Goal: Task Accomplishment & Management: Manage account settings

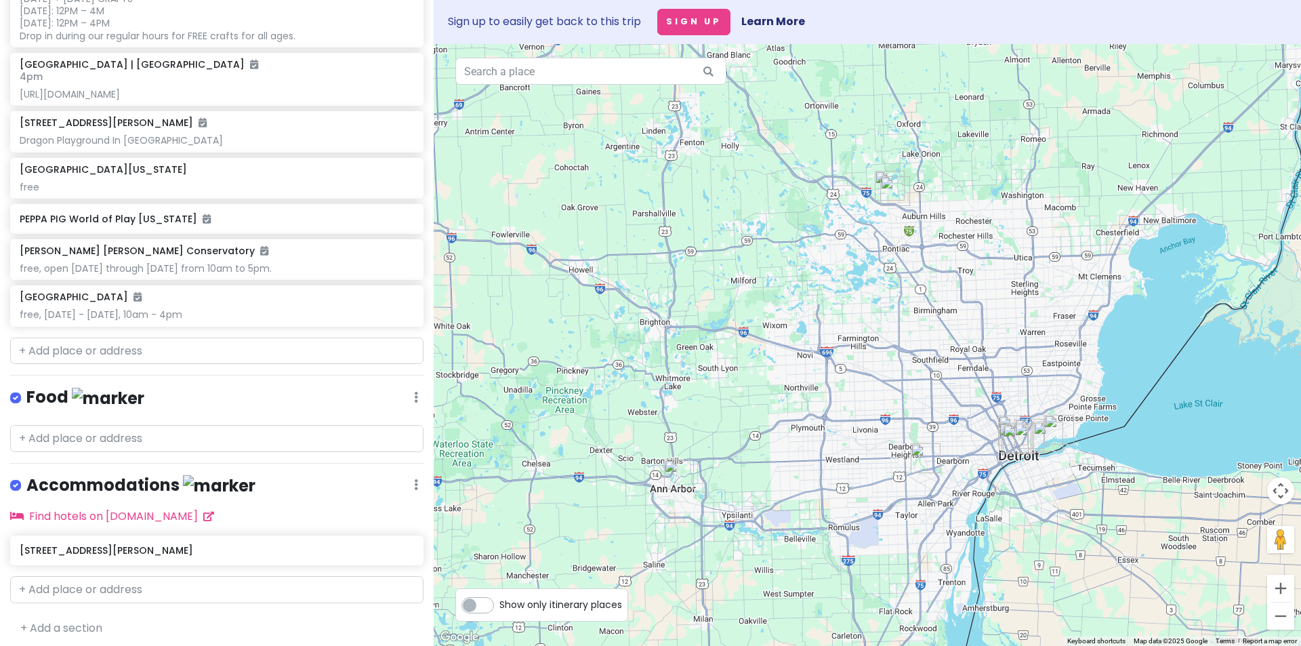
scroll to position [683, 0]
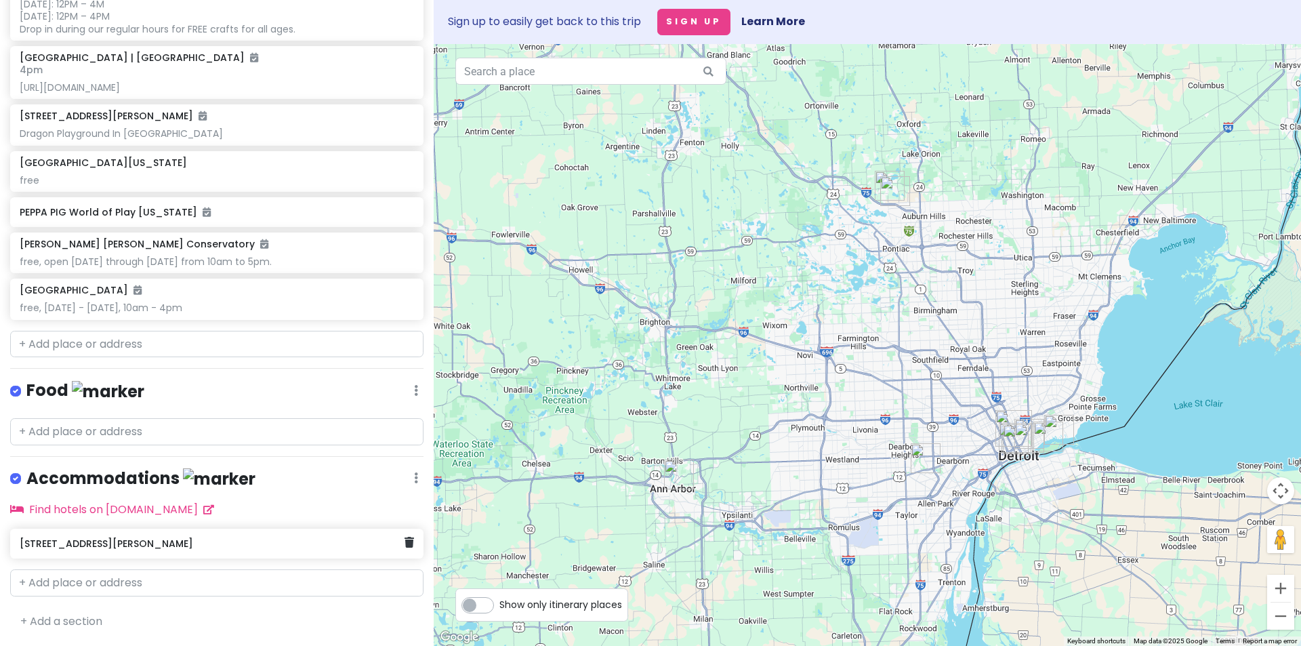
click at [45, 550] on div "[STREET_ADDRESS][PERSON_NAME]" at bounding box center [212, 543] width 384 height 19
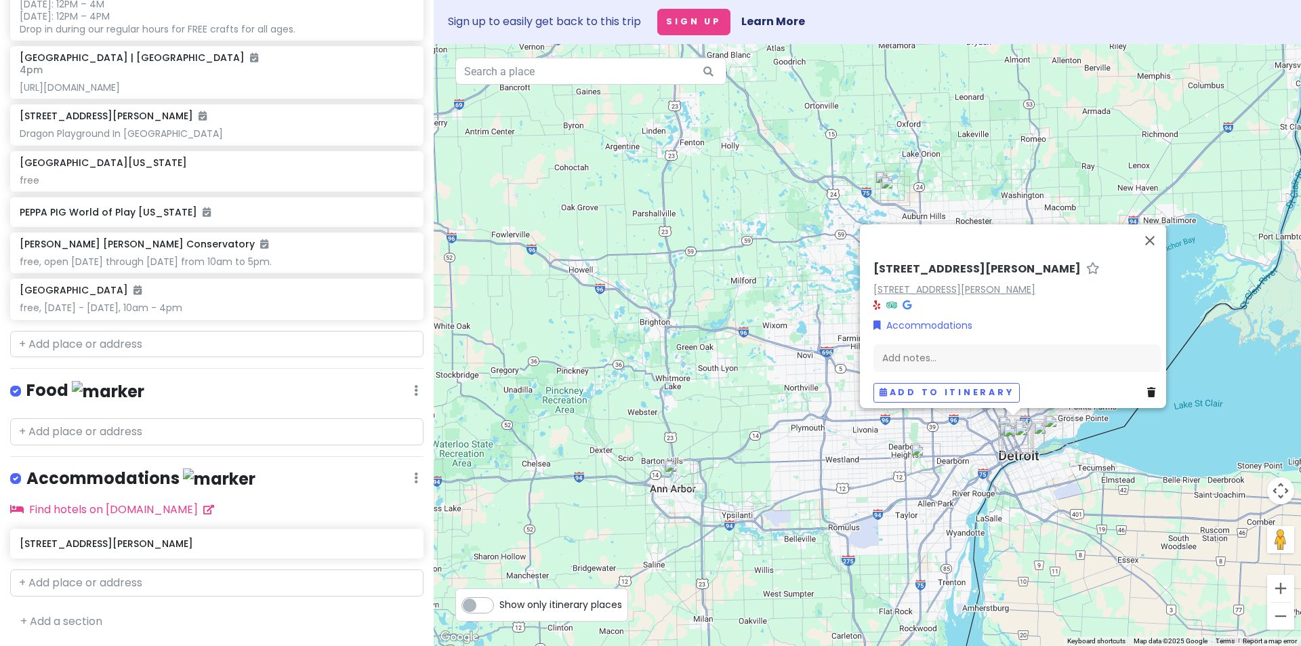
click at [987, 283] on link "[STREET_ADDRESS][PERSON_NAME]" at bounding box center [955, 290] width 162 height 14
click at [1158, 231] on button "Close" at bounding box center [1150, 240] width 33 height 33
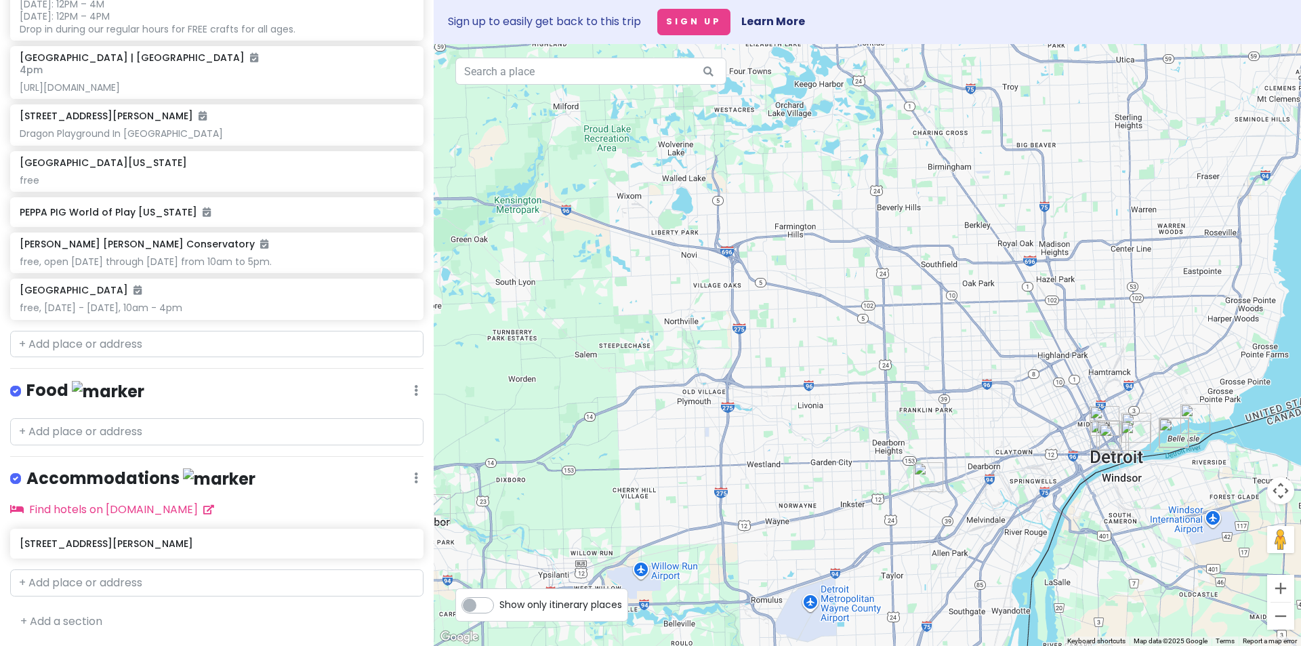
click at [925, 478] on img "Henry Ford Museum of American Innovation" at bounding box center [929, 477] width 30 height 30
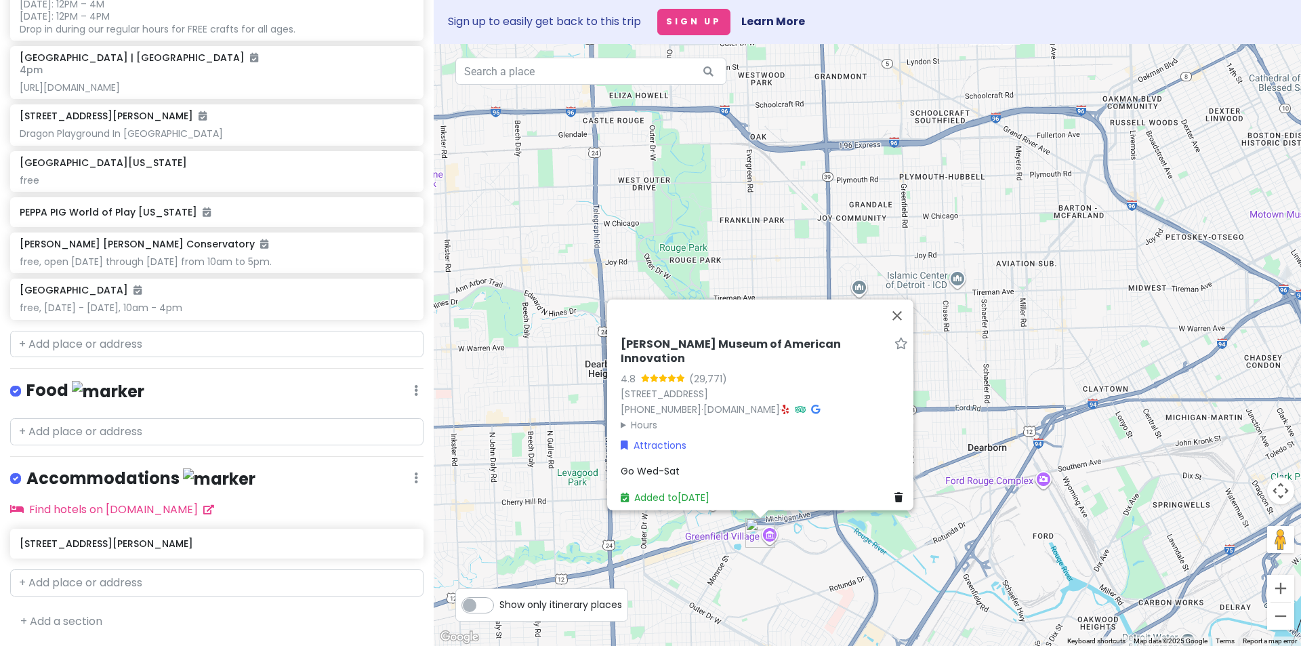
click at [1057, 413] on div "[PERSON_NAME] Museum of American Innovation 4.8 (29,771) [STREET_ADDRESS] [PHON…" at bounding box center [868, 345] width 868 height 602
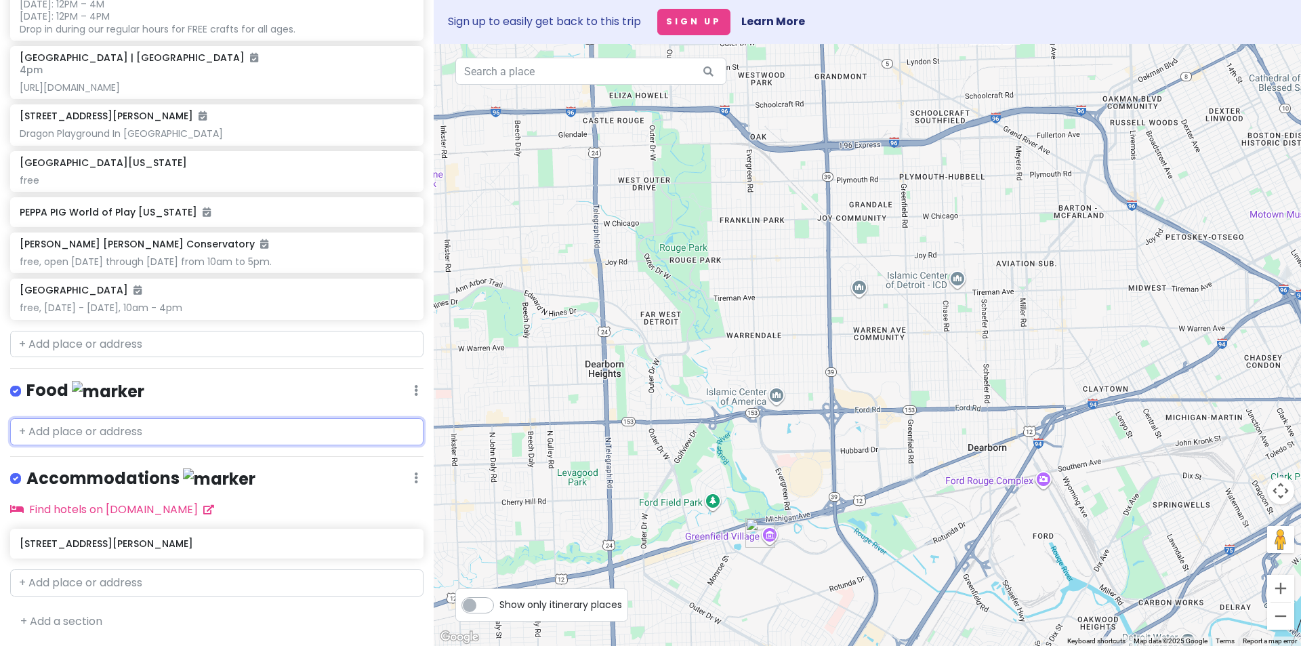
click at [106, 424] on input "text" at bounding box center [216, 431] width 413 height 27
paste input "[STREET_ADDRESS][US_STATE]"
type input "[STREET_ADDRESS][US_STATE]"
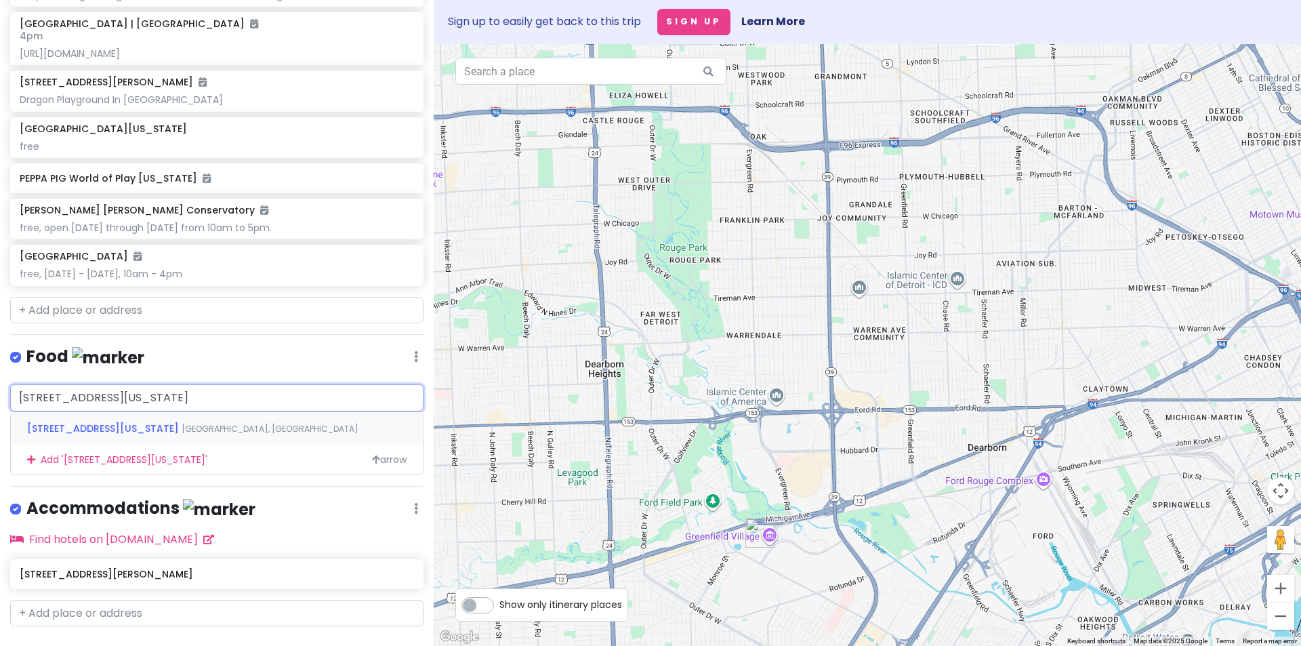
click at [108, 435] on span "[STREET_ADDRESS][US_STATE]" at bounding box center [104, 429] width 155 height 14
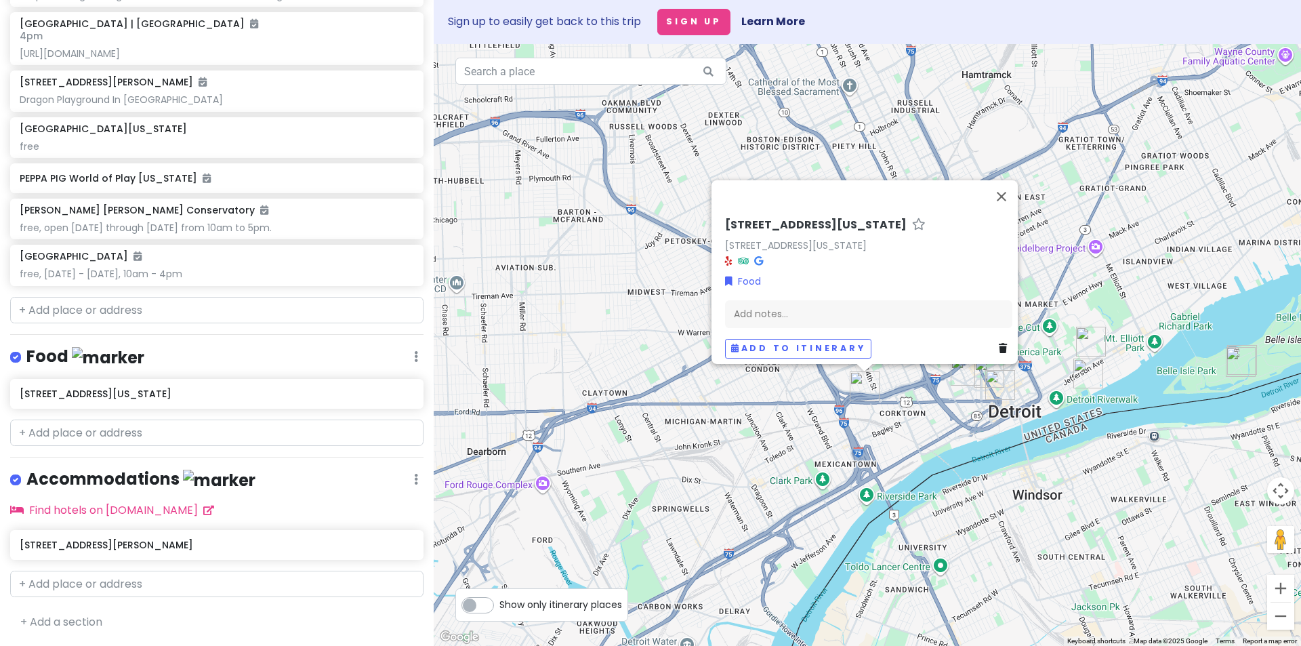
drag, startPoint x: 1018, startPoint y: 444, endPoint x: 779, endPoint y: 448, distance: 238.6
click at [779, 448] on div "[STREET_ADDRESS][US_STATE][US_STATE] Food Add notes... Add to itinerary" at bounding box center [868, 345] width 868 height 602
click at [142, 447] on input "text" at bounding box center [216, 433] width 413 height 27
paste input "TAKOI"
type input "TAKOI"
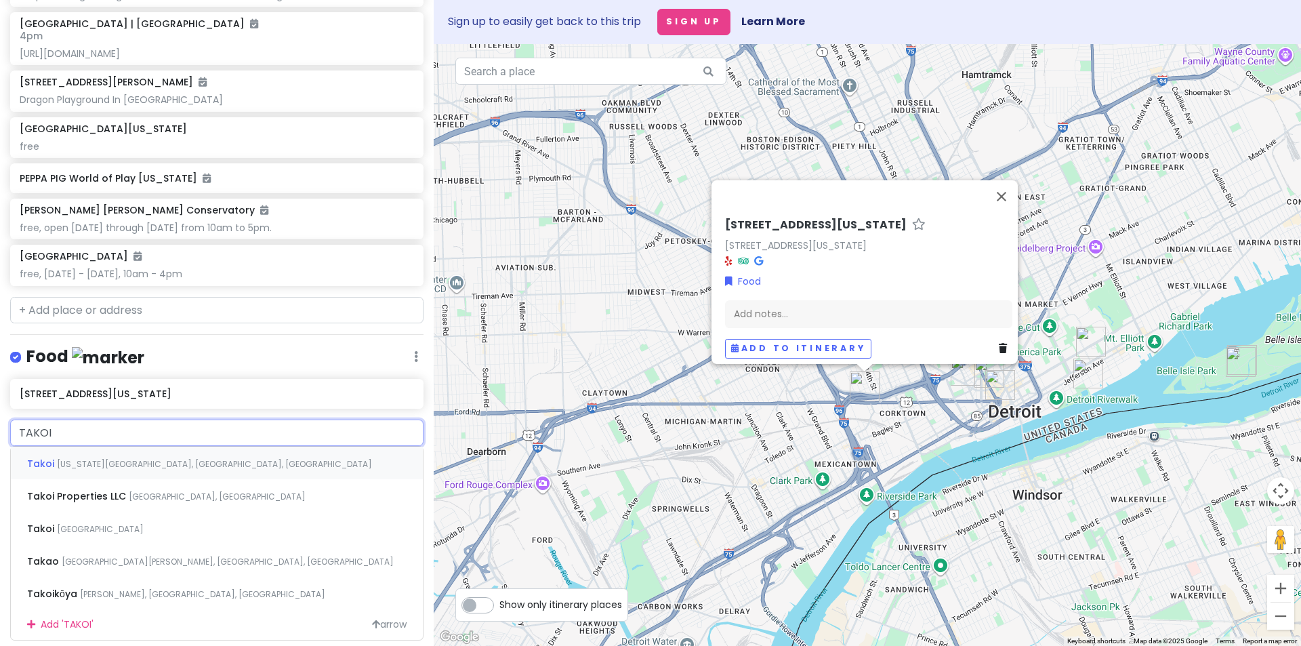
click at [120, 470] on span "[US_STATE][GEOGRAPHIC_DATA], [GEOGRAPHIC_DATA], [GEOGRAPHIC_DATA]" at bounding box center [214, 464] width 315 height 12
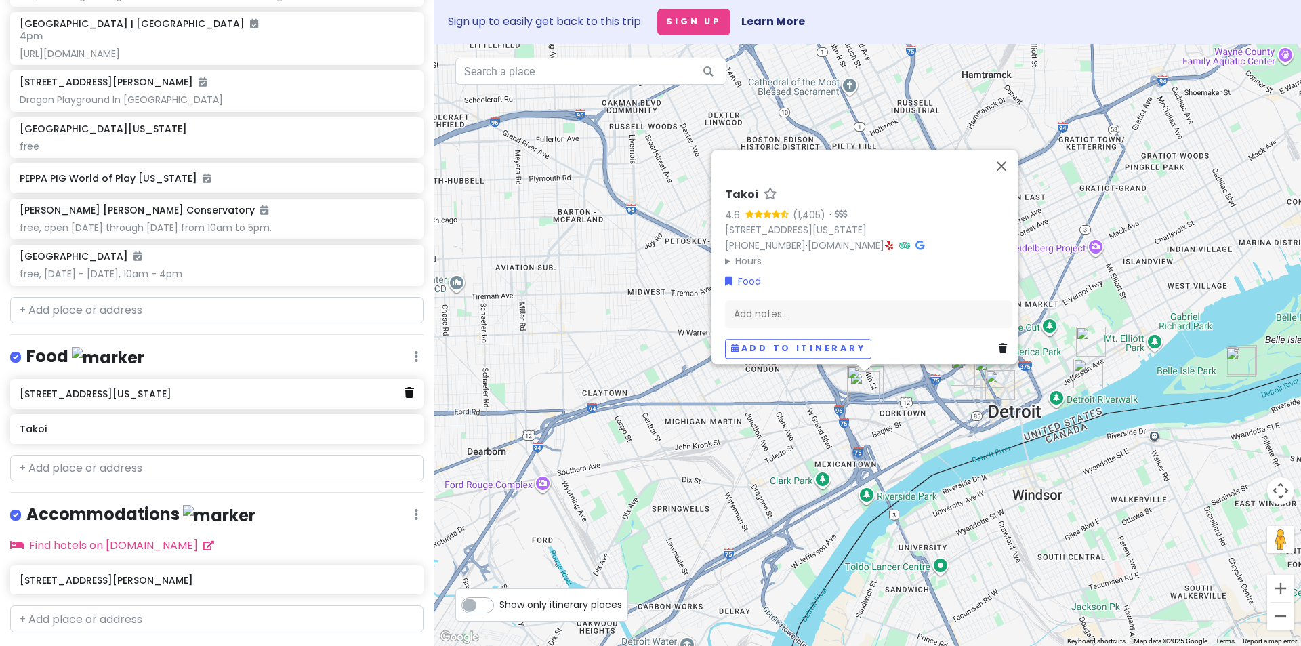
click at [405, 402] on link at bounding box center [409, 393] width 9 height 18
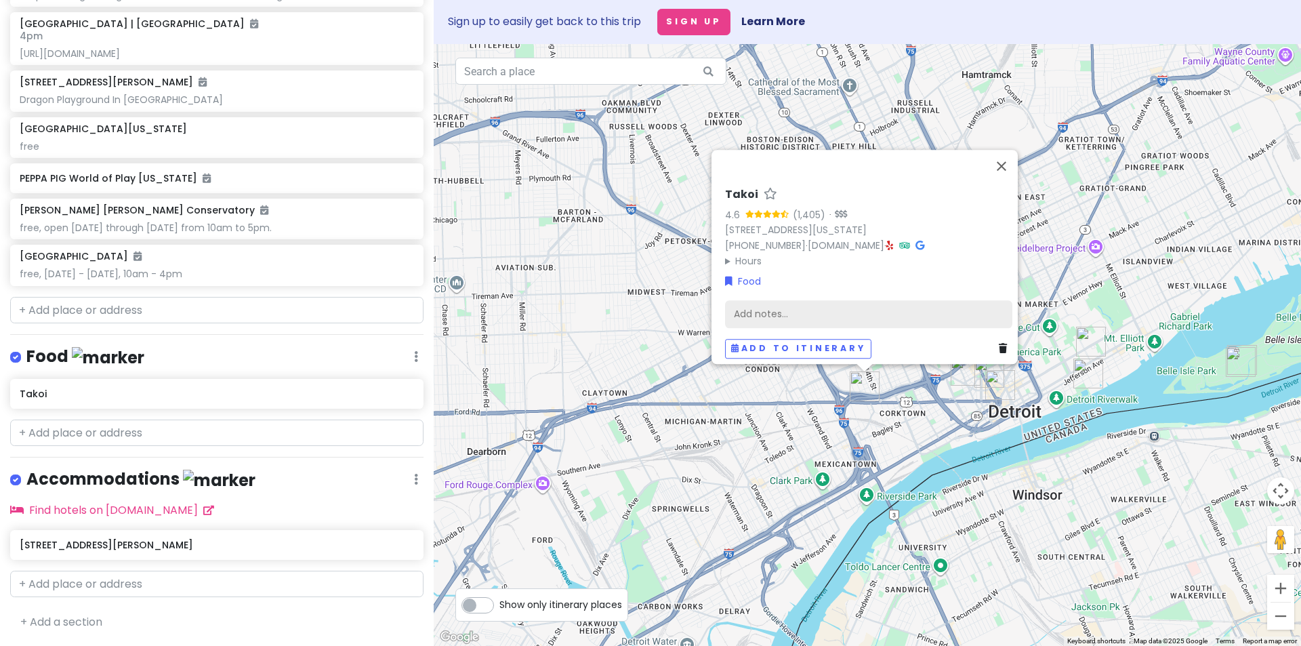
click at [769, 308] on div "Add notes..." at bounding box center [868, 314] width 287 height 28
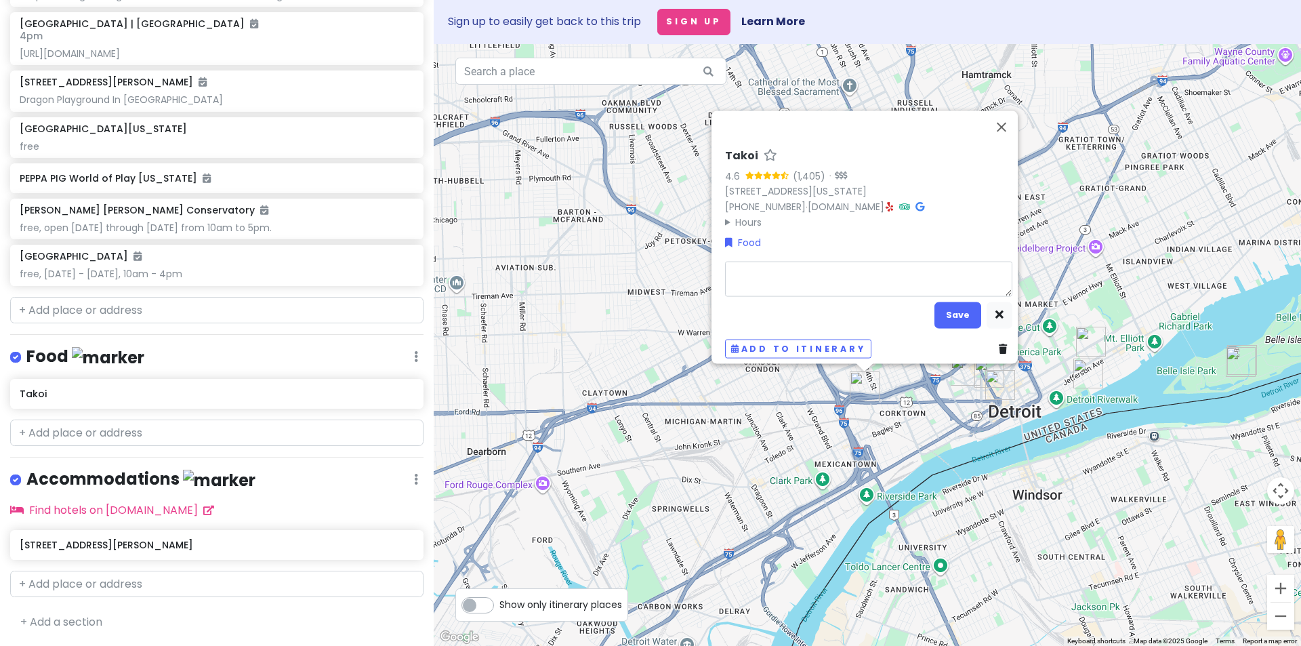
type textarea "x"
type textarea "T"
type textarea "x"
type textarea "Th"
type textarea "x"
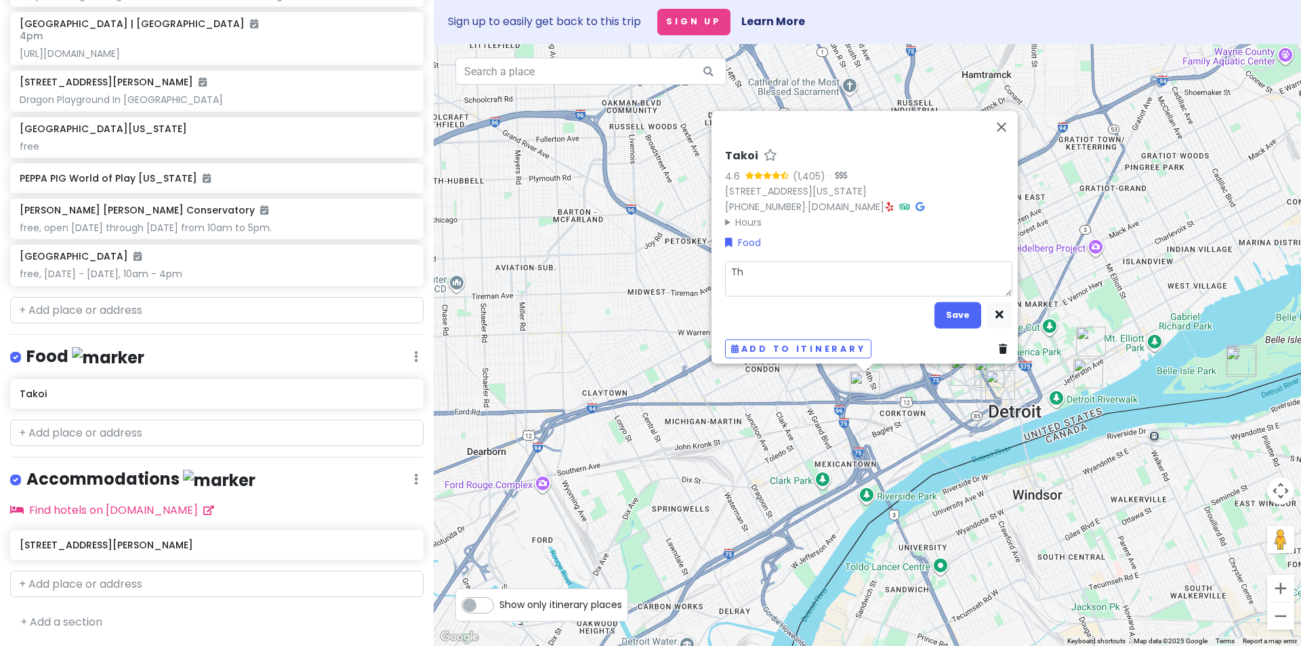
type textarea "Tha"
type textarea "x"
type textarea "Thai"
type textarea "x"
type textarea "Thai"
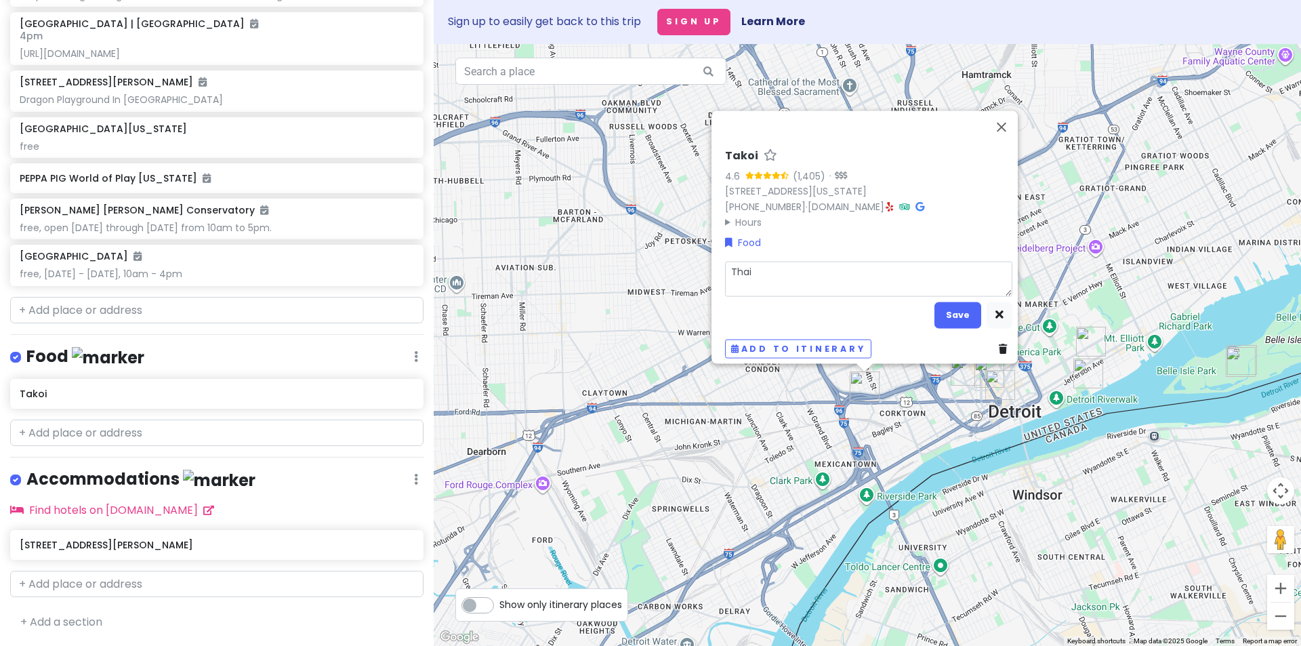
type textarea "x"
type textarea "Thai $"
type textarea "x"
type textarea "Thai $3"
type textarea "x"
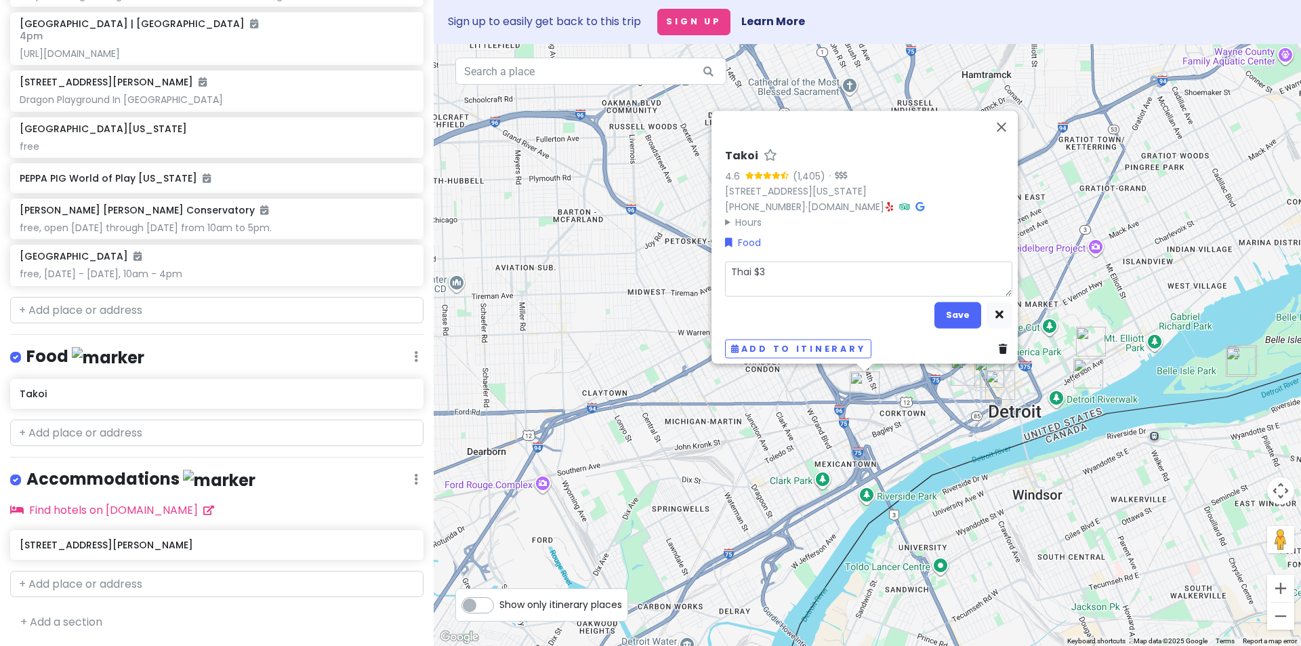
type textarea "Thai $30"
type textarea "x"
type textarea "Thai $30-"
type textarea "x"
type textarea "Thai $30-5"
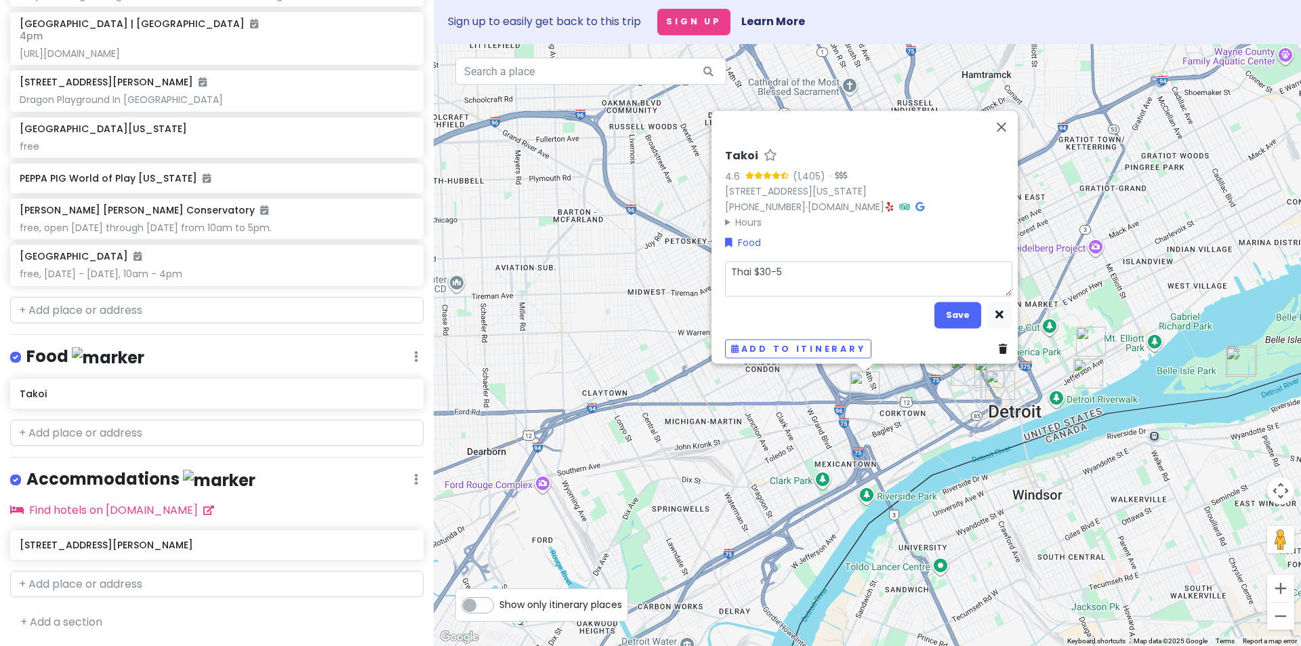
type textarea "x"
type textarea "Thai $30-50"
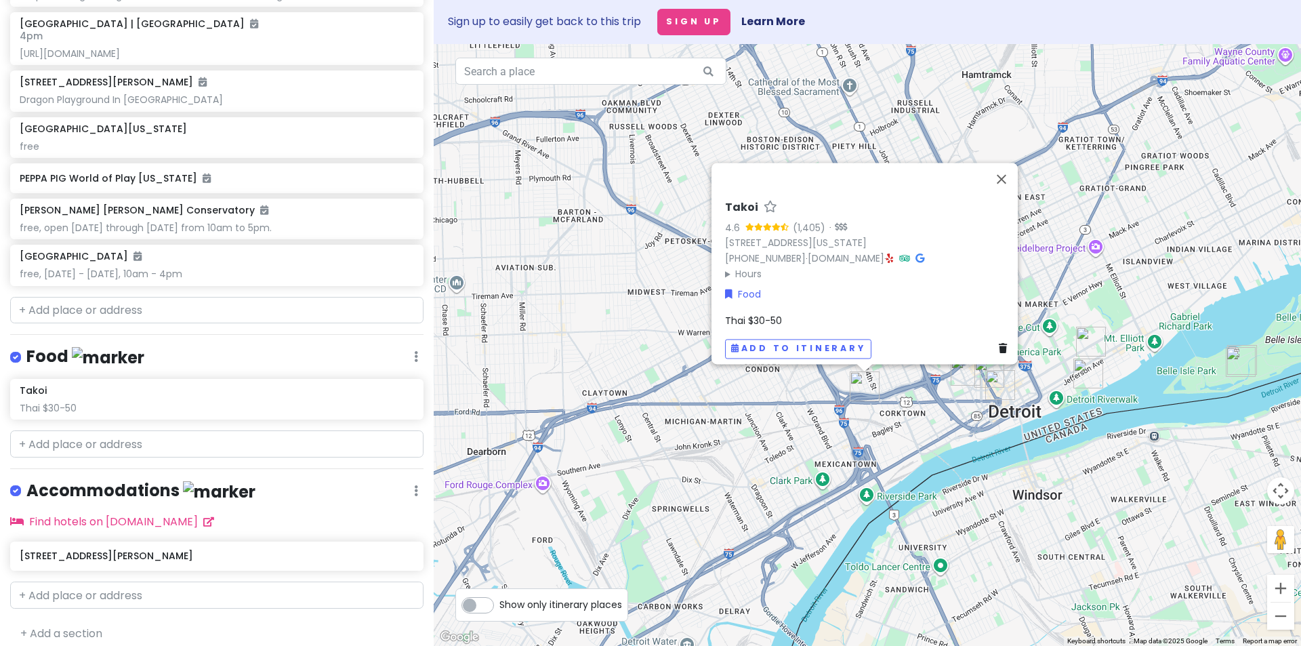
click at [899, 445] on div "Takoi 4.6 (1,405) · [STREET_ADDRESS][US_STATE] [PHONE_NUMBER] · [DOMAIN_NAME] ·…" at bounding box center [868, 345] width 868 height 602
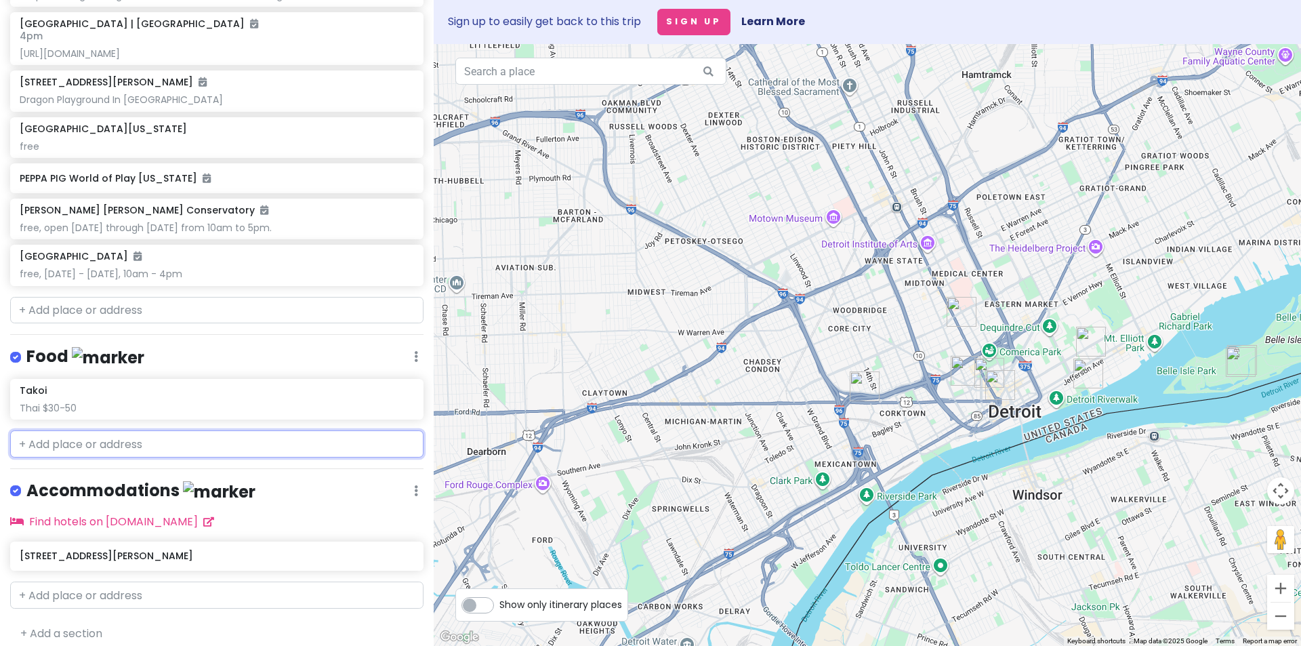
click at [188, 458] on input "text" at bounding box center [216, 443] width 413 height 27
paste input "[US_STATE] & Trumbull"
type input "[US_STATE] & Trumbull"
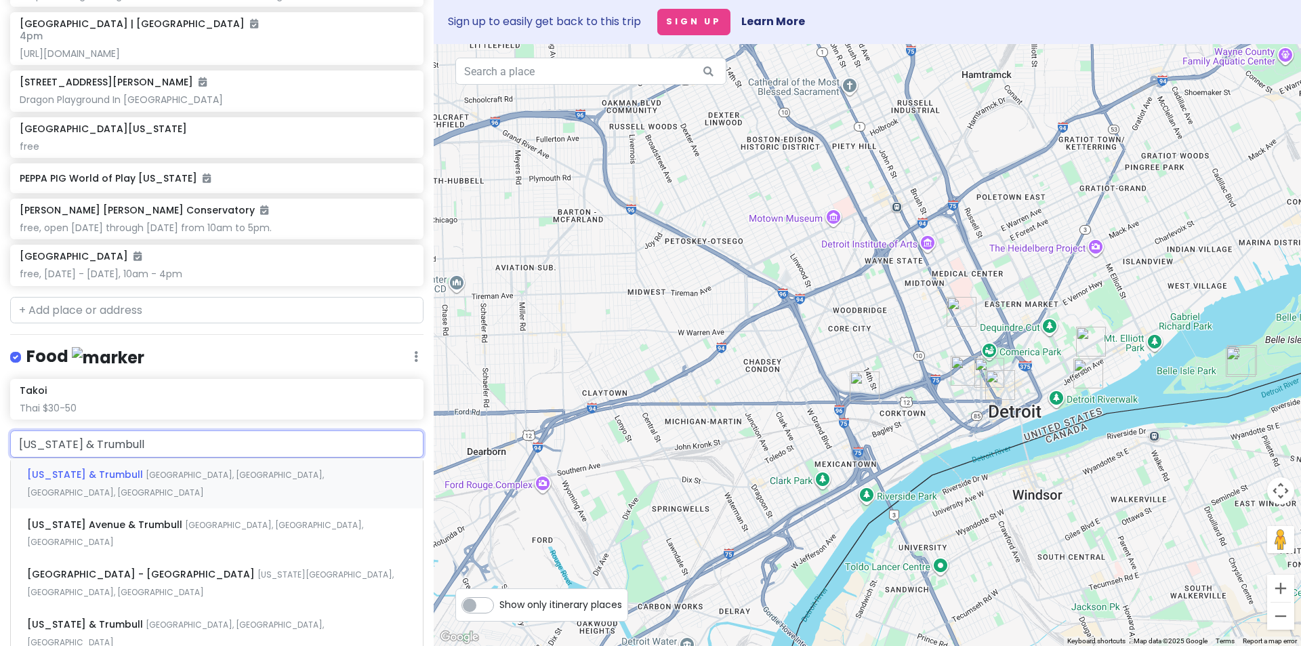
click at [186, 498] on span "[GEOGRAPHIC_DATA], [GEOGRAPHIC_DATA], [GEOGRAPHIC_DATA], [GEOGRAPHIC_DATA]" at bounding box center [175, 483] width 297 height 29
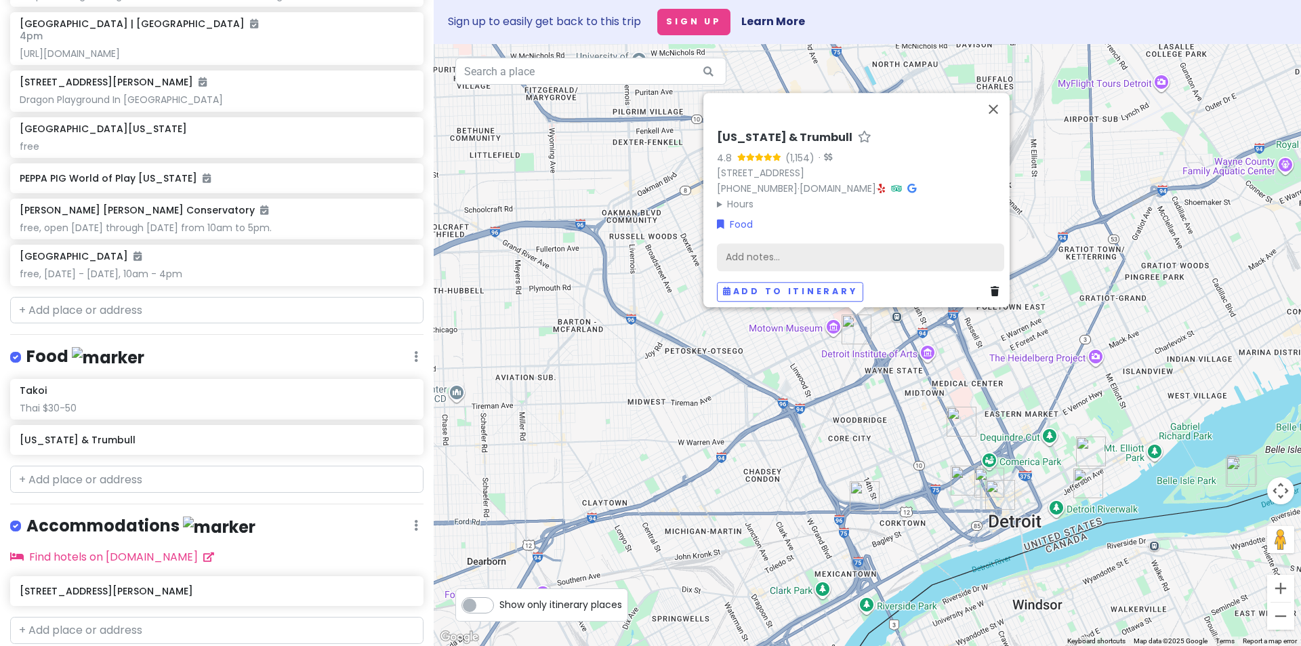
click at [760, 261] on div "Add notes..." at bounding box center [860, 257] width 287 height 28
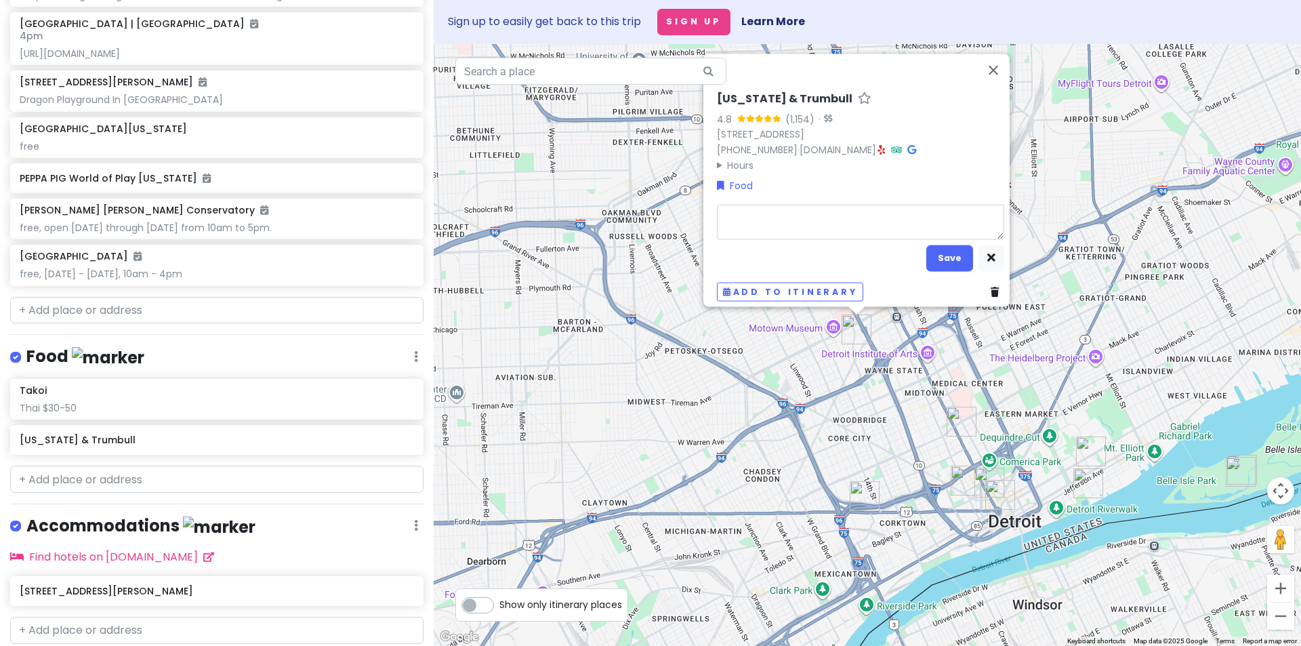
type textarea "x"
type textarea "d"
type textarea "x"
type textarea "de"
type textarea "x"
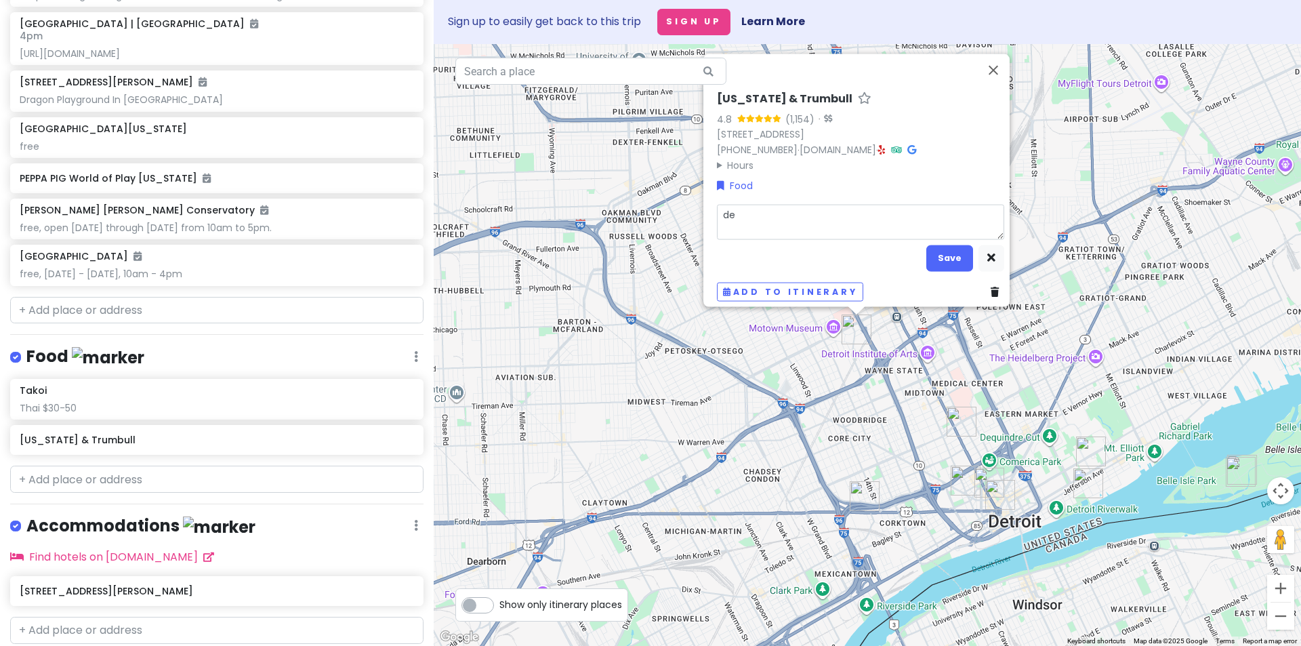
type textarea "det"
type textarea "x"
type textarea "detr"
type textarea "x"
type textarea "[PERSON_NAME]"
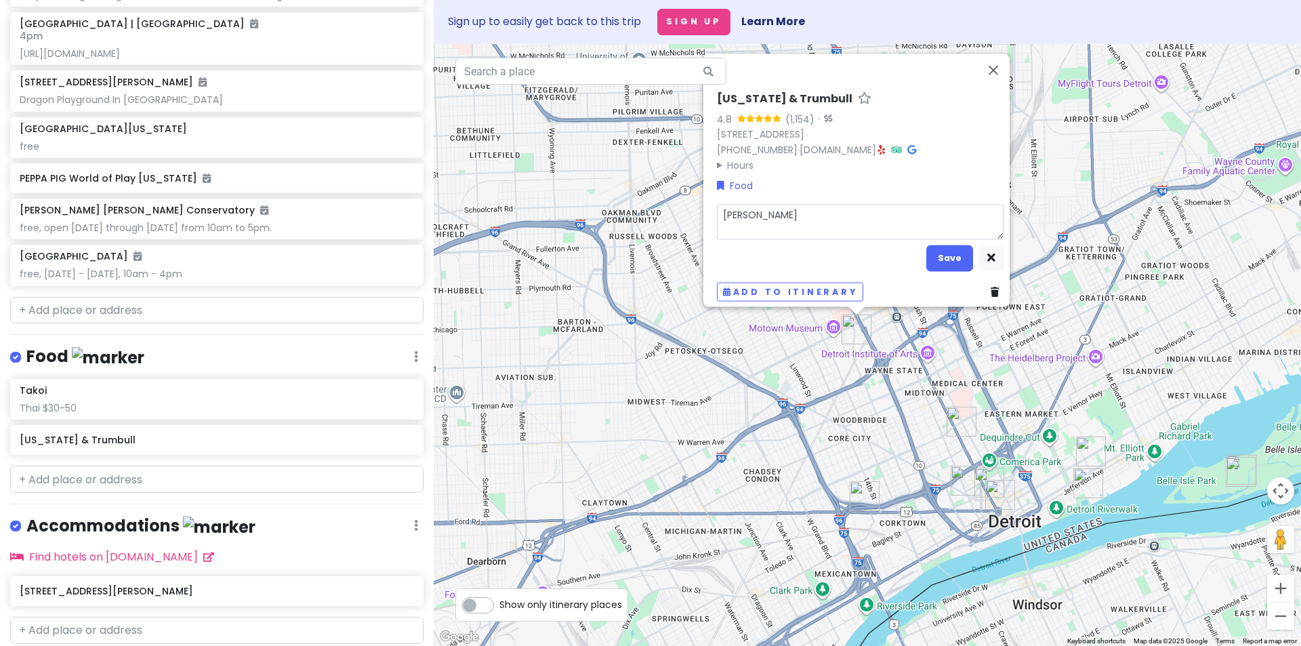
type textarea "x"
type textarea "detroi"
type textarea "x"
type textarea "[GEOGRAPHIC_DATA]"
type textarea "x"
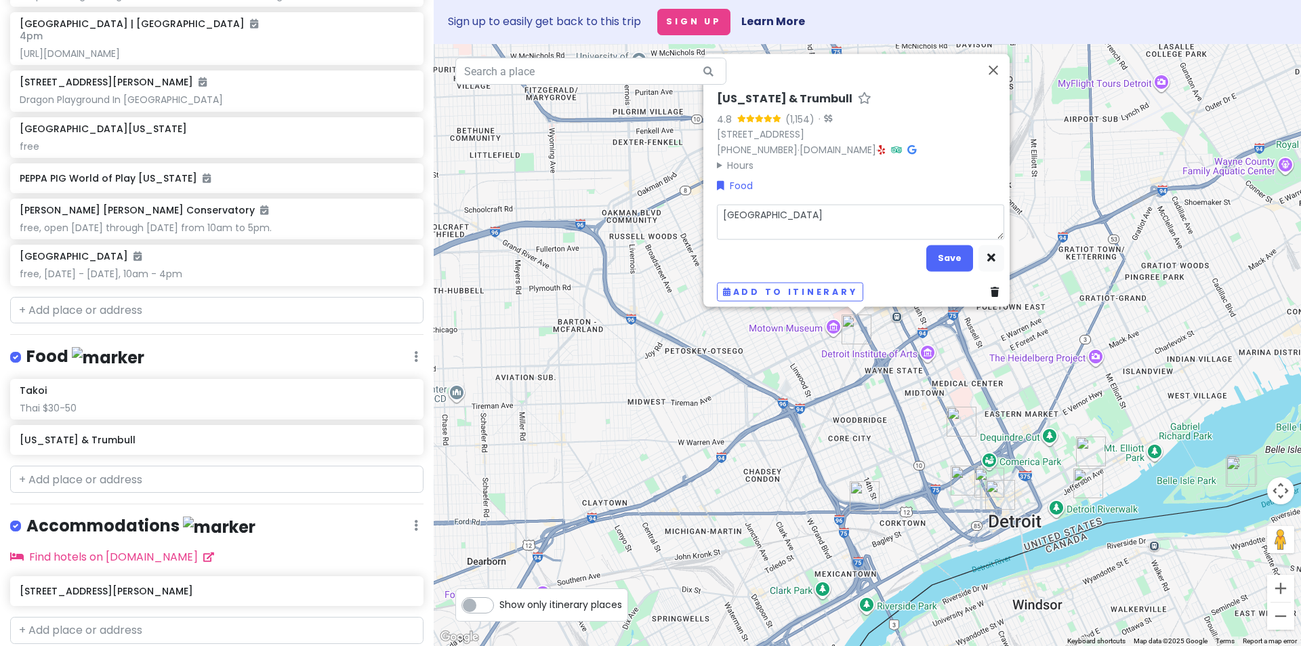
type textarea "[GEOGRAPHIC_DATA]"
type textarea "x"
type textarea "detroit p"
type textarea "x"
type textarea "detroit pi"
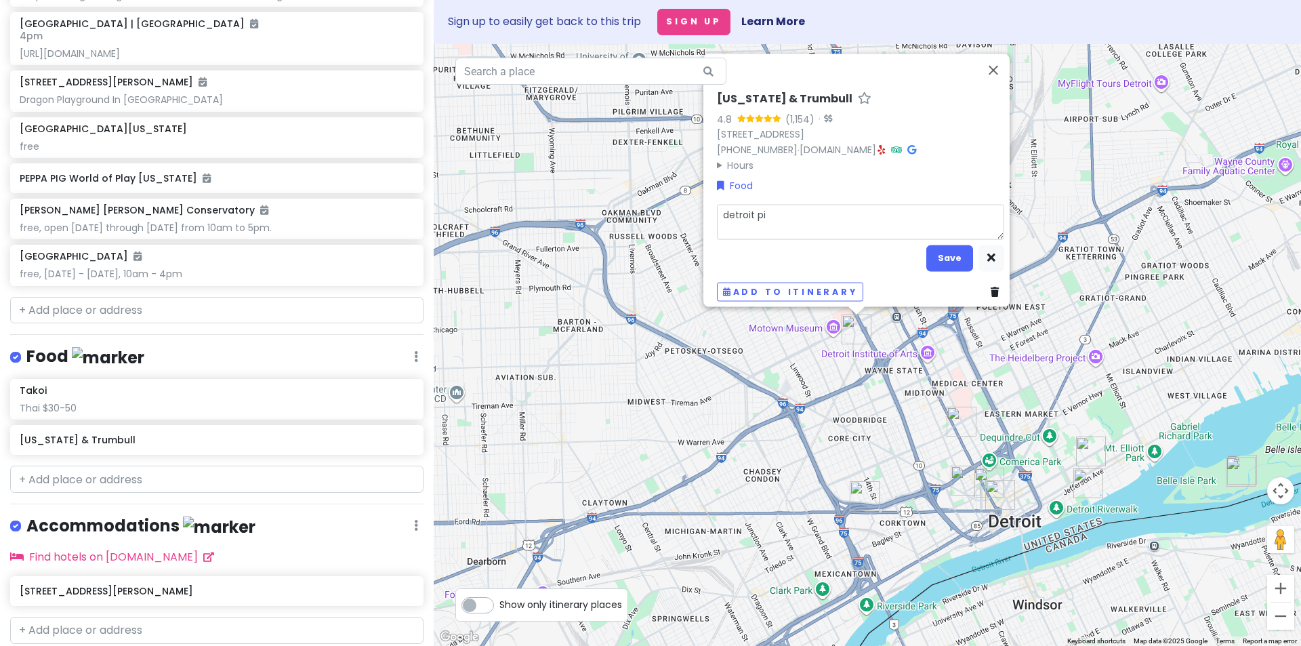
type textarea "x"
type textarea "detroit piz"
type textarea "x"
type textarea "detroit pizz"
type textarea "x"
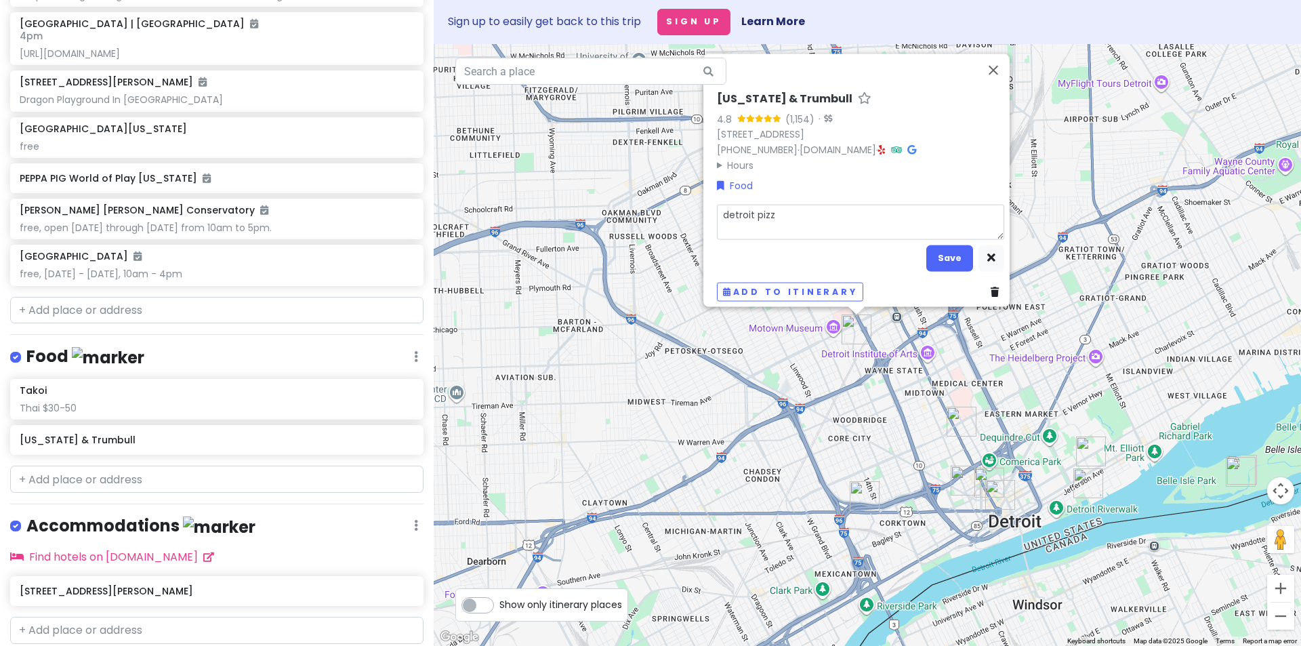
type textarea "detroit pizza"
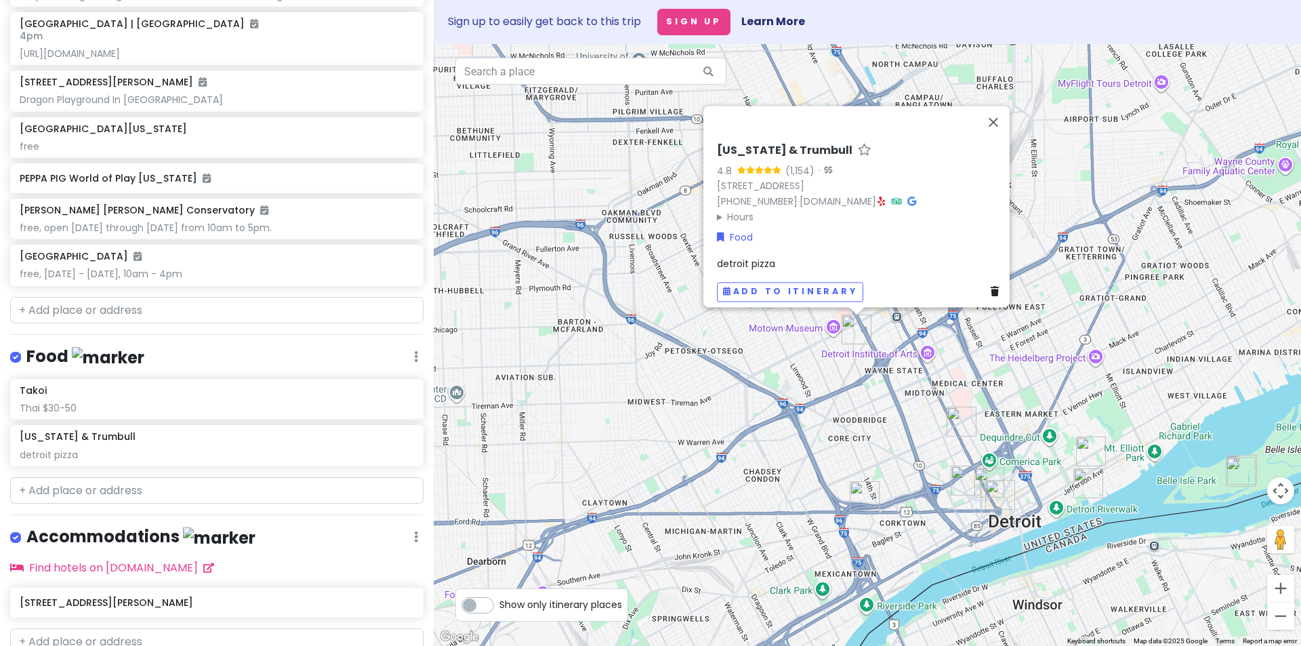
click at [641, 413] on div "[US_STATE] & Trumbull 4.8 (1,154) · [STREET_ADDRESS] [PHONE_NUMBER] · [DOMAIN_N…" at bounding box center [868, 345] width 868 height 602
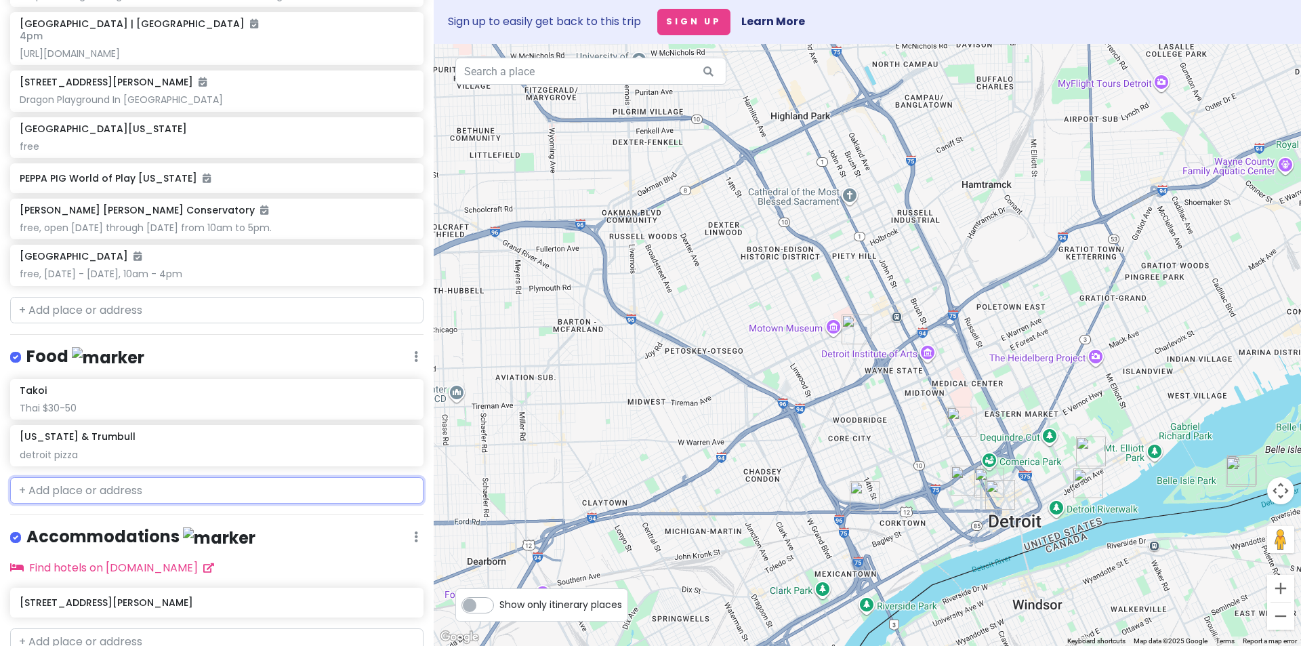
click at [72, 504] on input "text" at bounding box center [216, 490] width 413 height 27
paste input "[PERSON_NAME]'s Pizza"
type input "[PERSON_NAME]'s Pizza"
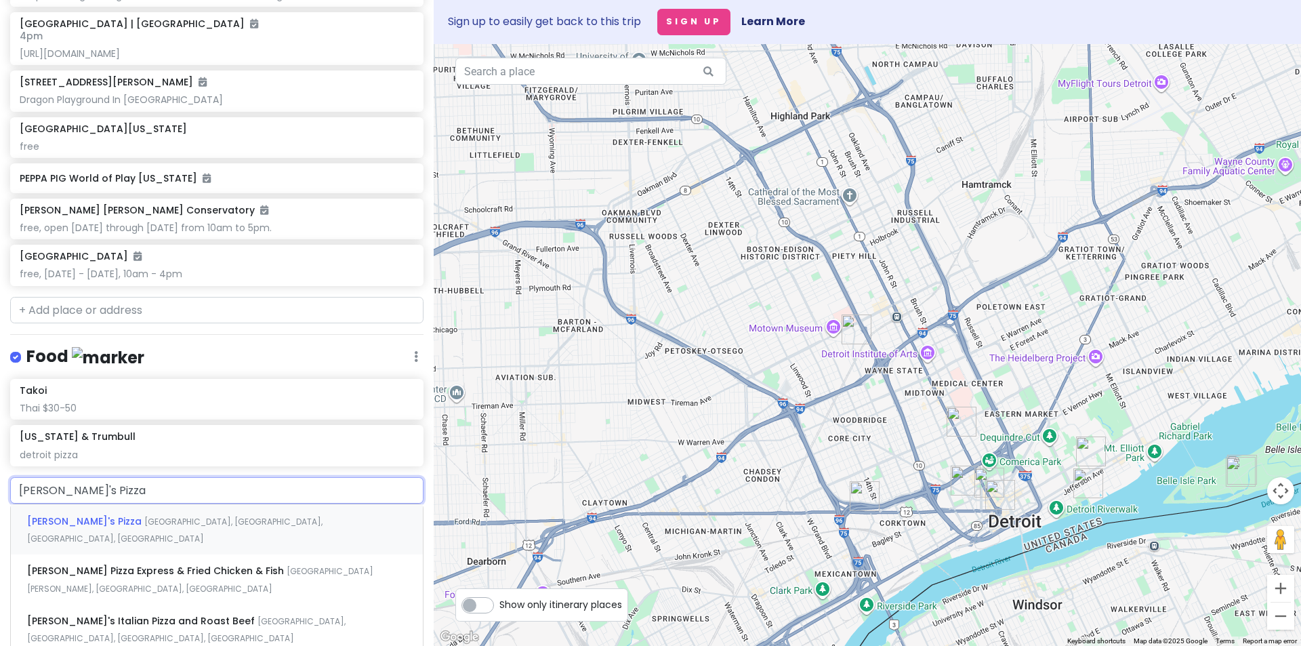
click at [77, 528] on span "[PERSON_NAME]'s Pizza" at bounding box center [85, 521] width 117 height 14
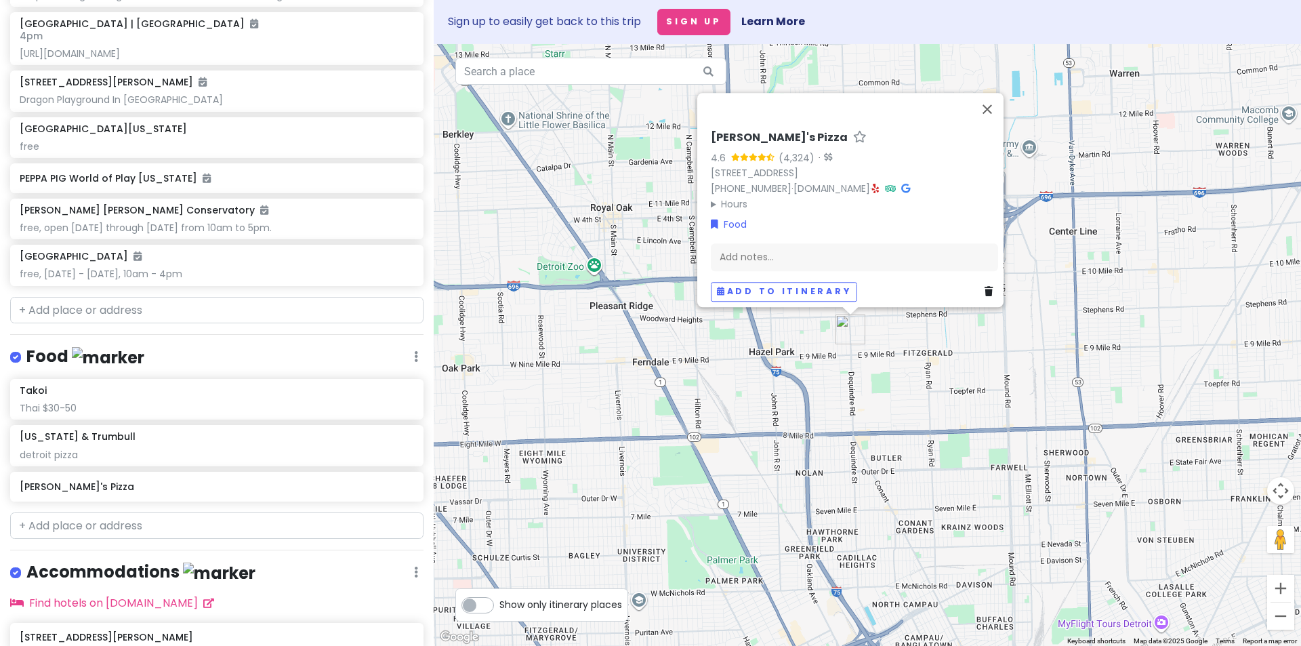
click at [985, 287] on icon at bounding box center [989, 291] width 8 height 9
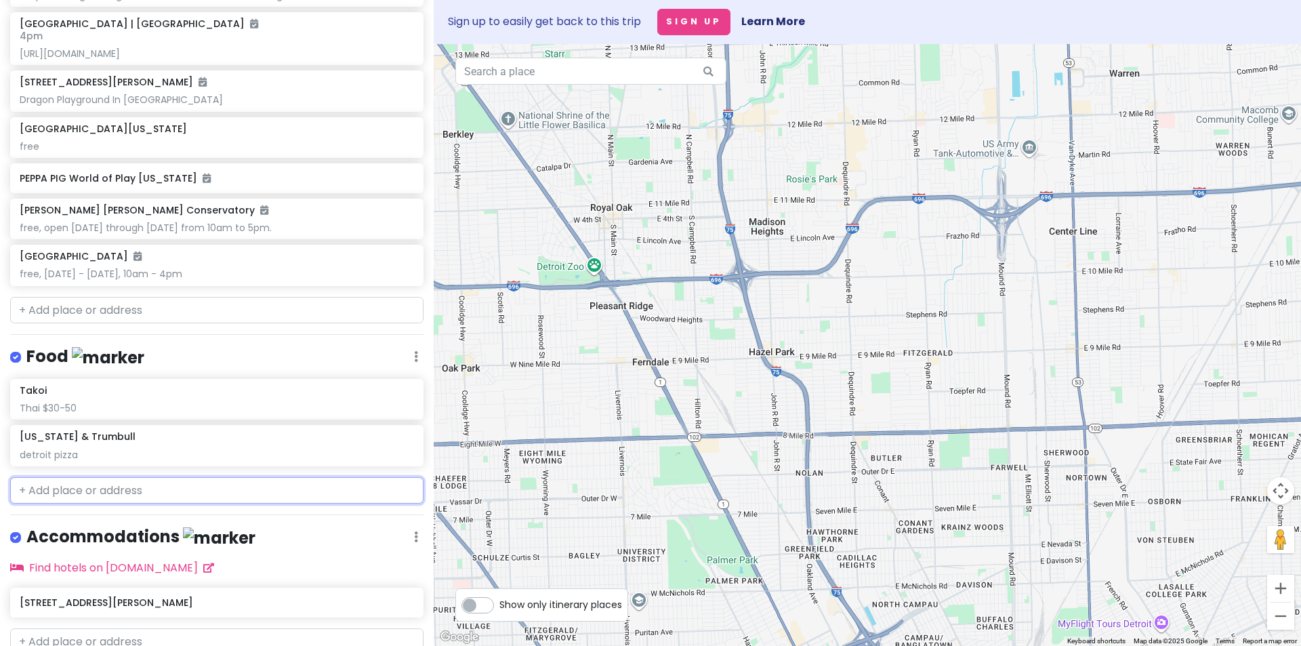
paste input "[PERSON_NAME]'s Pizza"
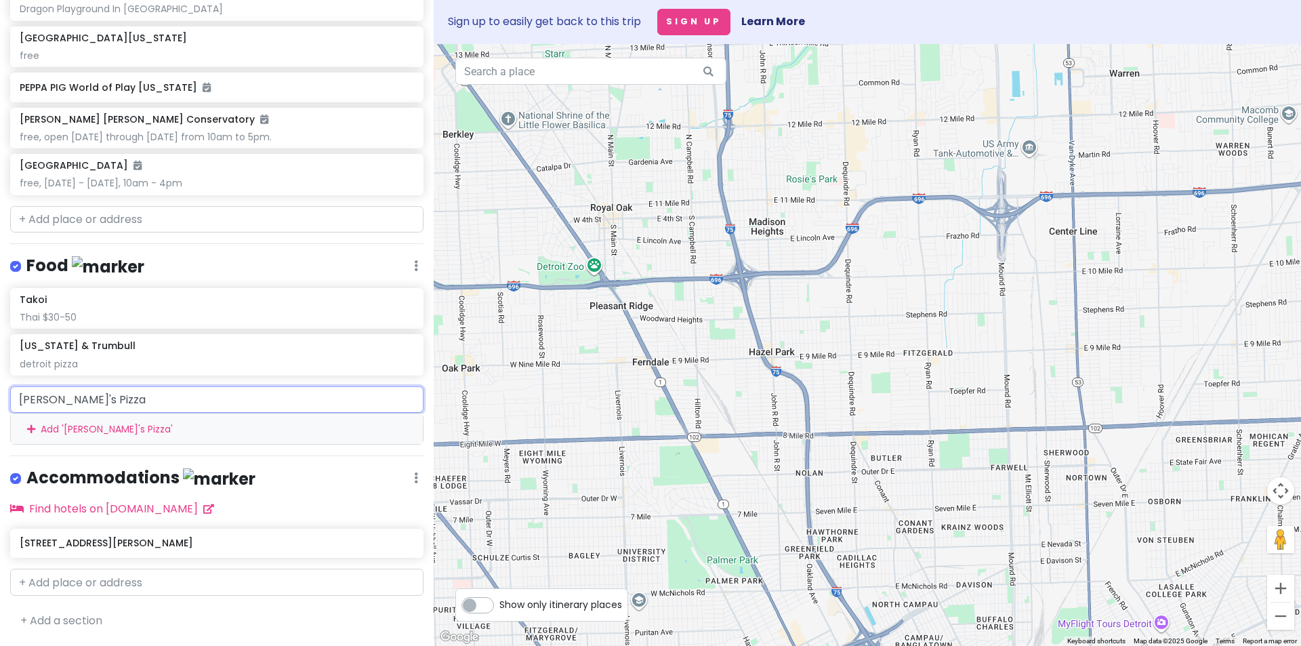
scroll to position [807, 0]
paste input "[STREET_ADDRESS]"
type input "[STREET_ADDRESS]"
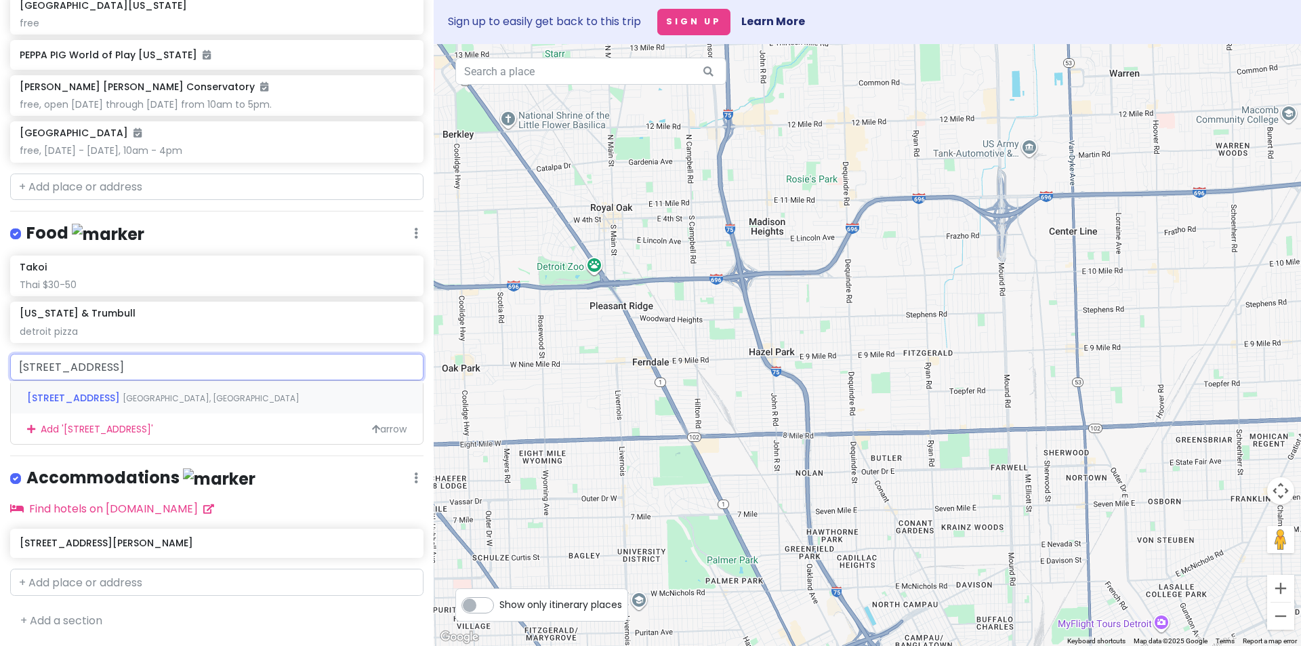
click at [207, 404] on span "[GEOGRAPHIC_DATA], [GEOGRAPHIC_DATA]" at bounding box center [211, 398] width 177 height 12
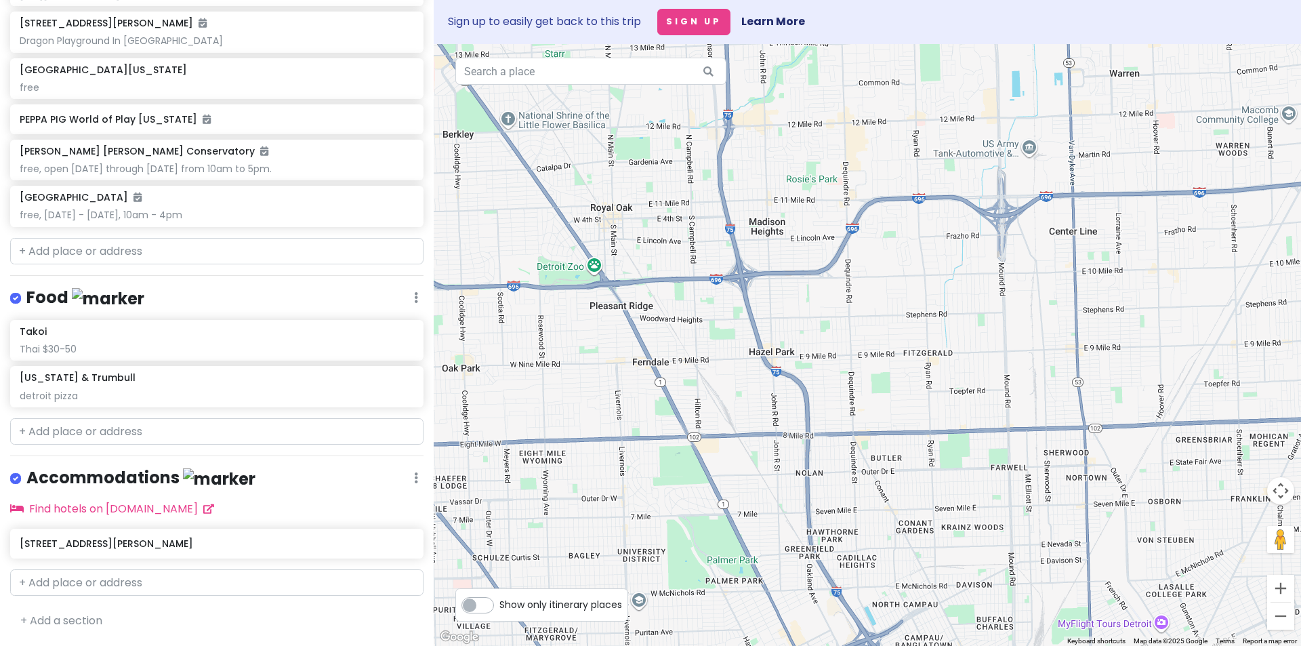
scroll to position [811, 0]
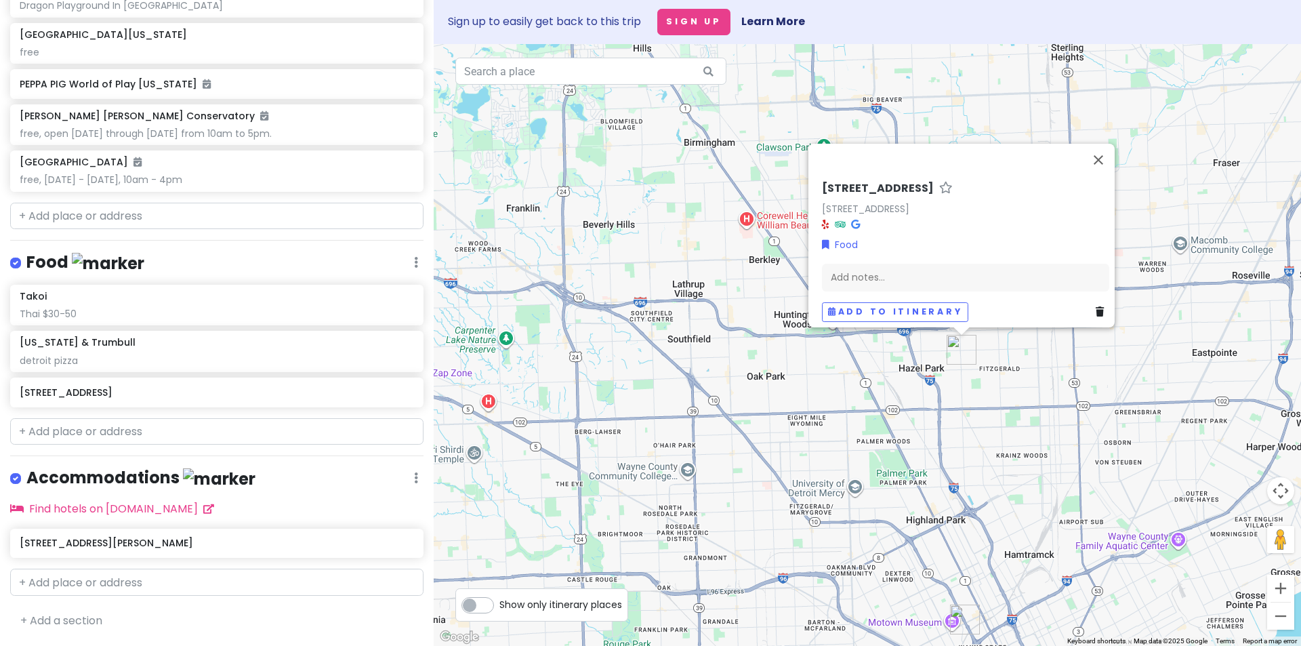
click at [1096, 308] on icon at bounding box center [1100, 312] width 8 height 9
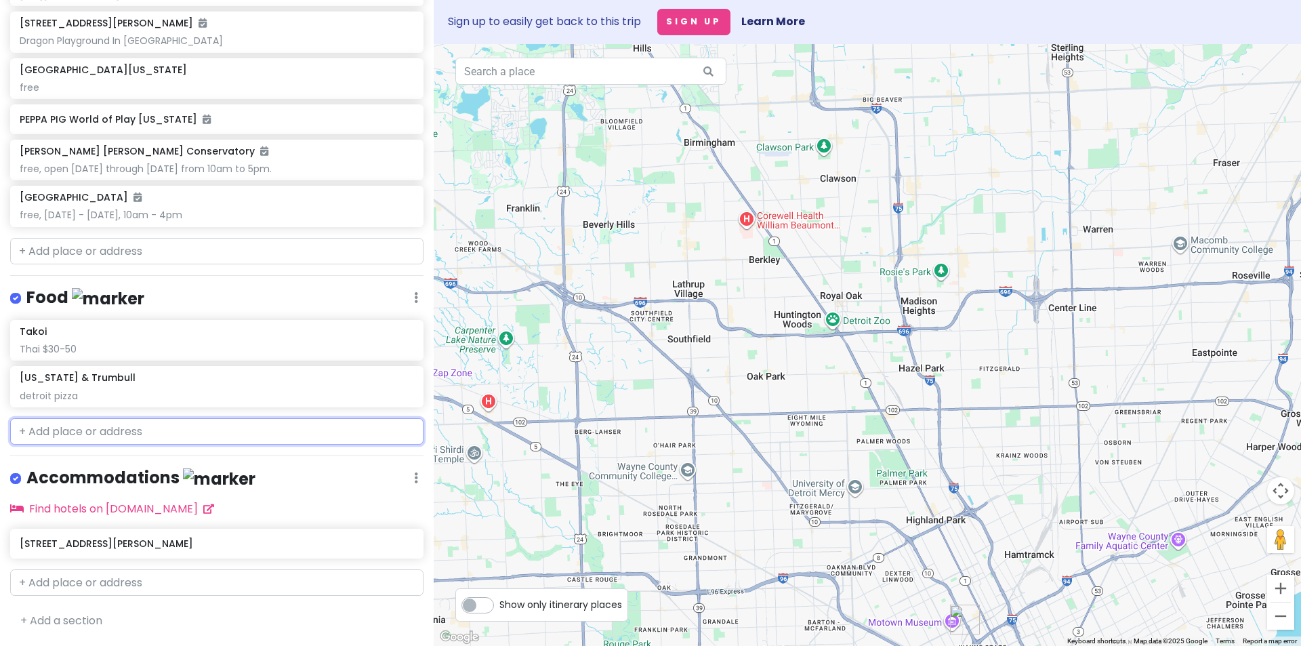
scroll to position [775, 0]
paste input "[STREET_ADDRESS]"
type input "[STREET_ADDRESS]"
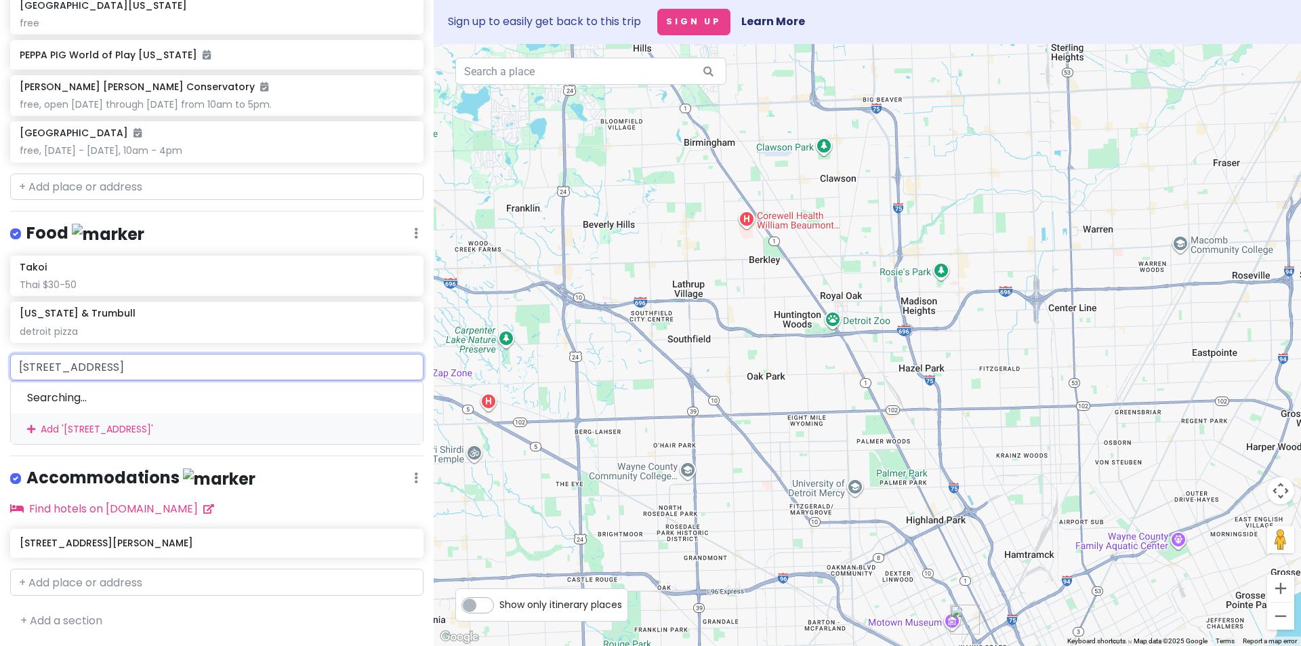
scroll to position [811, 0]
click at [223, 413] on div "[STREET_ADDRESS]" at bounding box center [217, 397] width 412 height 33
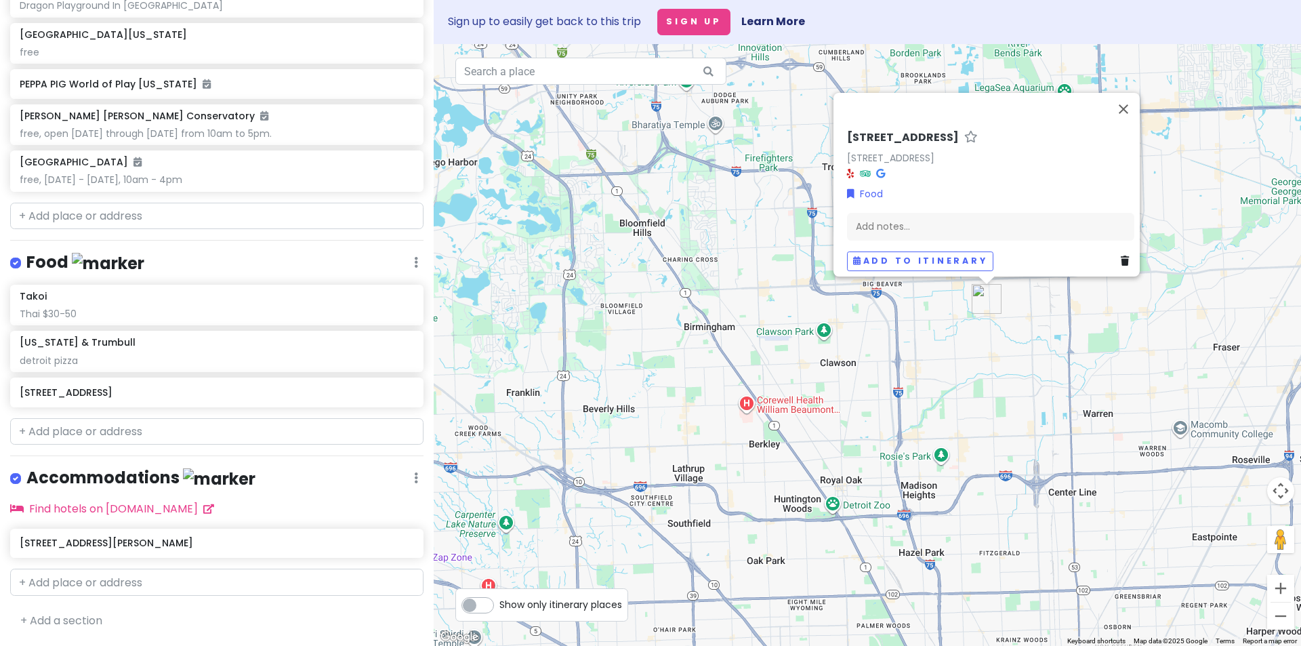
click at [1124, 256] on link at bounding box center [1128, 261] width 14 height 15
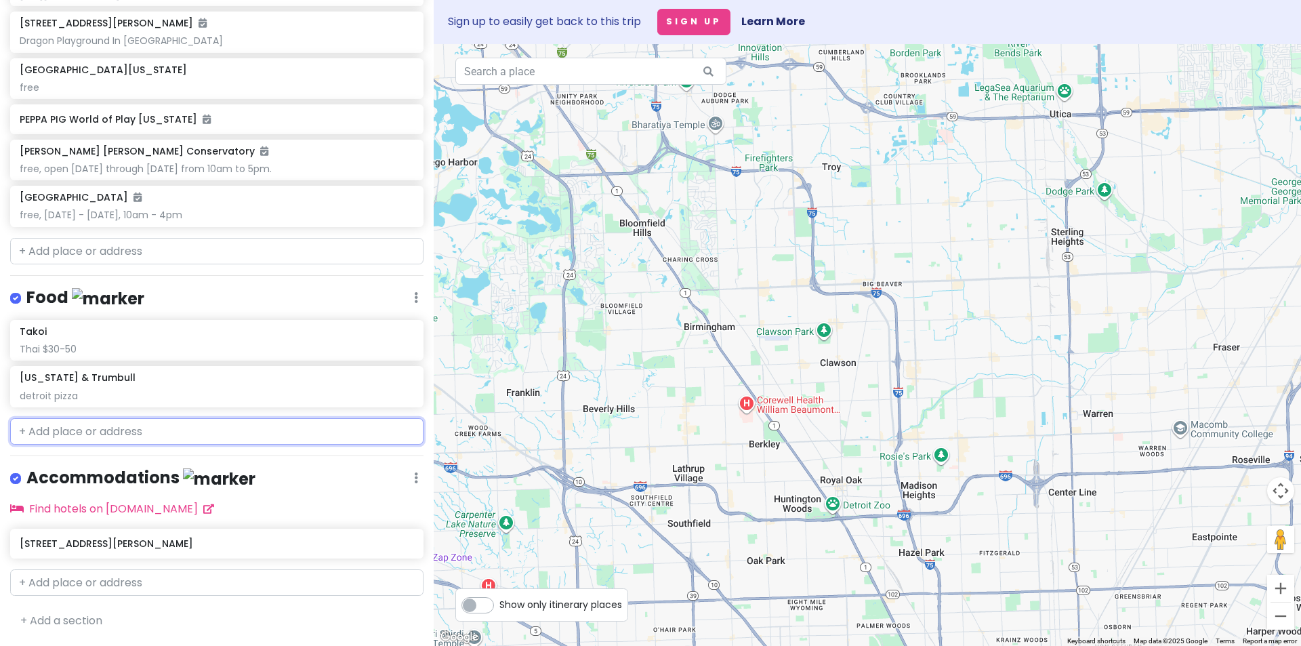
scroll to position [775, 0]
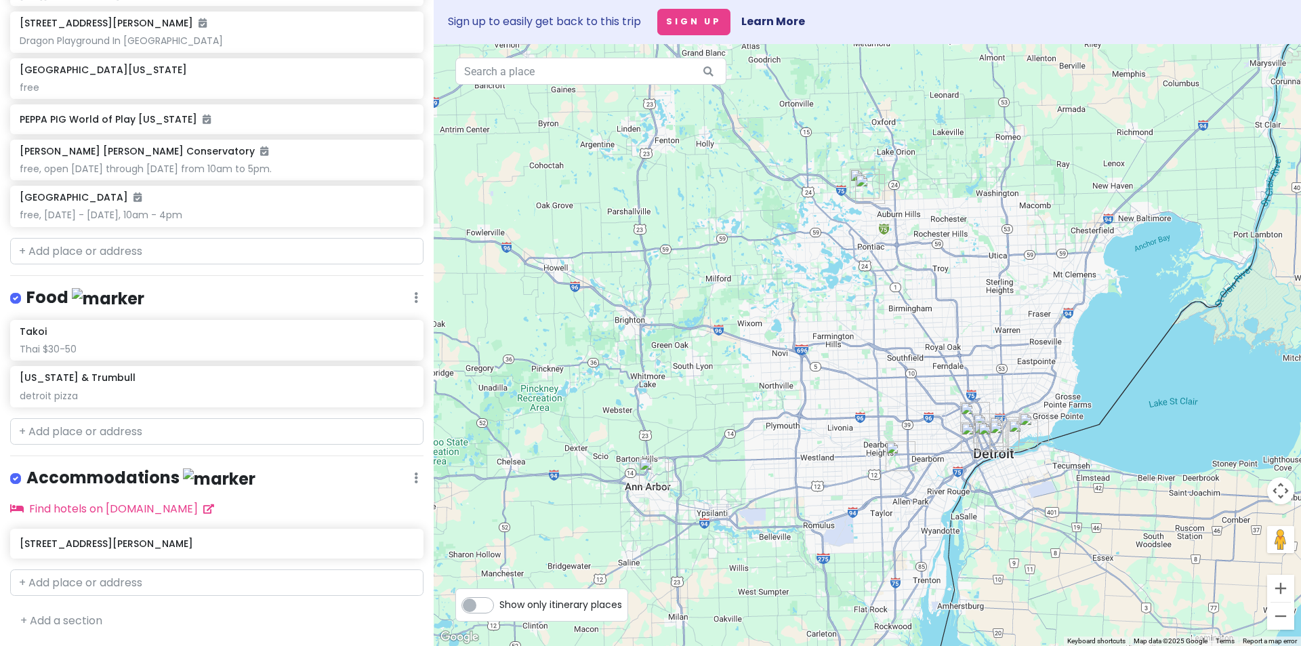
drag, startPoint x: 966, startPoint y: 446, endPoint x: 964, endPoint y: 370, distance: 75.9
click at [964, 370] on div at bounding box center [868, 345] width 868 height 602
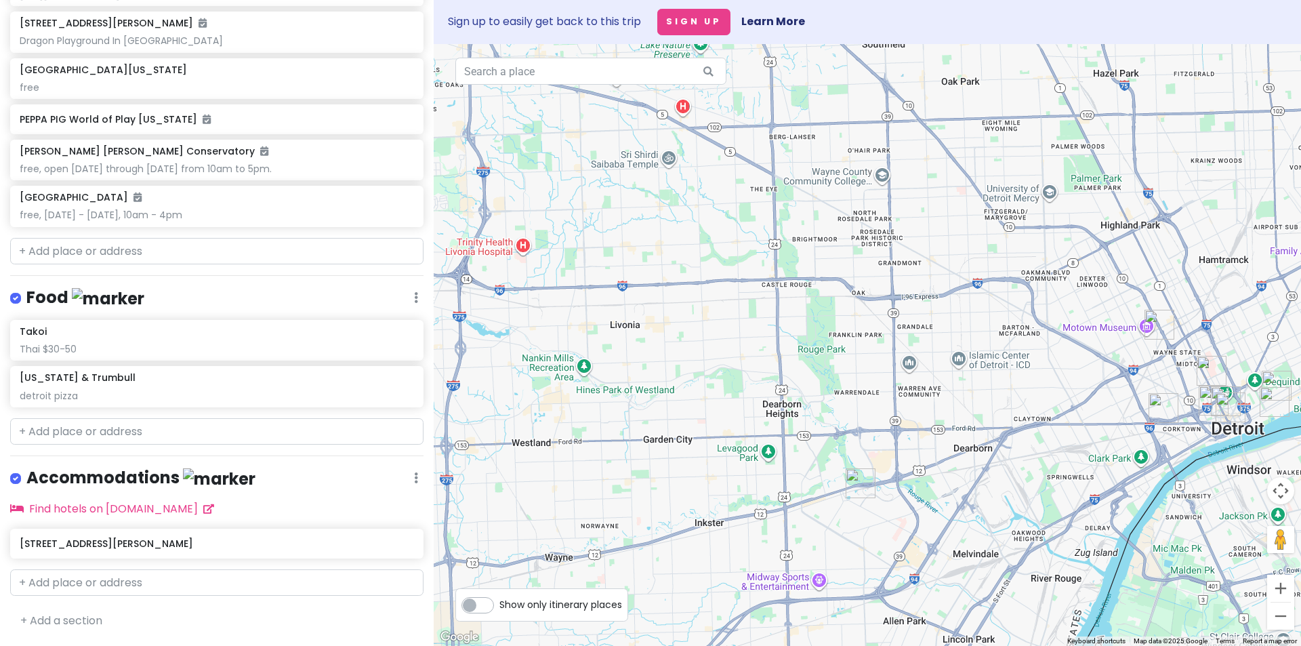
drag, startPoint x: 967, startPoint y: 523, endPoint x: 954, endPoint y: 336, distance: 188.1
click at [954, 336] on div at bounding box center [868, 345] width 868 height 602
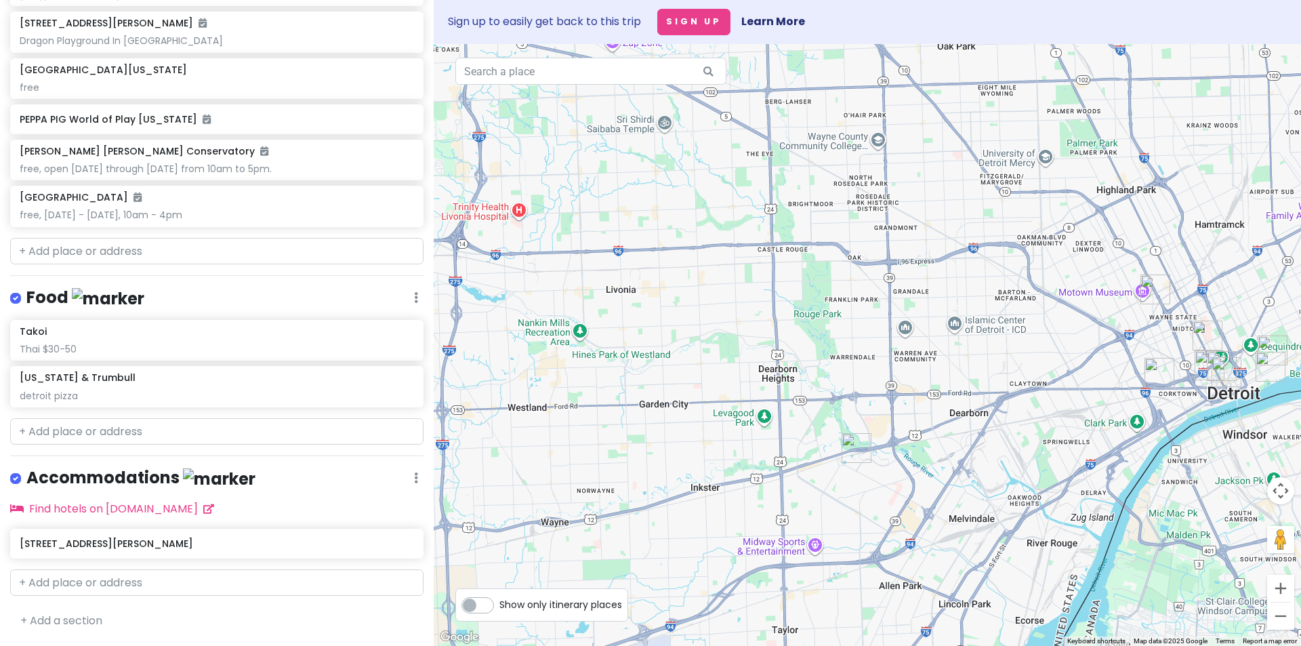
click at [857, 441] on img "Henry Ford Museum of American Innovation" at bounding box center [857, 448] width 30 height 30
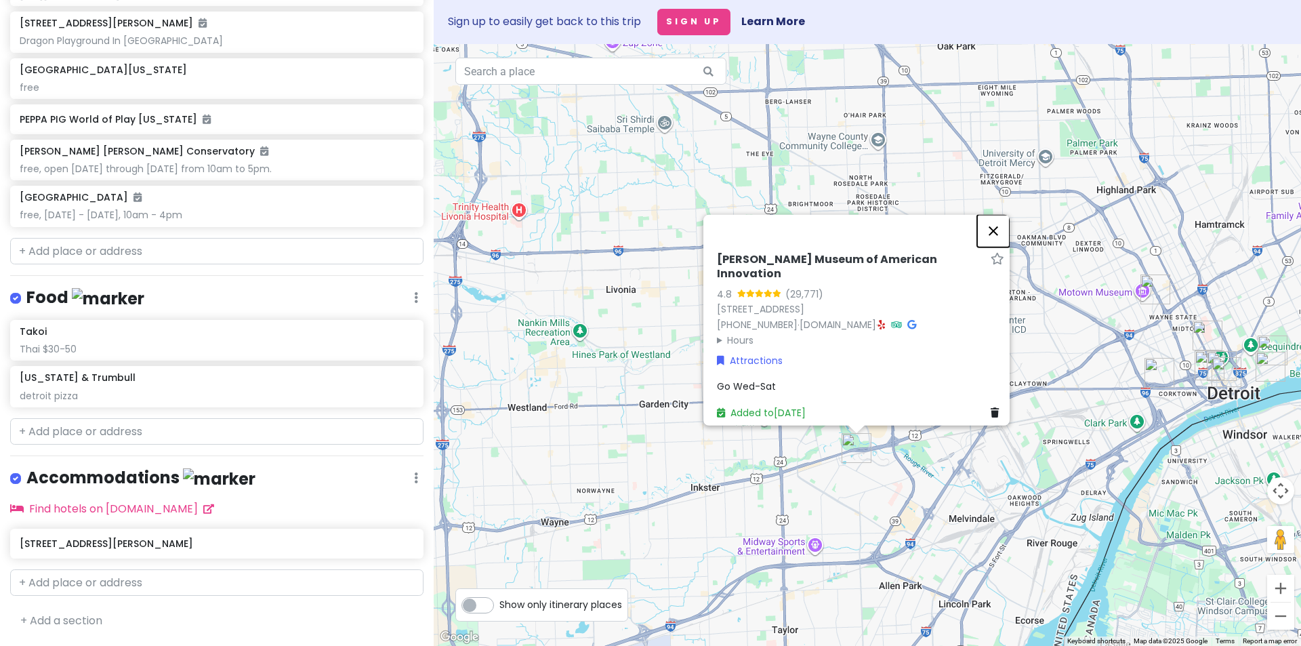
click at [1000, 232] on button "Close" at bounding box center [993, 231] width 33 height 33
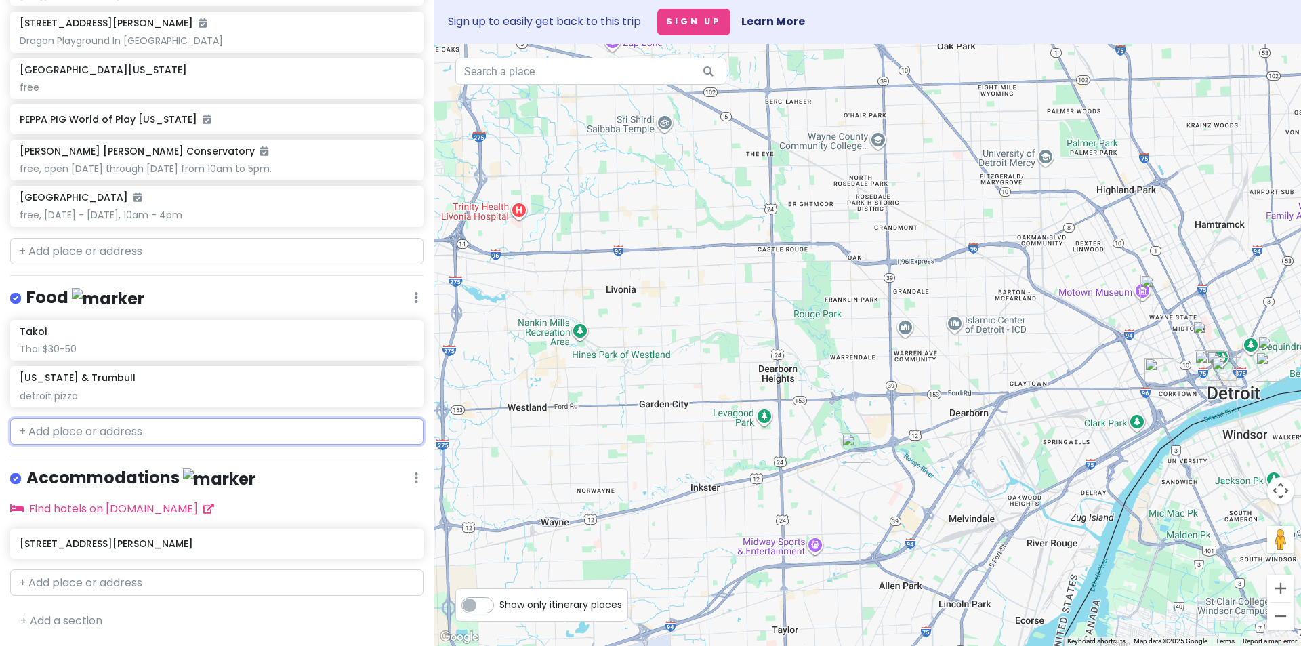
click at [105, 434] on input "text" at bounding box center [216, 431] width 413 height 27
paste input "Sahara Restaurant"
type input "Sahara Restaurant"
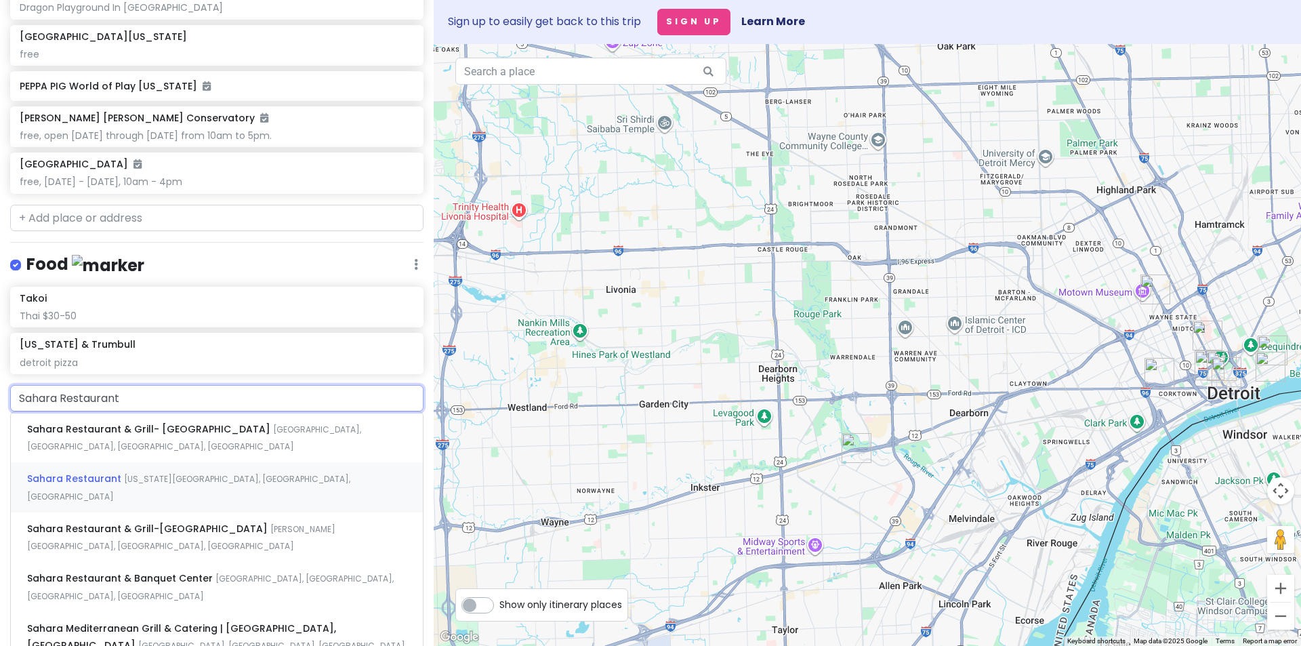
click at [90, 485] on span "Sahara Restaurant" at bounding box center [75, 479] width 97 height 14
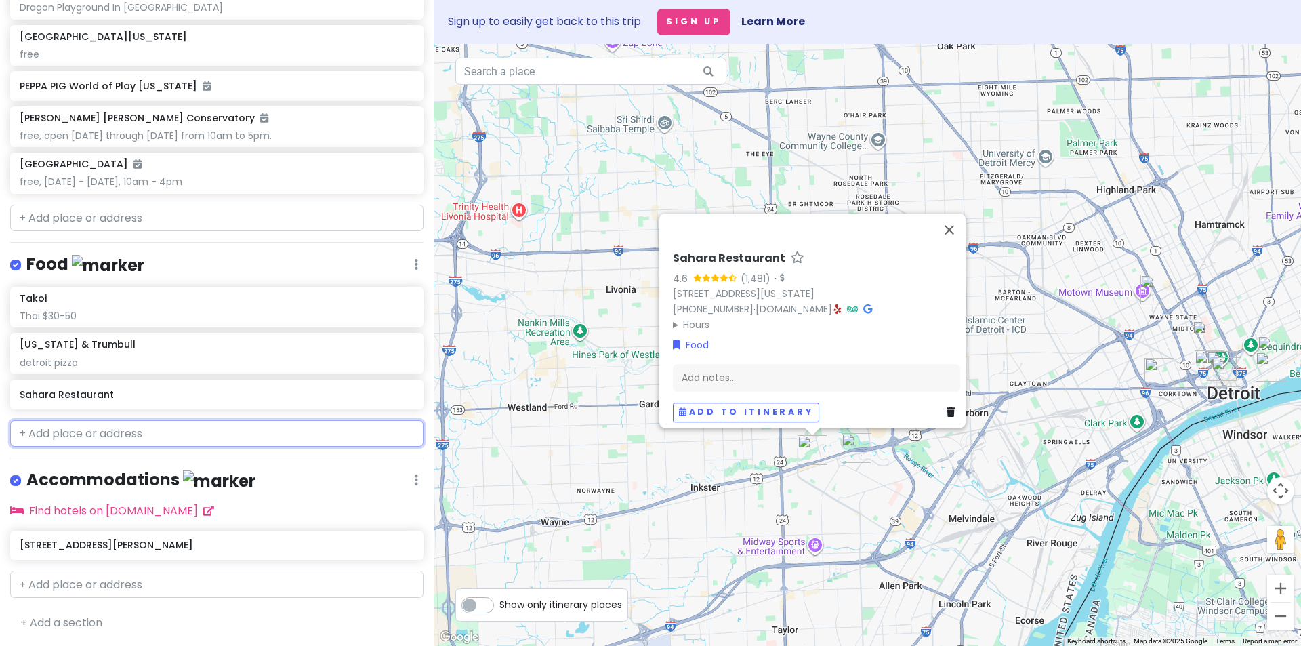
click at [113, 447] on input "text" at bounding box center [216, 433] width 413 height 27
paste input "Al Ameer"
type input "Al Ameer"
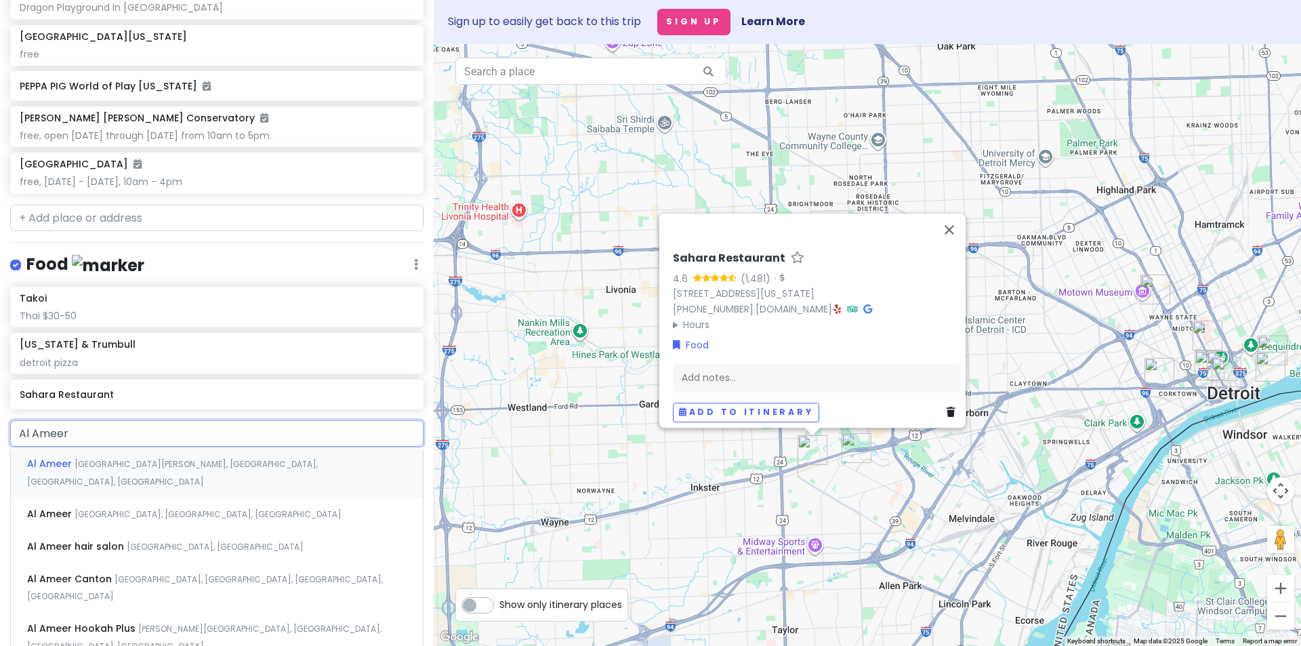
click at [148, 487] on span "[GEOGRAPHIC_DATA][PERSON_NAME], [GEOGRAPHIC_DATA], [GEOGRAPHIC_DATA], [GEOGRAPH…" at bounding box center [172, 472] width 291 height 29
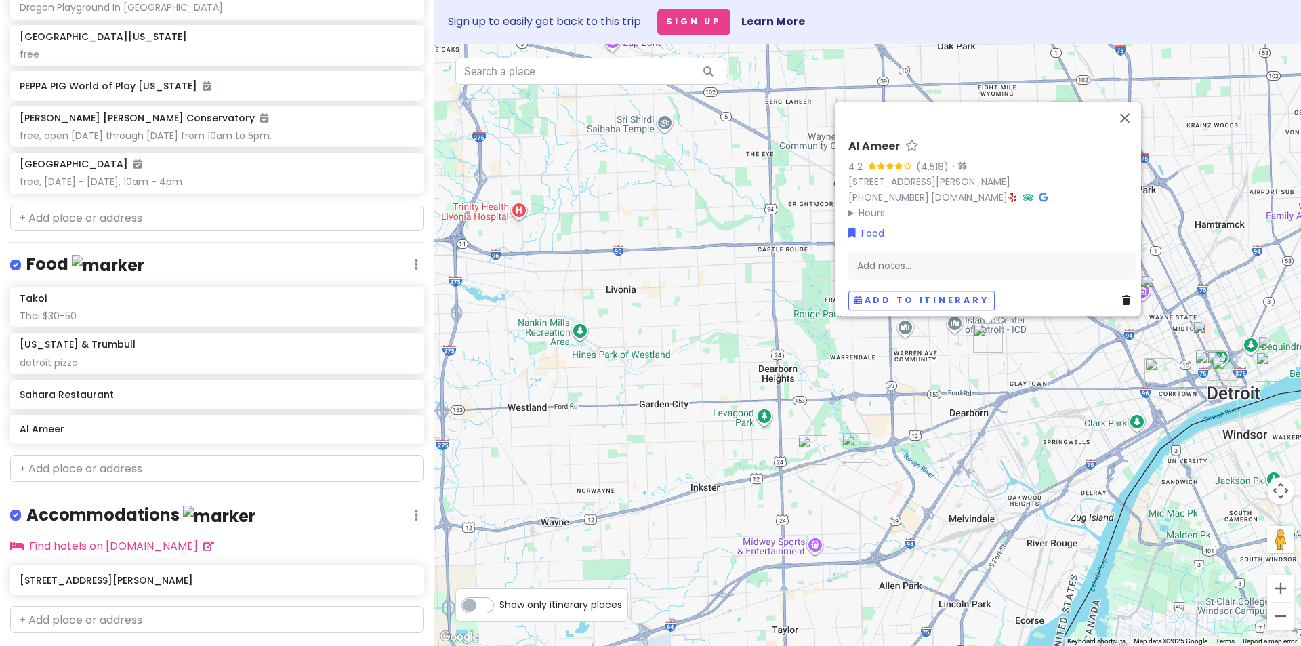
click at [809, 449] on img "Sahara Restaurant" at bounding box center [813, 450] width 30 height 30
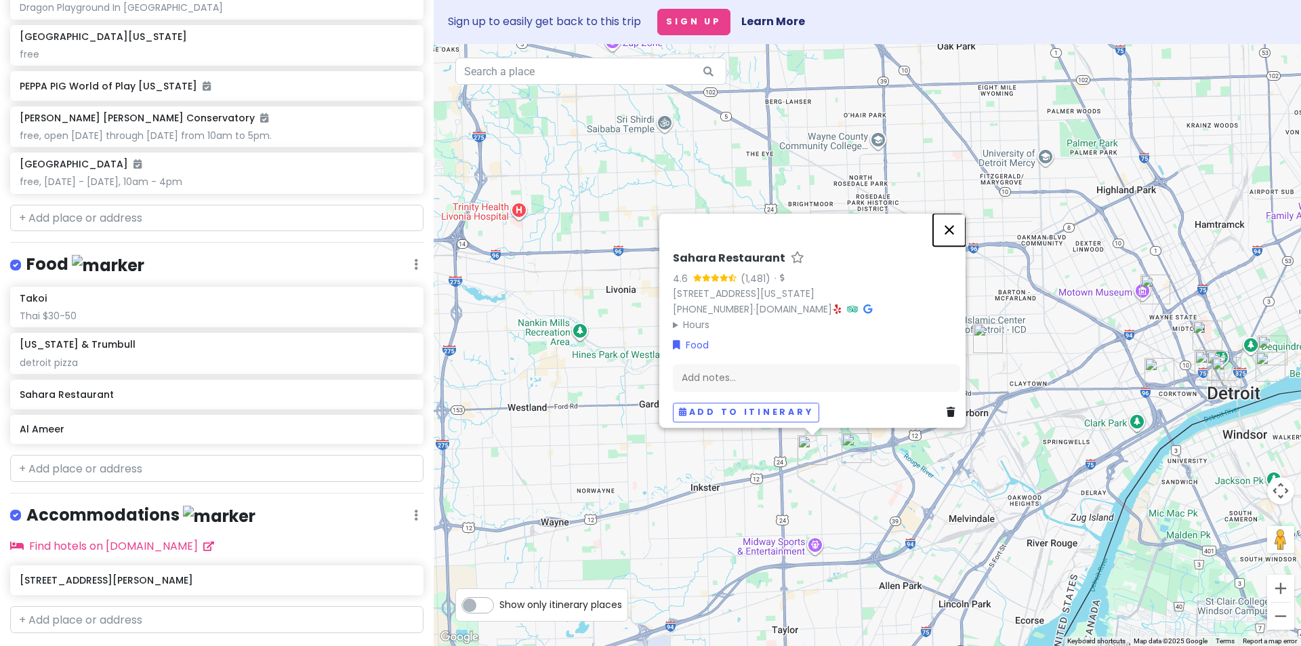
click at [958, 221] on button "Close" at bounding box center [949, 230] width 33 height 33
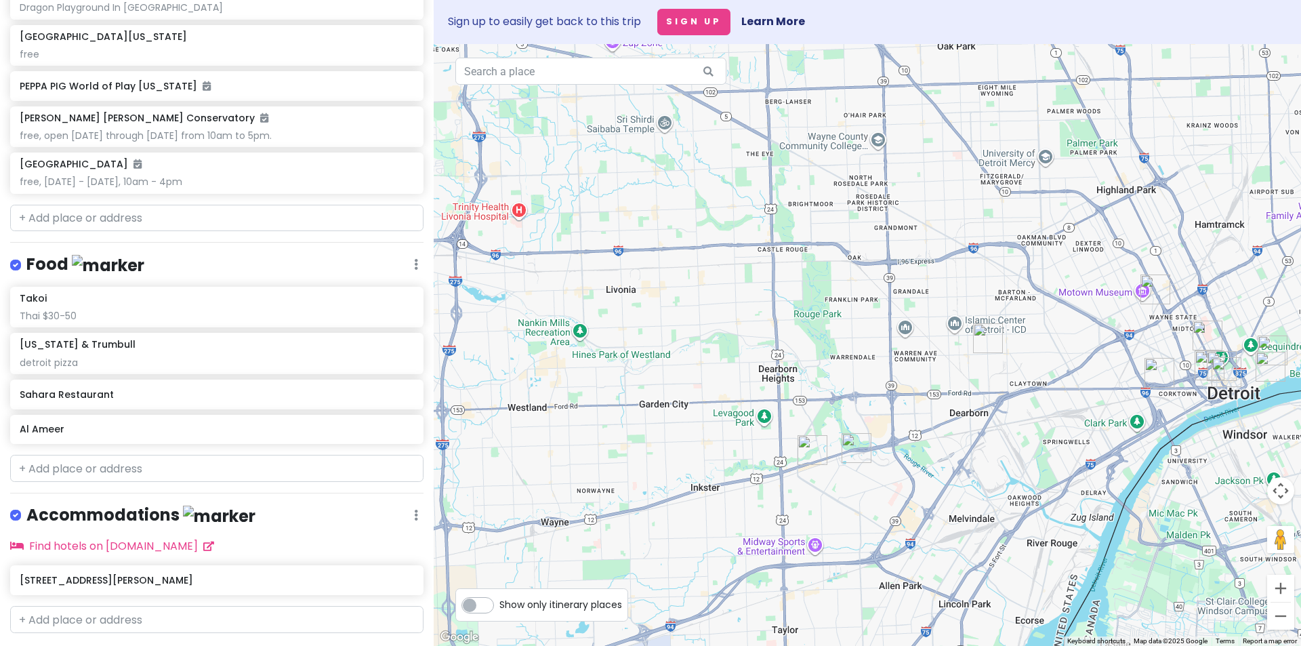
click at [856, 452] on img "Henry Ford Museum of American Innovation" at bounding box center [857, 448] width 30 height 30
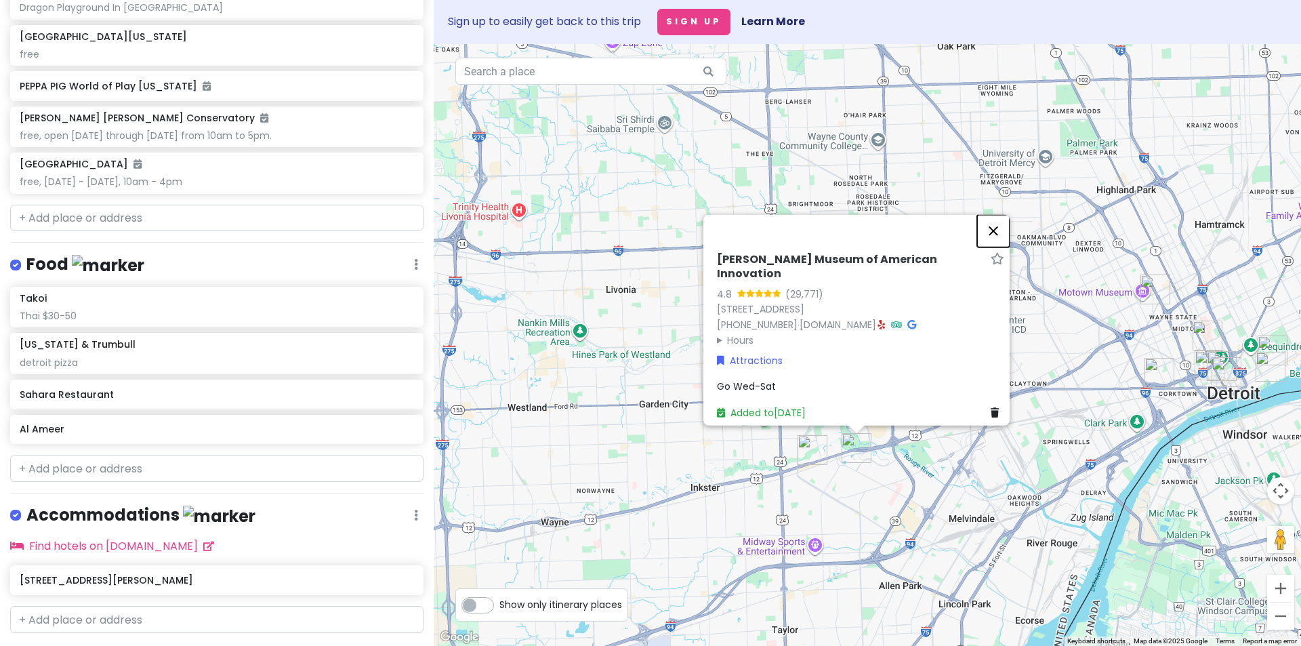
click at [998, 241] on button "Close" at bounding box center [993, 231] width 33 height 33
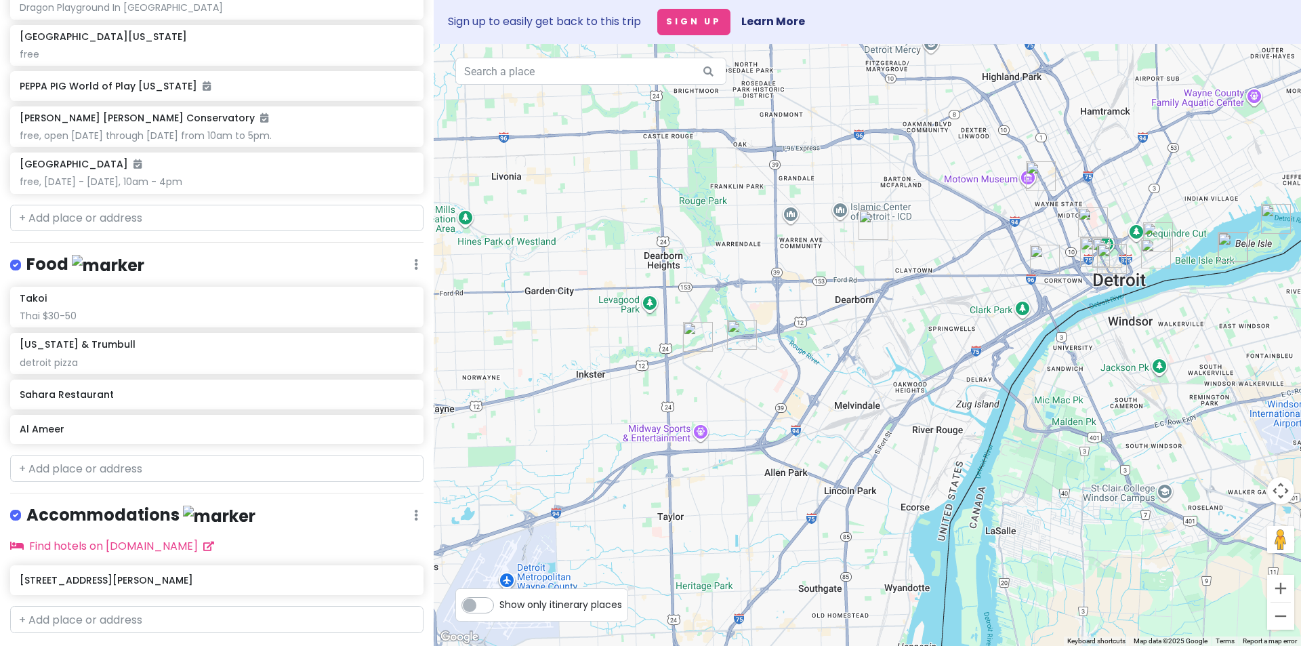
drag, startPoint x: 986, startPoint y: 430, endPoint x: 855, endPoint y: 300, distance: 185.0
click at [855, 301] on div at bounding box center [868, 345] width 868 height 602
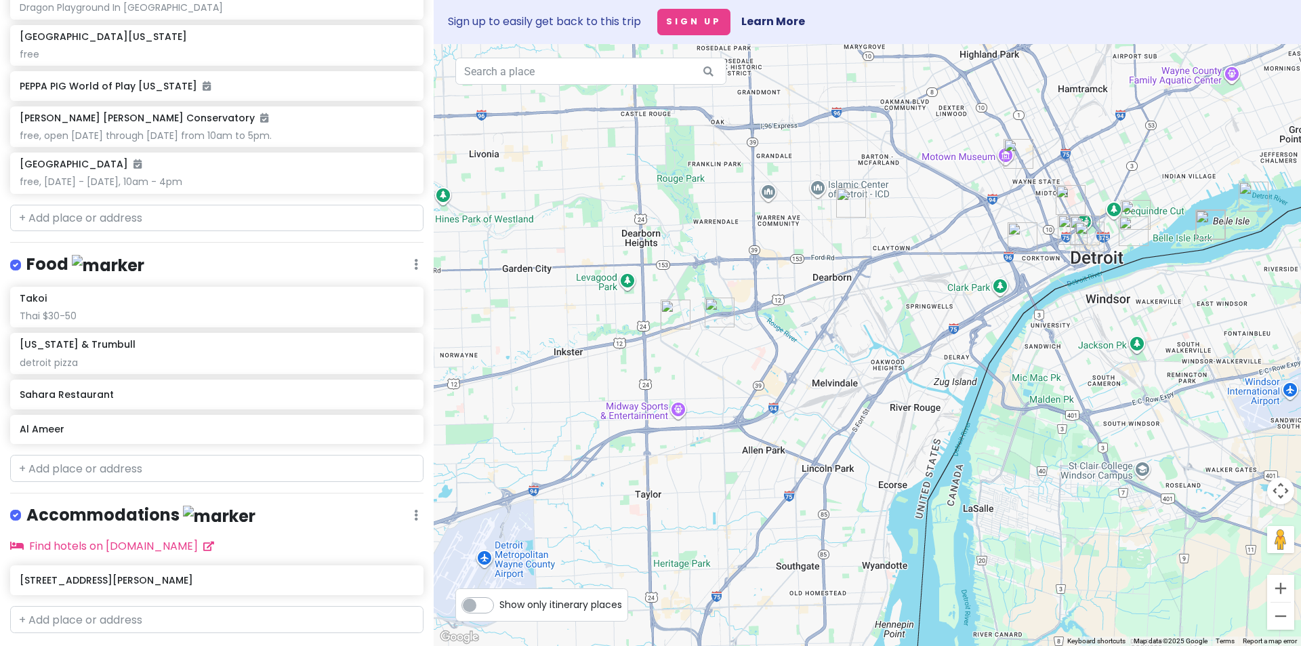
click at [851, 198] on img "Al Ameer" at bounding box center [851, 203] width 30 height 30
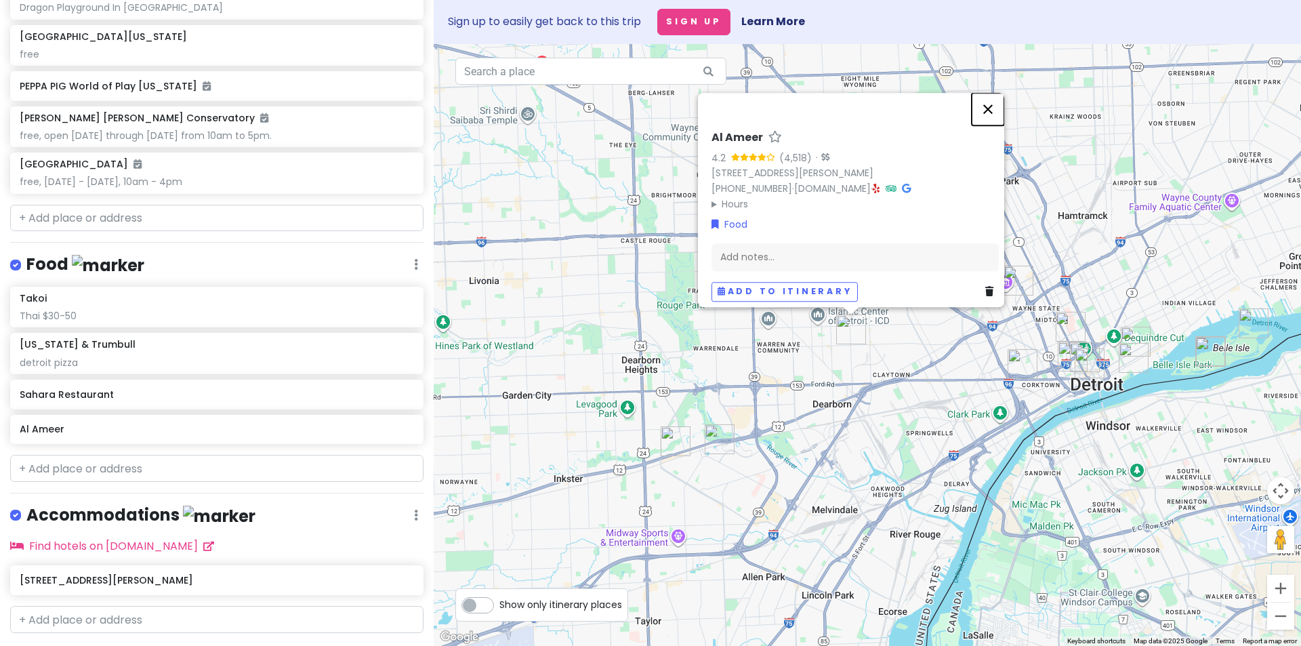
click at [993, 98] on button "Close" at bounding box center [988, 109] width 33 height 33
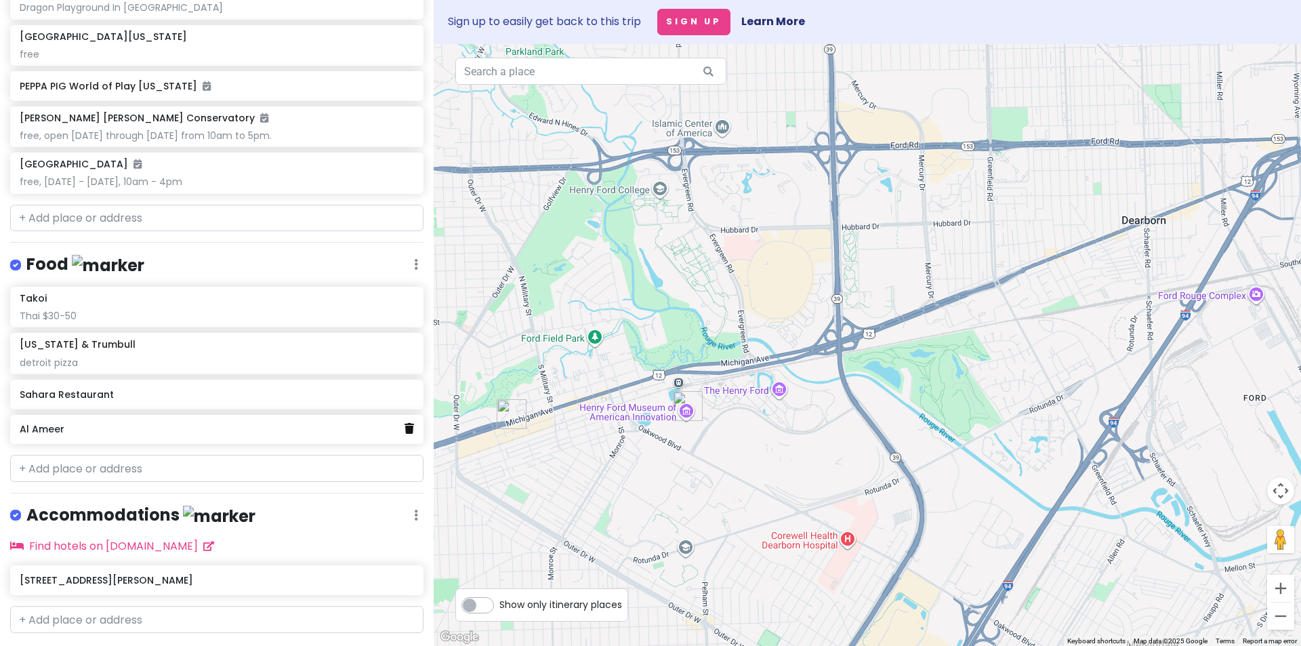
click at [405, 434] on icon at bounding box center [409, 428] width 9 height 11
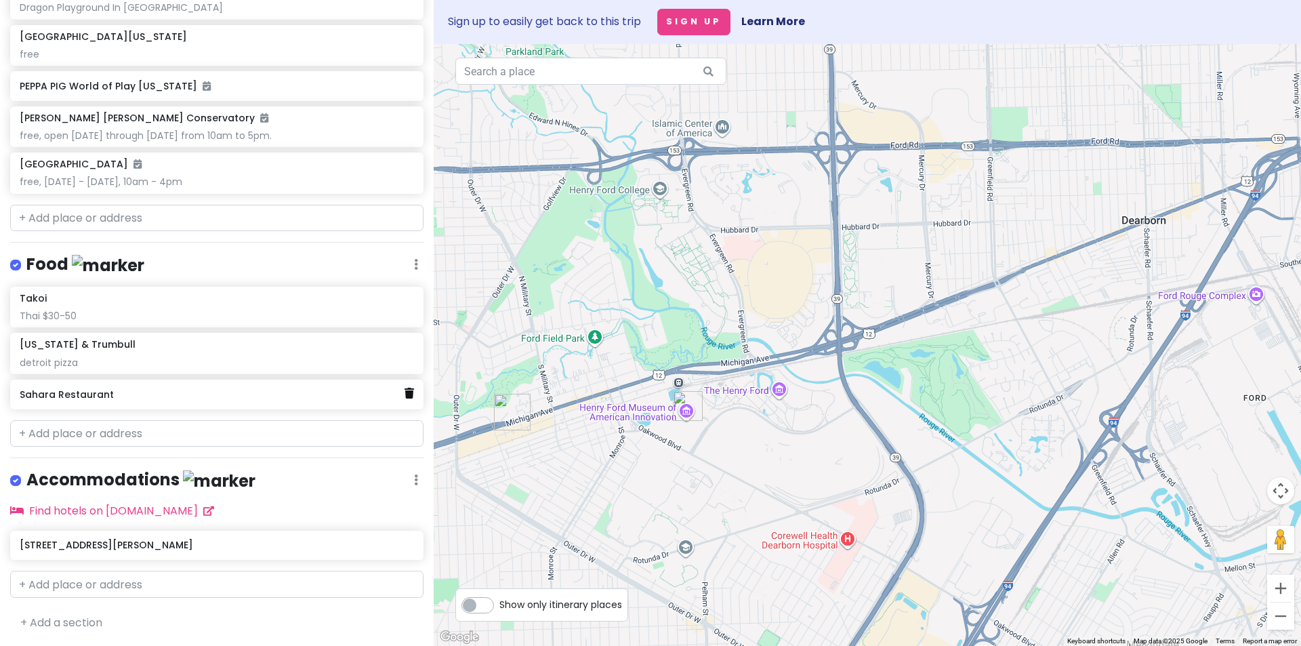
click at [405, 399] on icon at bounding box center [409, 393] width 9 height 11
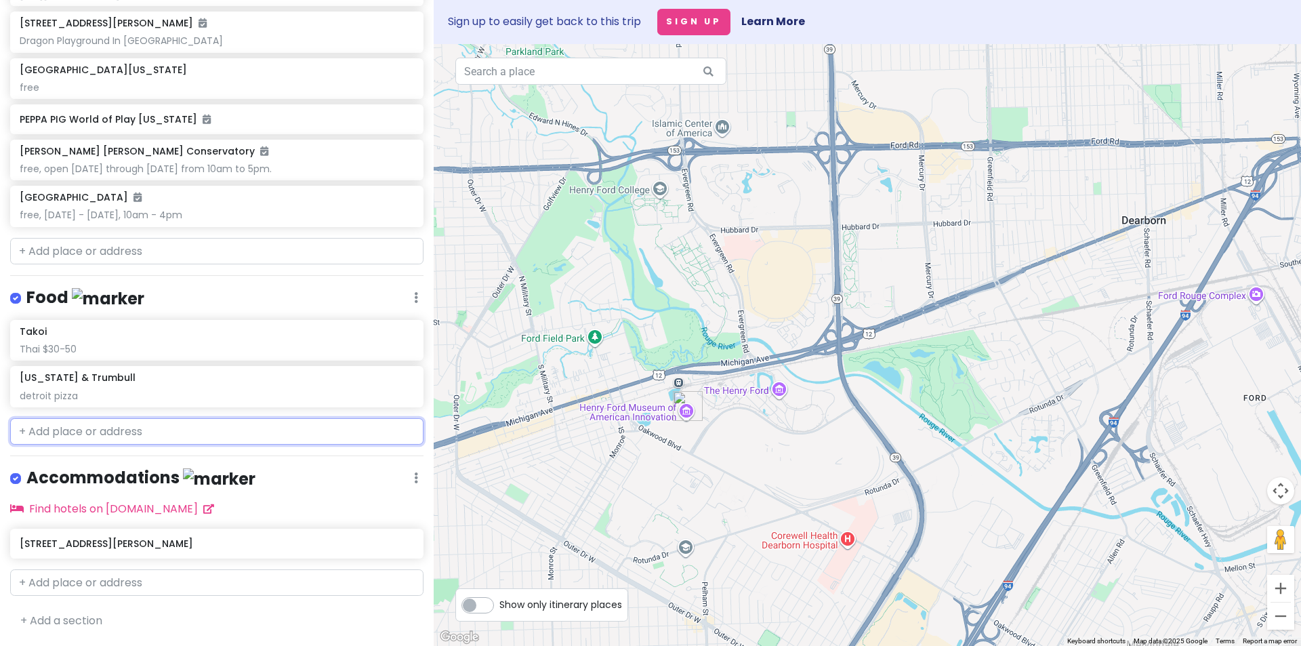
click at [270, 428] on input "text" at bounding box center [216, 431] width 413 height 27
paste input "Sheeba Restaurant - [GEOGRAPHIC_DATA]"
type input "Sheeba Restaurant - [GEOGRAPHIC_DATA]"
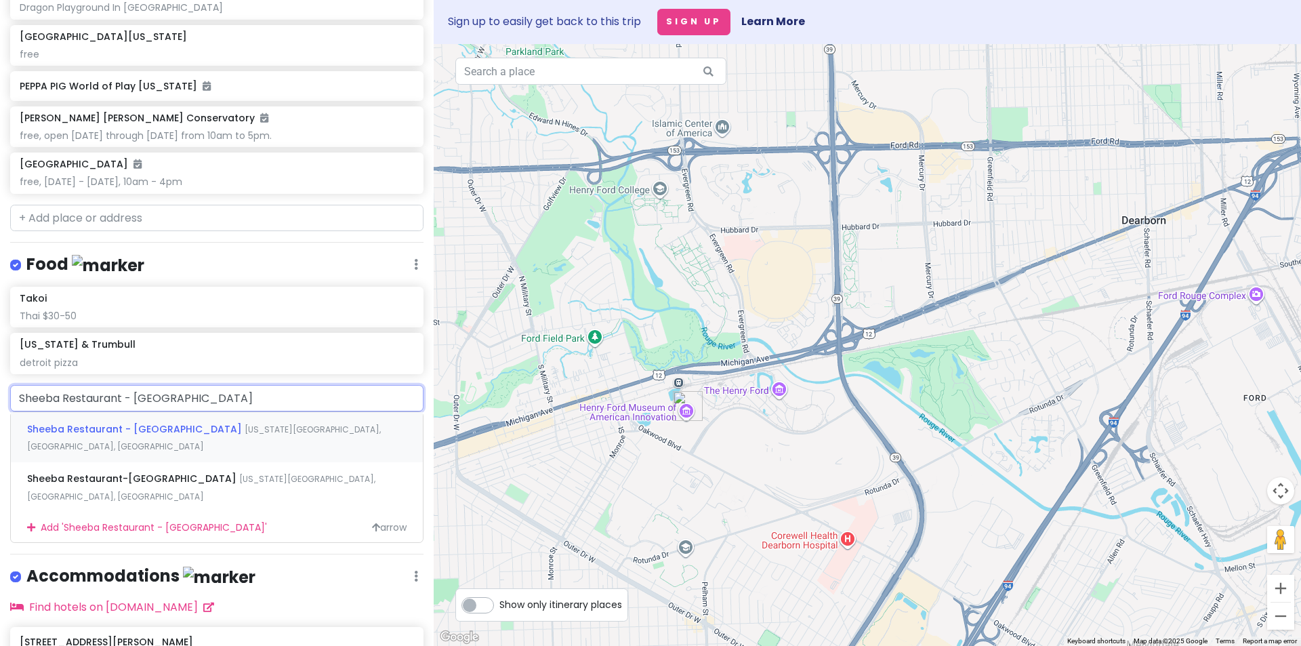
click at [249, 453] on span "[US_STATE][GEOGRAPHIC_DATA], [GEOGRAPHIC_DATA], [GEOGRAPHIC_DATA]" at bounding box center [204, 438] width 354 height 29
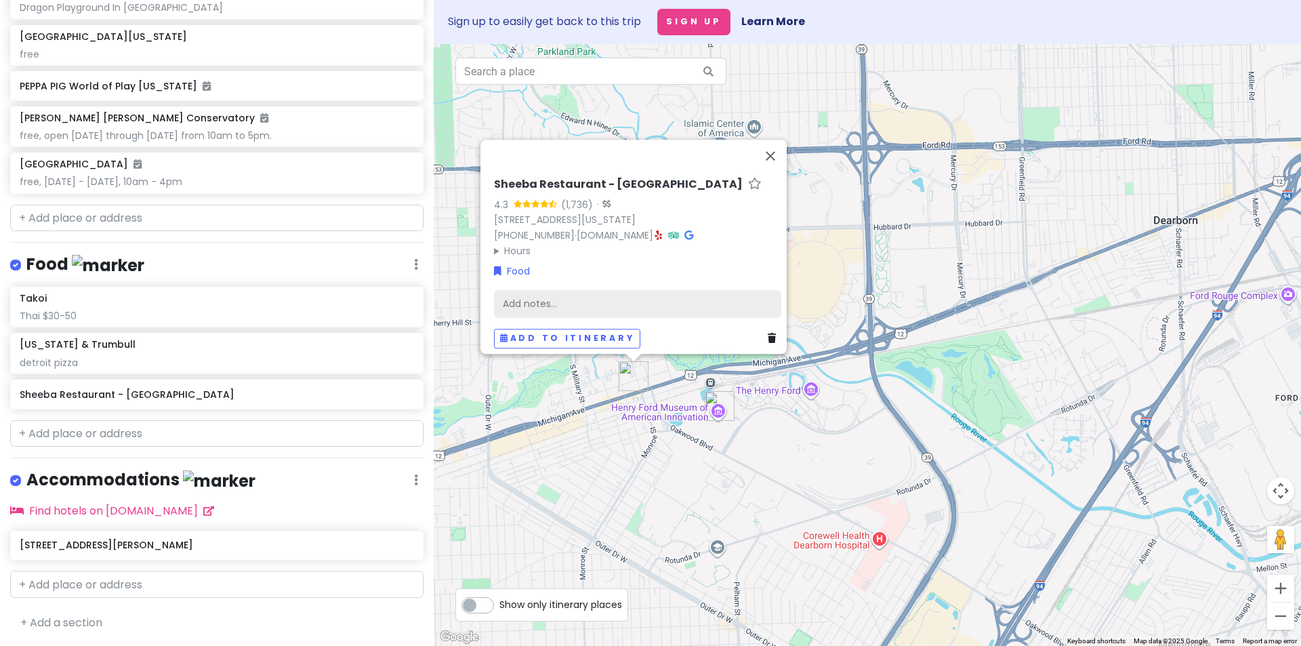
click at [544, 304] on div "Add notes..." at bounding box center [637, 304] width 287 height 28
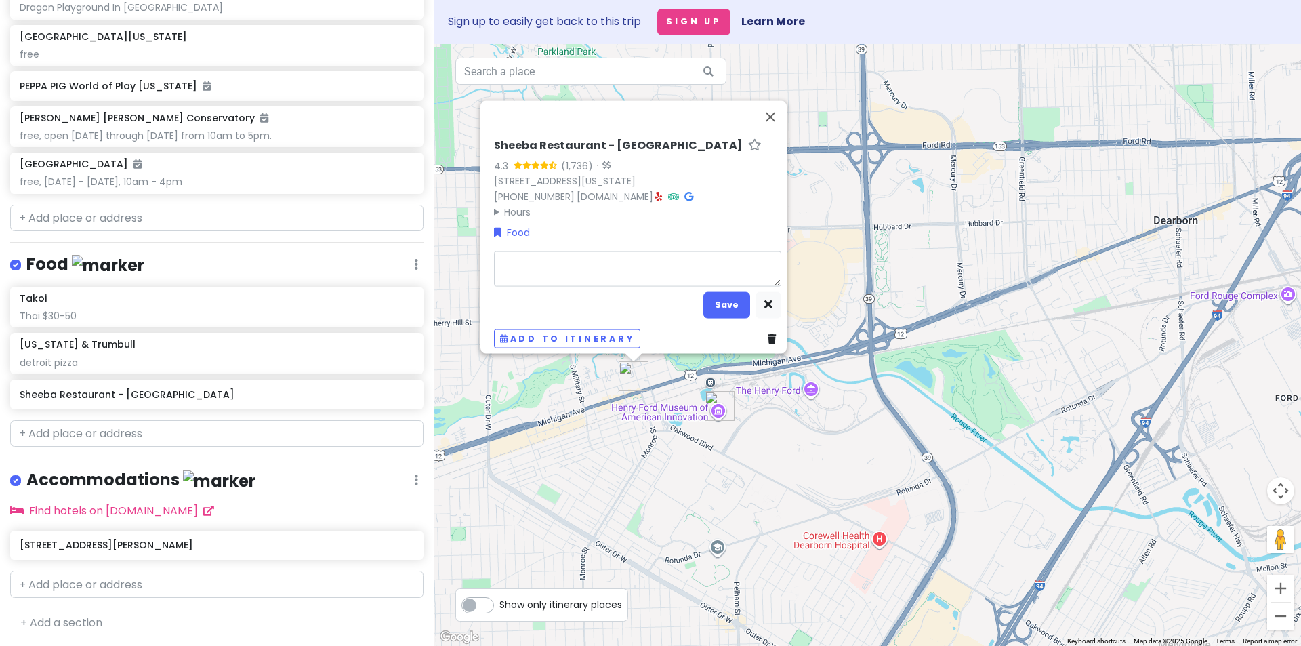
type textarea "x"
type textarea "L"
type textarea "x"
type textarea "Le"
type textarea "x"
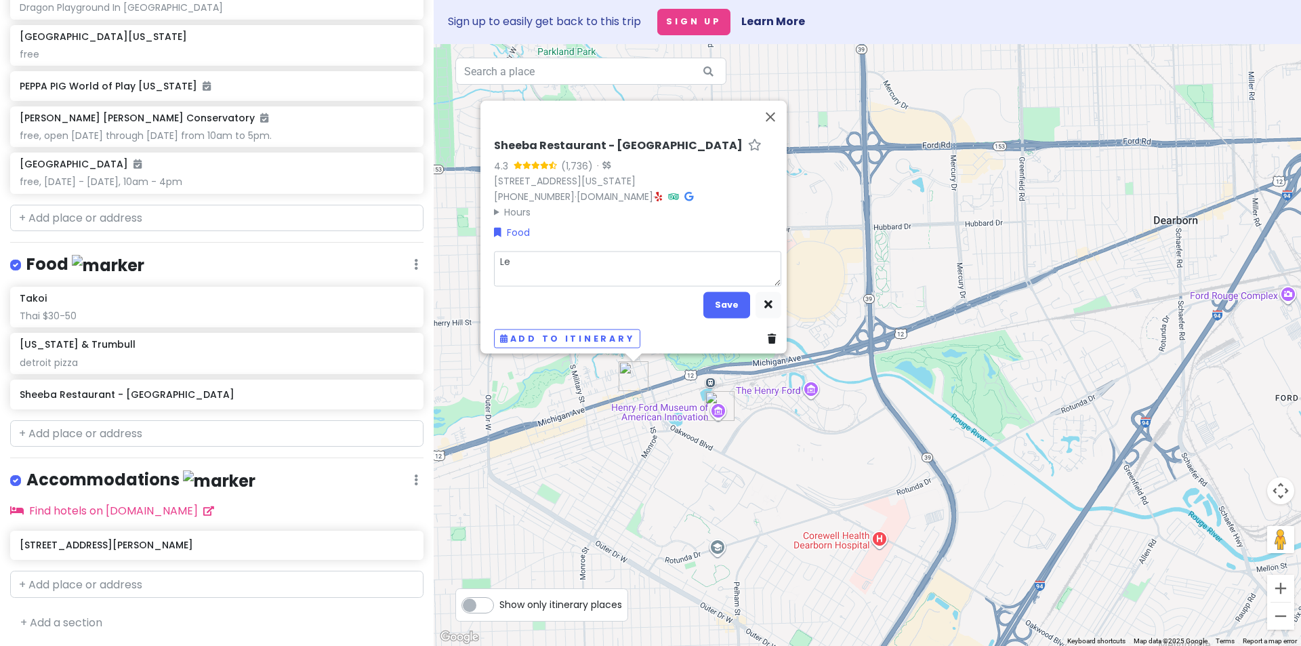
type textarea "Leb"
type textarea "x"
type textarea "Leban"
type textarea "x"
type textarea "Lebane"
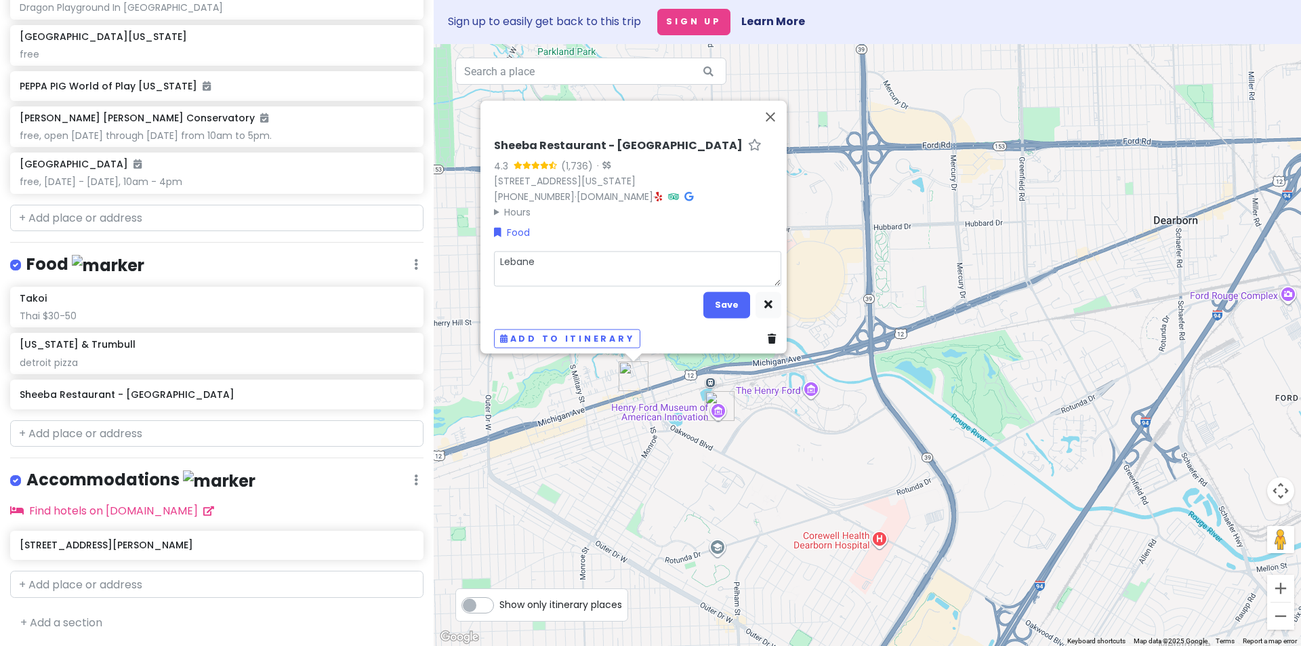
type textarea "x"
type textarea "Lebanes"
type textarea "x"
type textarea "[DEMOGRAPHIC_DATA]"
click at [719, 294] on button "Save" at bounding box center [727, 304] width 47 height 26
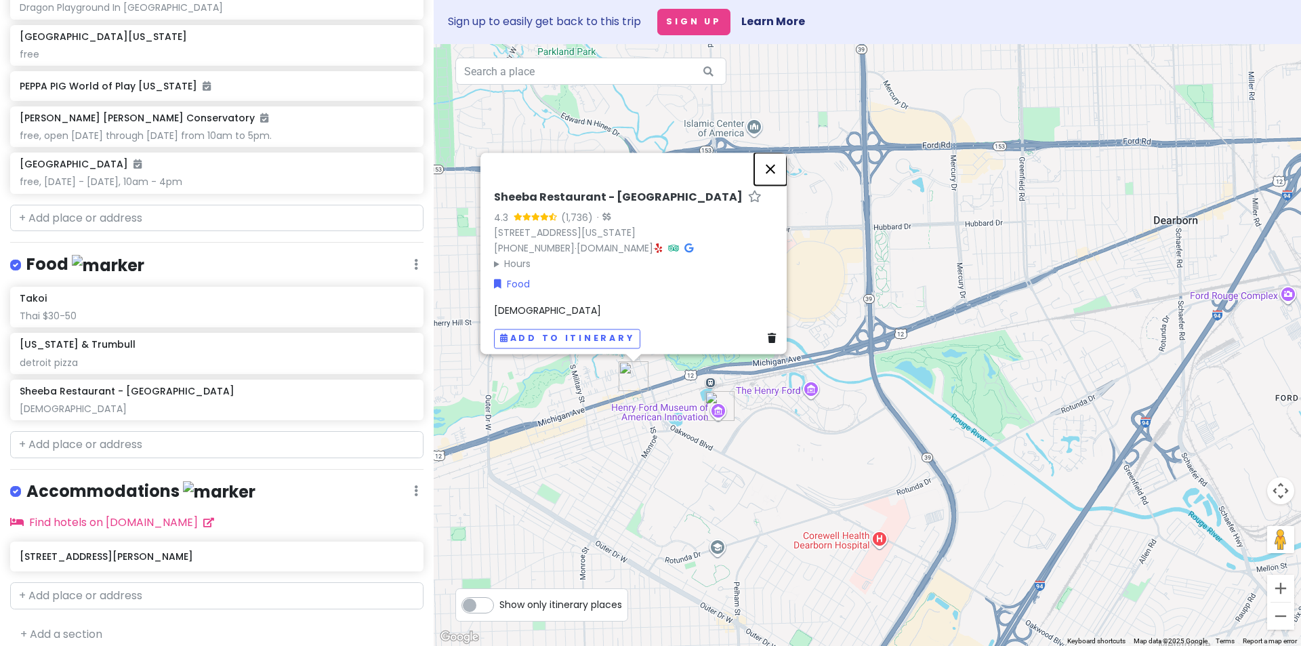
click at [781, 174] on button "Close" at bounding box center [770, 169] width 33 height 33
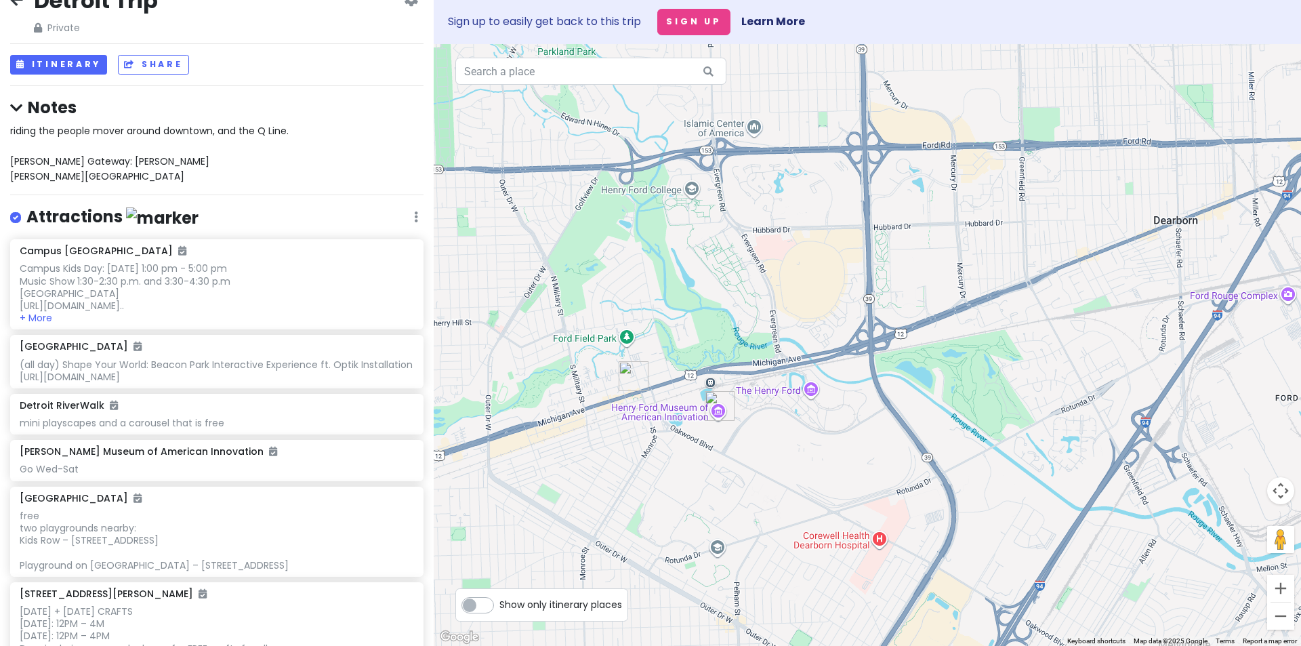
scroll to position [0, 0]
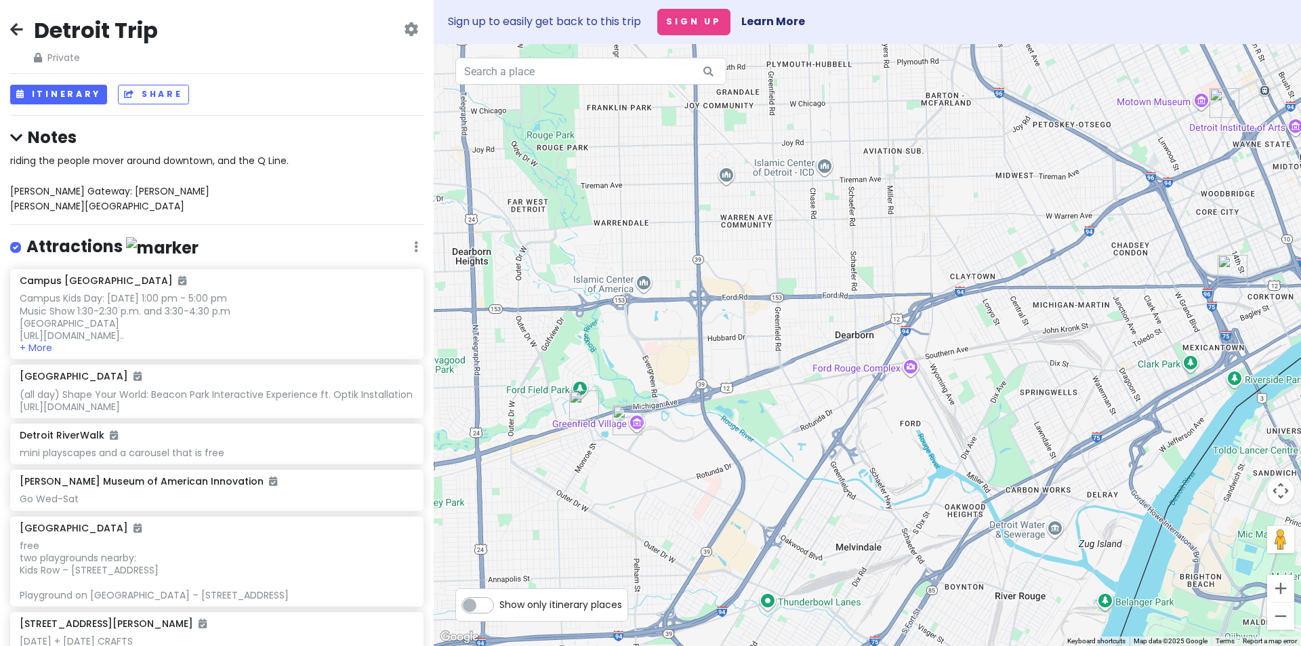
drag, startPoint x: 872, startPoint y: 442, endPoint x: 782, endPoint y: 423, distance: 92.8
click at [750, 433] on div at bounding box center [868, 345] width 868 height 602
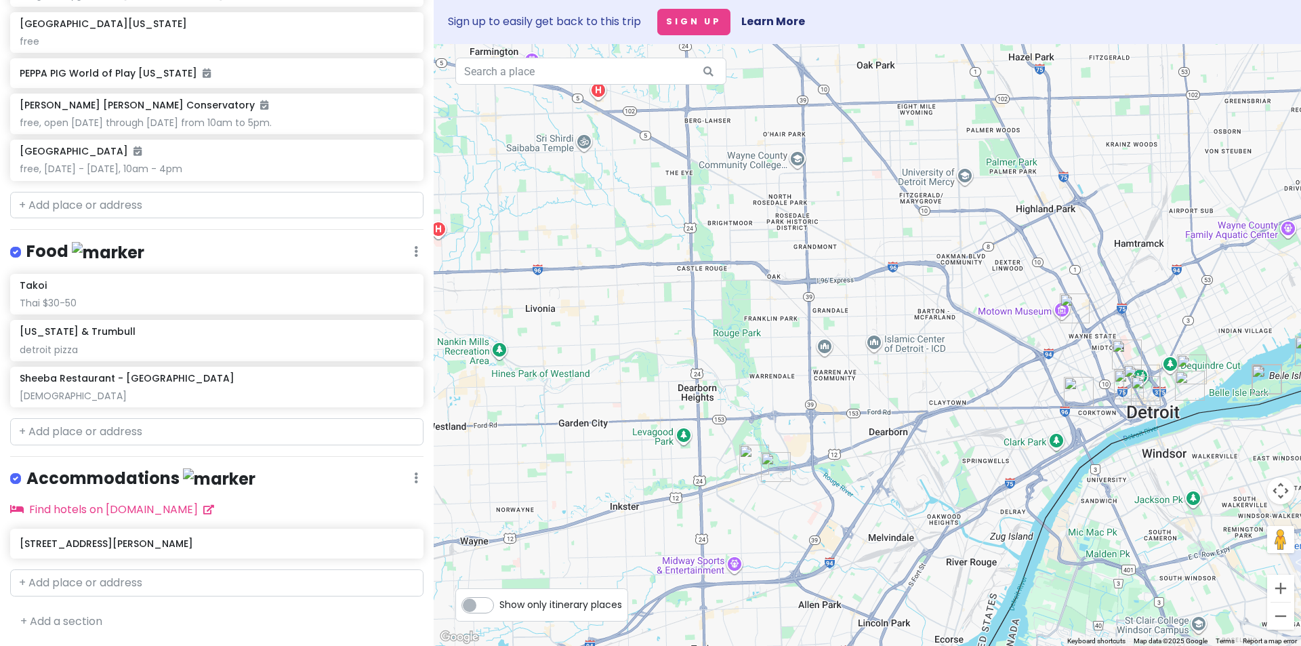
scroll to position [822, 0]
click at [66, 386] on div "Sheeba Restaurant - [GEOGRAPHIC_DATA] Lebanese" at bounding box center [217, 387] width 394 height 30
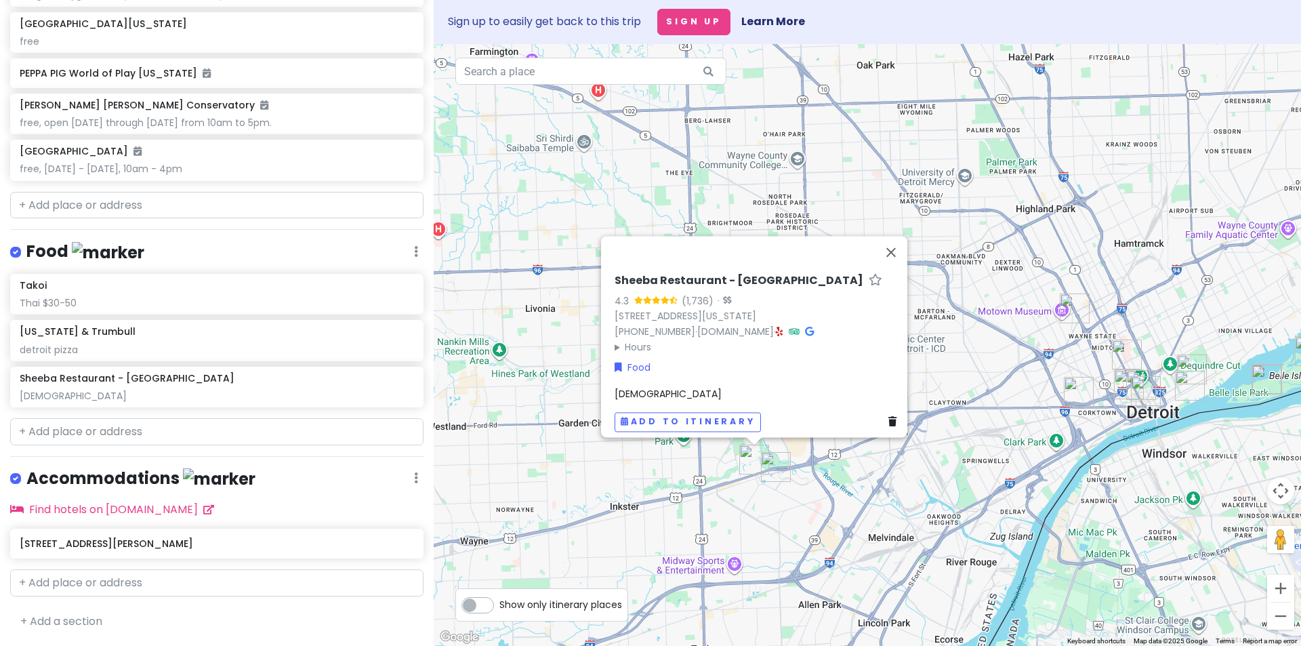
click at [685, 275] on h6 "Sheeba Restaurant - [GEOGRAPHIC_DATA]" at bounding box center [739, 282] width 249 height 14
click at [685, 269] on input "Sheeba Restaurant - [GEOGRAPHIC_DATA]" at bounding box center [758, 277] width 287 height 21
click at [101, 437] on input "text" at bounding box center [216, 431] width 413 height 27
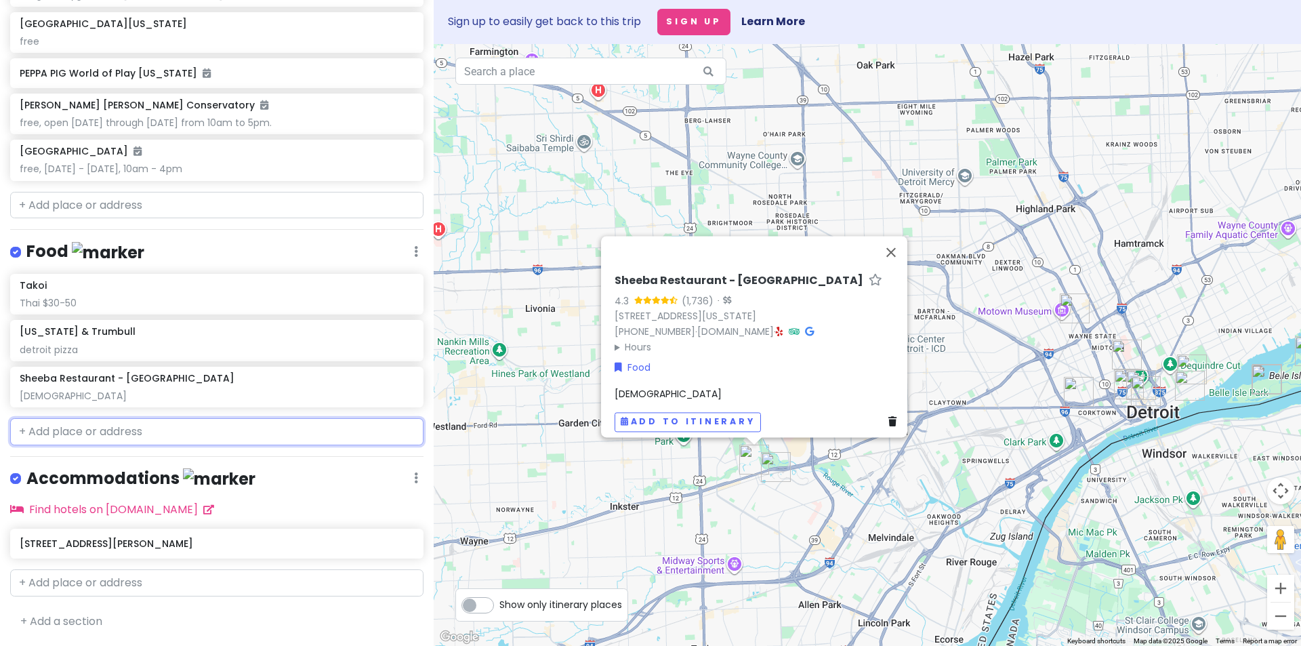
paste input "The Himalayan Flames"
type input "The Himalayan Flames"
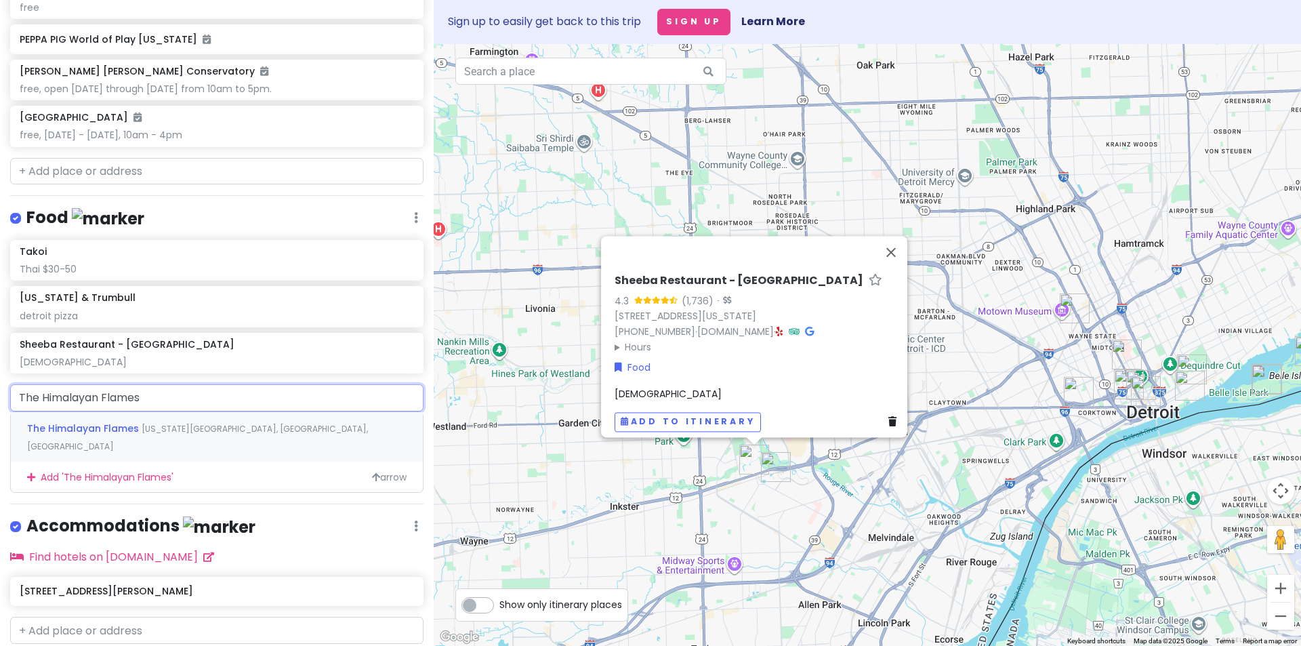
click at [108, 435] on span "The Himalayan Flames" at bounding box center [84, 429] width 115 height 14
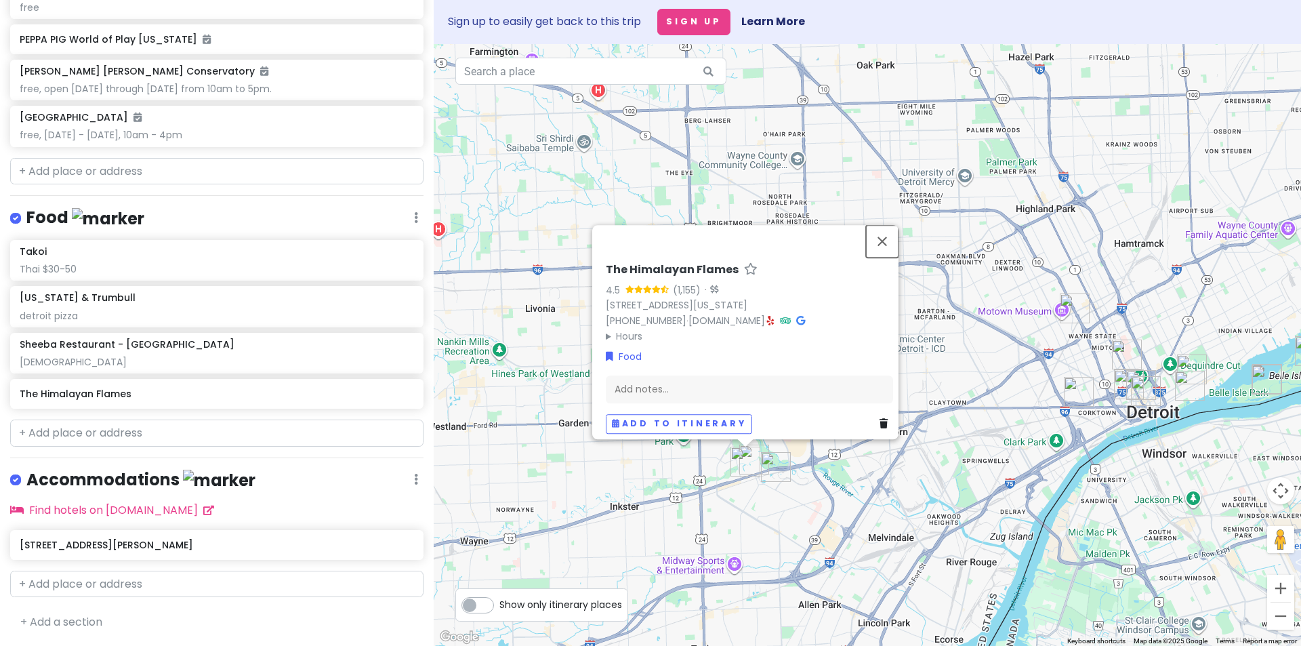
click at [890, 226] on button "Close" at bounding box center [882, 241] width 33 height 33
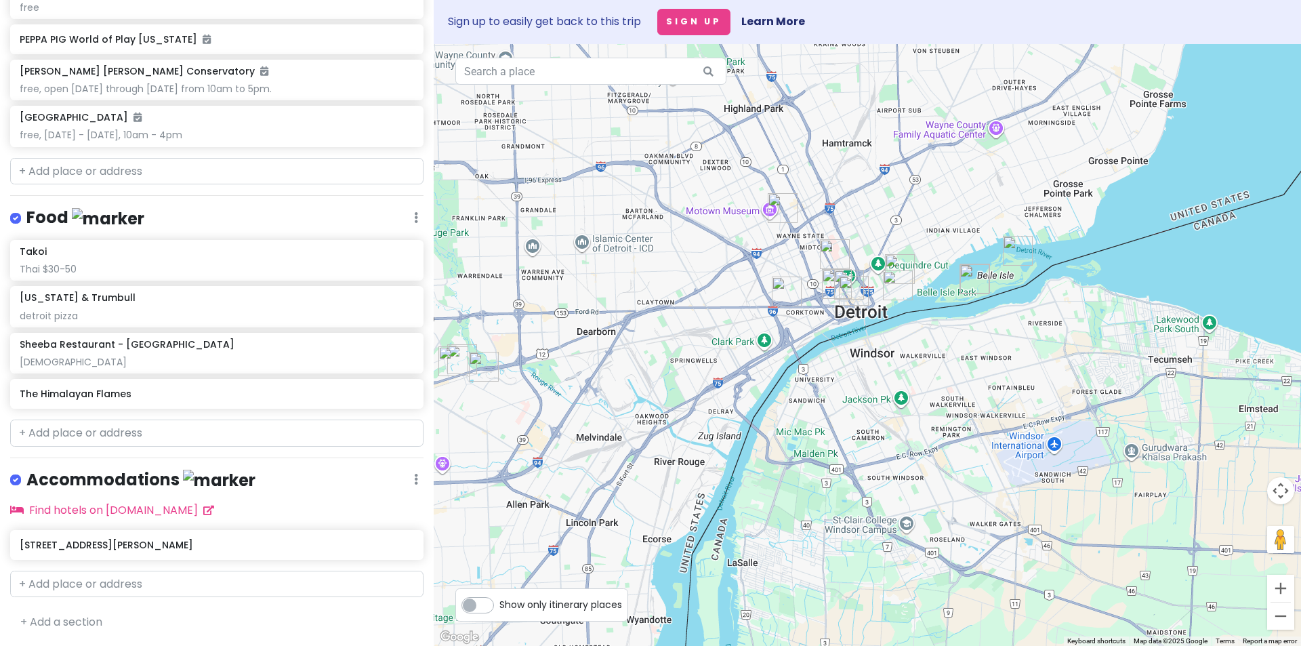
drag, startPoint x: 941, startPoint y: 474, endPoint x: 635, endPoint y: 369, distance: 323.2
click at [635, 369] on div at bounding box center [868, 345] width 868 height 602
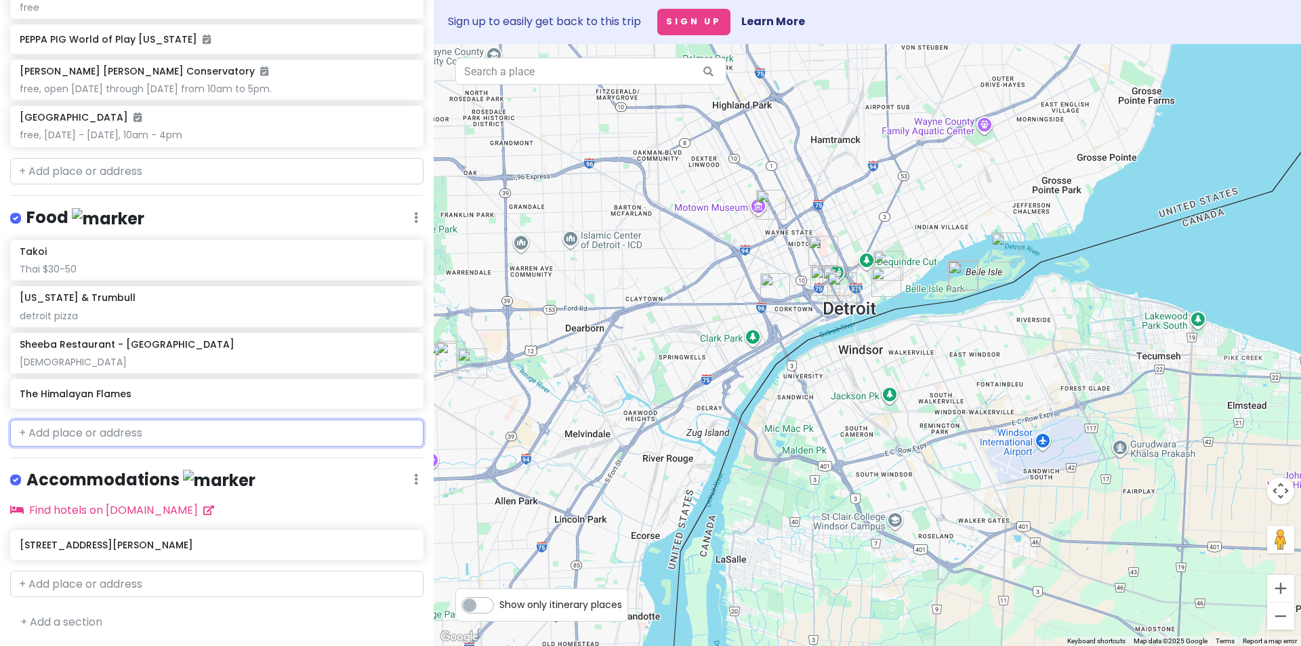
click at [131, 447] on input "text" at bounding box center [216, 433] width 413 height 27
paste input "Taqueria Mi Pueblo"
type input "Taqueria Mi Pueblo"
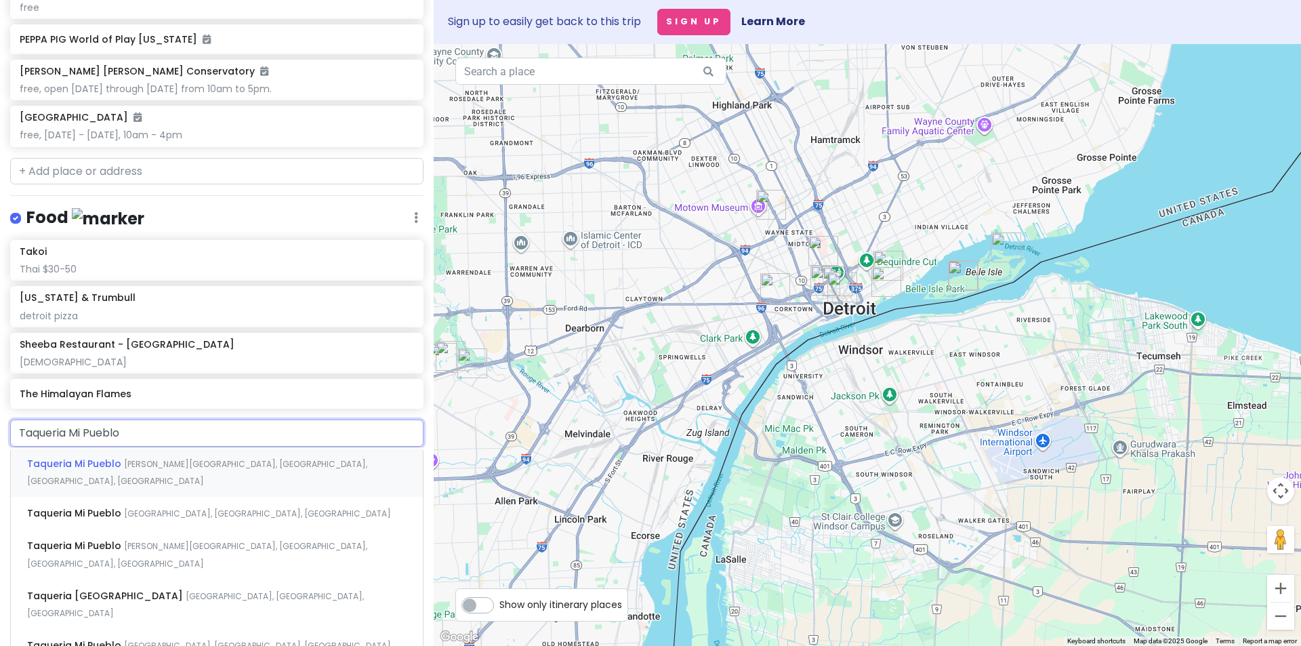
click at [150, 487] on span "[PERSON_NAME][GEOGRAPHIC_DATA], [GEOGRAPHIC_DATA], [GEOGRAPHIC_DATA], [GEOGRAPH…" at bounding box center [197, 472] width 340 height 29
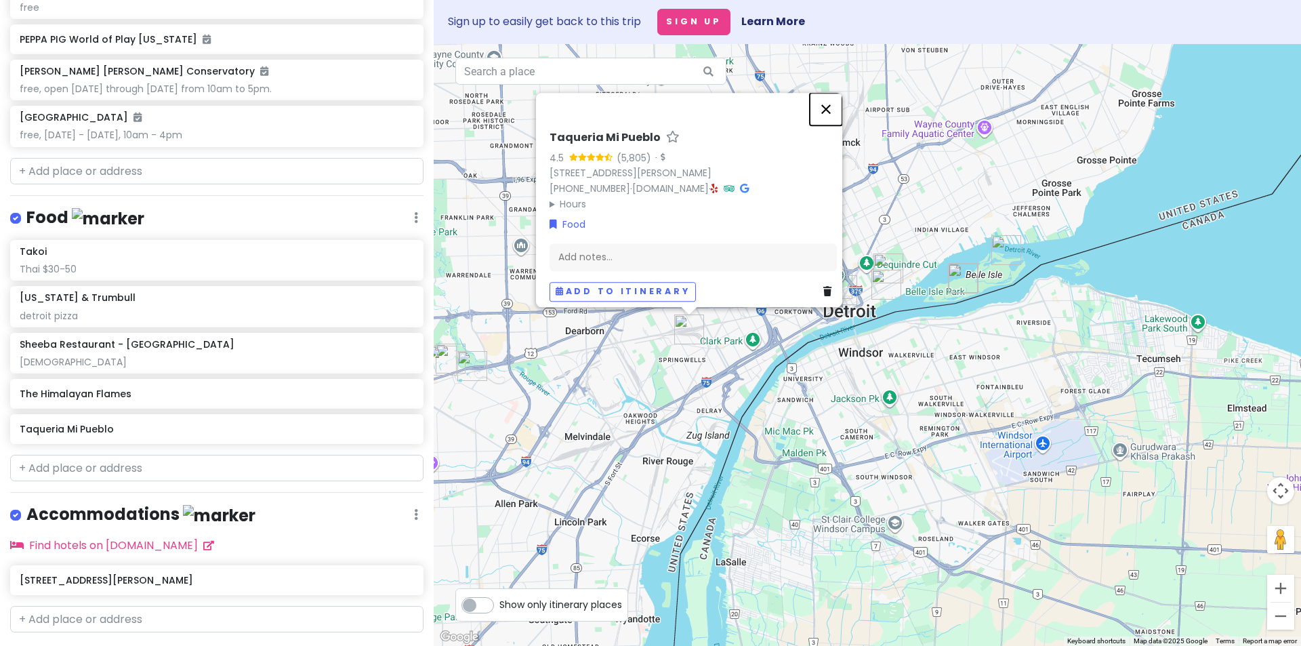
click at [834, 102] on button "Close" at bounding box center [826, 109] width 33 height 33
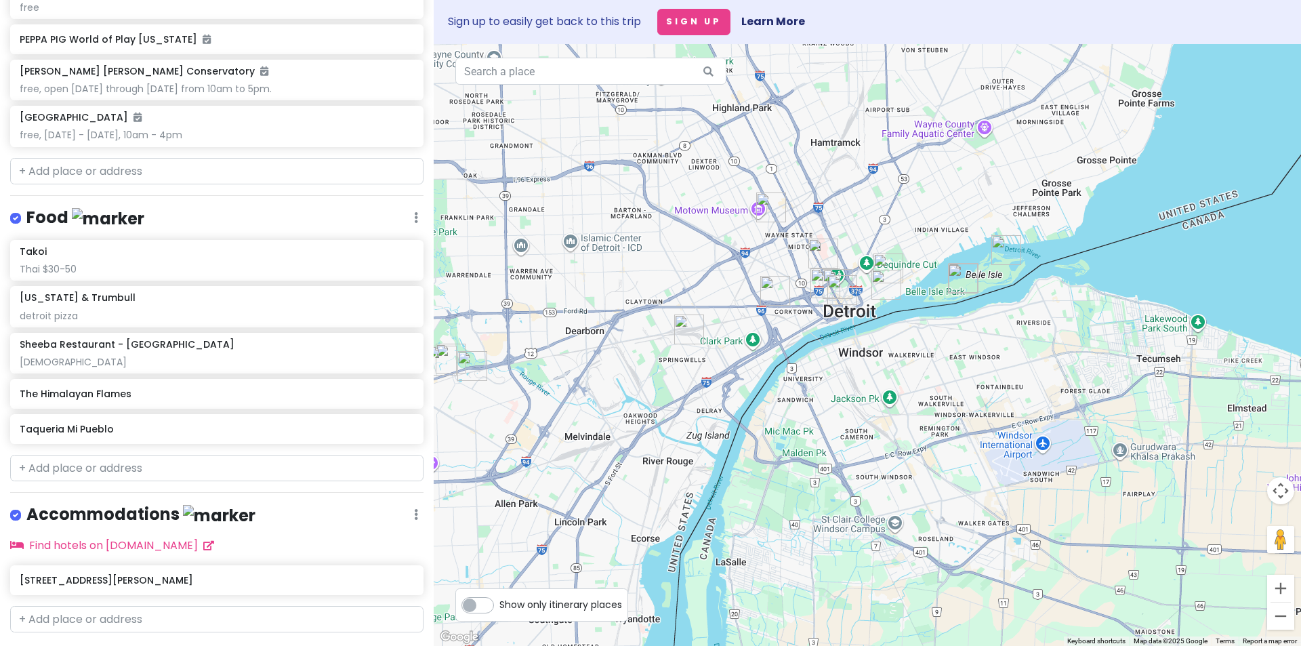
click at [686, 326] on img "Taqueria Mi Pueblo" at bounding box center [689, 330] width 30 height 30
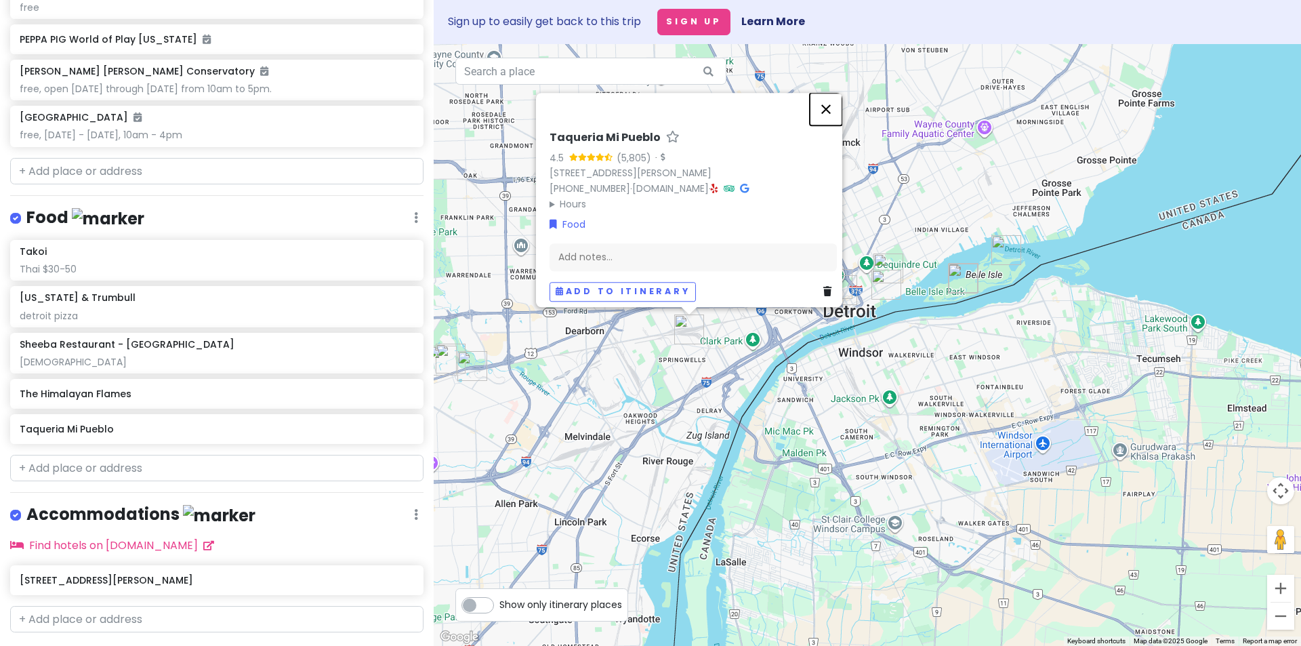
click at [832, 101] on button "Close" at bounding box center [826, 109] width 33 height 33
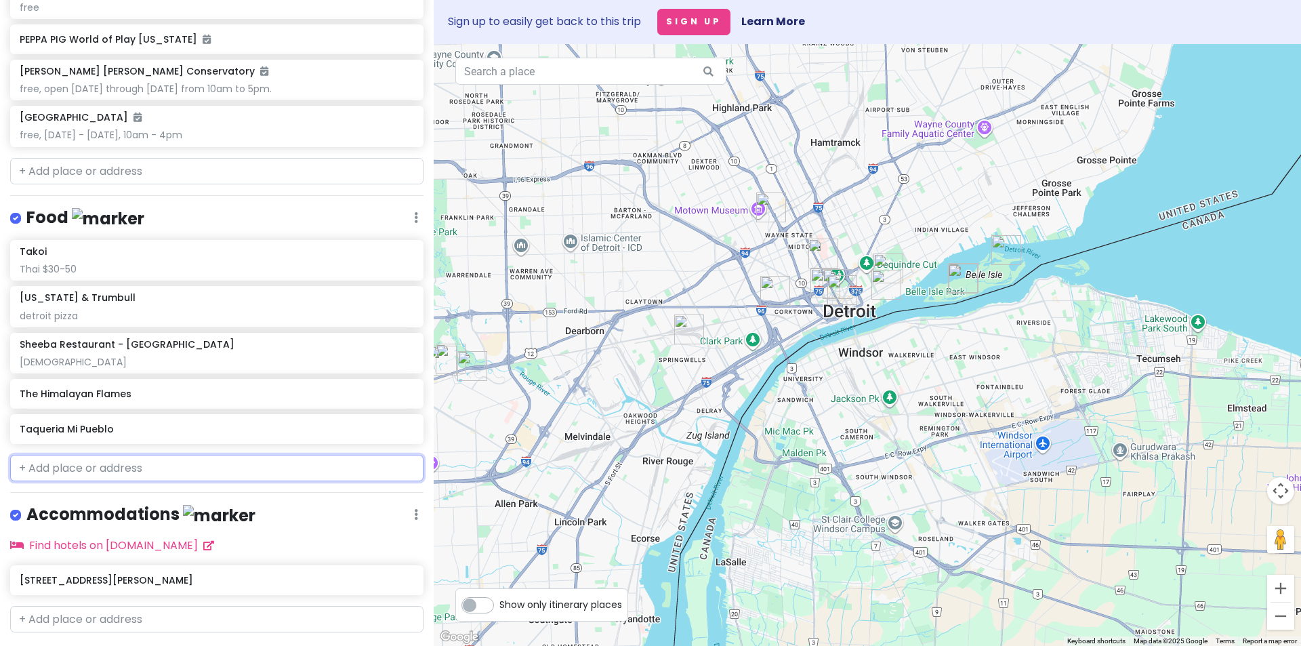
click at [75, 482] on input "text" at bounding box center [216, 468] width 413 height 27
paste input "Los [PERSON_NAME]"
type input "Los [PERSON_NAME]"
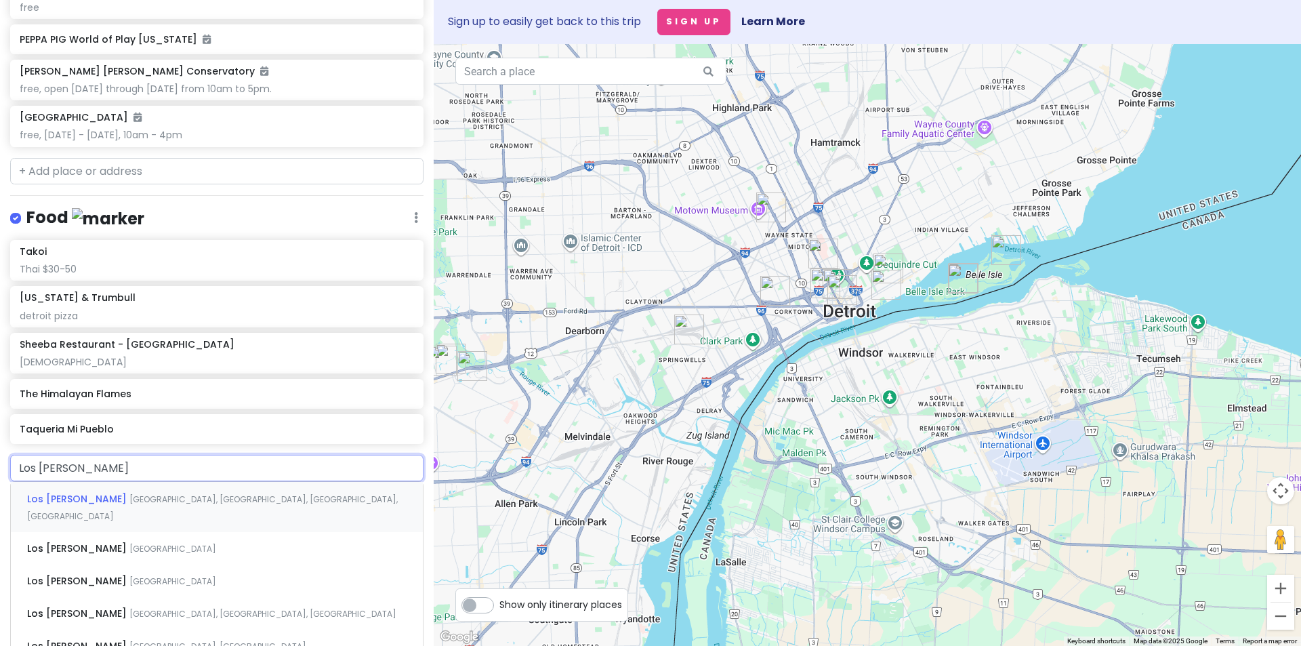
click at [77, 506] on span "Los [PERSON_NAME]" at bounding box center [78, 499] width 102 height 14
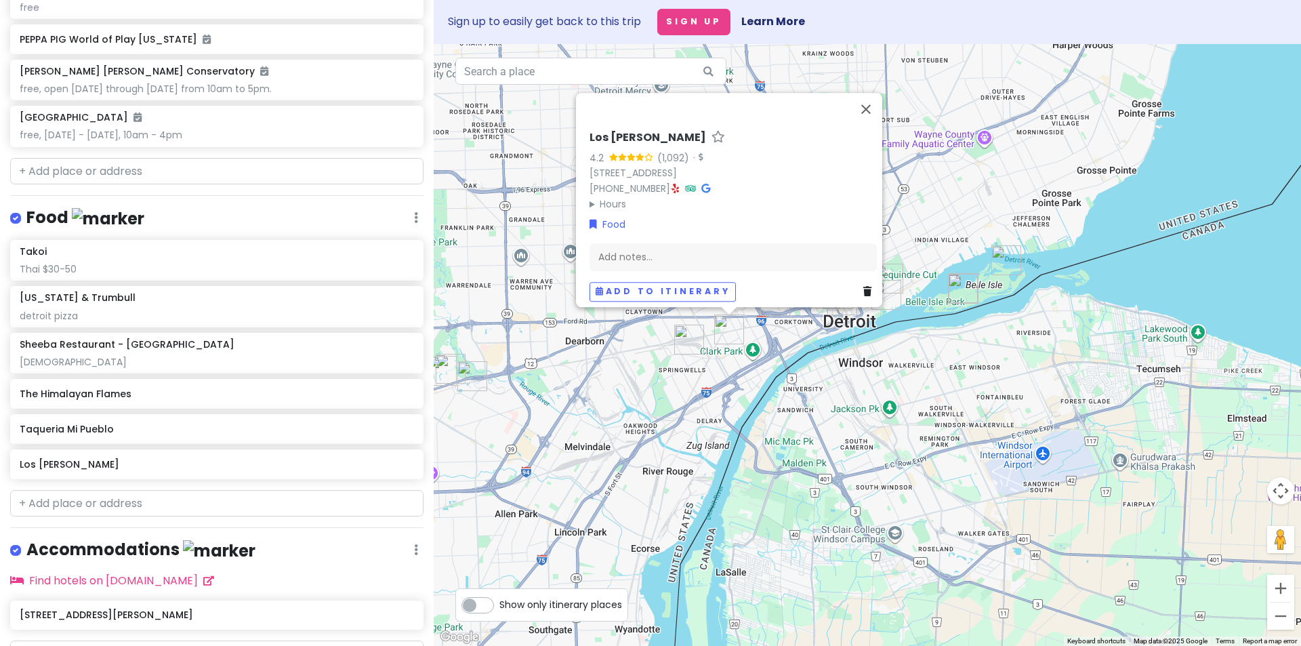
click at [702, 346] on img "Taqueria Mi Pueblo" at bounding box center [689, 340] width 30 height 30
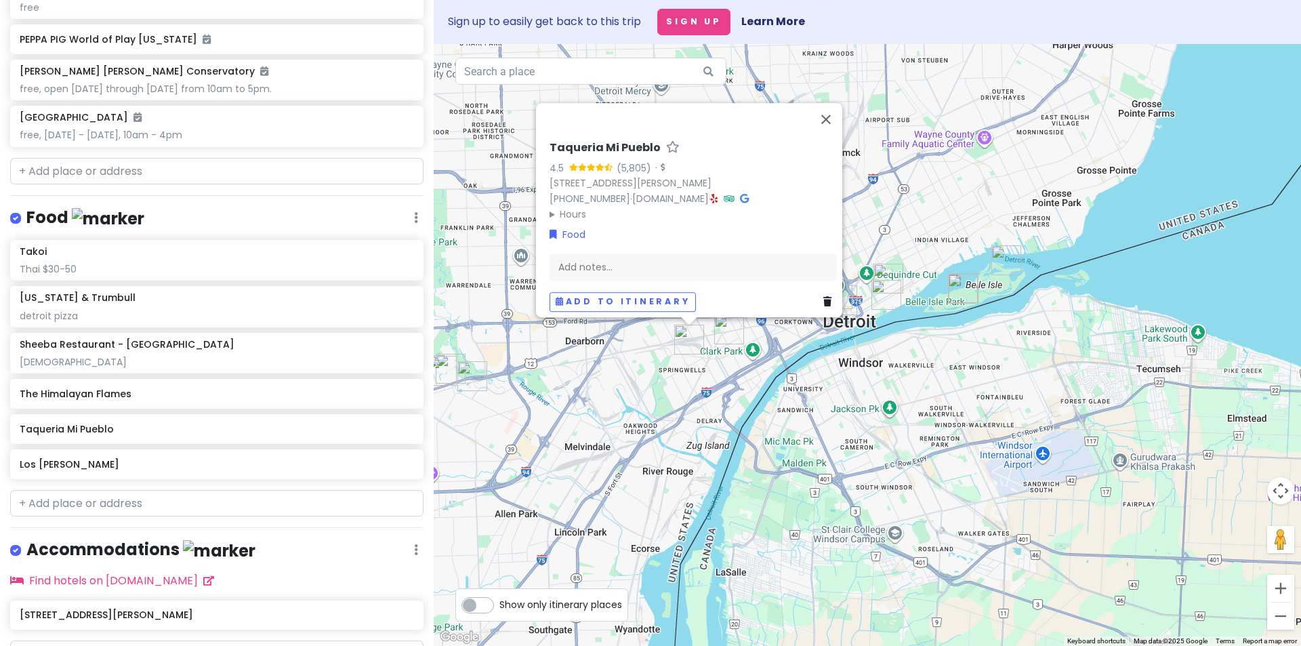
click at [727, 335] on img "Los Corrales" at bounding box center [729, 330] width 30 height 30
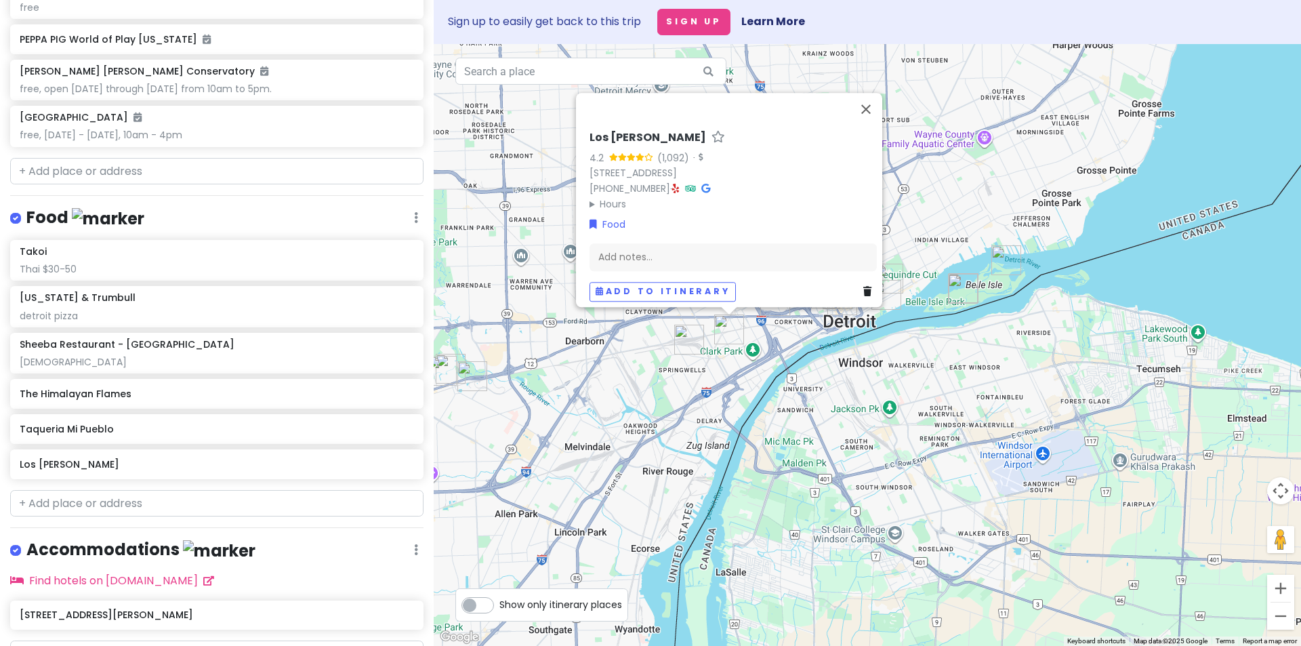
click at [691, 340] on img "Taqueria Mi Pueblo" at bounding box center [689, 340] width 30 height 30
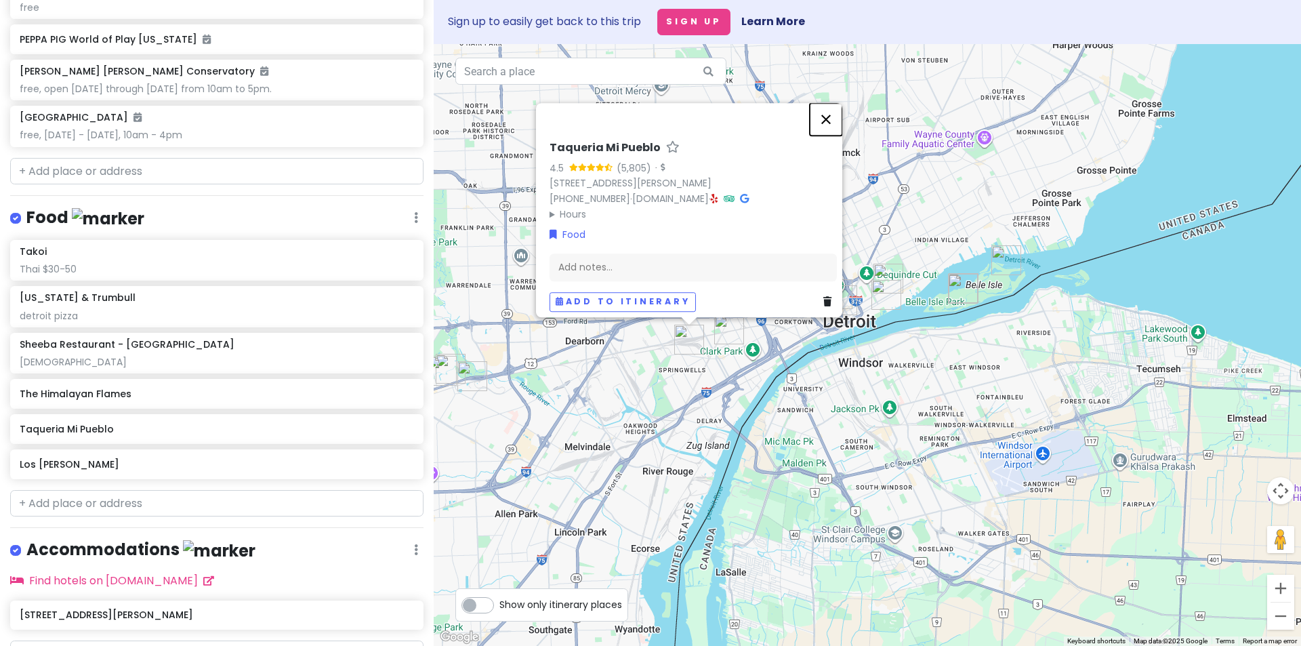
click at [832, 105] on button "Close" at bounding box center [826, 119] width 33 height 33
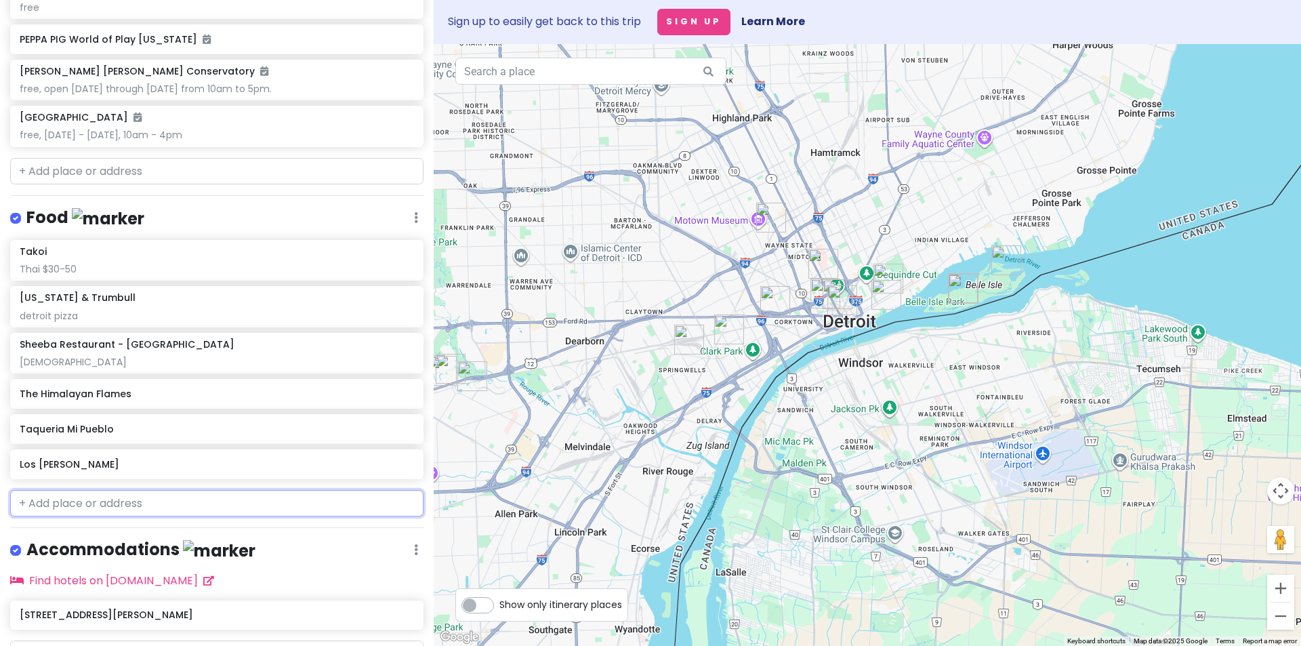
click at [79, 517] on input "text" at bounding box center [216, 503] width 413 height 27
paste input "[PERSON_NAME]"
type input "[PERSON_NAME]"
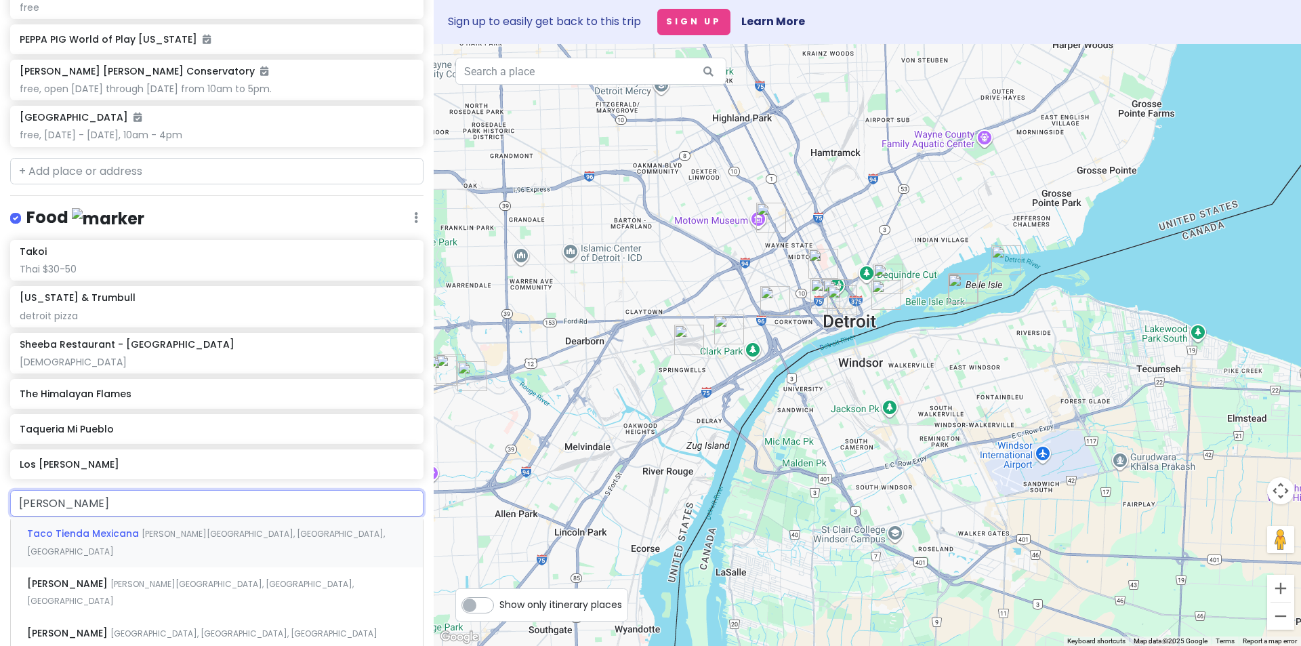
click at [81, 540] on span "Taco Tienda Mexicana" at bounding box center [84, 534] width 115 height 14
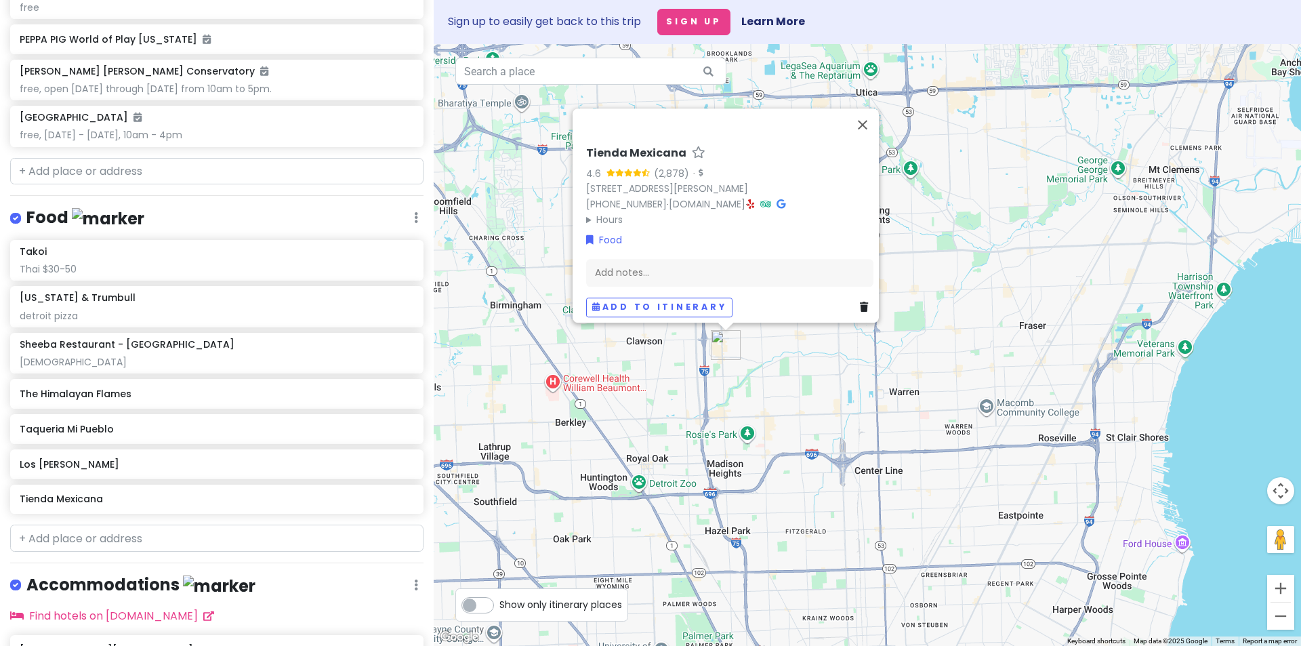
click at [863, 300] on link at bounding box center [867, 307] width 14 height 15
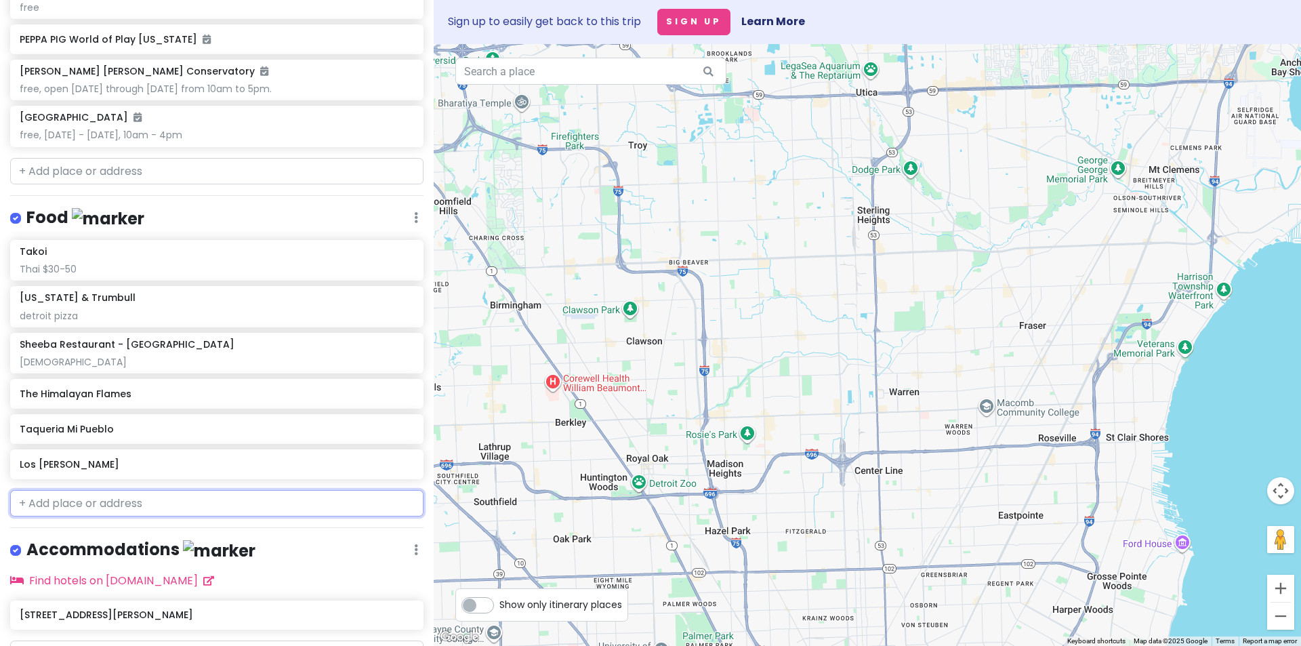
paste input "[PERSON_NAME]"
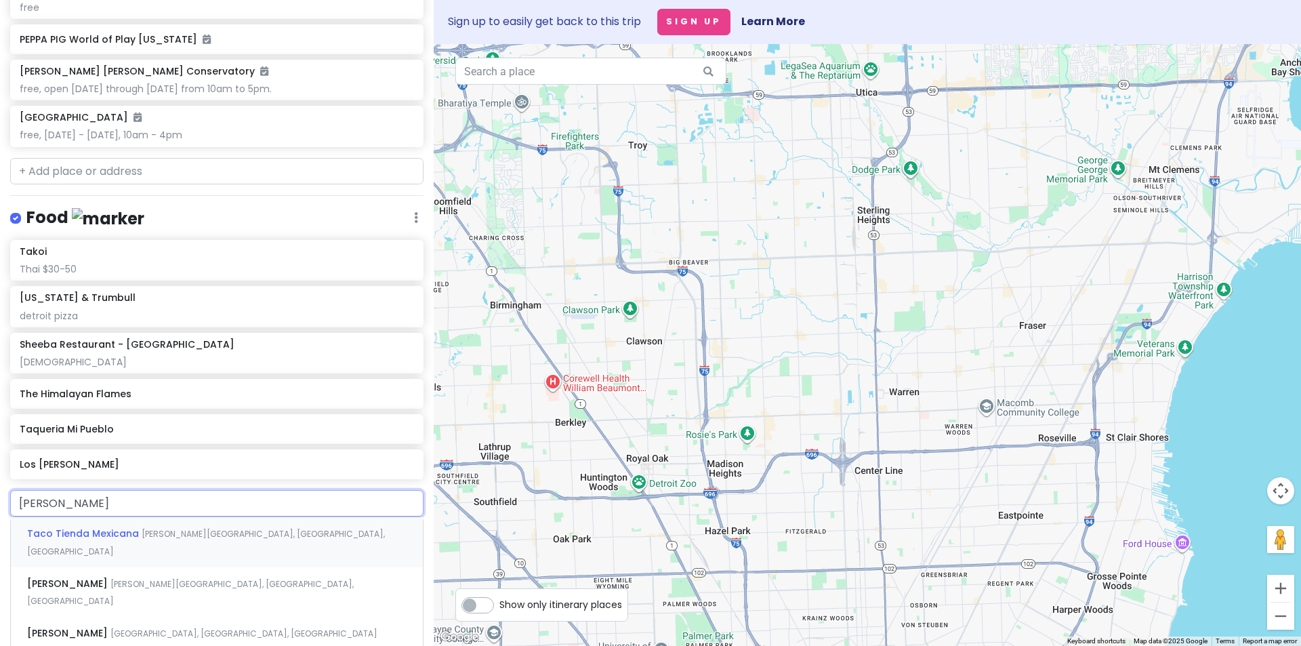
scroll to position [890, 0]
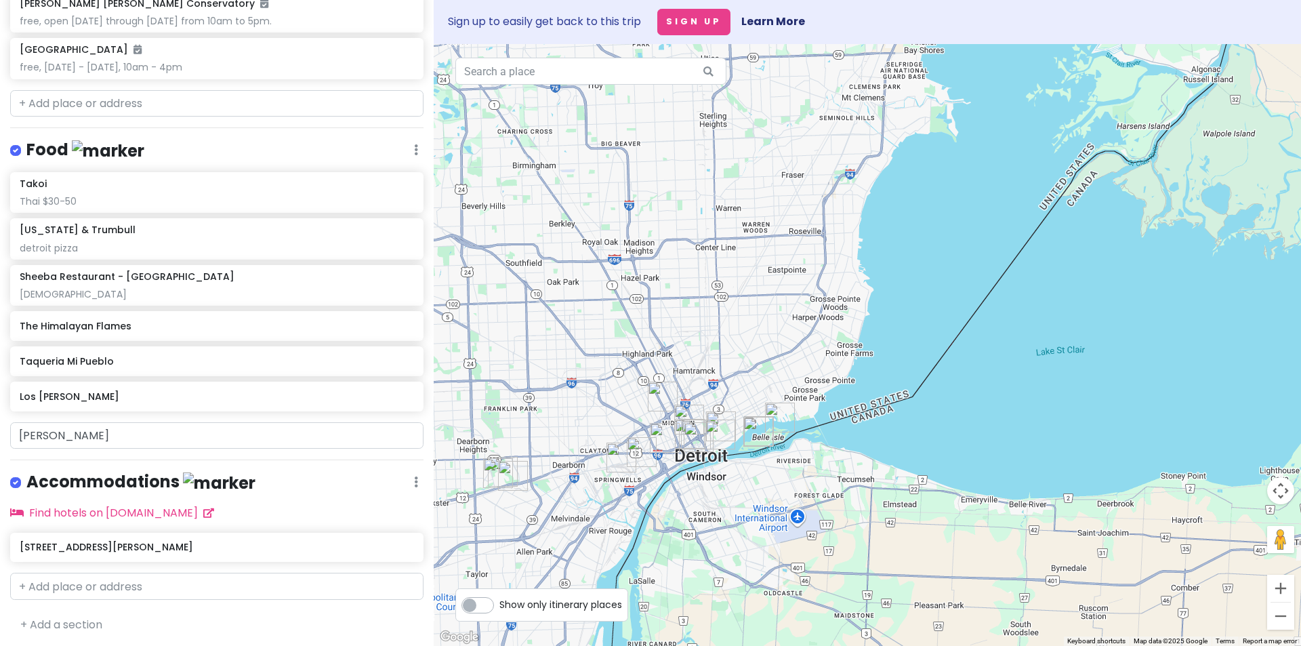
drag, startPoint x: 544, startPoint y: 411, endPoint x: 550, endPoint y: 326, distance: 84.9
click at [550, 326] on div at bounding box center [868, 345] width 868 height 602
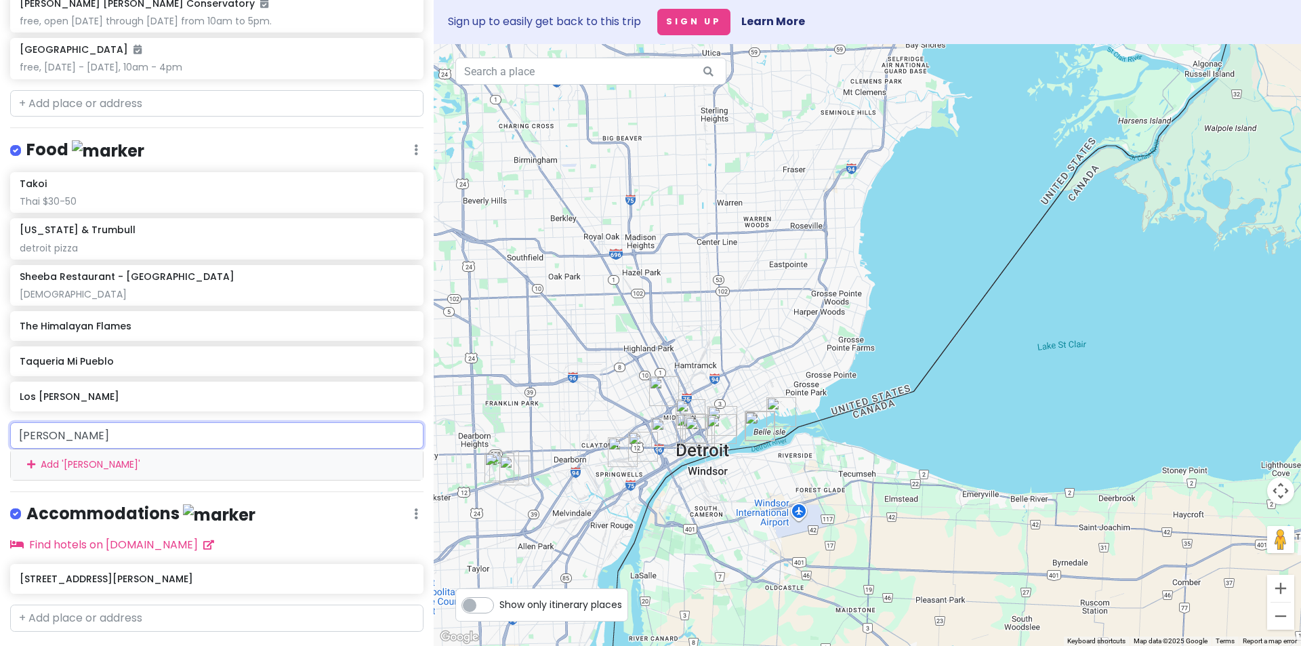
click at [144, 449] on input "[PERSON_NAME]" at bounding box center [216, 435] width 413 height 27
paste input "[PERSON_NAME]’s Pizza"
type input "[PERSON_NAME]’s Pizza"
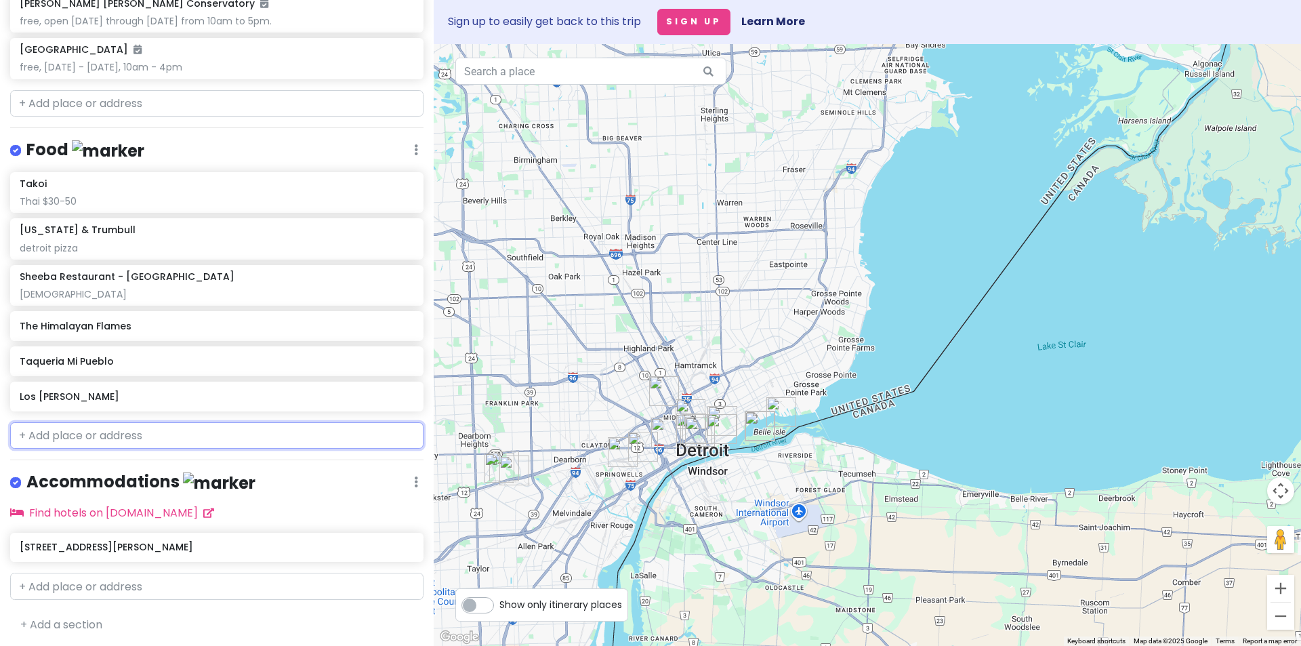
paste input "[PERSON_NAME]’s Pizza"
type input "[PERSON_NAME]’s Pizza"
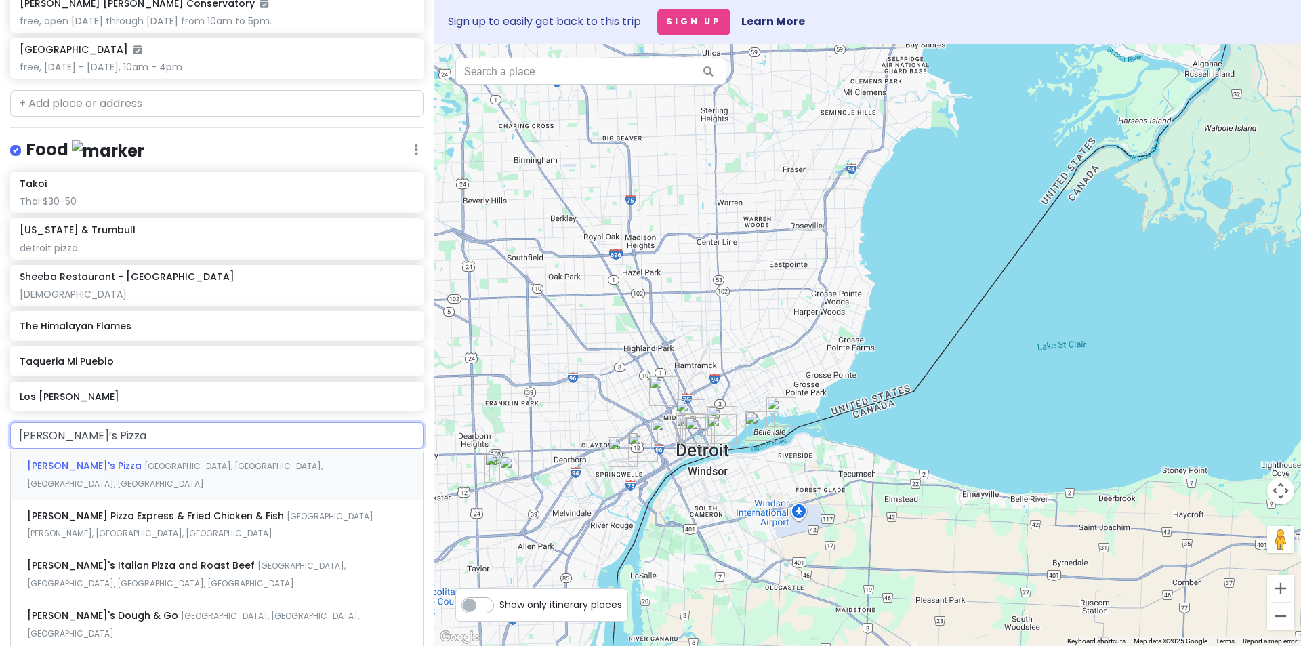
click at [142, 489] on span "[GEOGRAPHIC_DATA], [GEOGRAPHIC_DATA], [GEOGRAPHIC_DATA], [GEOGRAPHIC_DATA]" at bounding box center [175, 474] width 296 height 29
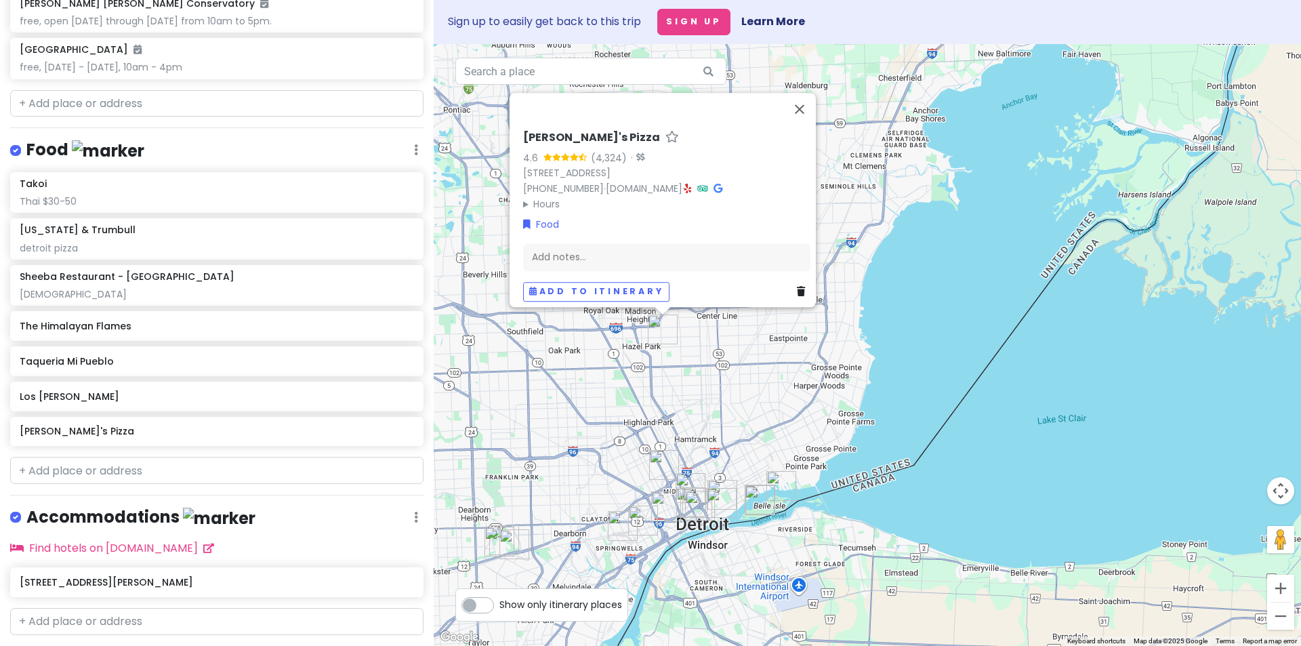
click at [797, 287] on icon at bounding box center [801, 291] width 8 height 9
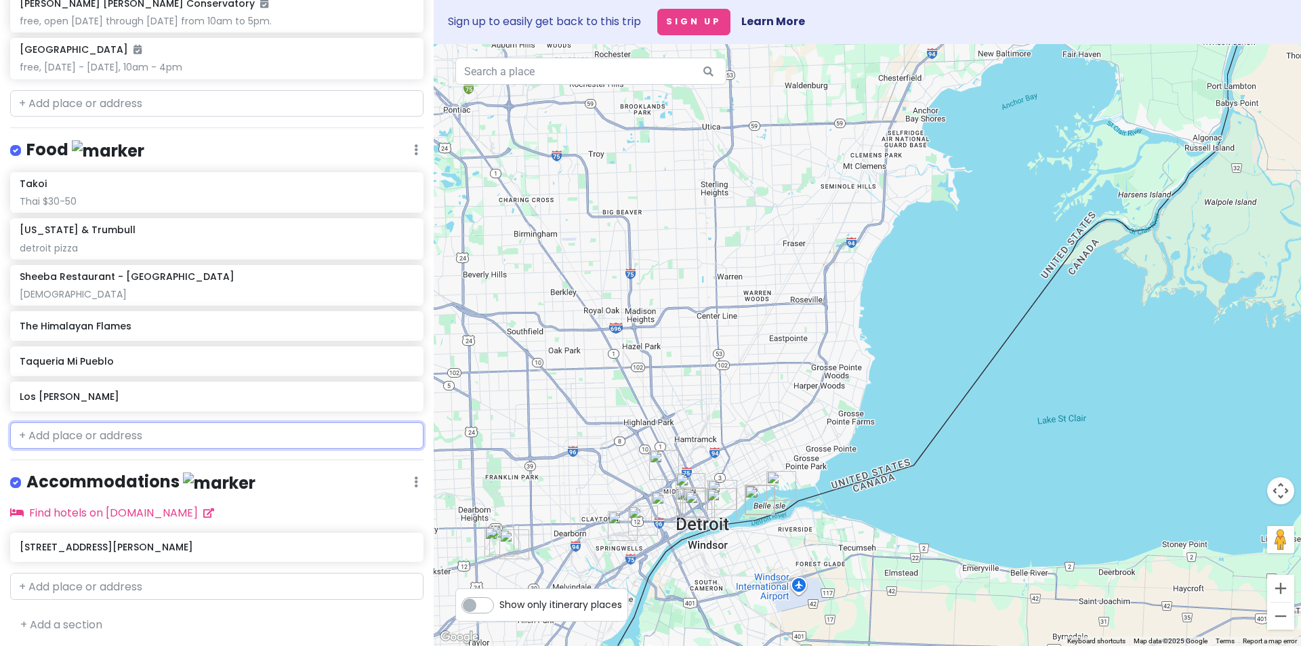
paste input "[PERSON_NAME]’s Pizza"
type input "[PERSON_NAME]’s Pizza"
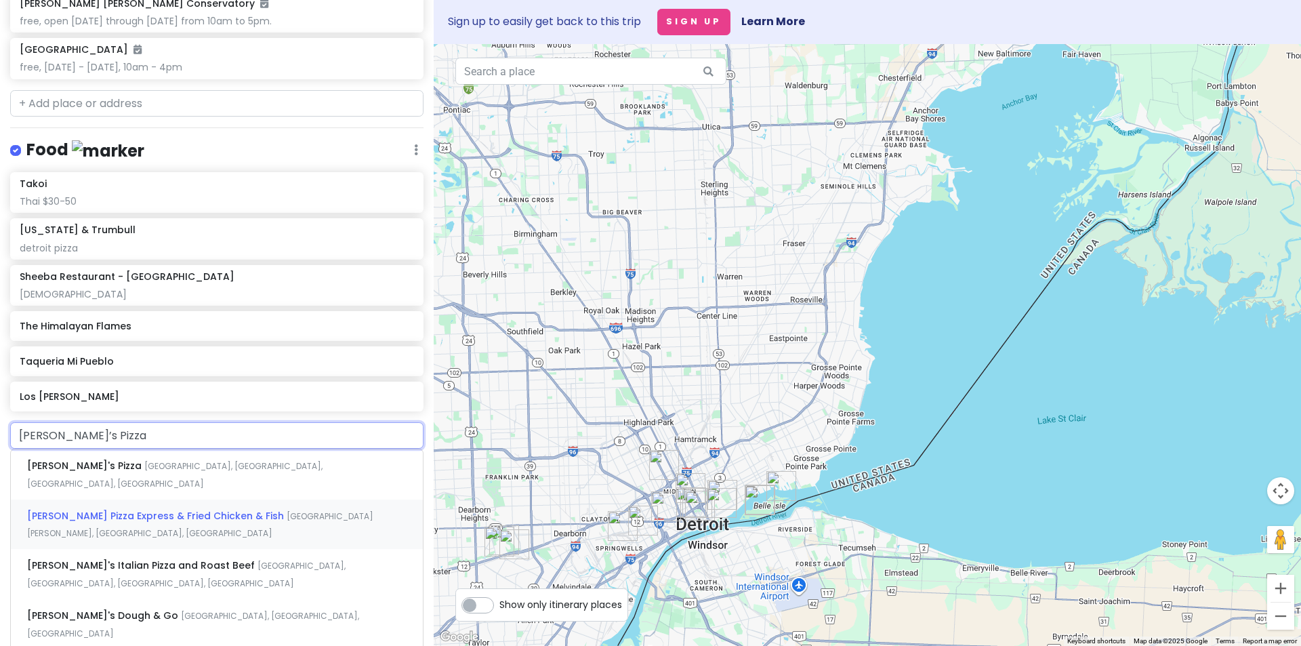
click at [98, 523] on span "[PERSON_NAME] Pizza Express & Fried Chicken & Fish" at bounding box center [157, 516] width 260 height 14
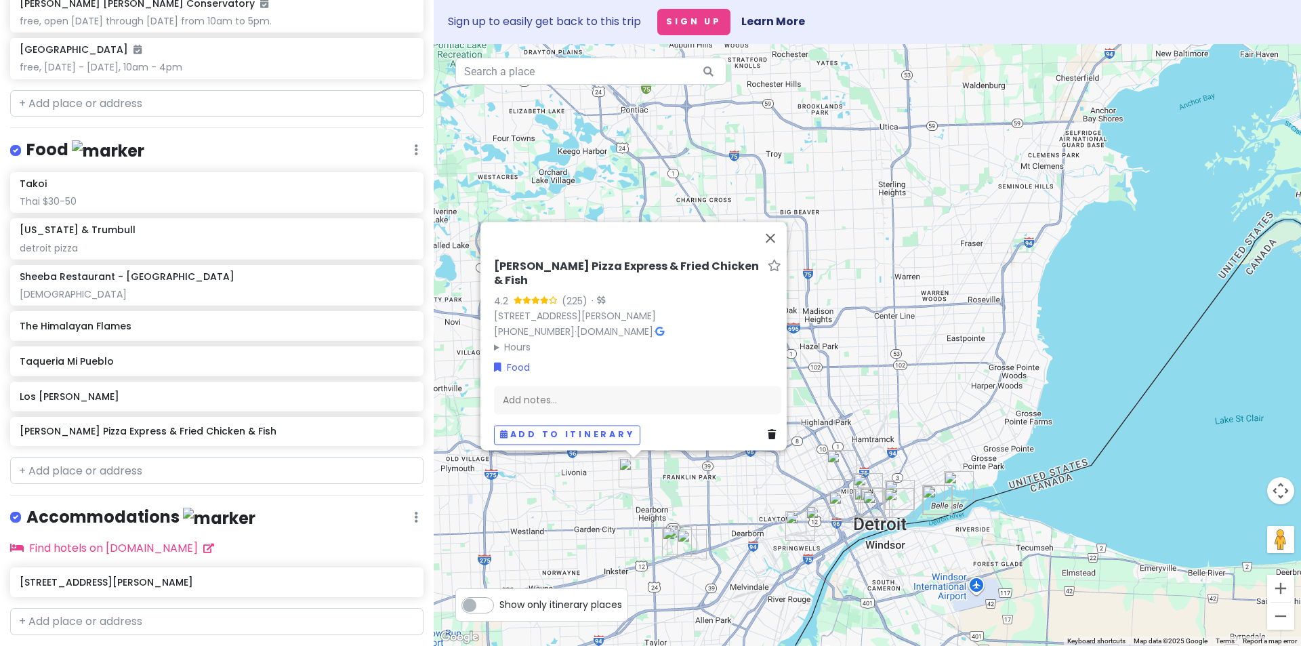
click at [768, 430] on icon at bounding box center [772, 434] width 8 height 9
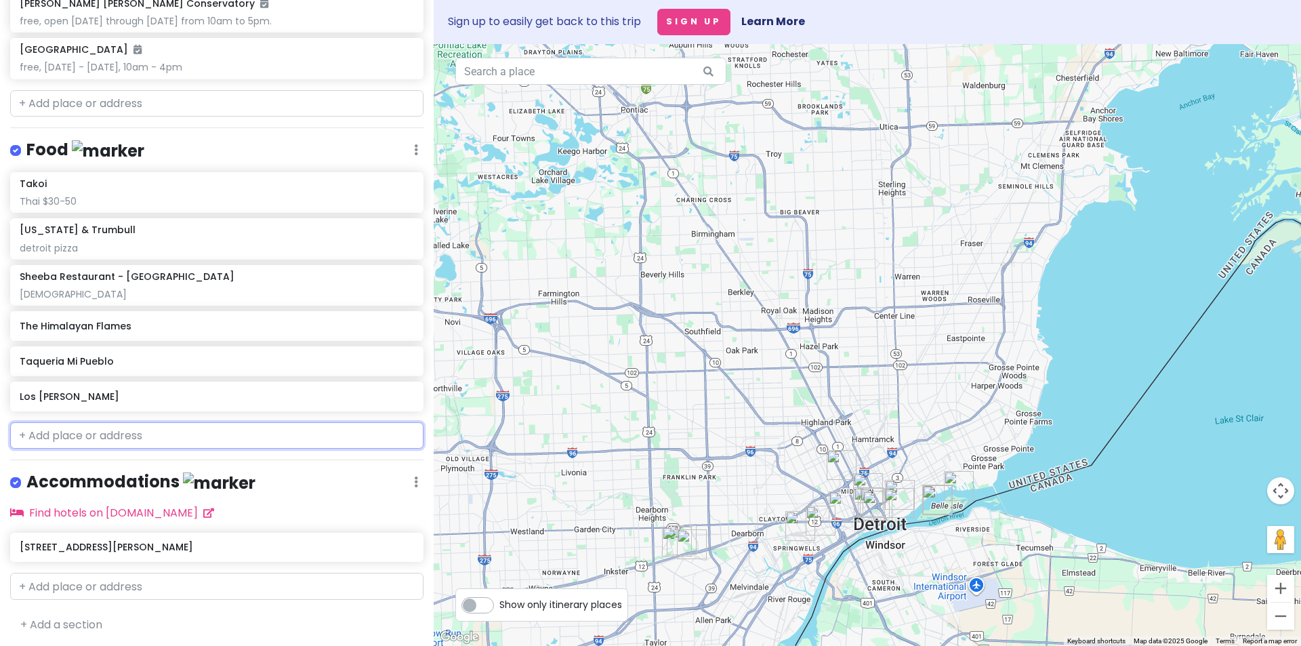
paste input "[PERSON_NAME]’s Pizza"
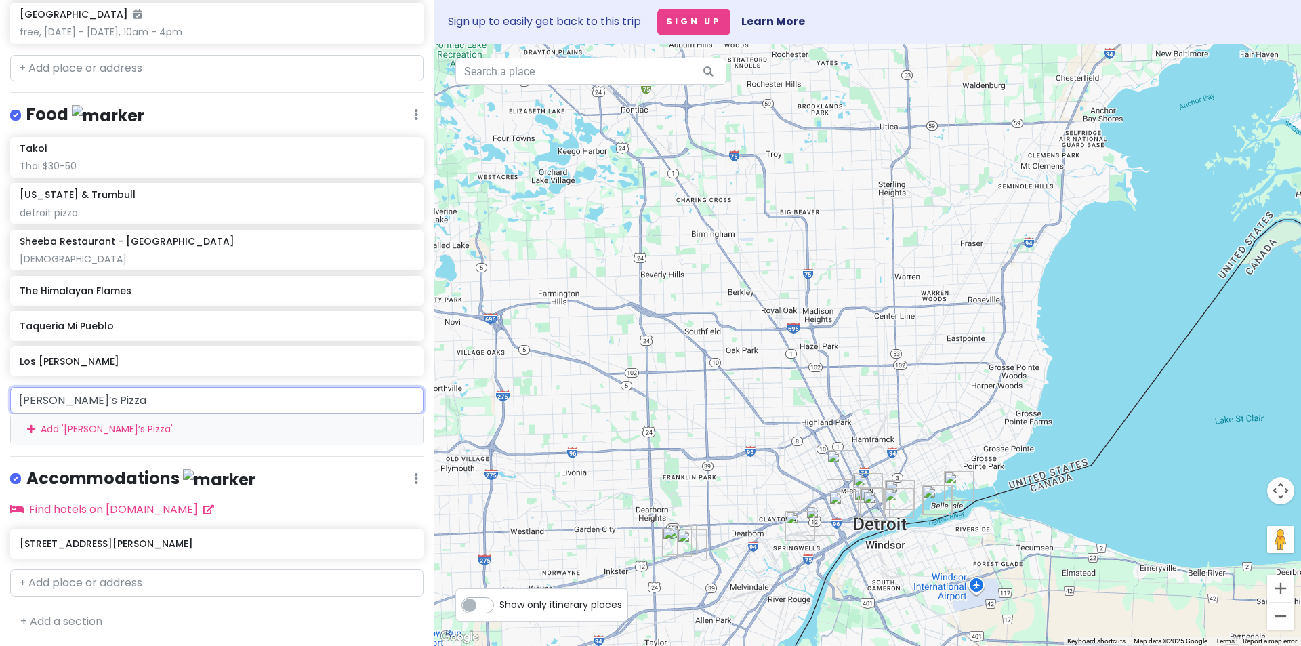
scroll to position [958, 0]
paste input "Cloverleaf"
type input "Cloverleaf"
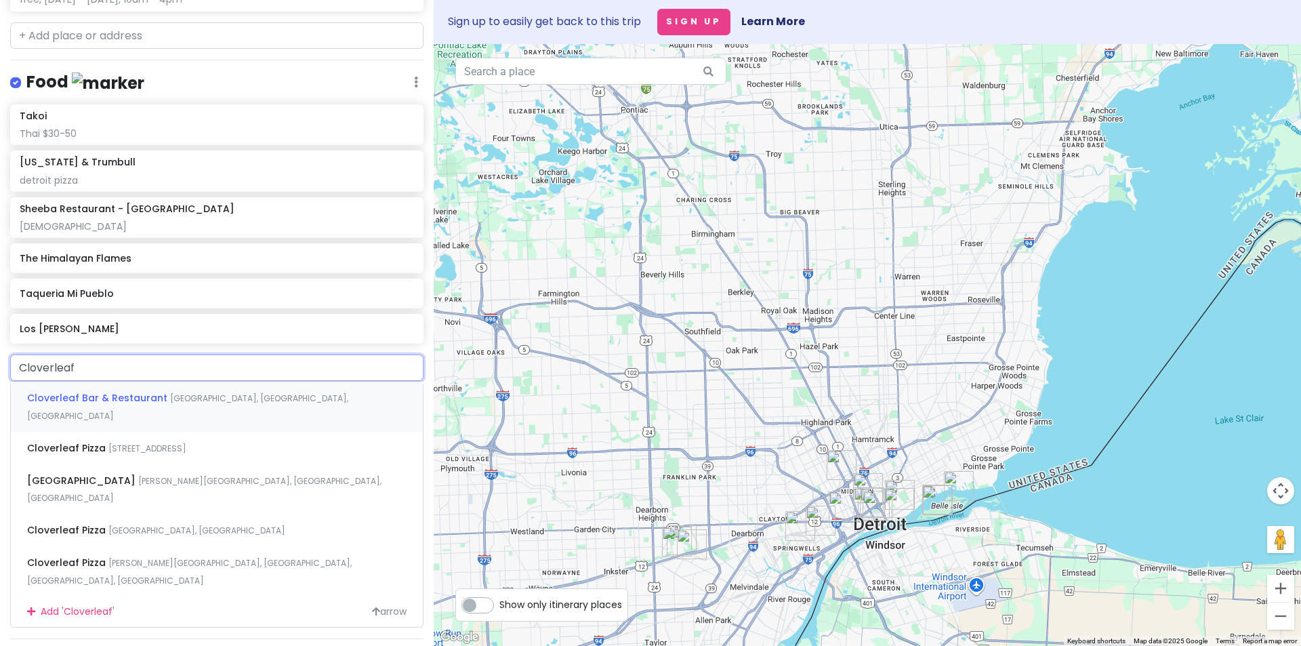
click at [137, 405] on span "Cloverleaf Bar & Restaurant" at bounding box center [98, 398] width 143 height 14
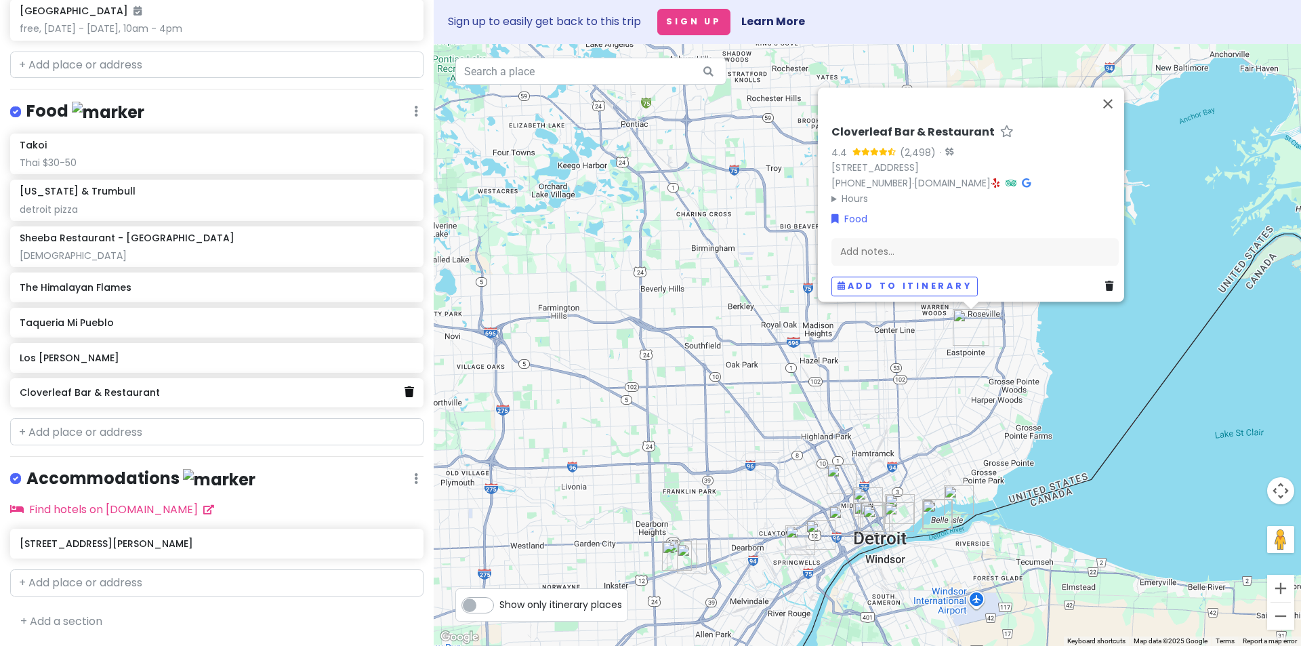
click at [405, 397] on icon at bounding box center [409, 391] width 9 height 11
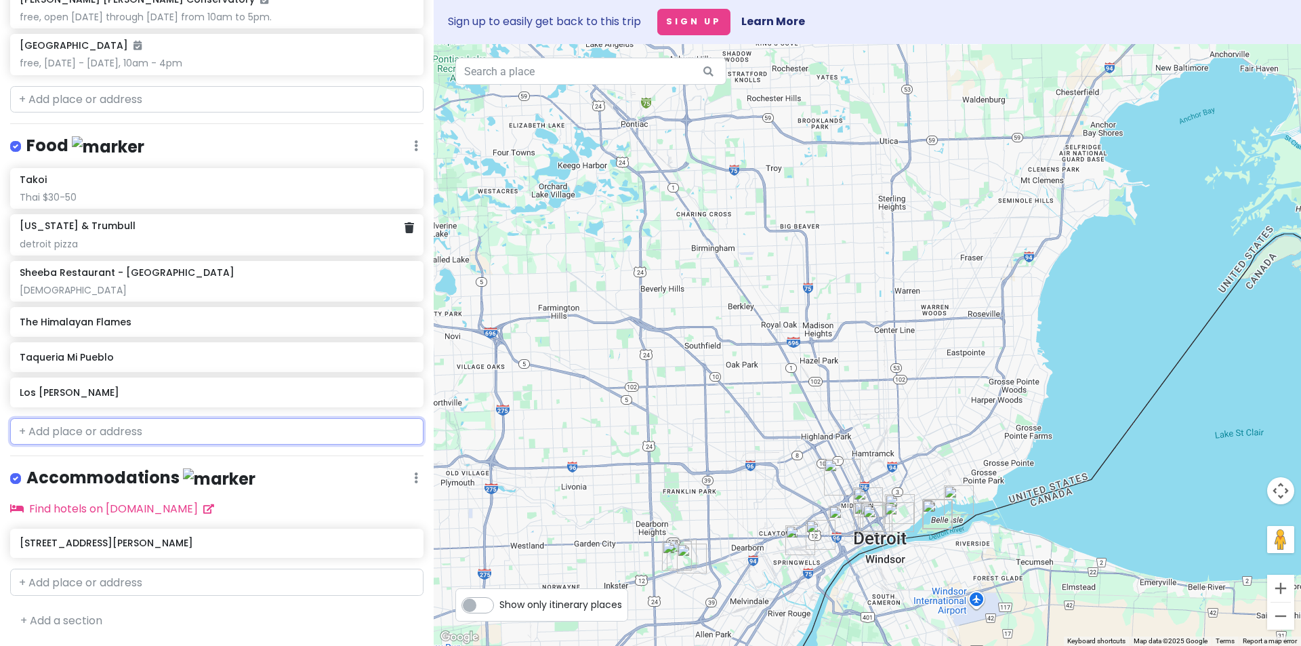
click at [146, 228] on div "[US_STATE] & Trumbull" at bounding box center [217, 226] width 394 height 12
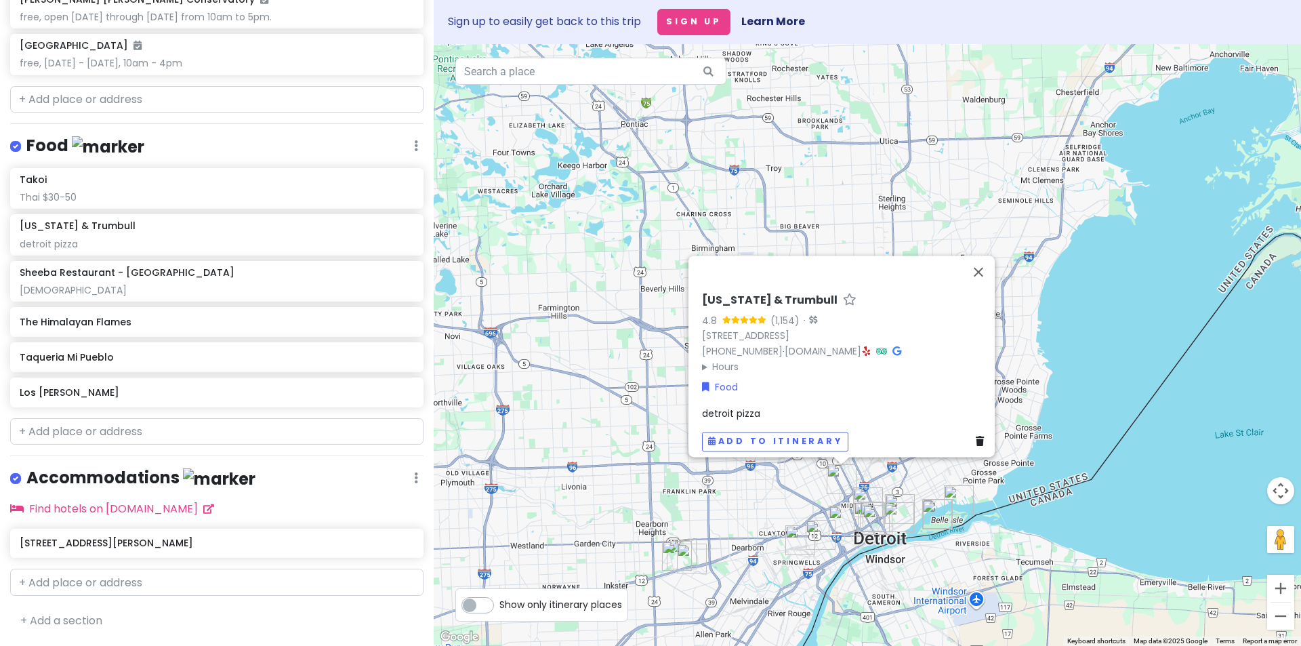
click at [1026, 255] on div "[US_STATE] & Trumbull 4.8 (1,154) · [STREET_ADDRESS] [PHONE_NUMBER] · [DOMAIN_N…" at bounding box center [868, 345] width 868 height 602
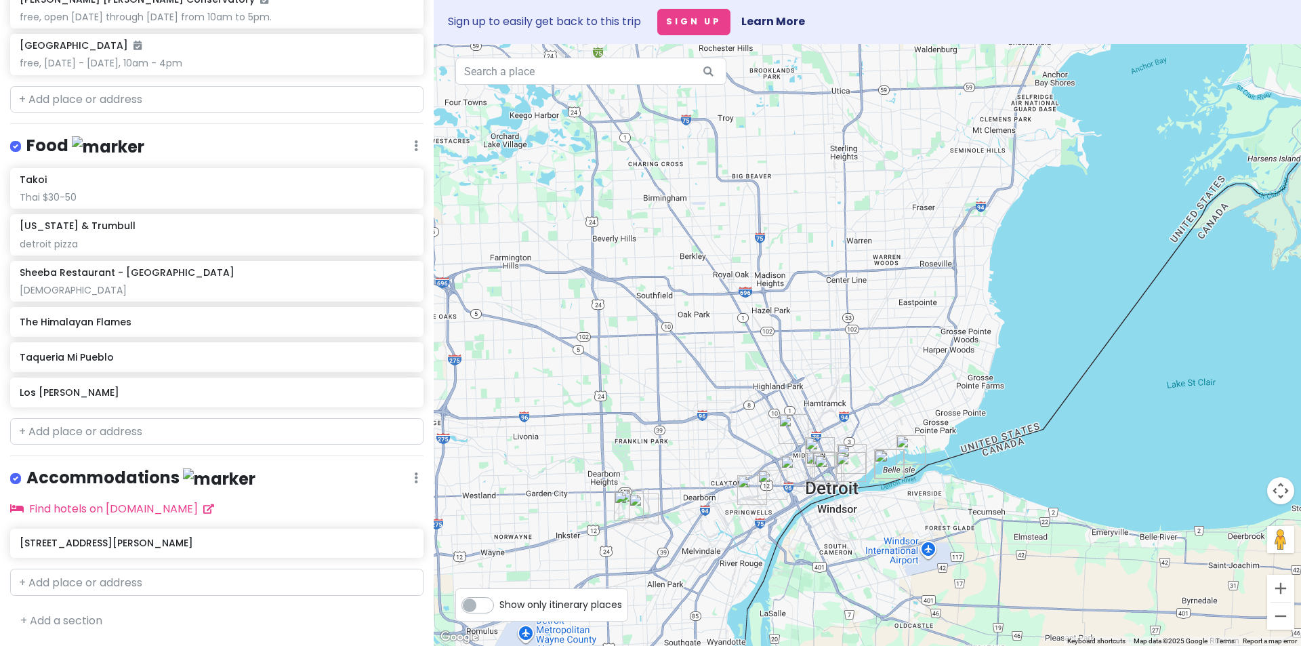
drag, startPoint x: 945, startPoint y: 381, endPoint x: 866, endPoint y: 283, distance: 125.9
click at [866, 283] on div at bounding box center [868, 345] width 868 height 602
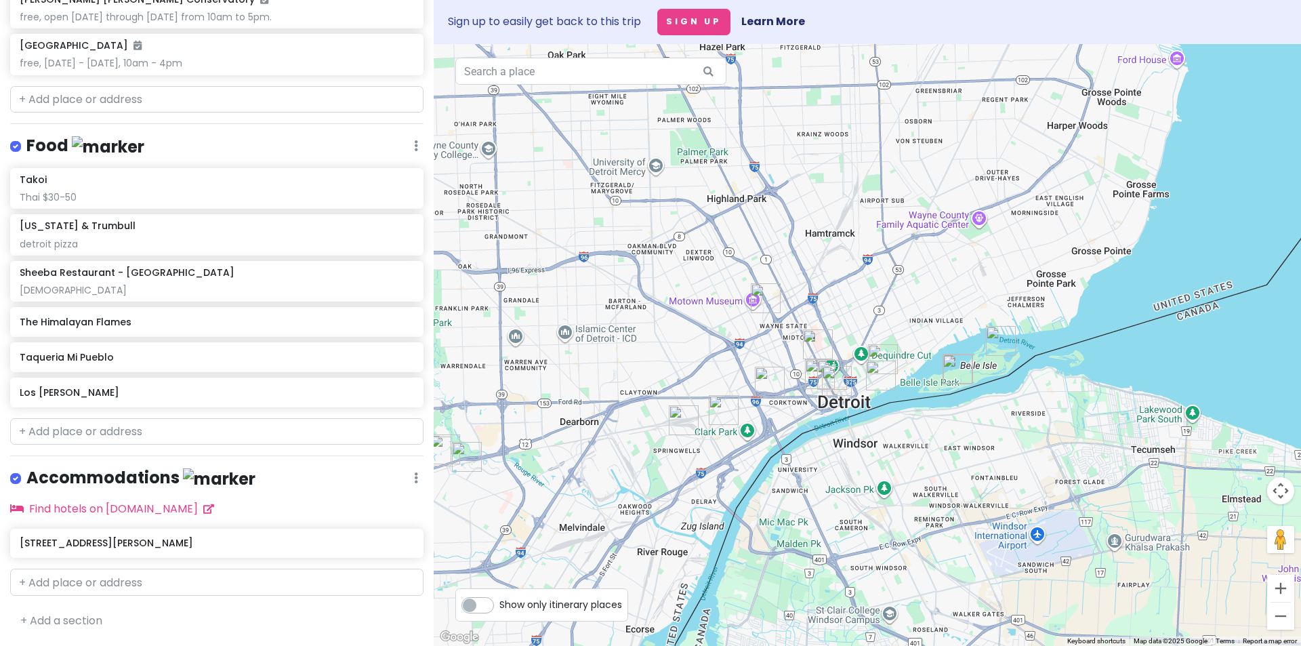
drag, startPoint x: 819, startPoint y: 346, endPoint x: 868, endPoint y: 278, distance: 83.7
click at [868, 278] on div at bounding box center [868, 345] width 868 height 602
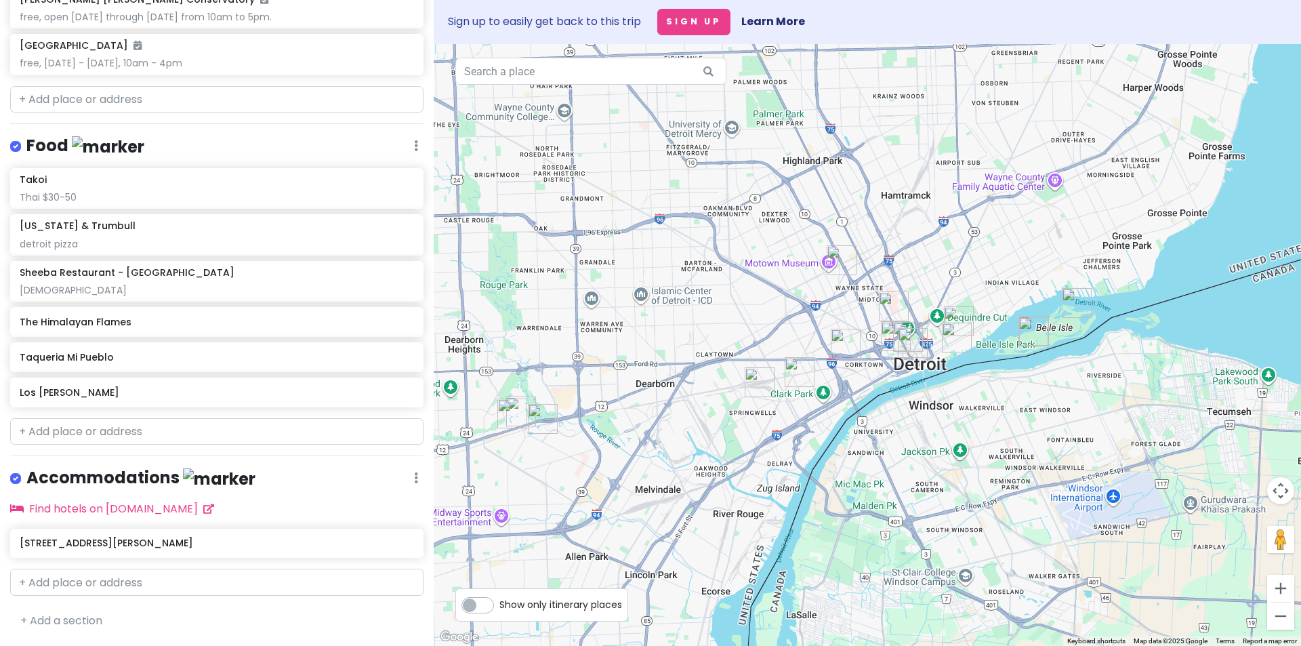
drag, startPoint x: 788, startPoint y: 308, endPoint x: 865, endPoint y: 271, distance: 85.8
click at [865, 271] on div at bounding box center [868, 345] width 868 height 602
click at [77, 439] on input "text" at bounding box center [216, 431] width 413 height 27
paste input "Yumvillage"
type input "Yumvillage"
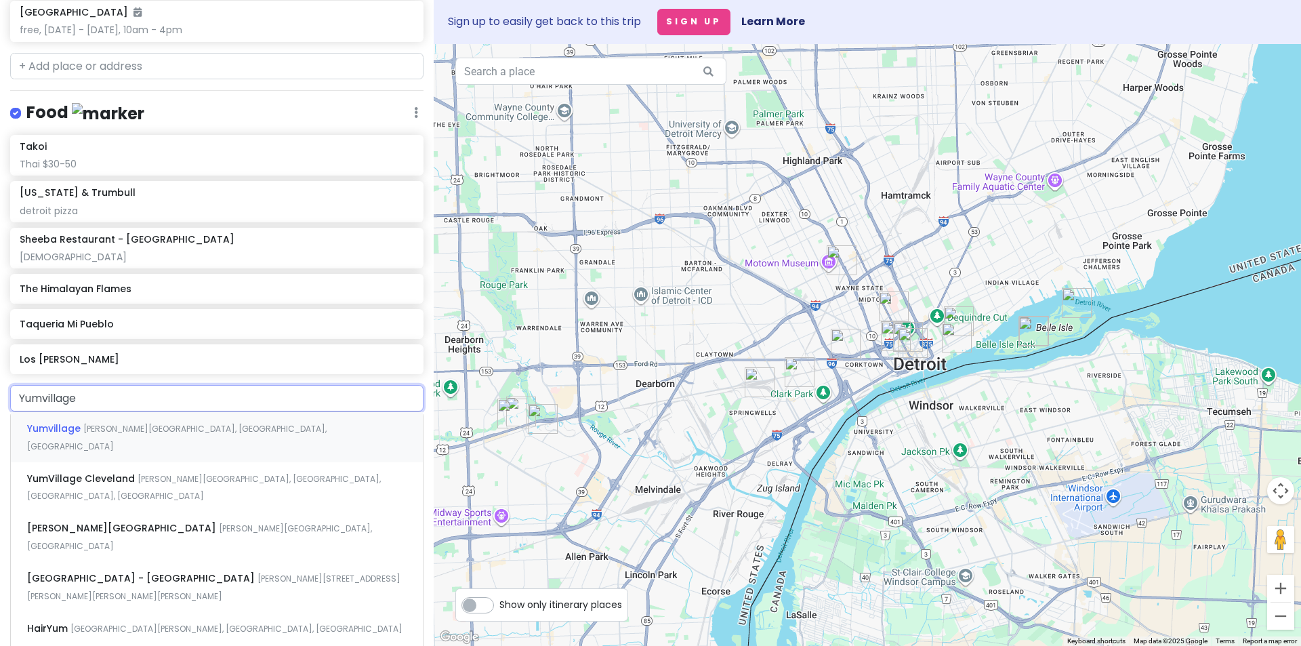
click at [79, 435] on span "Yumvillage" at bounding box center [55, 429] width 56 height 14
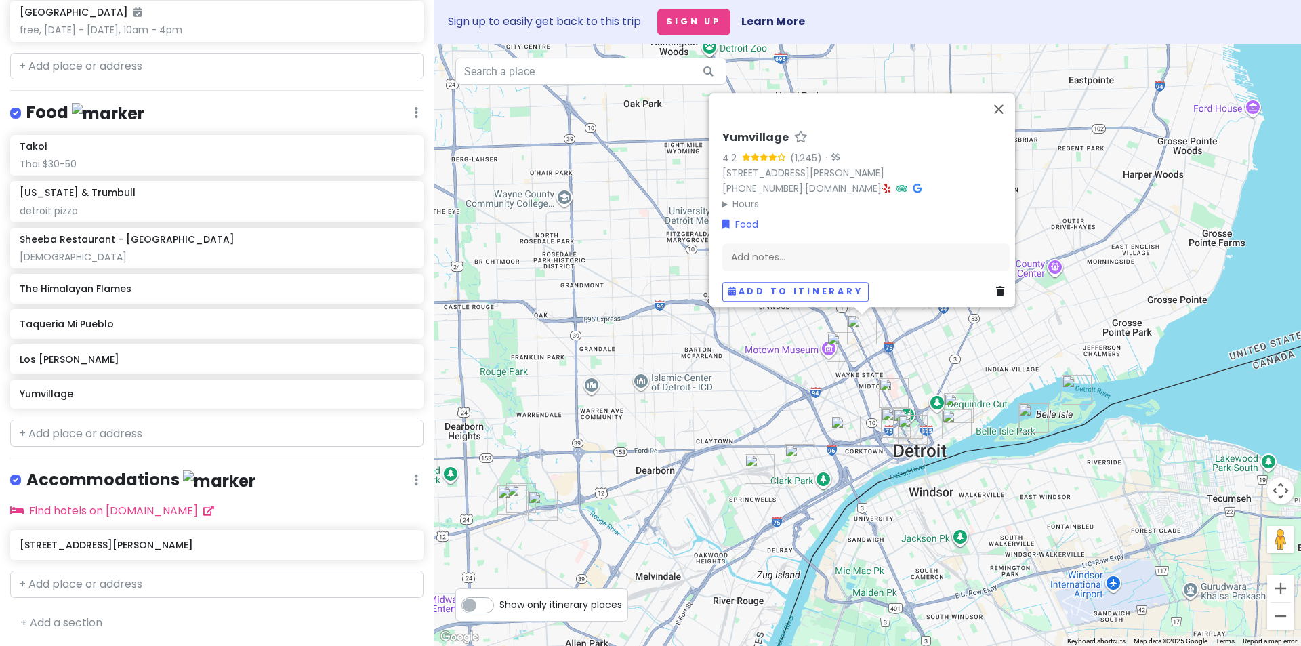
click at [842, 352] on img "Michigan & Trumbull" at bounding box center [842, 347] width 30 height 30
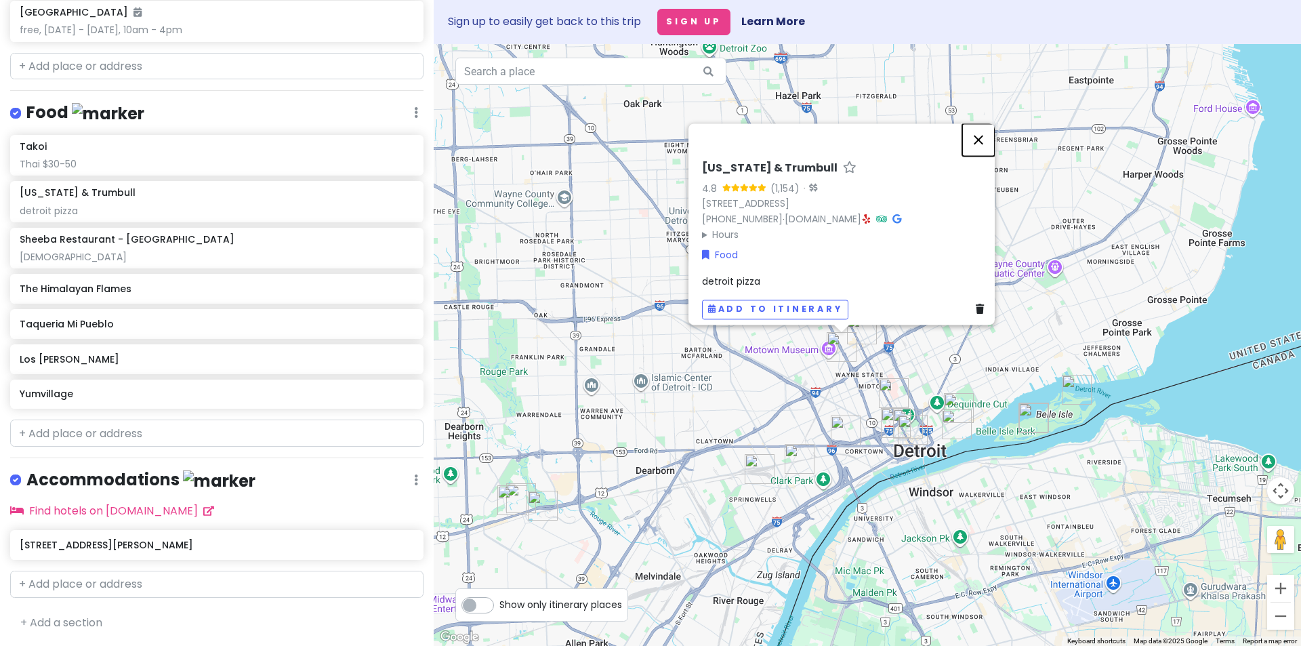
click at [987, 129] on button "Close" at bounding box center [978, 140] width 33 height 33
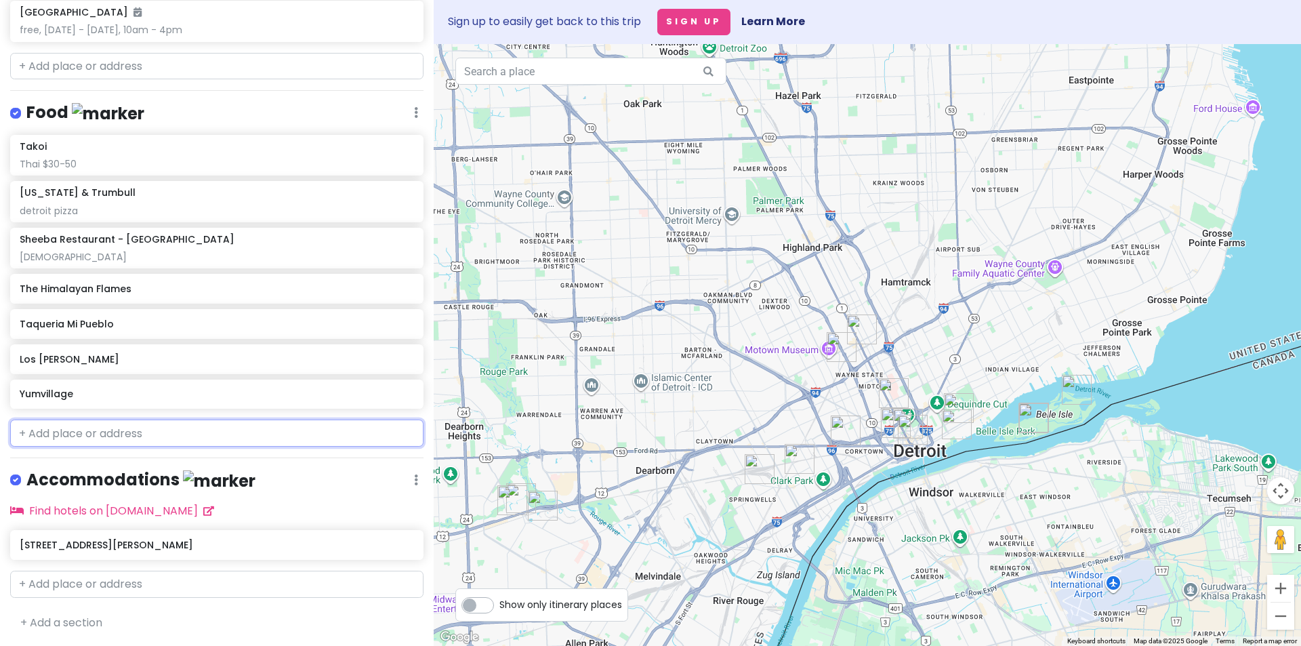
click at [131, 447] on input "text" at bounding box center [216, 433] width 413 height 27
paste input "Baobab Fare"
type input "Baobab Fare"
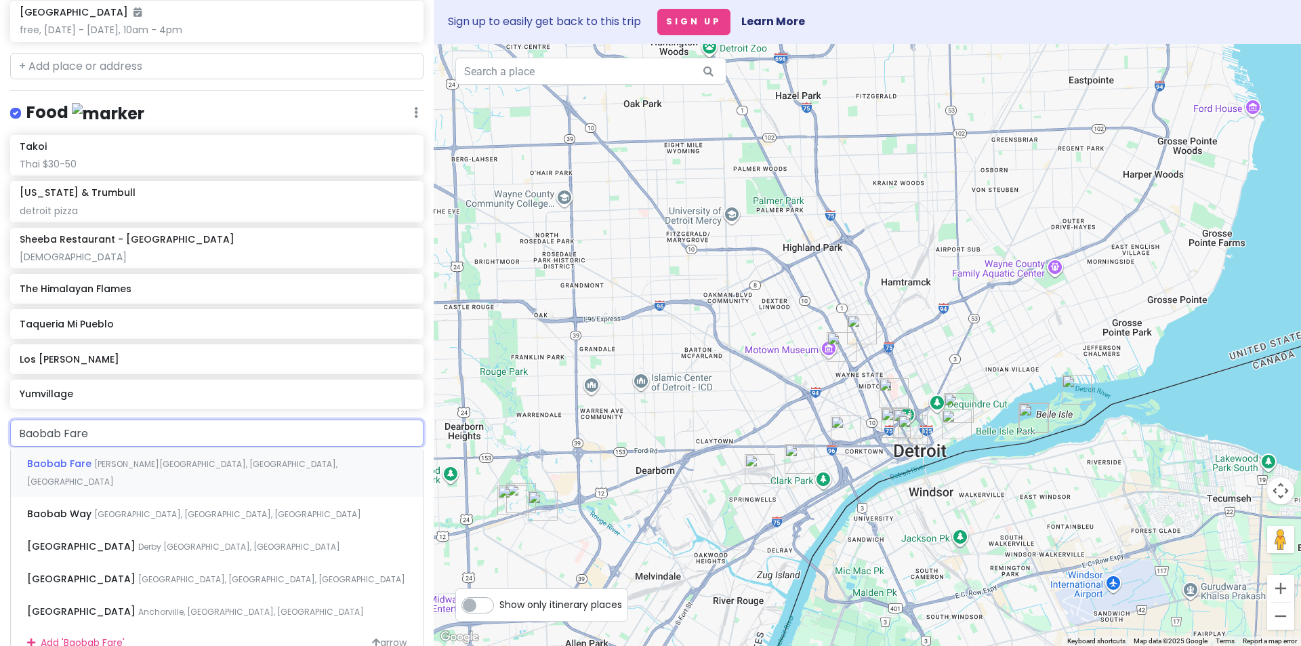
click at [131, 487] on span "[PERSON_NAME][GEOGRAPHIC_DATA], [GEOGRAPHIC_DATA], [GEOGRAPHIC_DATA]" at bounding box center [182, 472] width 310 height 29
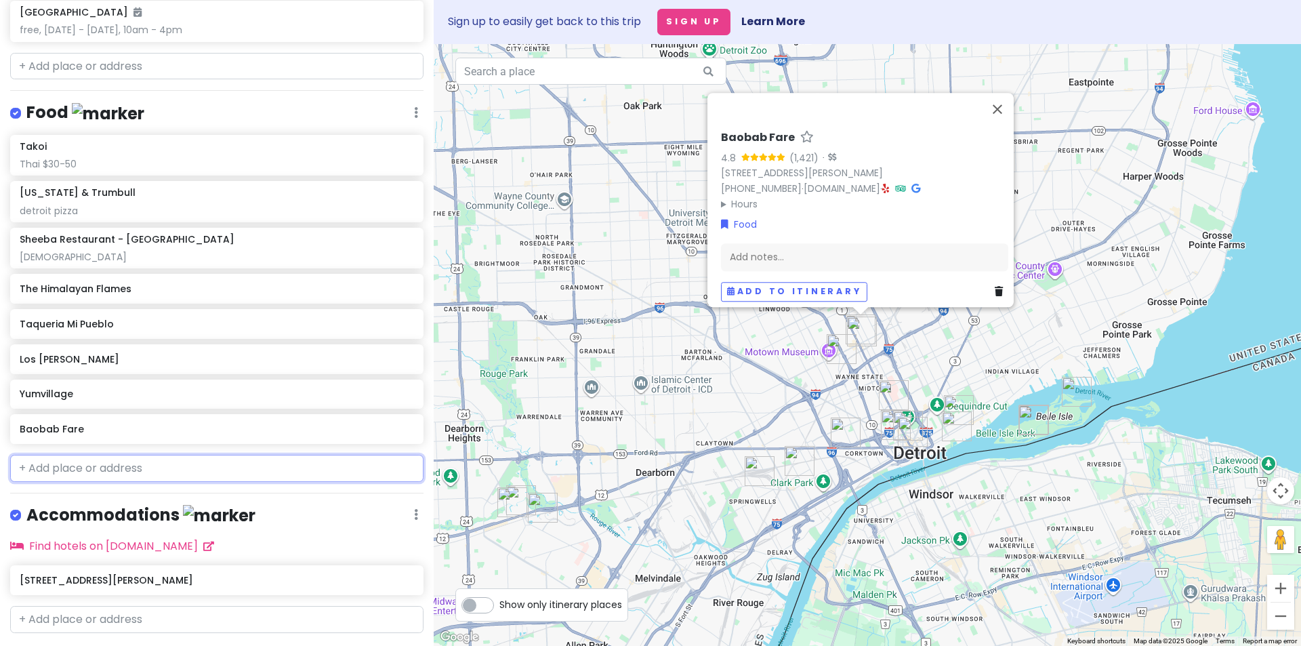
click at [125, 482] on input "text" at bounding box center [216, 468] width 413 height 27
paste input "Fat Salmon sushi"
type input "Fat Salmon sushi"
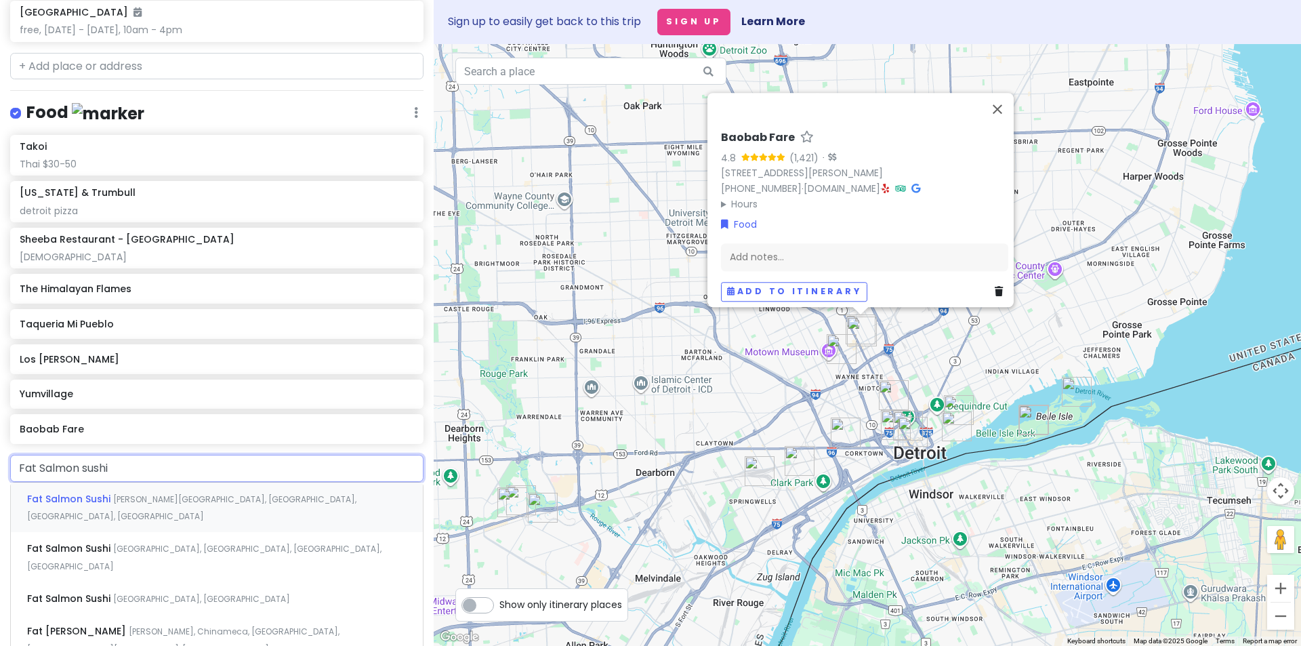
click at [129, 523] on span "[PERSON_NAME][GEOGRAPHIC_DATA], [GEOGRAPHIC_DATA], [GEOGRAPHIC_DATA], [GEOGRAPH…" at bounding box center [191, 507] width 329 height 29
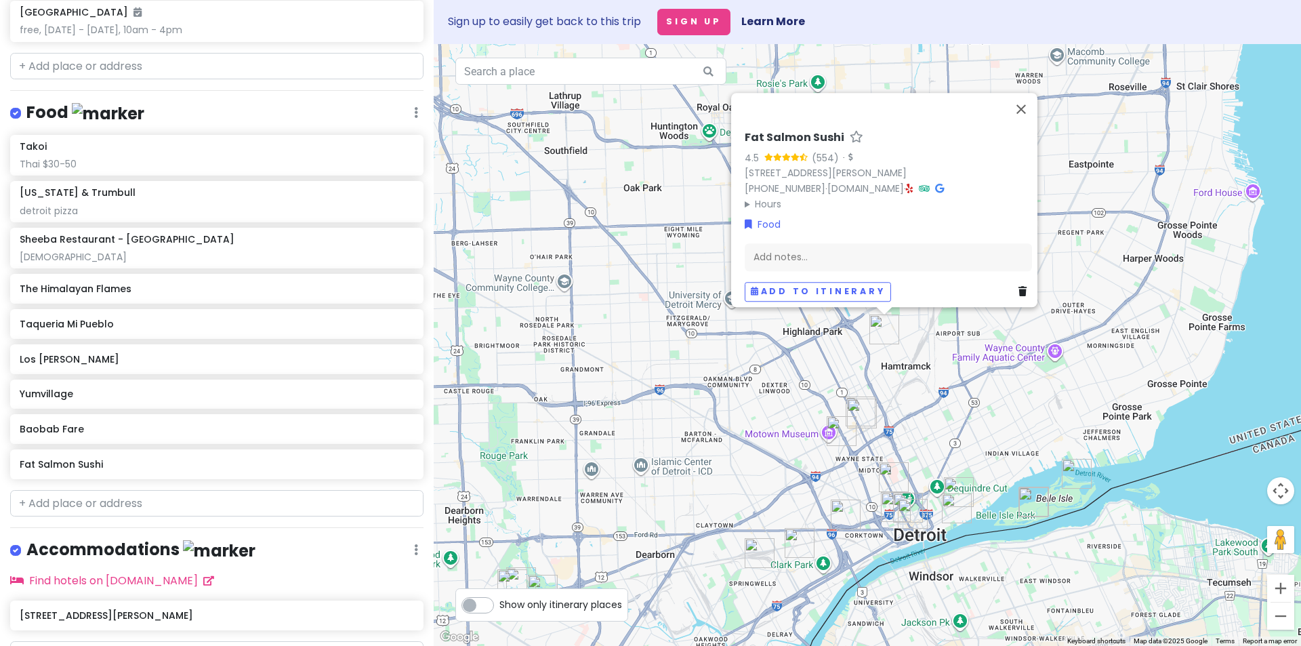
click at [1019, 287] on icon at bounding box center [1023, 291] width 8 height 9
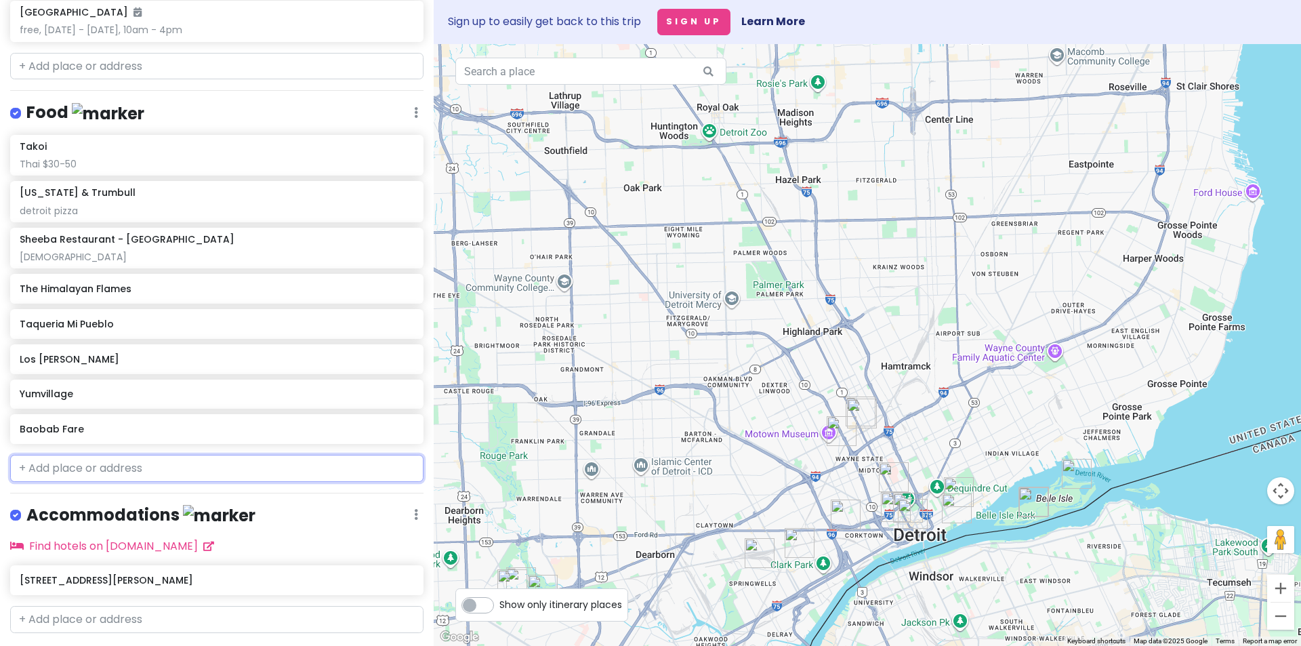
paste input "El Parian"
type input "El Parian"
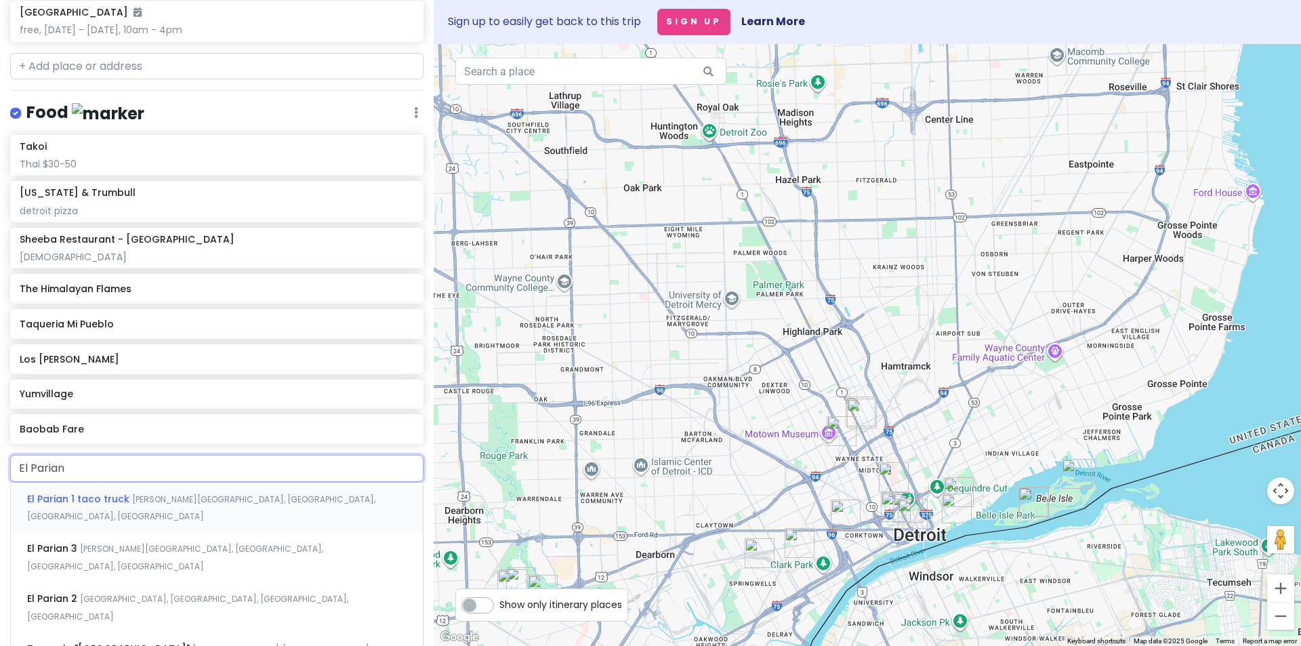
click at [132, 523] on span "[PERSON_NAME][GEOGRAPHIC_DATA], [GEOGRAPHIC_DATA], [GEOGRAPHIC_DATA], [GEOGRAPH…" at bounding box center [201, 507] width 348 height 29
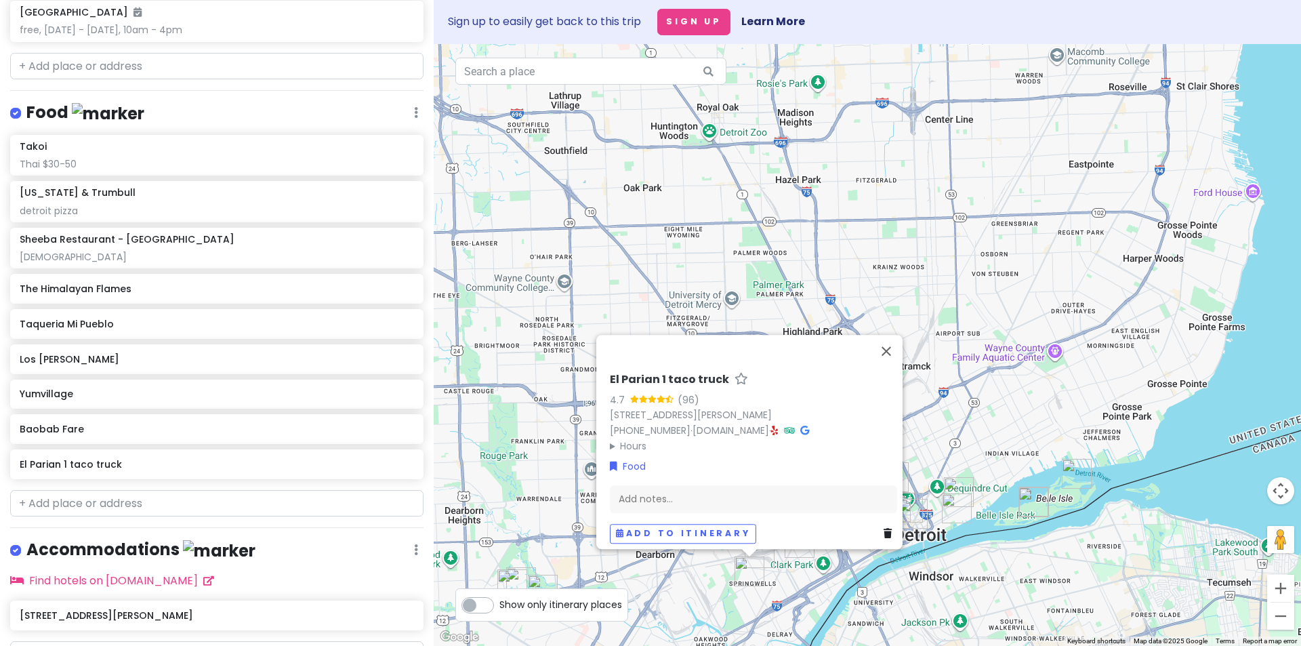
click at [884, 529] on icon at bounding box center [888, 533] width 8 height 9
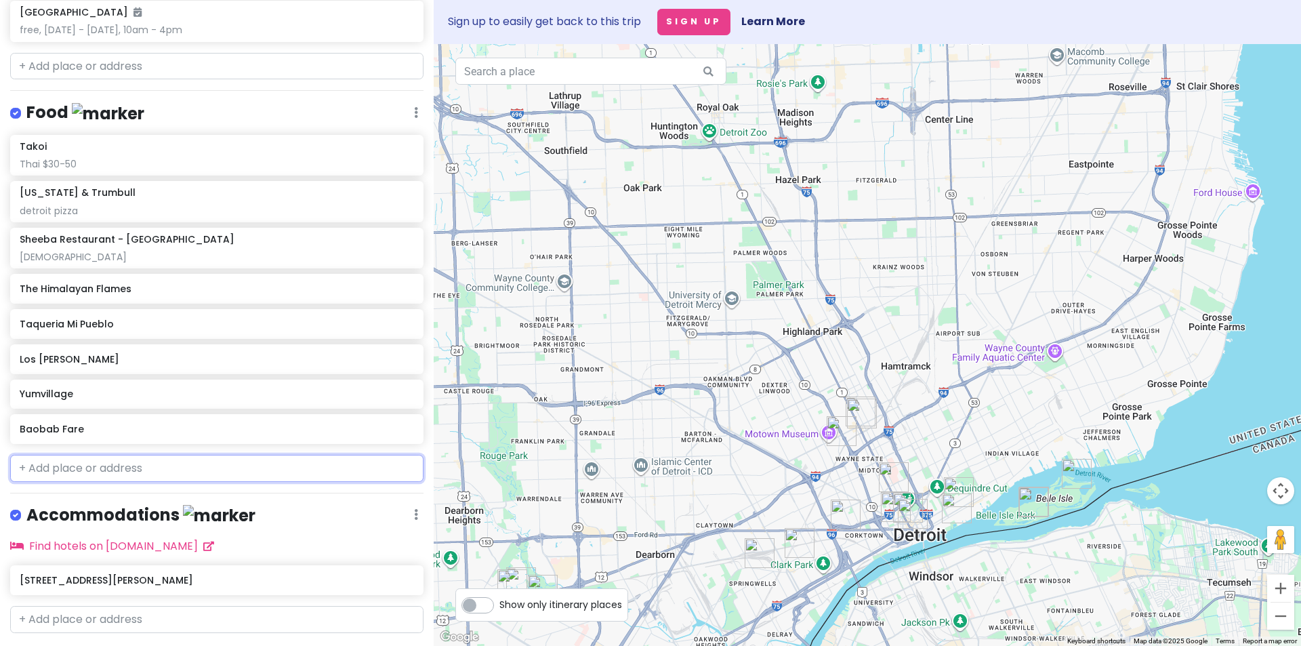
paste input "El Rey de las Arepas"
type input "El Rey de las Arepas"
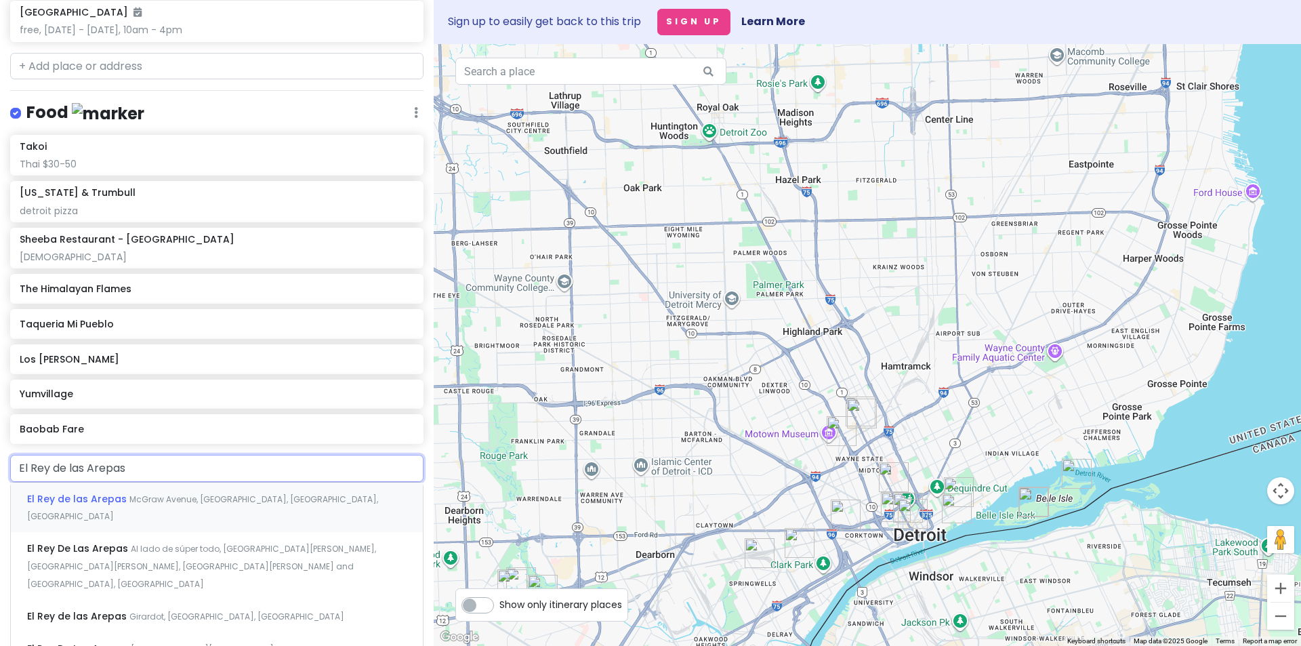
click at [158, 533] on div "El Rey de las Arepas McGraw Avenue, [GEOGRAPHIC_DATA], [GEOGRAPHIC_DATA], [GEOG…" at bounding box center [217, 508] width 412 height 50
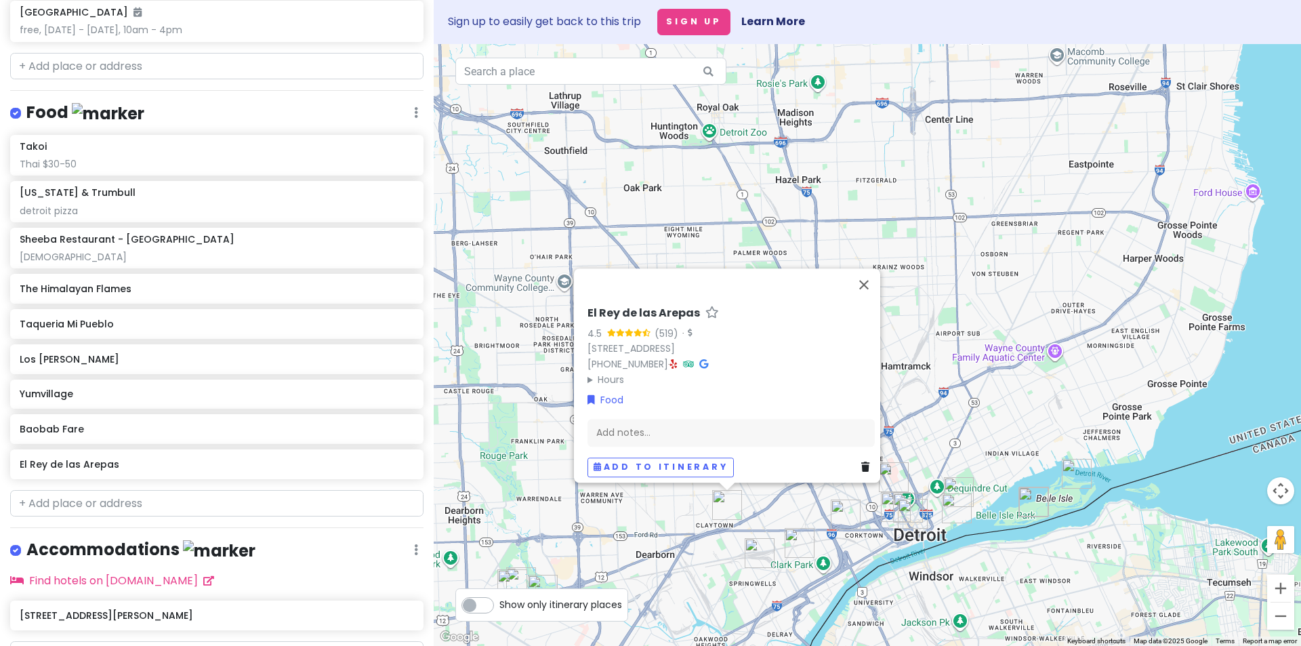
click at [862, 463] on icon at bounding box center [865, 467] width 8 height 9
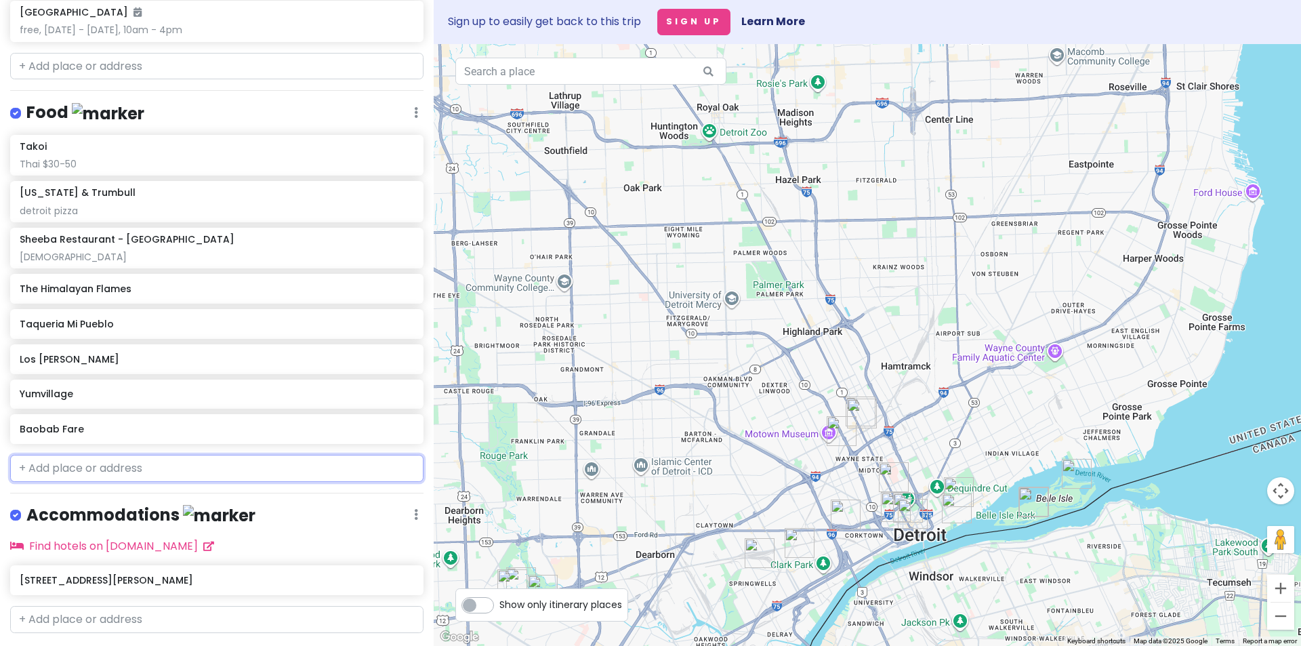
click at [79, 482] on input "text" at bounding box center [216, 468] width 413 height 27
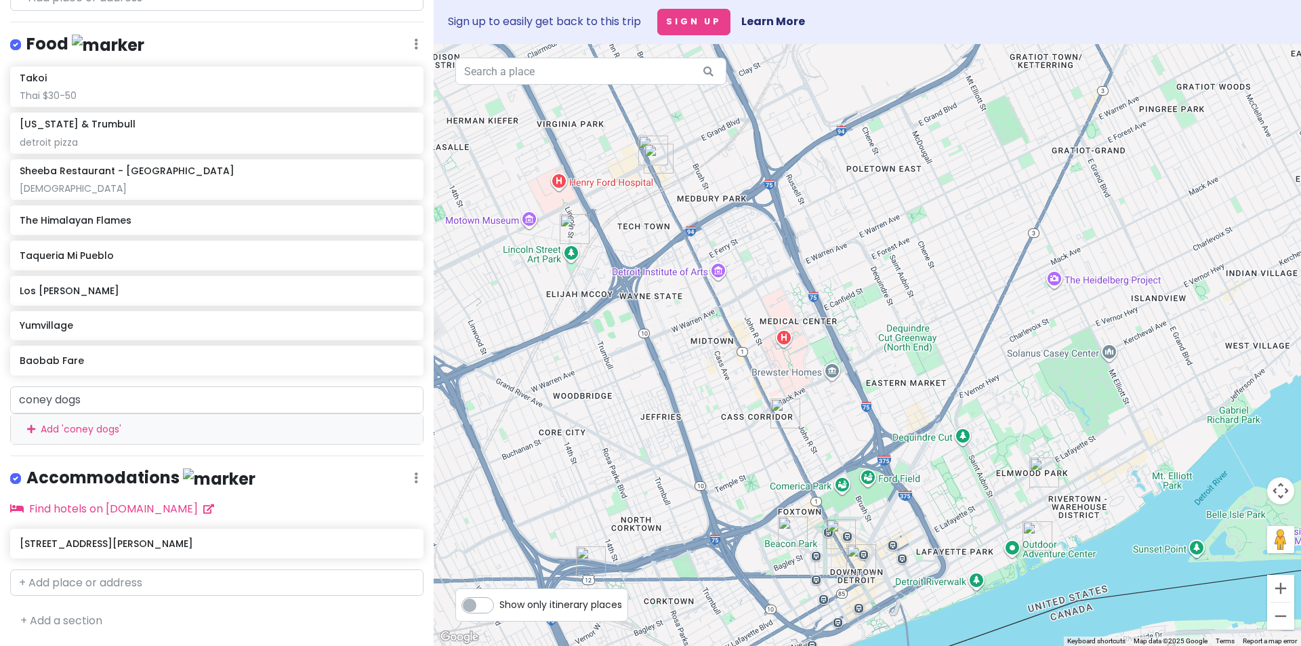
scroll to position [998, 0]
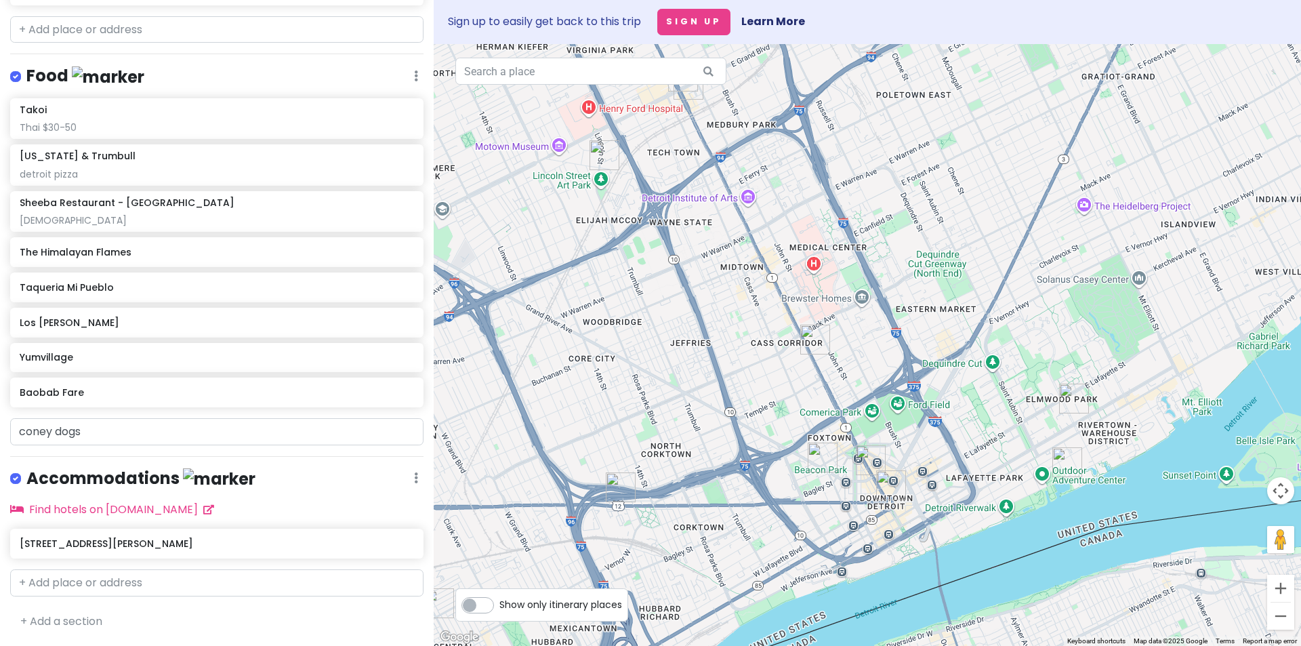
drag, startPoint x: 915, startPoint y: 422, endPoint x: 946, endPoint y: 347, distance: 81.2
click at [946, 347] on div at bounding box center [868, 345] width 868 height 602
click at [121, 434] on input "coney dogs" at bounding box center [216, 431] width 413 height 27
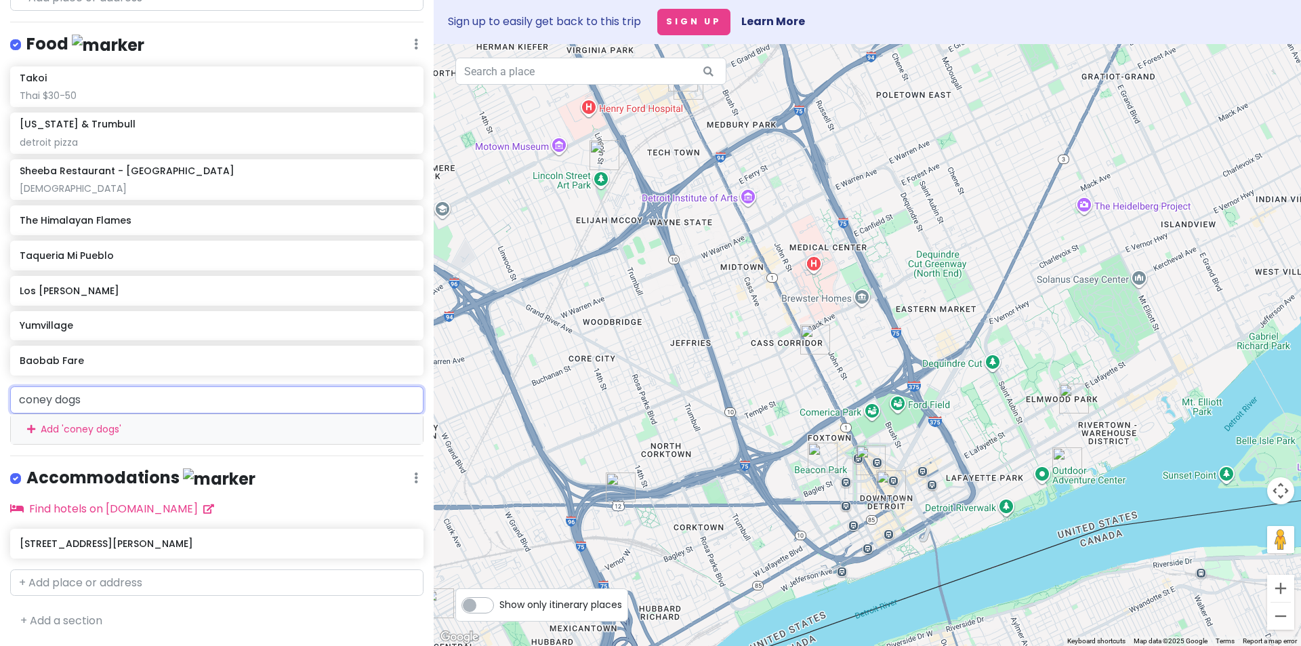
click at [121, 413] on input "coney dogs" at bounding box center [216, 399] width 413 height 27
paste input "Duly’s [GEOGRAPHIC_DATA]"
type input "Duly’s [GEOGRAPHIC_DATA]"
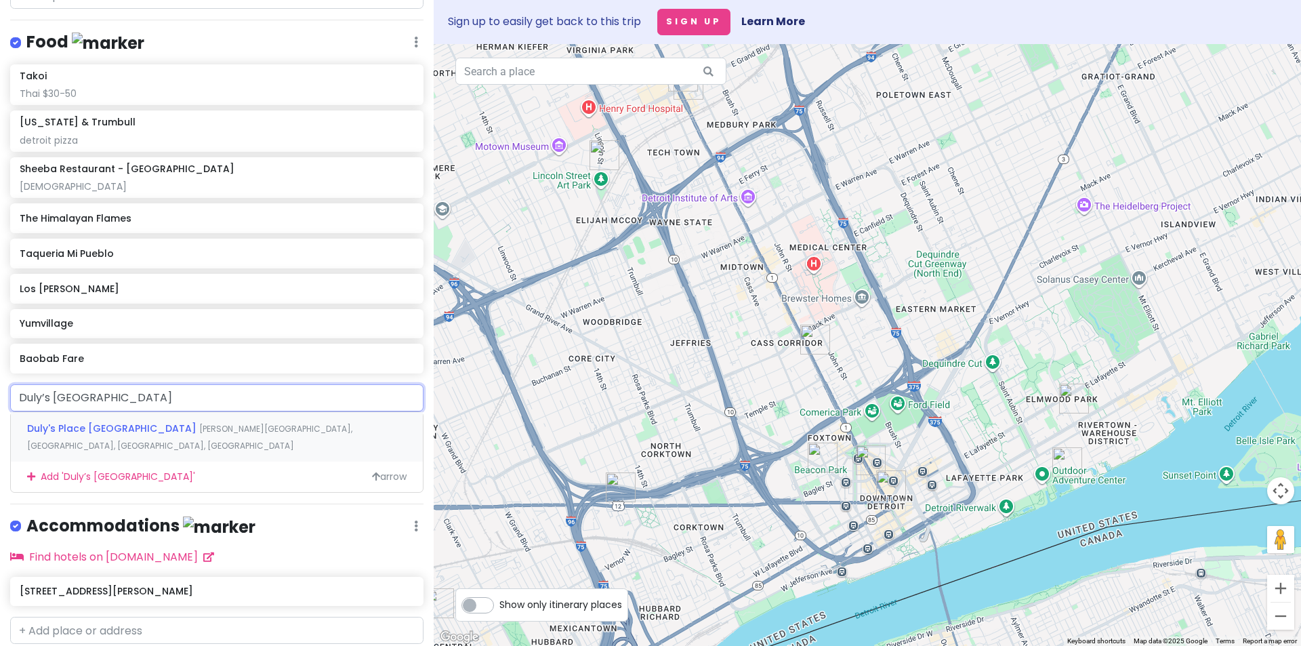
click at [125, 435] on span "Duly's Place [GEOGRAPHIC_DATA]" at bounding box center [113, 429] width 172 height 14
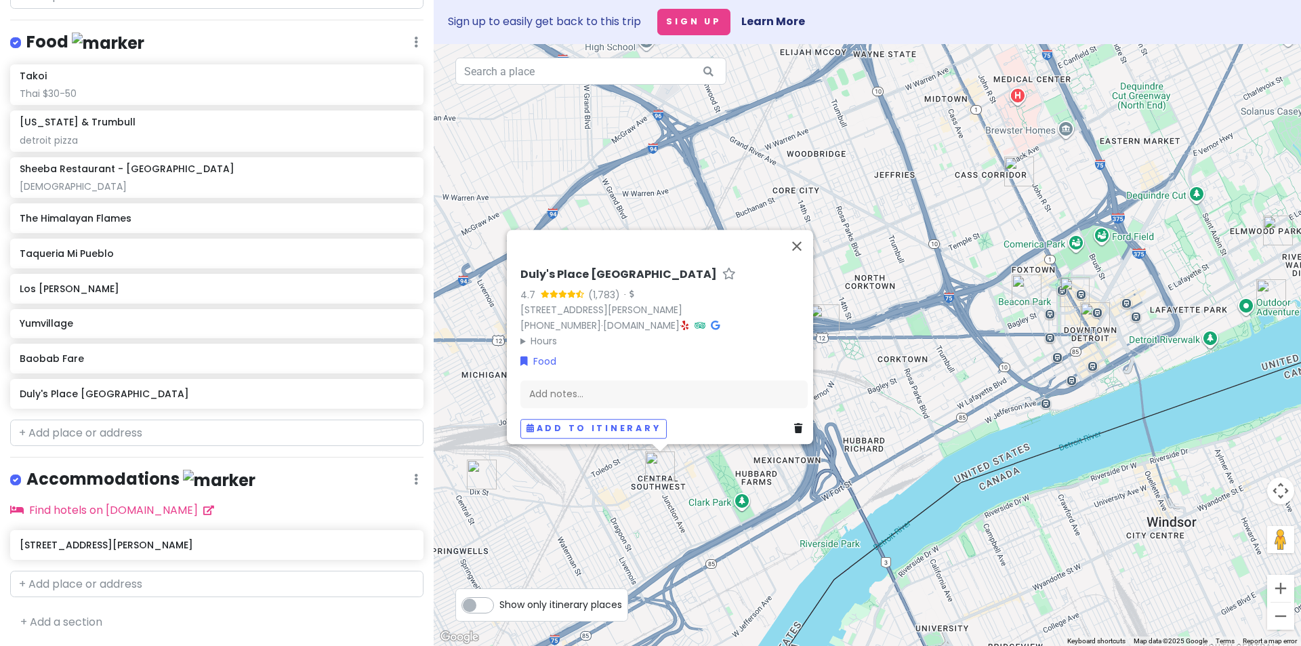
drag, startPoint x: 693, startPoint y: 585, endPoint x: 709, endPoint y: 479, distance: 107.6
click at [709, 479] on div "Duly's [GEOGRAPHIC_DATA] 4.7 (1,783) · [STREET_ADDRESS][PERSON_NAME] [PHONE_NUM…" at bounding box center [868, 345] width 868 height 602
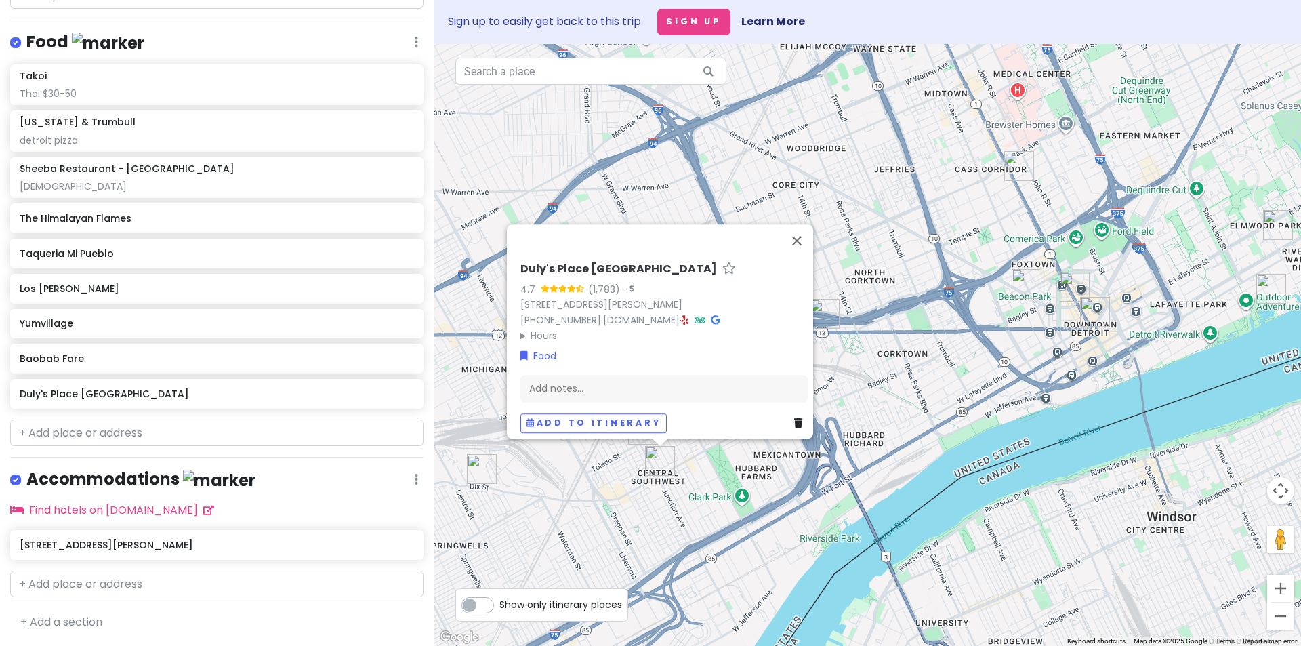
click at [797, 416] on link at bounding box center [801, 423] width 14 height 15
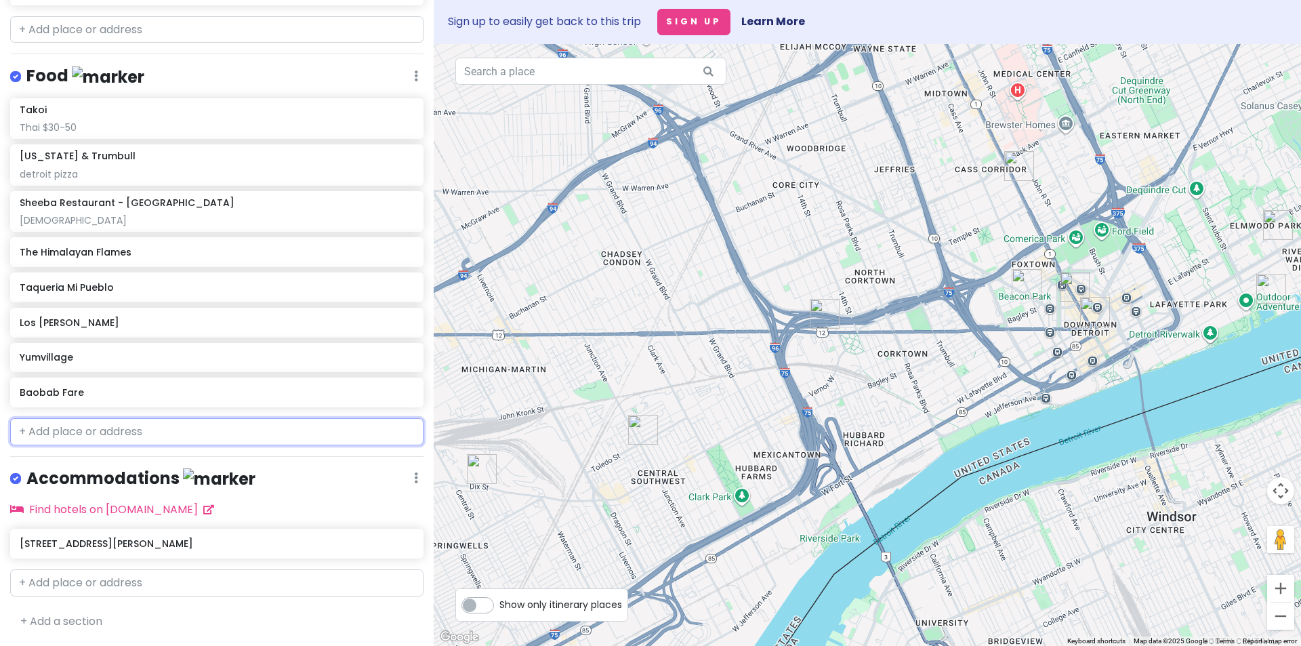
paste input "Golden Fleece Restaurant"
type input "Golden Fleece Restaurant"
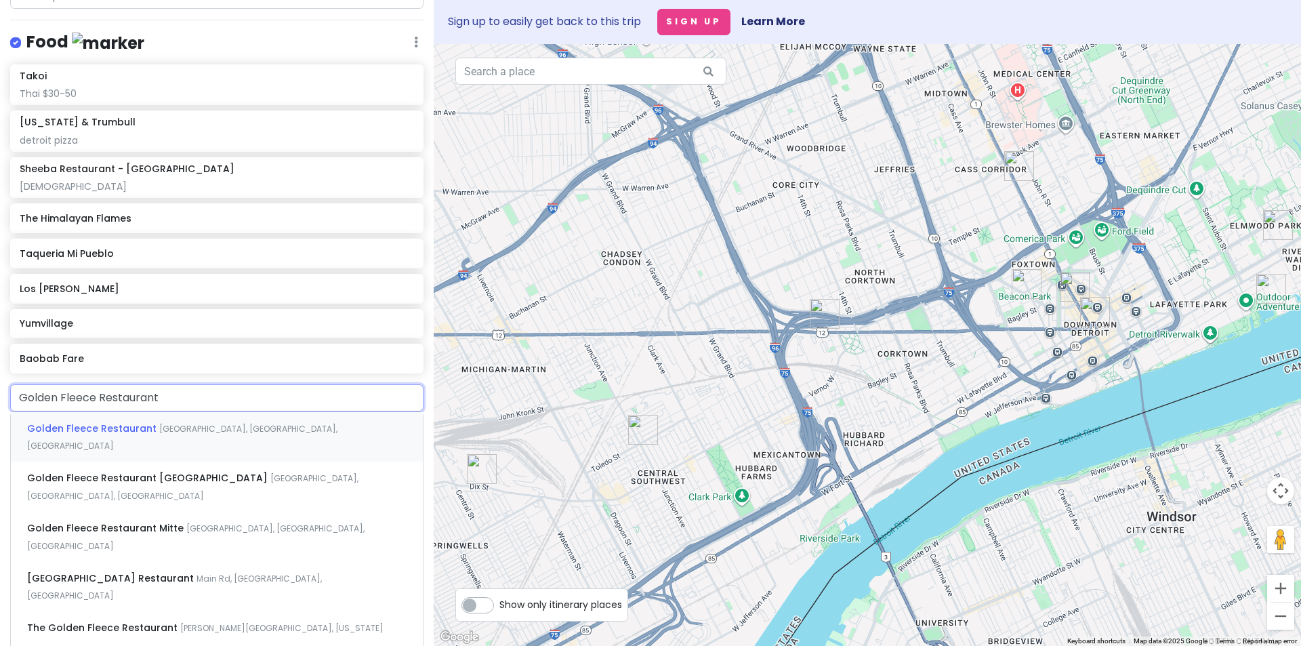
click at [105, 435] on span "Golden Fleece Restaurant" at bounding box center [93, 429] width 132 height 14
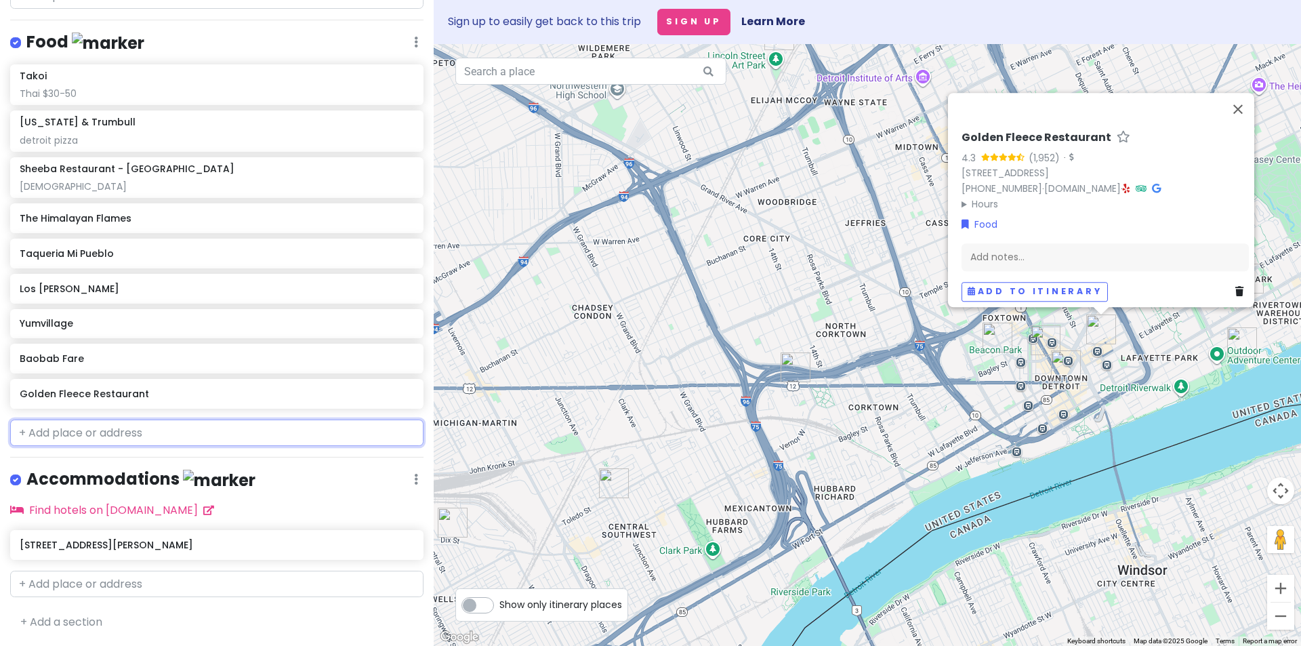
click at [90, 447] on input "text" at bounding box center [216, 433] width 413 height 27
paste input "Mom's Spaghetti"
type input "Mom's Spaghetti"
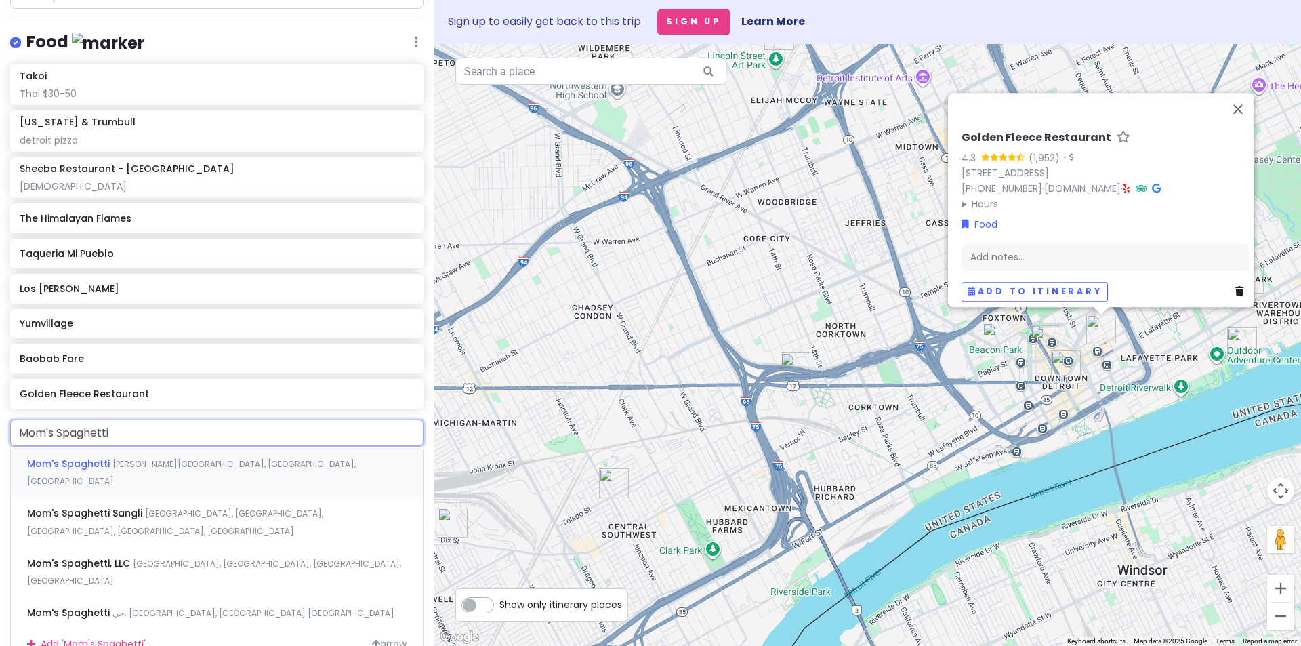
click at [94, 470] on span "Mom's Spaghetti" at bounding box center [69, 464] width 85 height 14
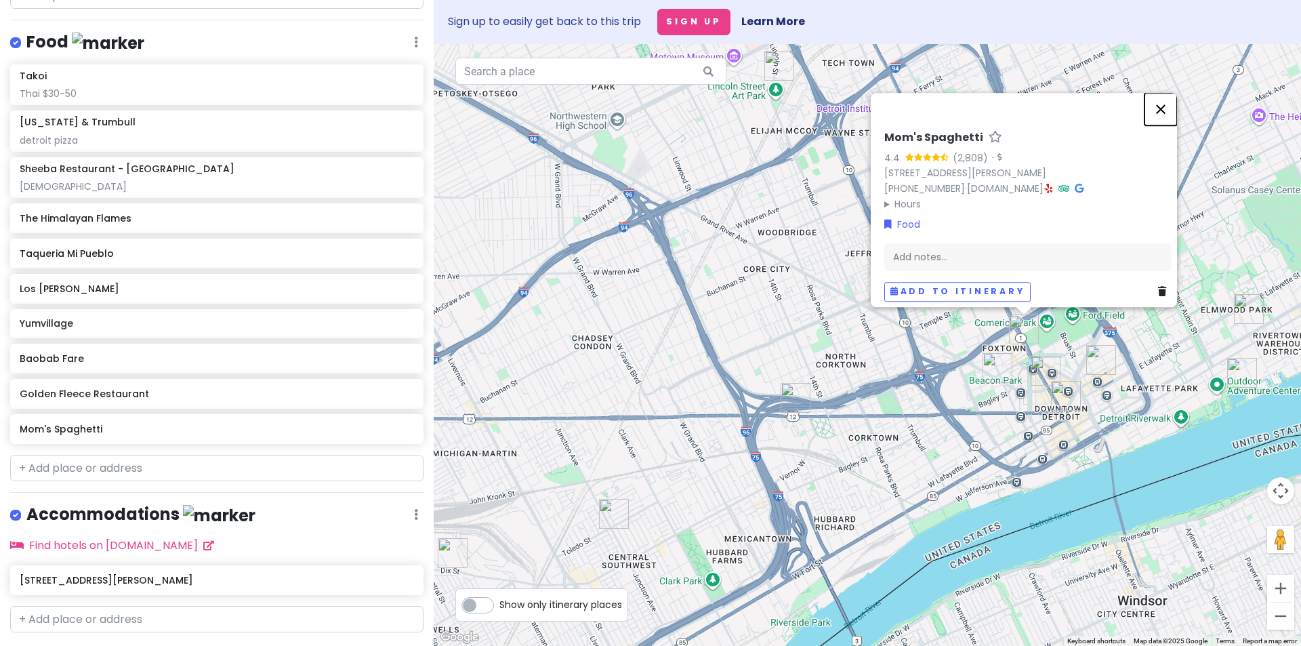
click at [1172, 98] on button "Close" at bounding box center [1161, 109] width 33 height 33
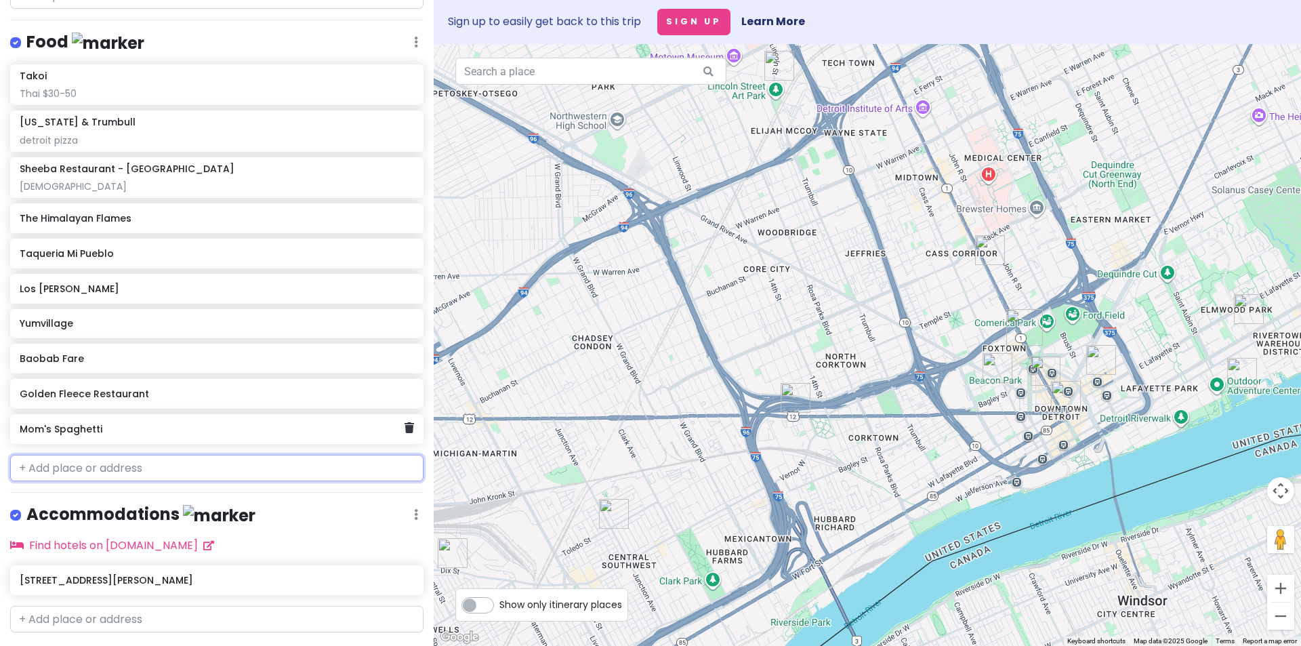
paste input "Redsmoke Barbeque"
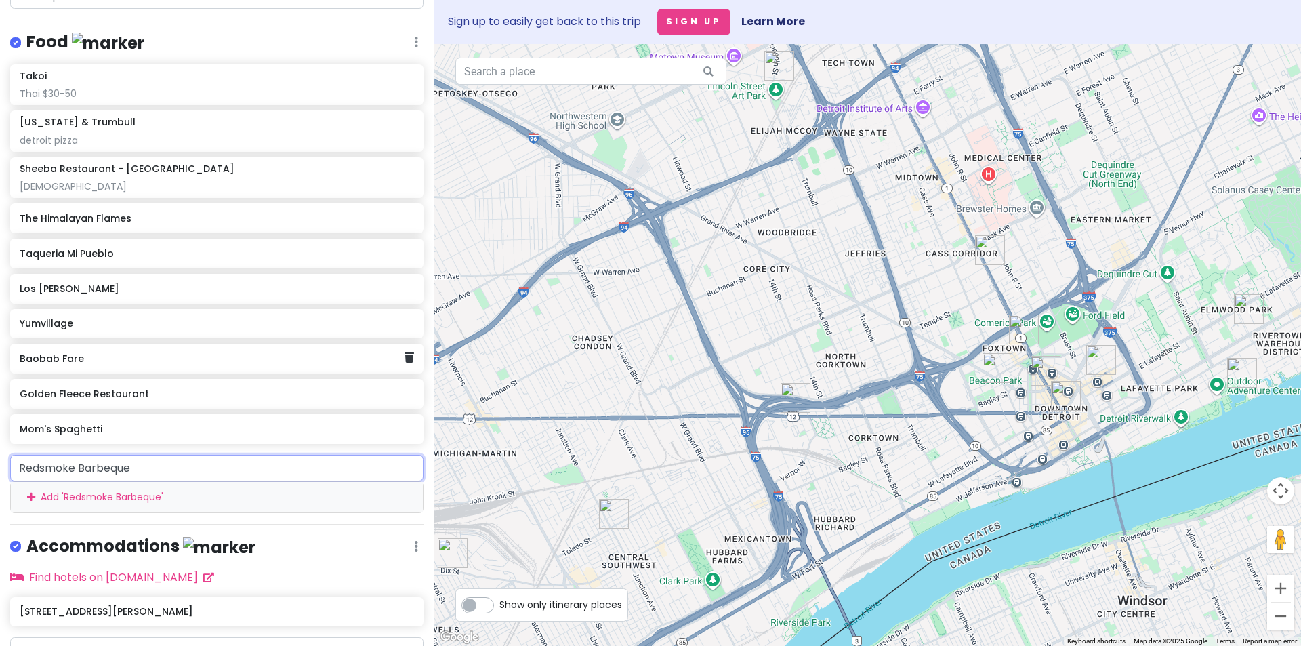
paste input "[STREET_ADDRESS]"
type input "[STREET_ADDRESS]"
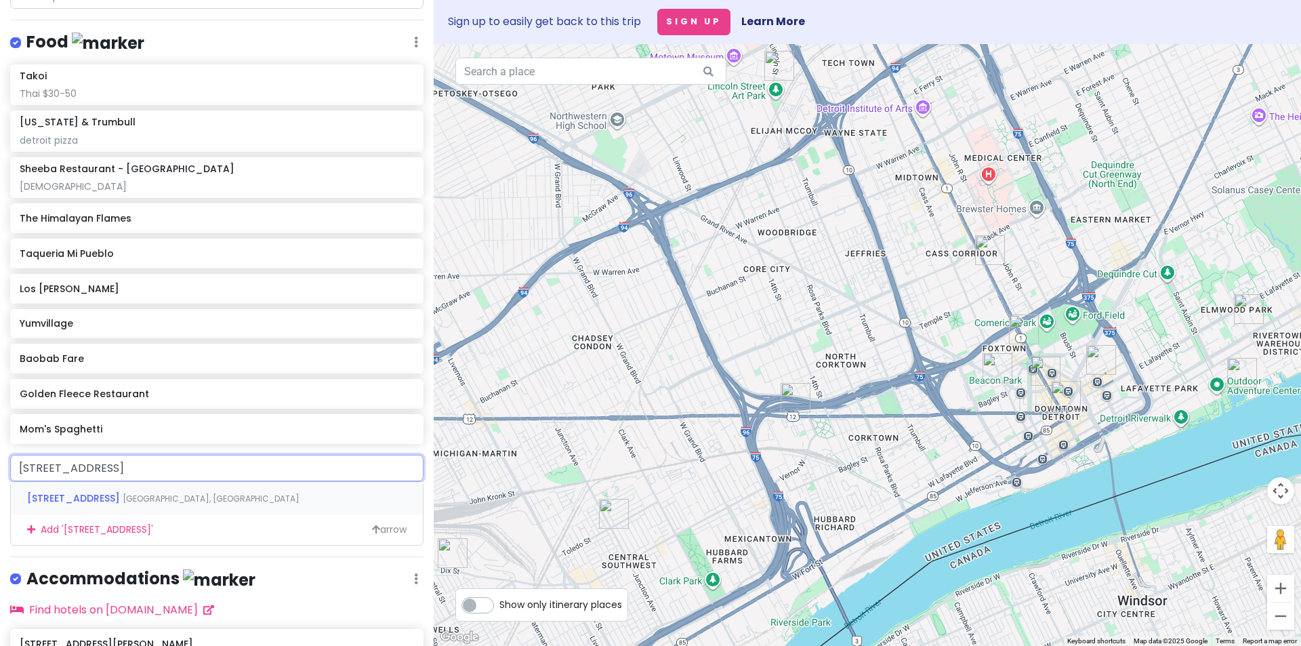
click at [171, 504] on span "[GEOGRAPHIC_DATA], [GEOGRAPHIC_DATA]" at bounding box center [211, 499] width 177 height 12
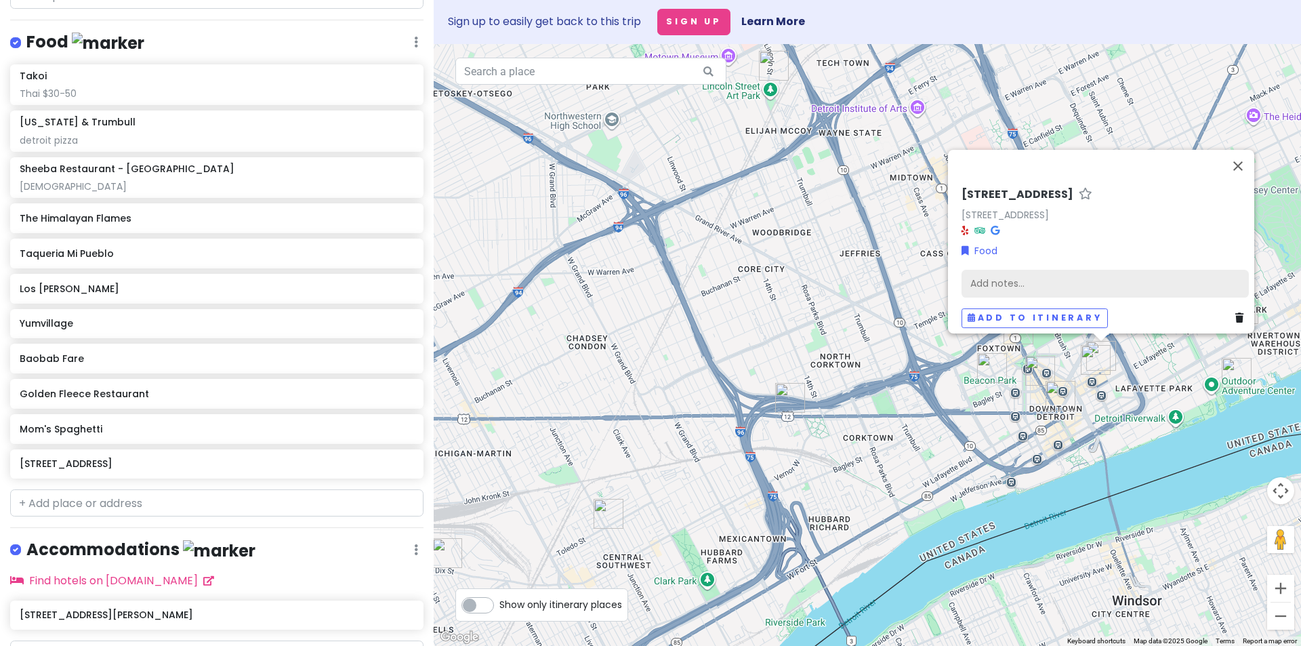
click at [1005, 277] on div "Add notes..." at bounding box center [1105, 284] width 287 height 28
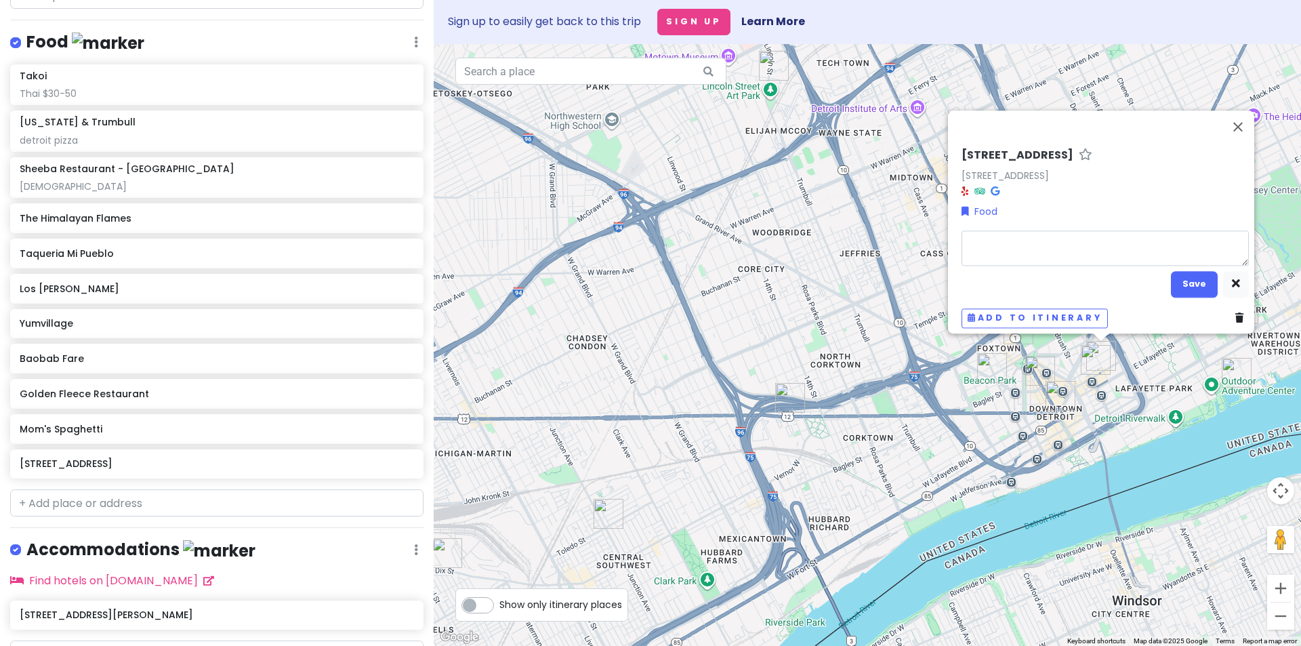
type textarea "x"
type textarea "Redsmoke Barbeque"
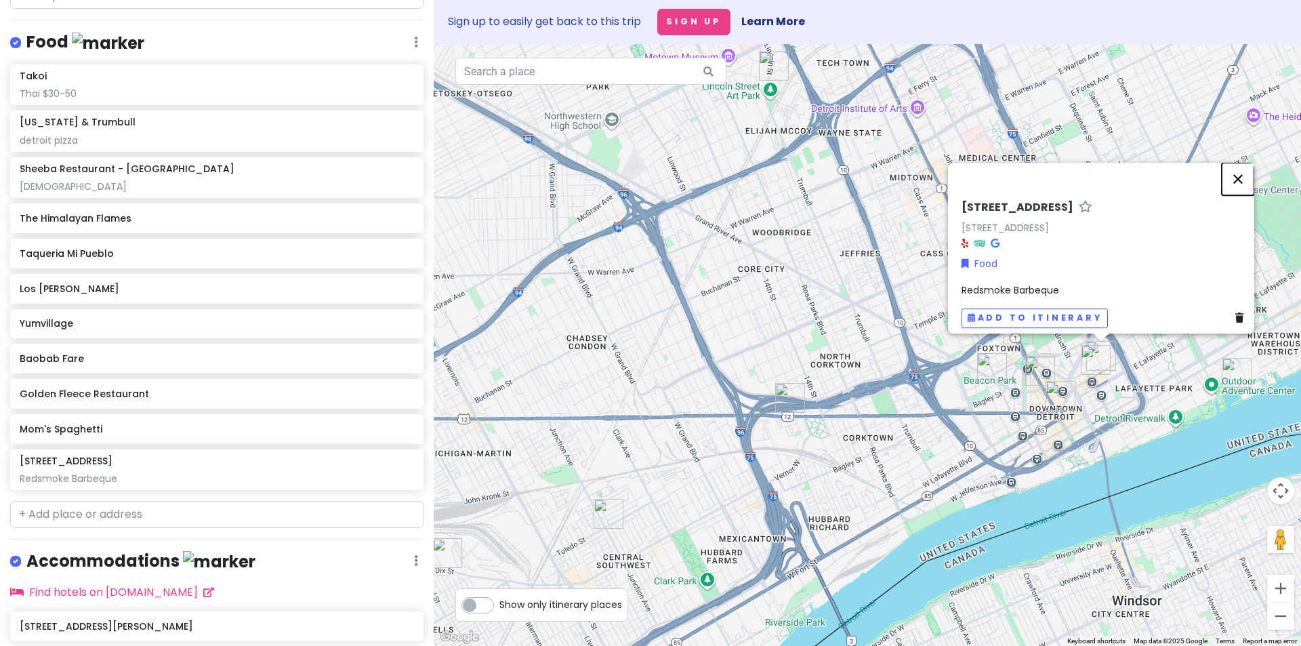
click at [1240, 169] on button "Close" at bounding box center [1238, 179] width 33 height 33
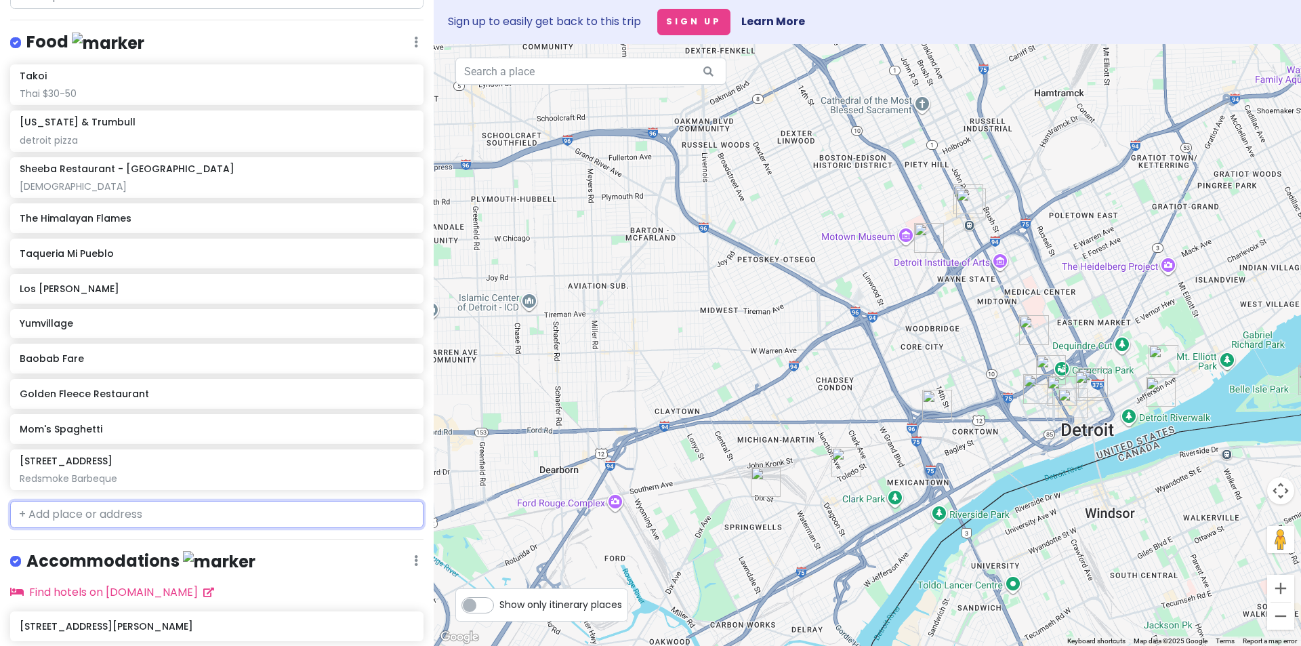
paste input "[STREET_ADDRESS]"
type input "[STREET_ADDRESS]"
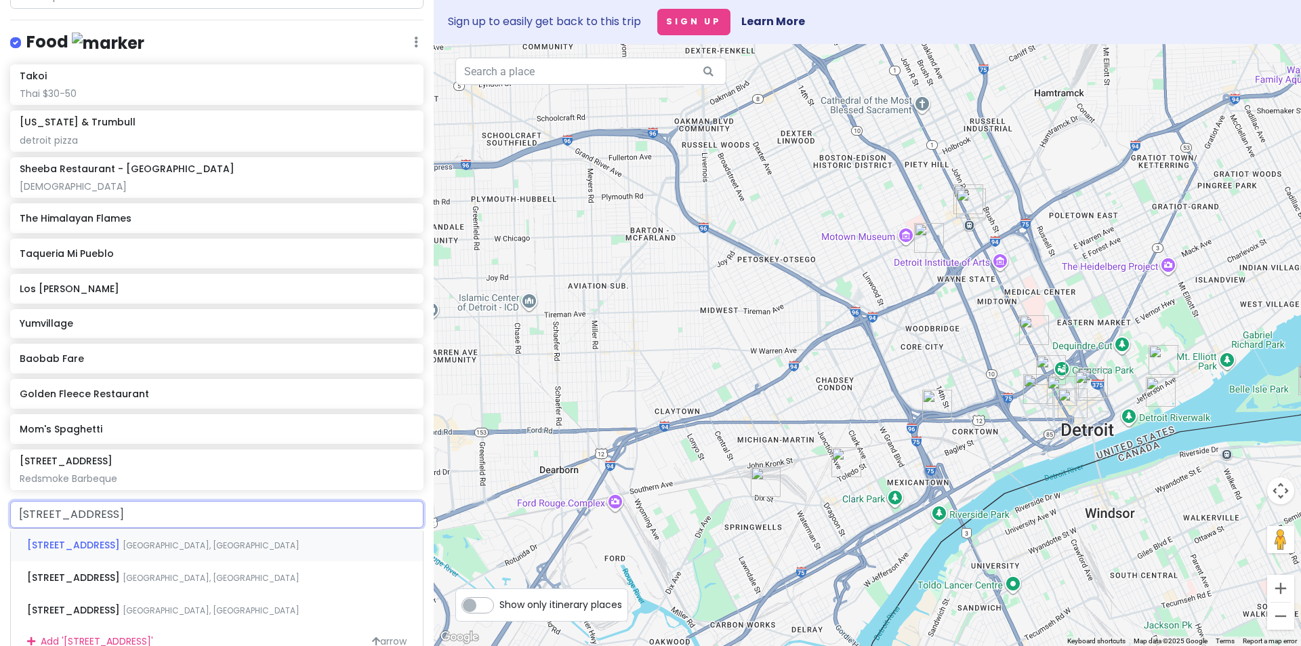
click at [117, 552] on span "[STREET_ADDRESS]" at bounding box center [75, 545] width 96 height 14
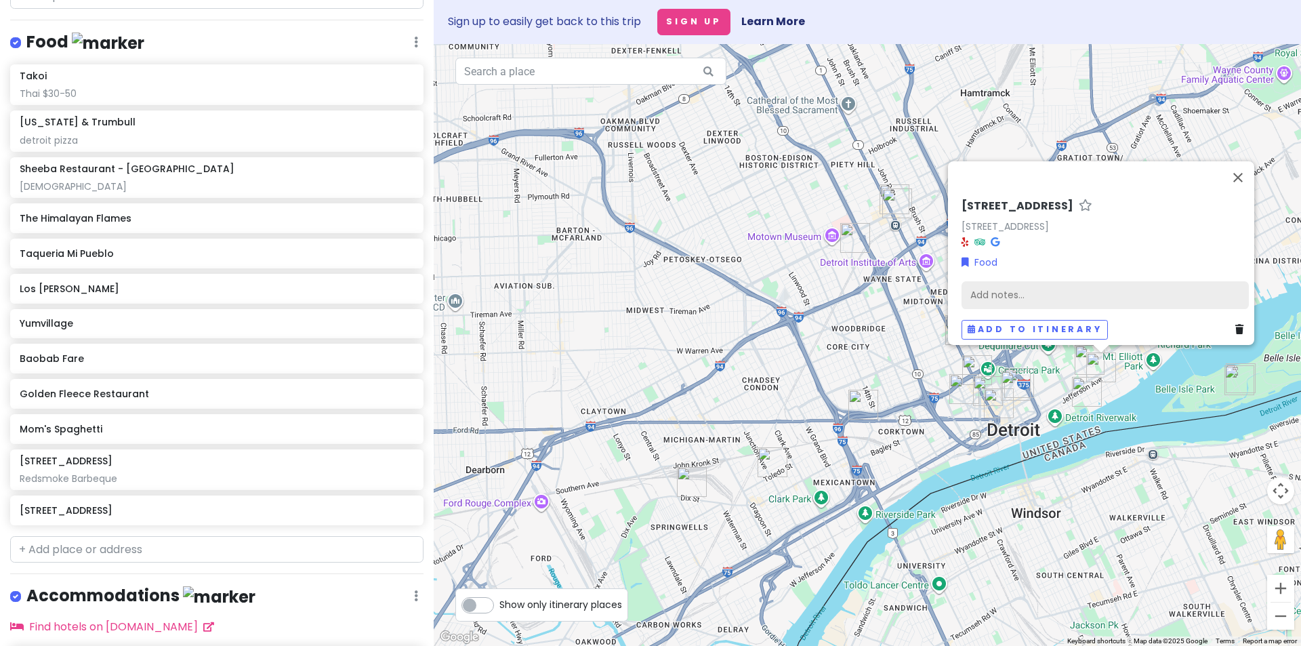
click at [1059, 286] on div "Add notes..." at bounding box center [1105, 295] width 287 height 28
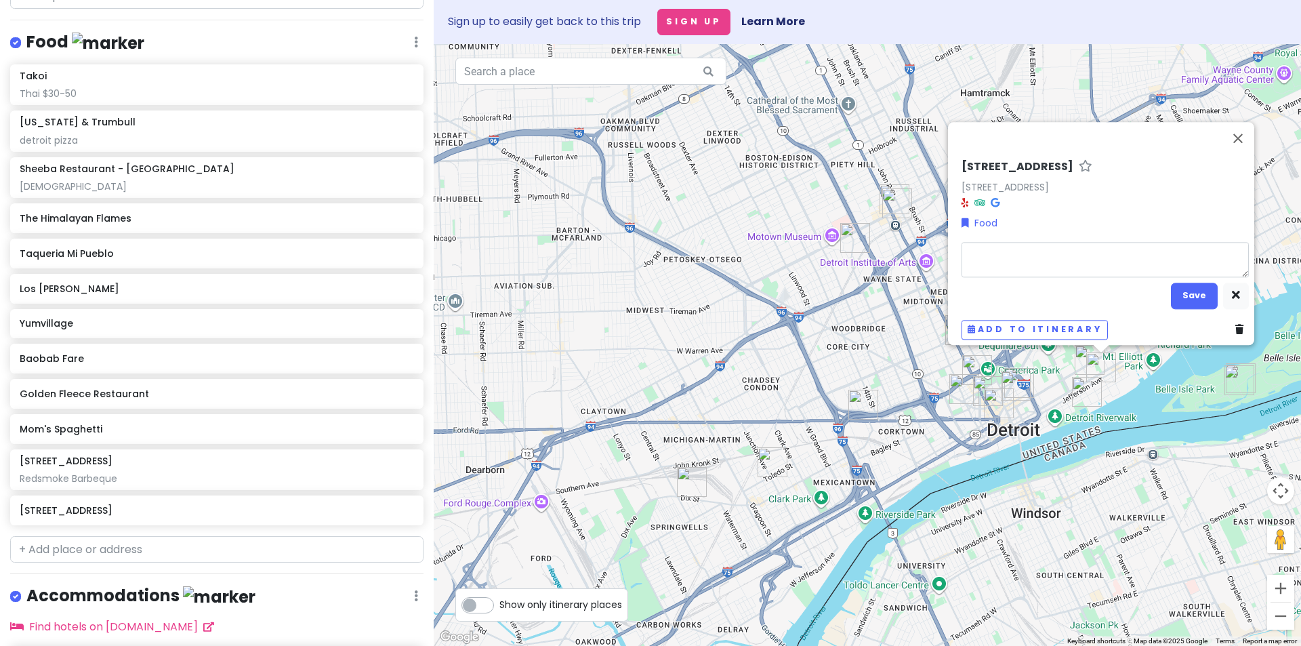
type textarea "x"
type textarea "Bucharest Grill"
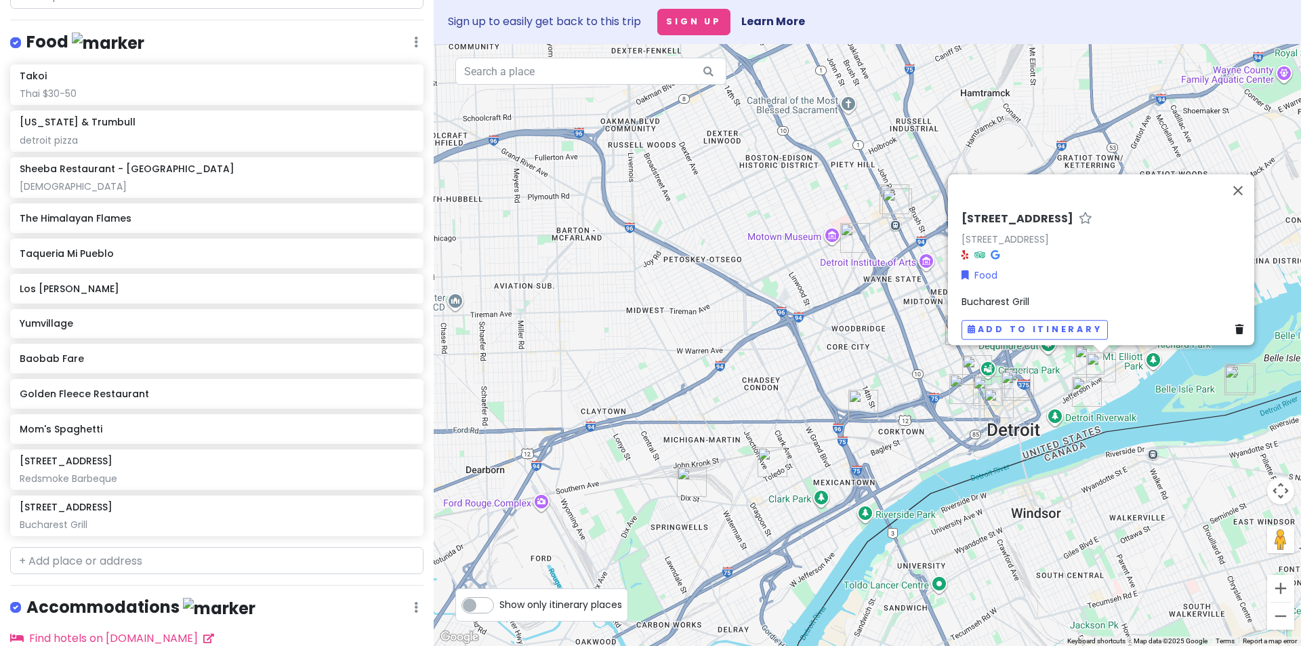
click at [1068, 294] on div "Bucharest Grill" at bounding box center [1105, 301] width 287 height 15
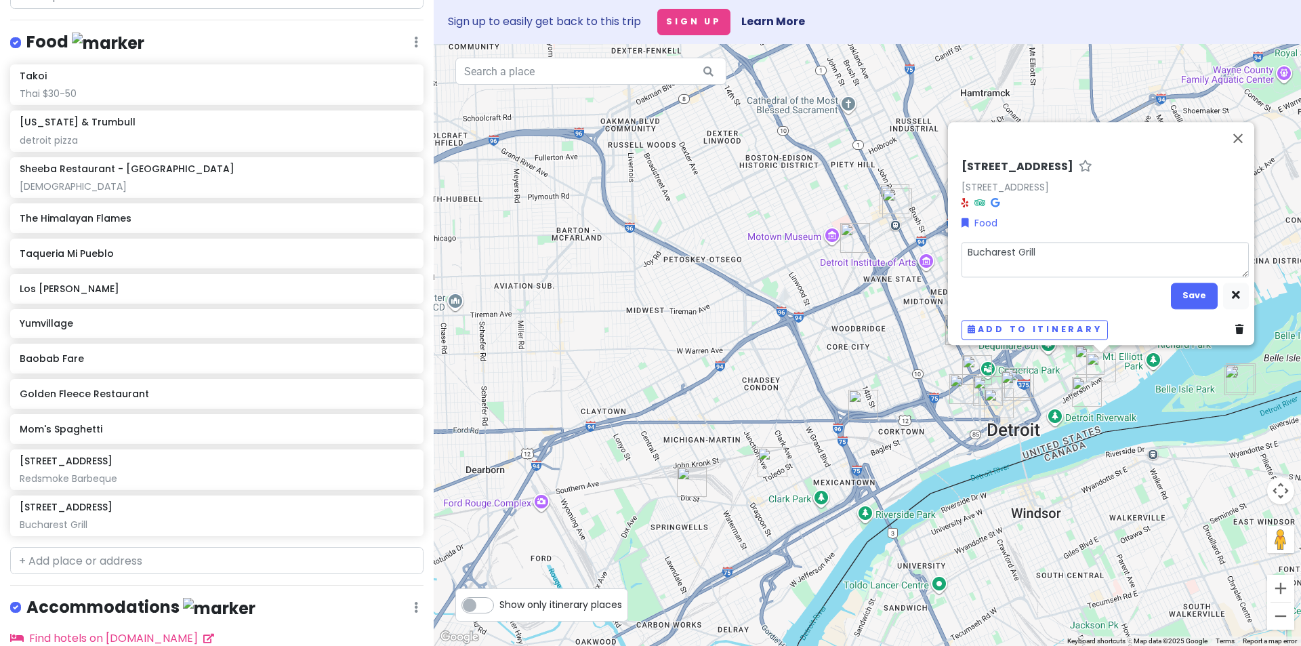
click at [1055, 251] on textarea "Bucharest Grill" at bounding box center [1105, 259] width 287 height 35
type textarea "x"
type textarea "Bucharest Grill"
type textarea "x"
type textarea "Bucharest Grill"
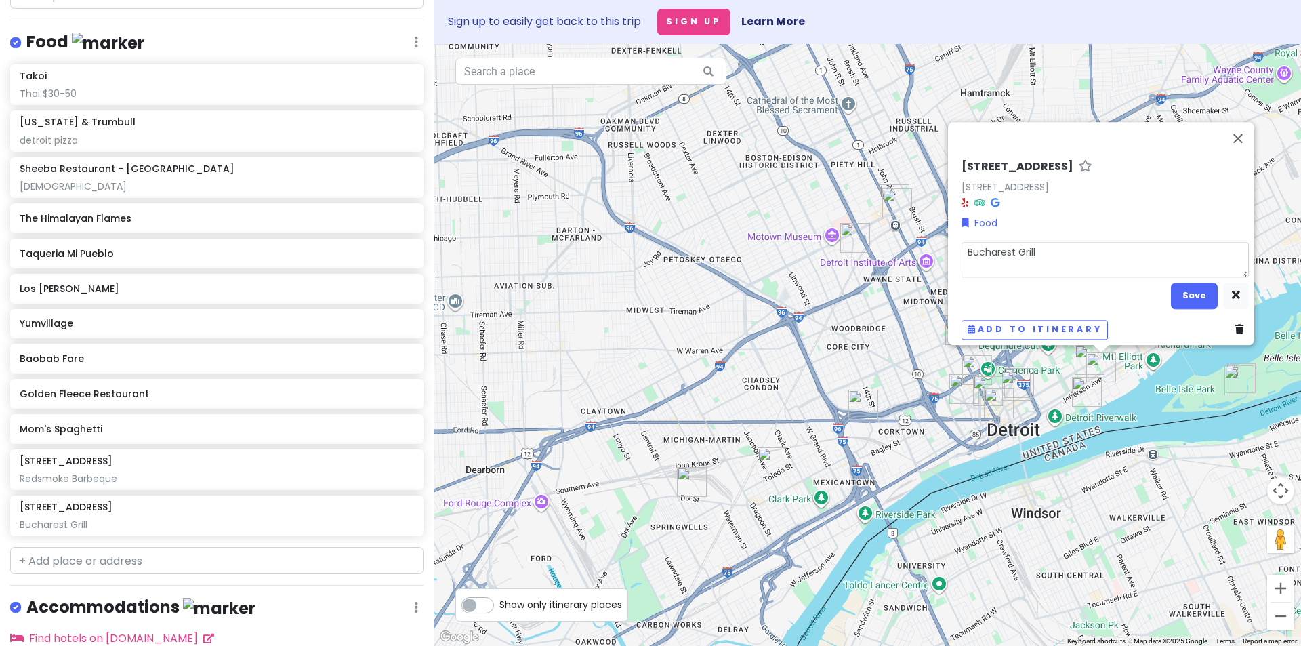
type textarea "x"
type textarea "Bucharest Grill:"
type textarea "x"
type textarea "Bucharest Grill:"
type textarea "x"
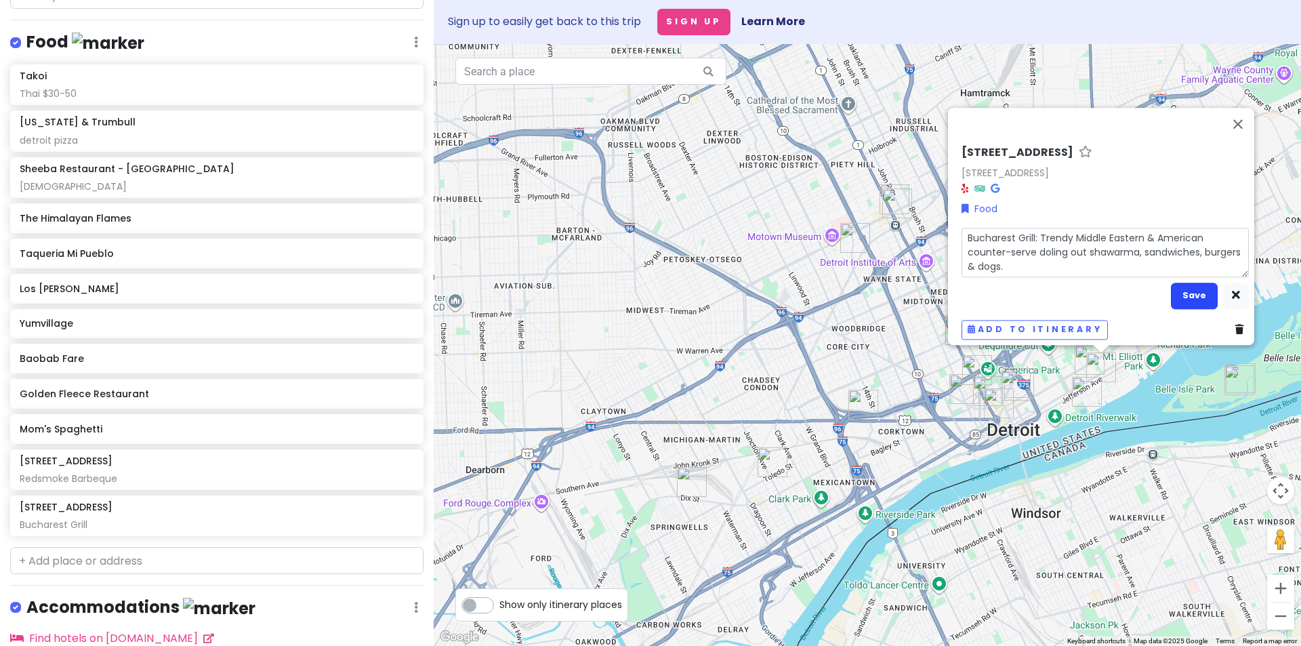
type textarea "Bucharest Grill: Trendy Middle Eastern & American counter-serve doling out shaw…"
click at [1188, 290] on button "Save" at bounding box center [1194, 296] width 47 height 26
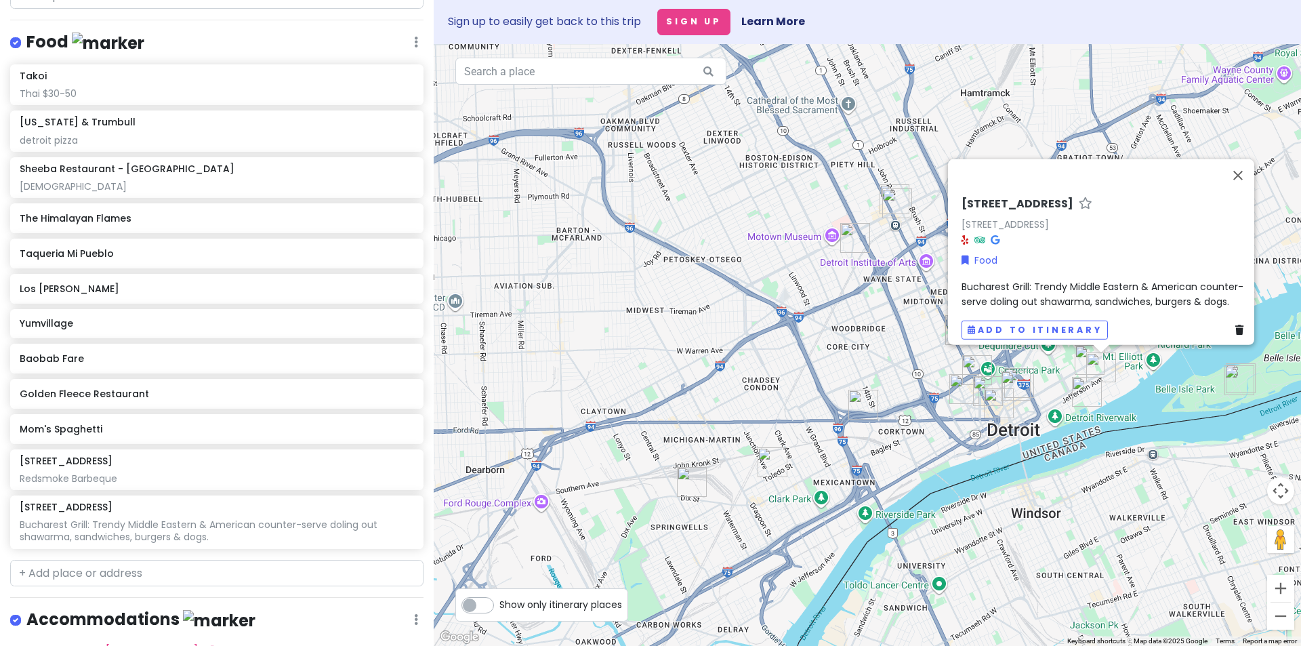
click at [1188, 290] on span "Bucharest Grill: Trendy Middle Eastern & American counter-serve doling out shaw…" at bounding box center [1103, 294] width 282 height 28
type textarea "x"
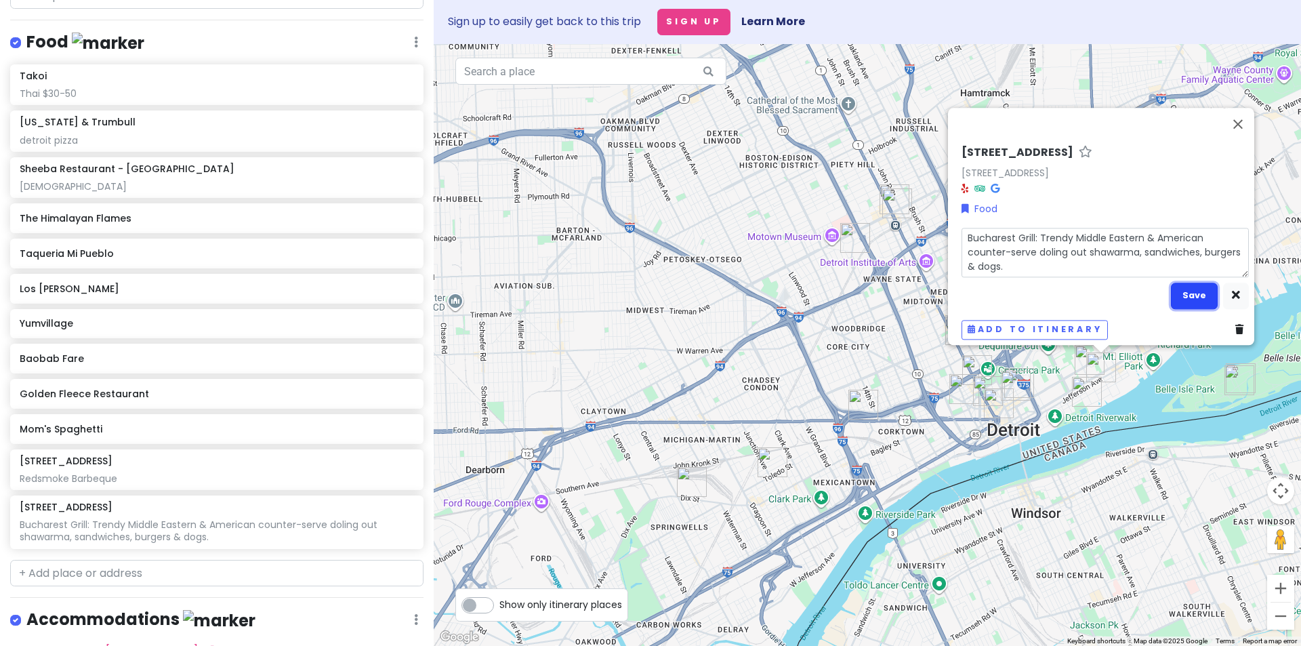
click at [1187, 288] on button "Save" at bounding box center [1194, 296] width 47 height 26
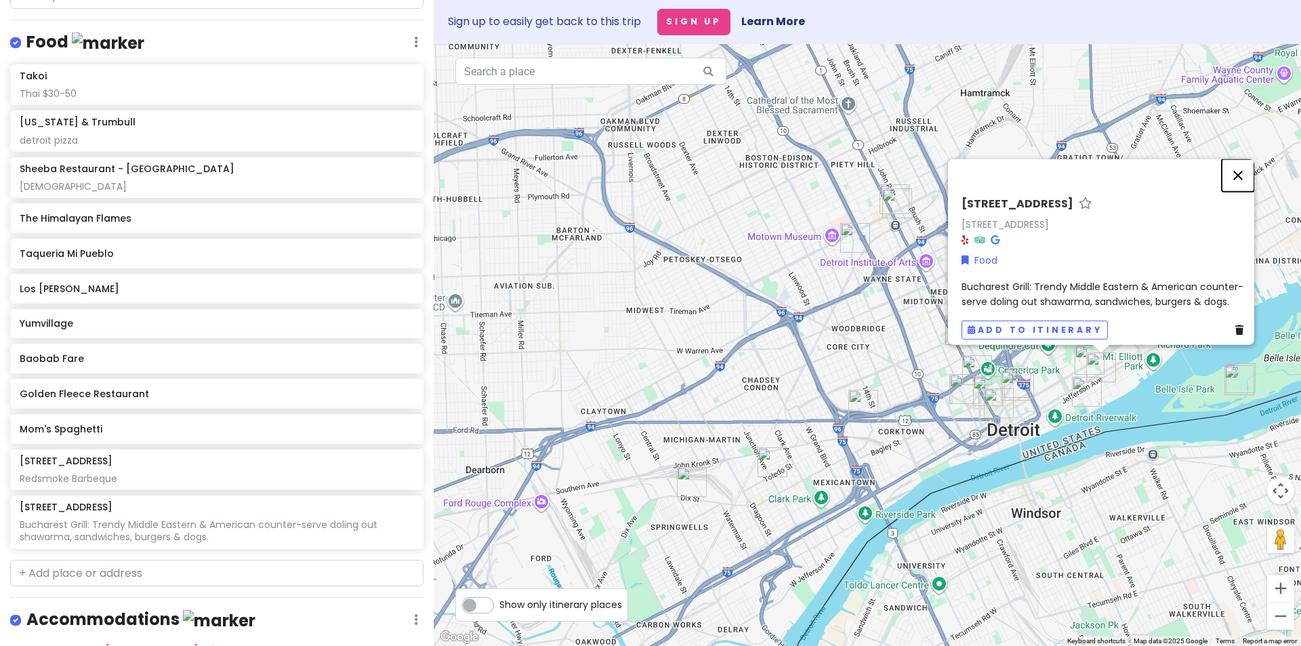
click at [1242, 171] on button "Close" at bounding box center [1238, 175] width 33 height 33
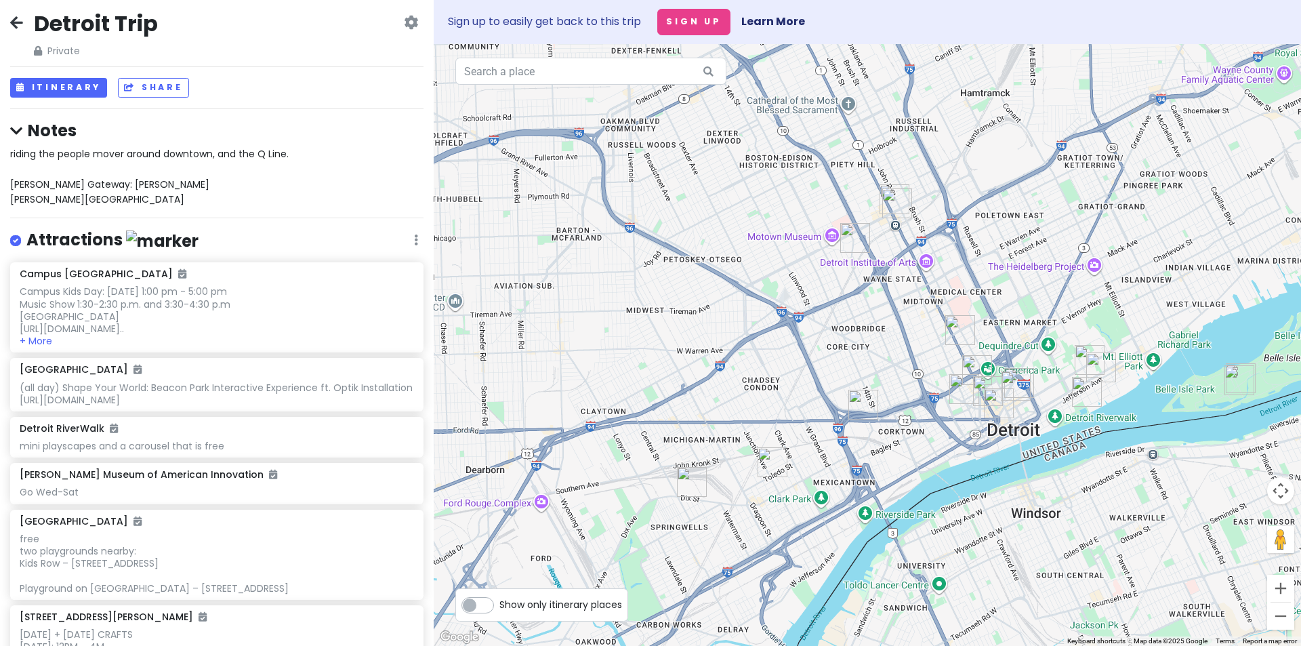
scroll to position [0, 0]
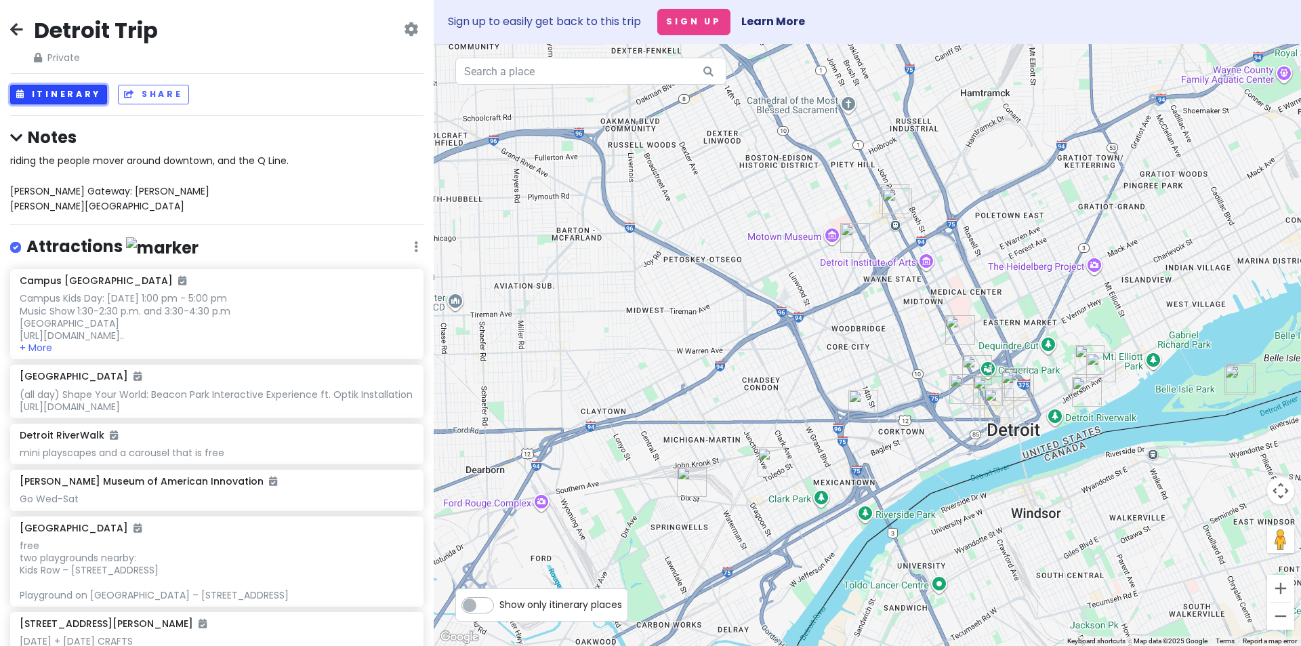
click at [62, 94] on button "Itinerary" at bounding box center [58, 95] width 97 height 20
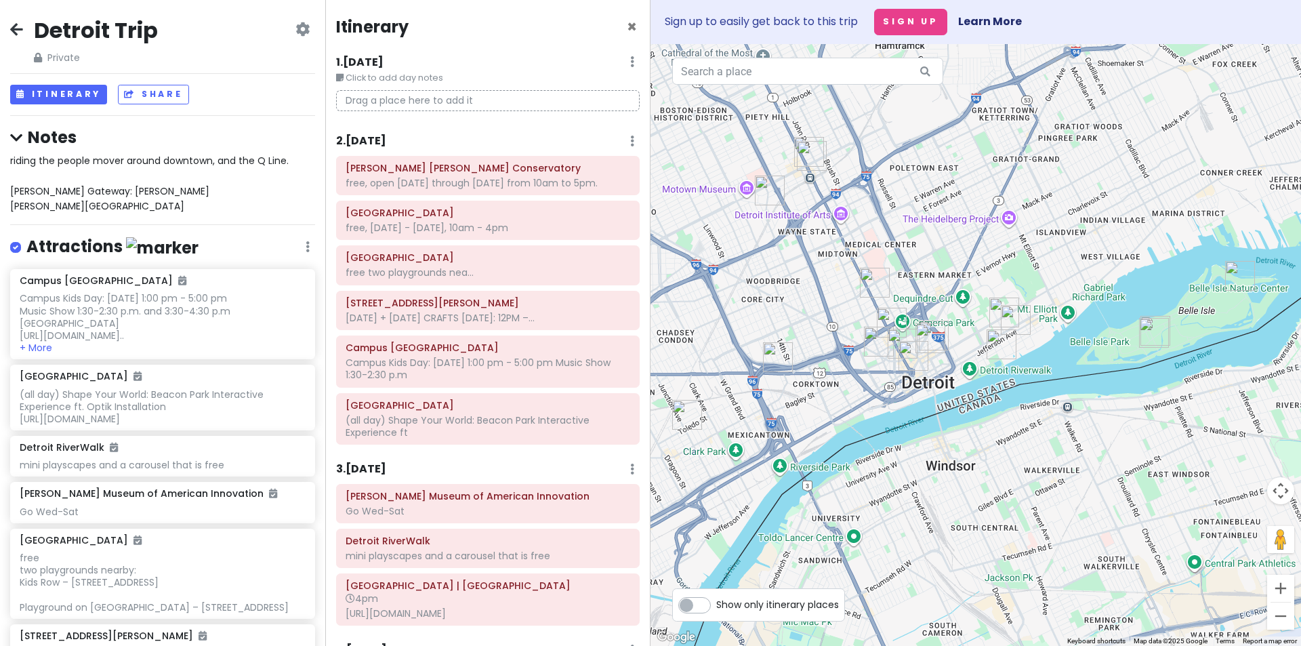
click at [449, 76] on small "Click to add day notes" at bounding box center [488, 78] width 304 height 14
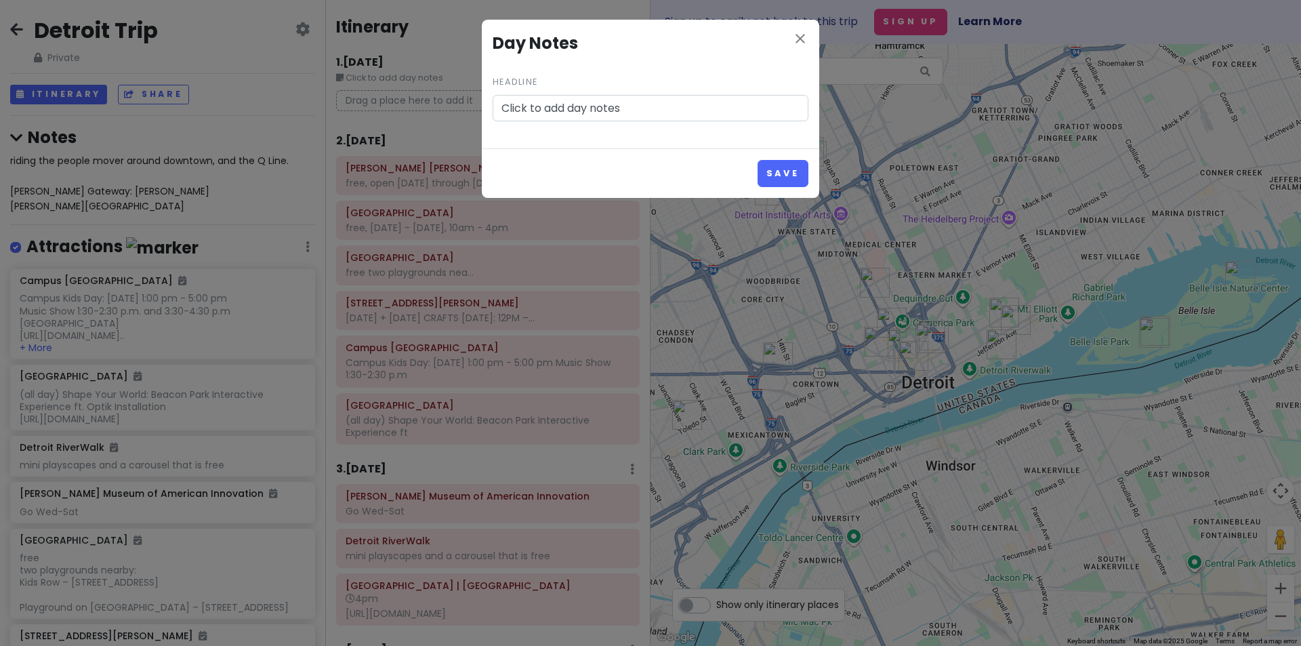
click at [561, 103] on input "Click to add day notes" at bounding box center [651, 108] width 316 height 27
type input "buy groceries for breakfast"
click at [761, 169] on button "Save" at bounding box center [783, 173] width 51 height 26
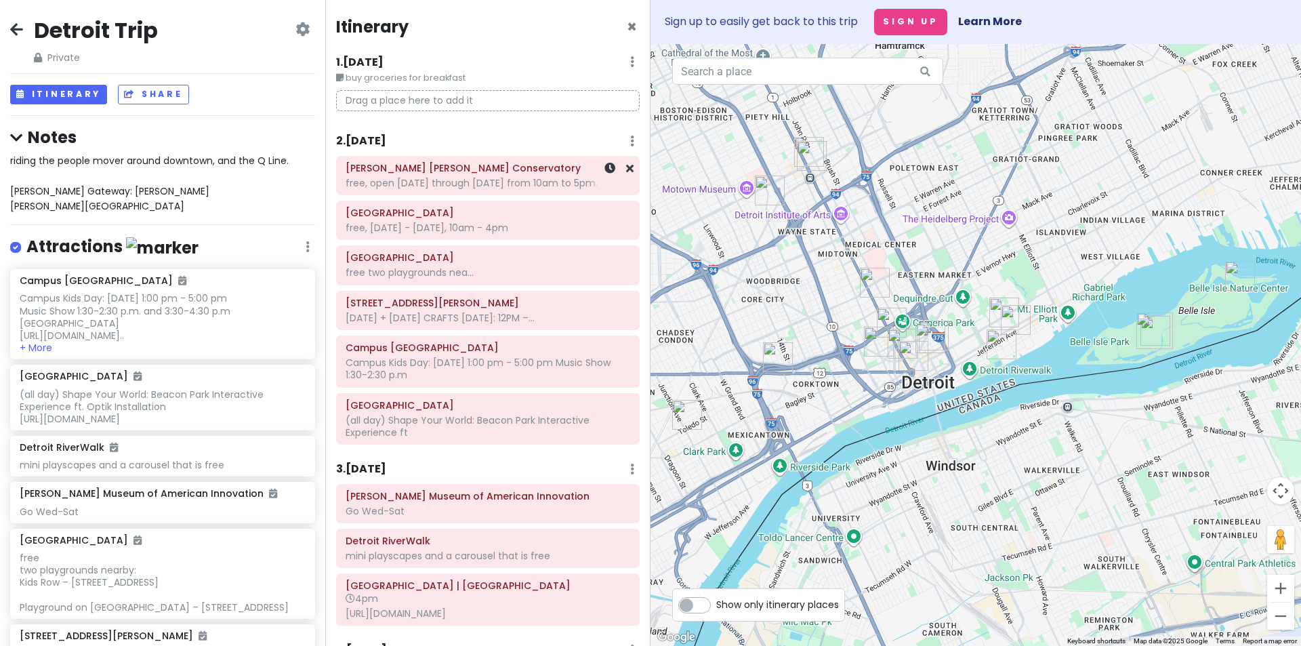
click at [493, 189] on div "free, open [DATE] through [DATE] from 10am to 5pm." at bounding box center [488, 183] width 285 height 12
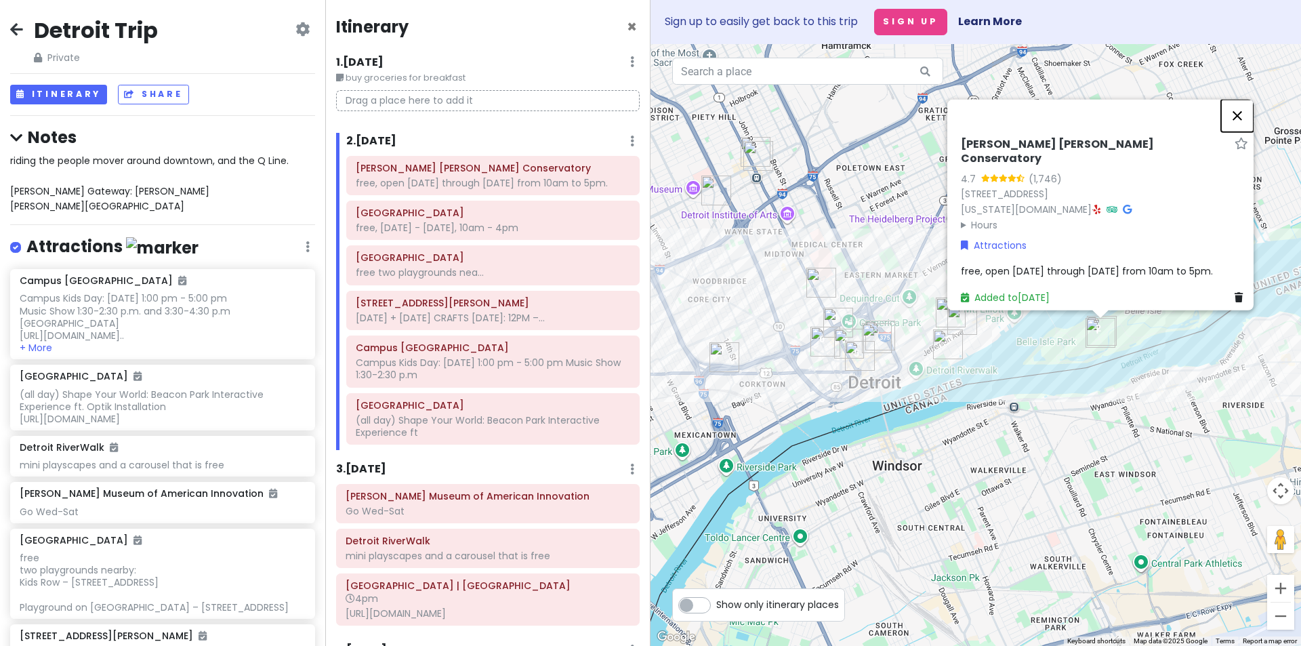
click at [1241, 117] on button "Close" at bounding box center [1237, 116] width 33 height 33
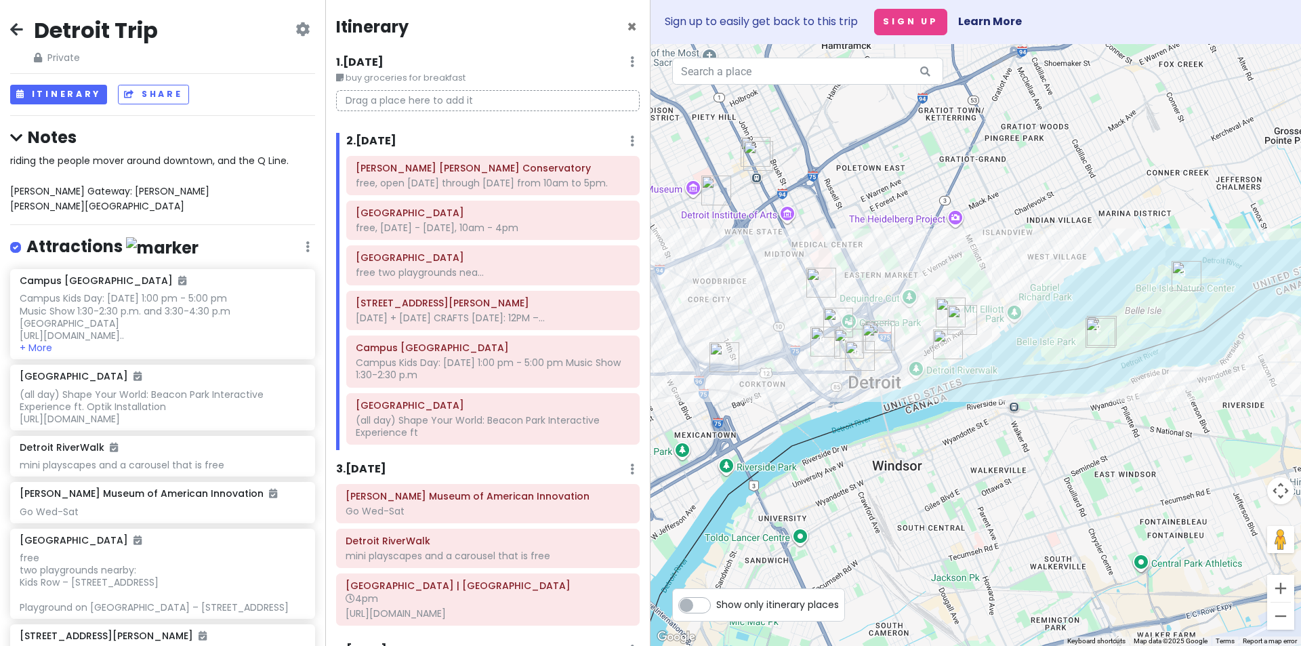
click at [962, 318] on img "2684 E Jefferson Ave" at bounding box center [963, 320] width 30 height 30
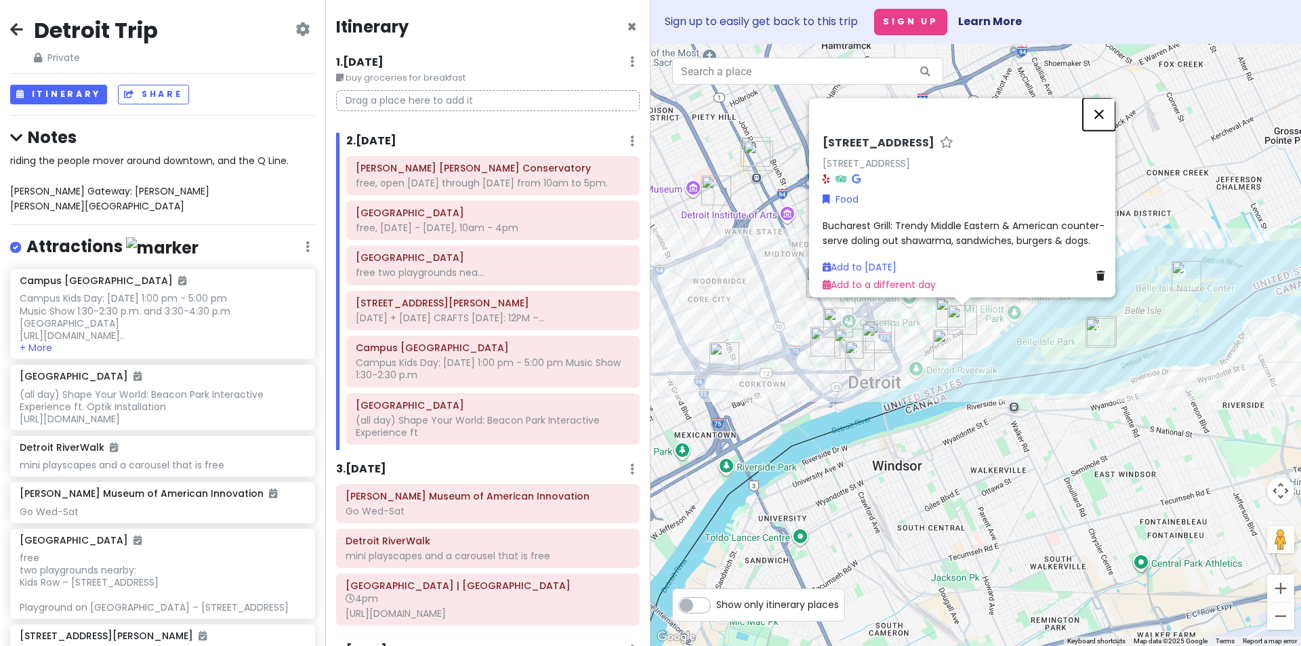
click at [1110, 107] on button "Close" at bounding box center [1099, 114] width 33 height 33
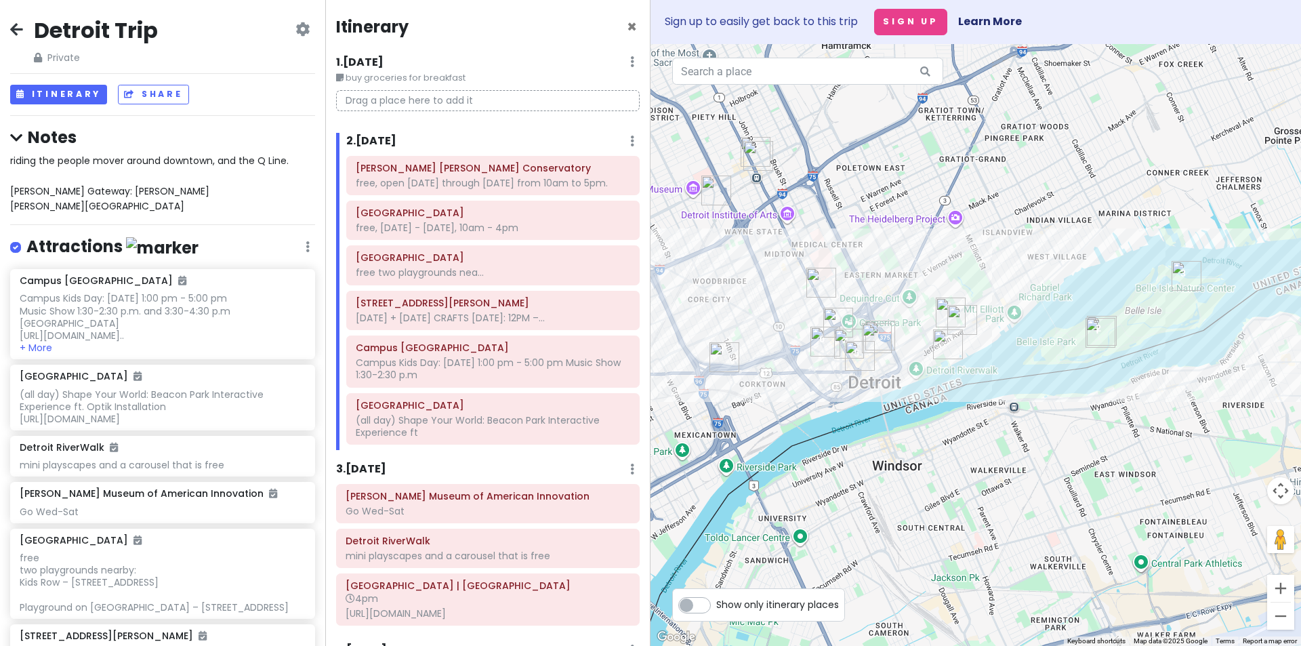
click at [945, 304] on img "Elmwood Park | Detroit Public Library" at bounding box center [951, 313] width 30 height 30
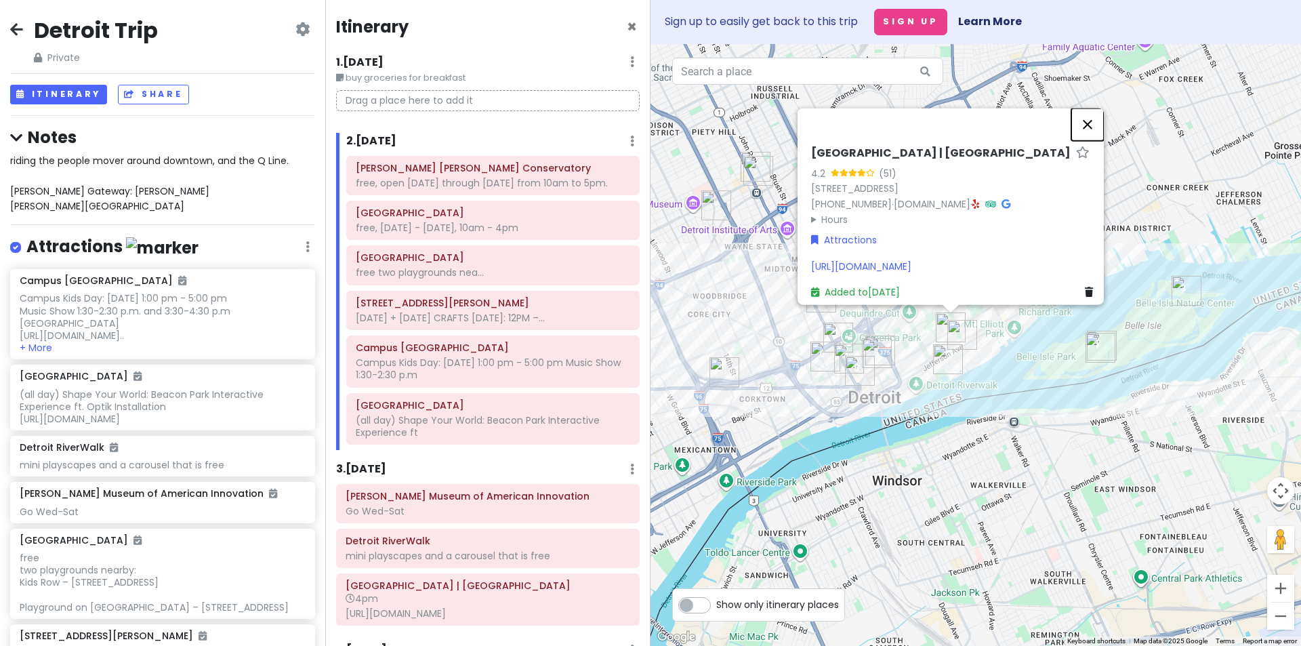
click at [1085, 108] on button "Close" at bounding box center [1088, 124] width 33 height 33
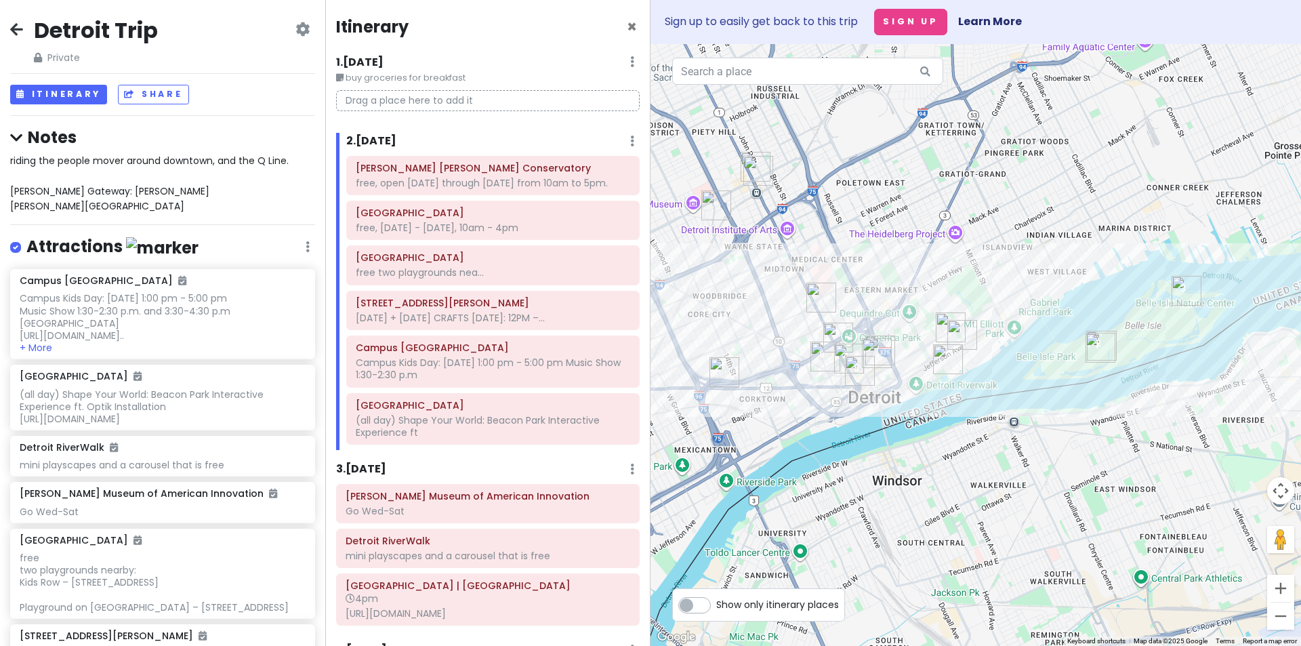
click at [956, 333] on img "2684 E Jefferson Ave" at bounding box center [963, 335] width 30 height 30
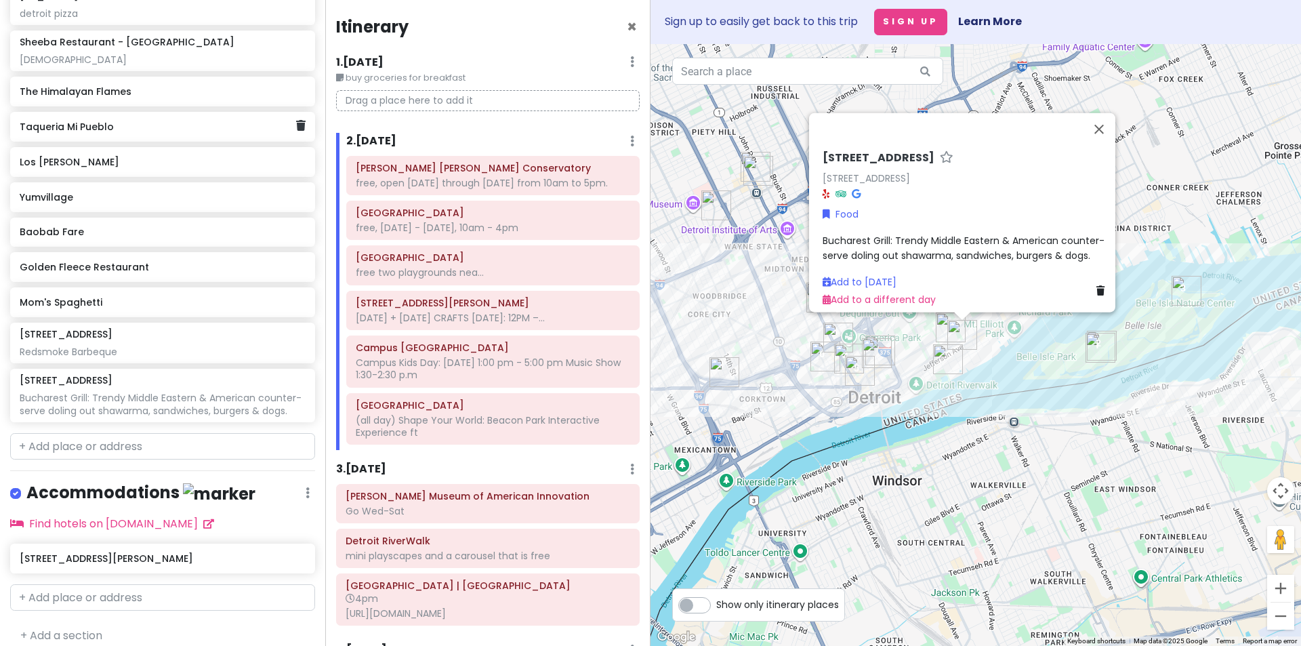
scroll to position [1152, 0]
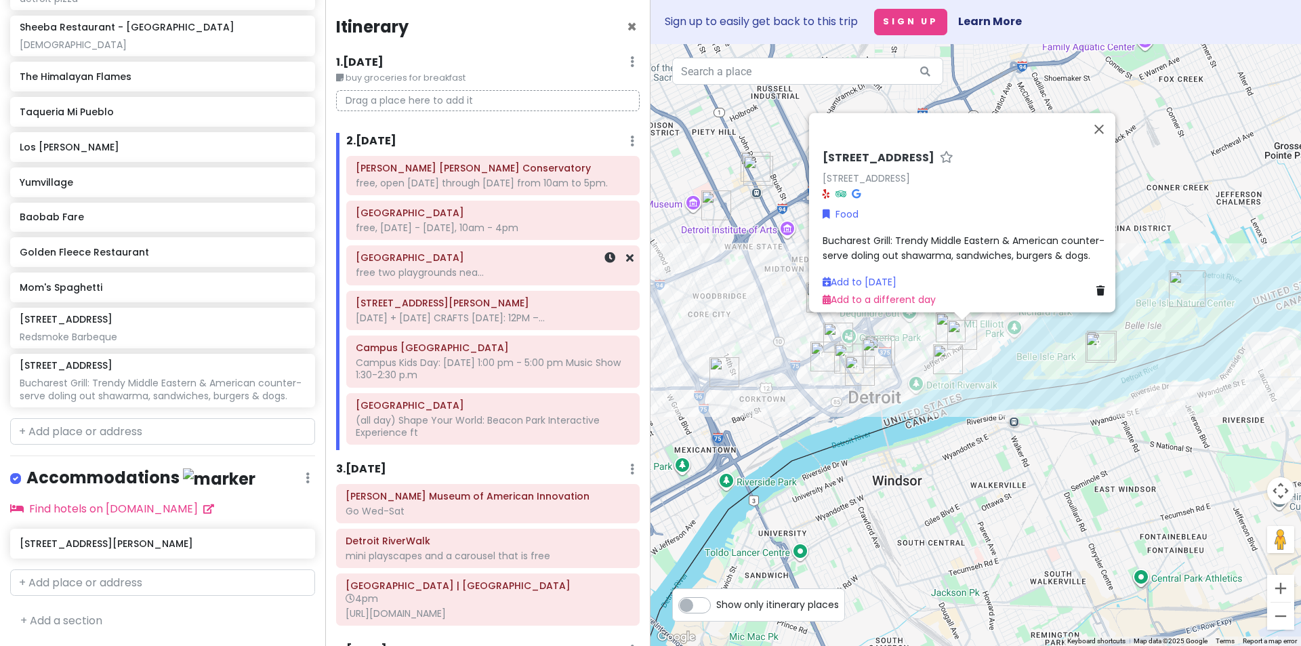
click at [439, 279] on div "free two playgrounds nea..." at bounding box center [493, 272] width 275 height 12
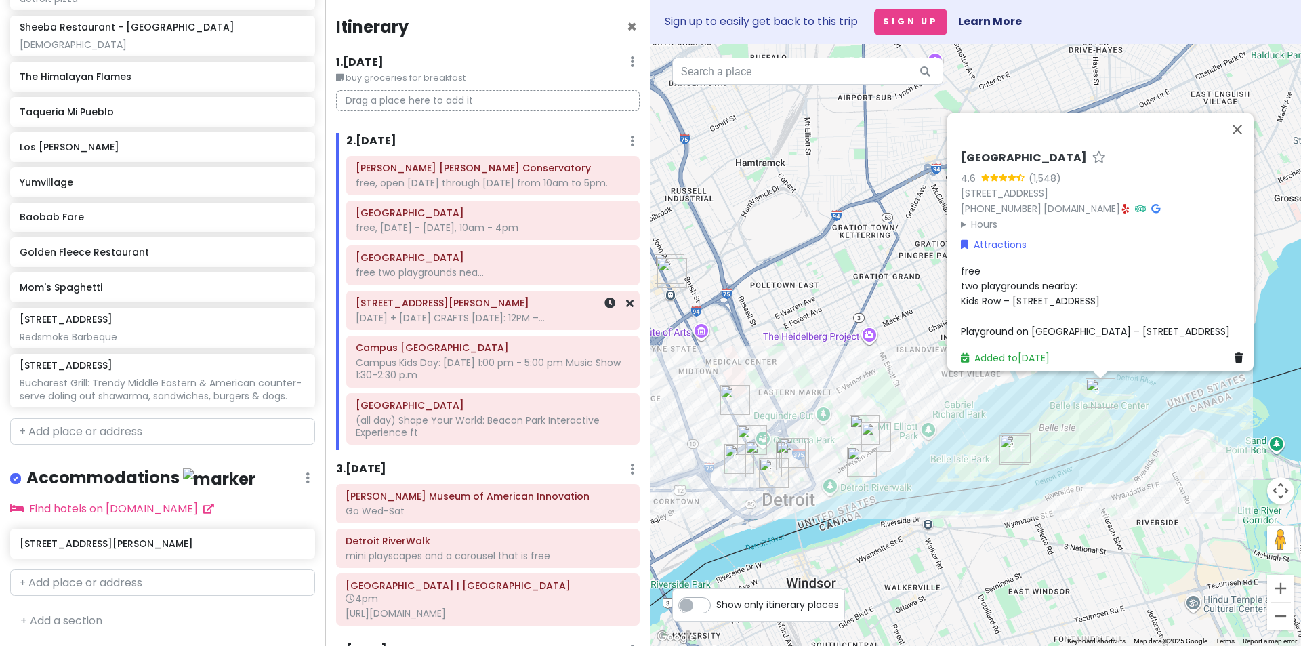
click at [432, 324] on div "[DATE] + [DATE] CRAFTS [DATE]: 12PM –..." at bounding box center [493, 318] width 275 height 12
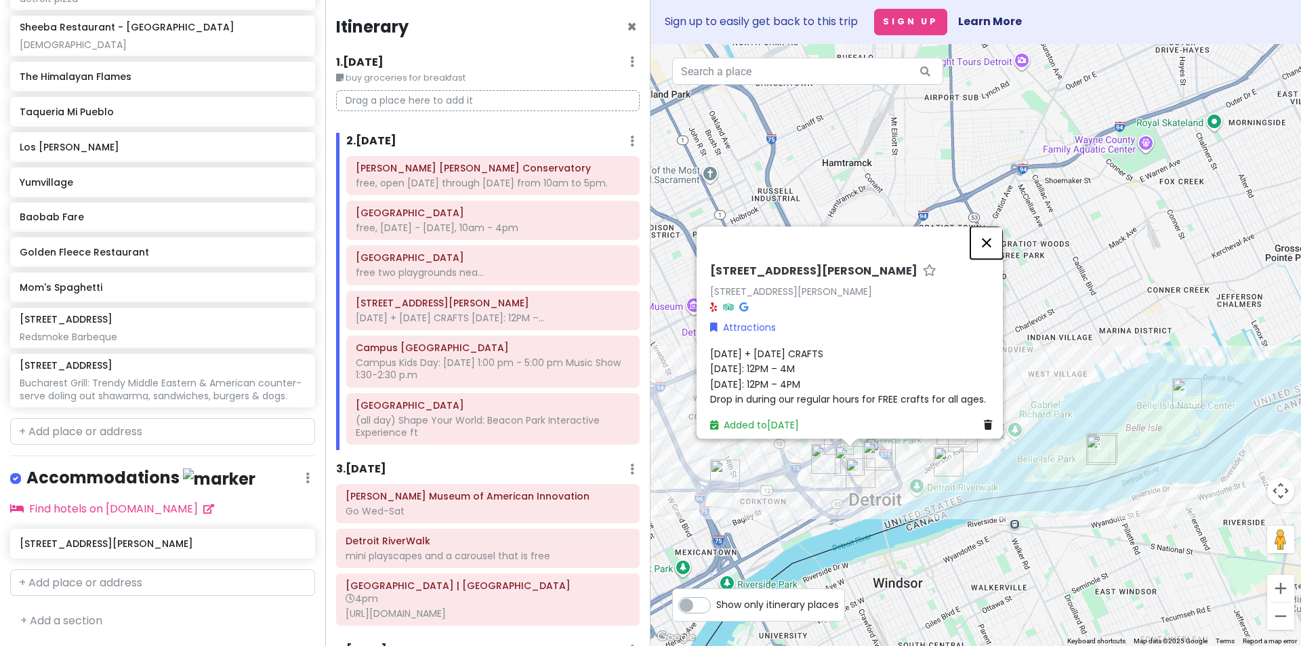
click at [998, 231] on button "Close" at bounding box center [987, 242] width 33 height 33
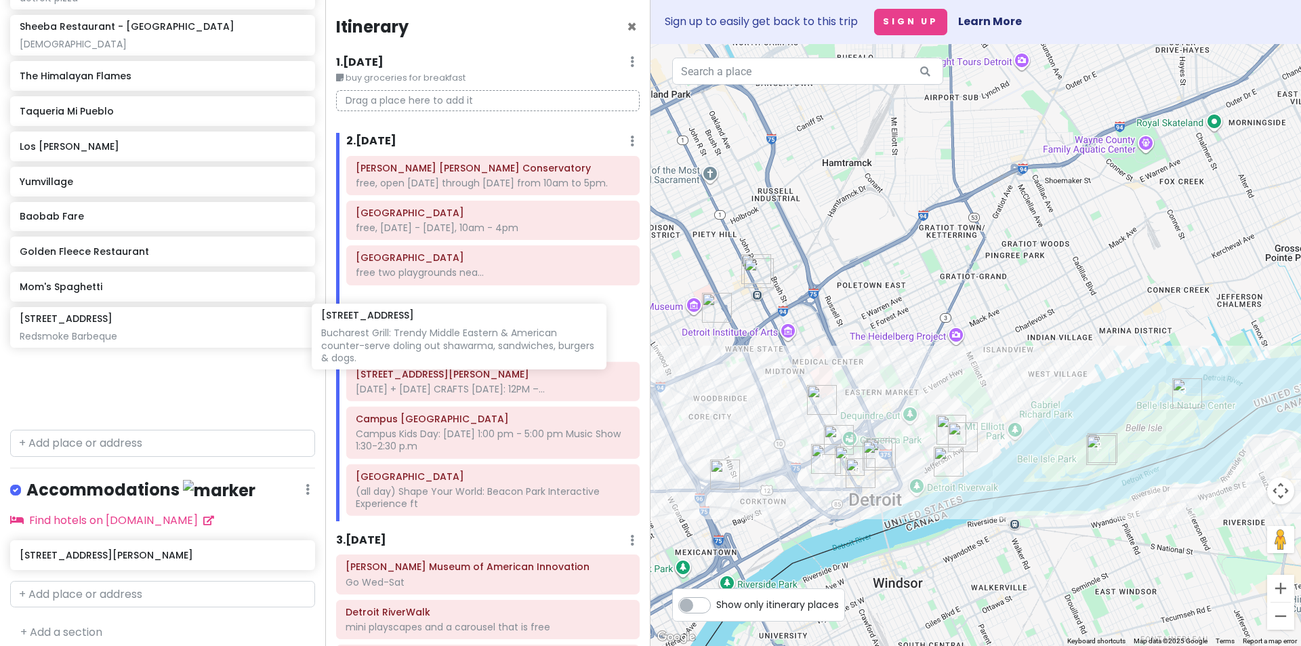
drag, startPoint x: 169, startPoint y: 467, endPoint x: 471, endPoint y: 333, distance: 329.9
click at [471, 333] on div "Detroit Trip Private Change Dates Make a Copy Delete Trip Go Pro ⚡️ Give Feedba…" at bounding box center [650, 323] width 1301 height 646
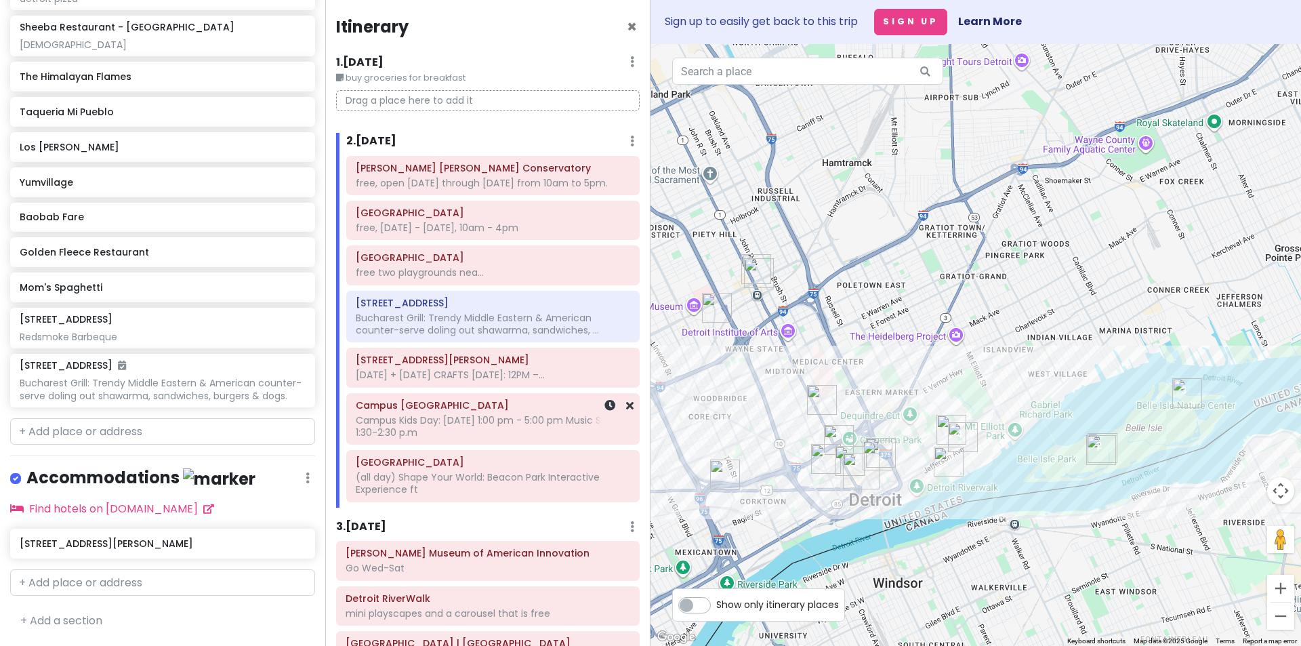
click at [555, 439] on div "Campus Kids Day: [DATE] 1:00 pm - 5:00 pm Music Show 1:30-2:30 p.m" at bounding box center [493, 426] width 275 height 24
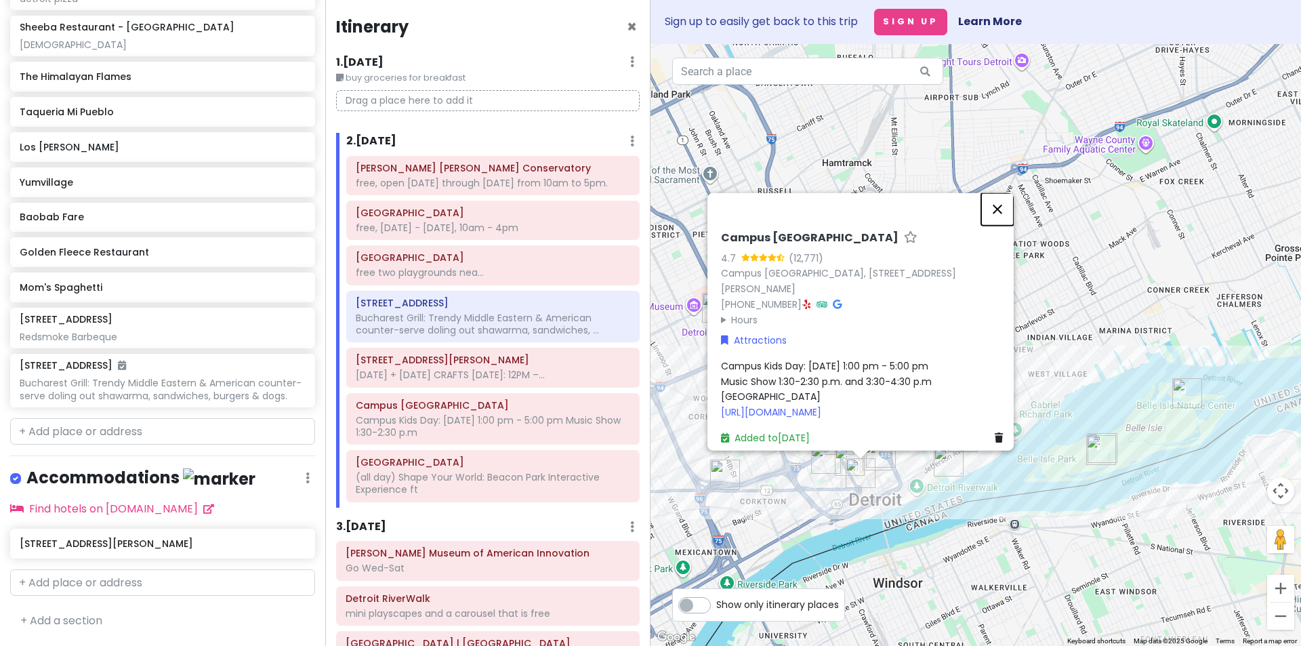
click at [1000, 193] on button "Close" at bounding box center [997, 209] width 33 height 33
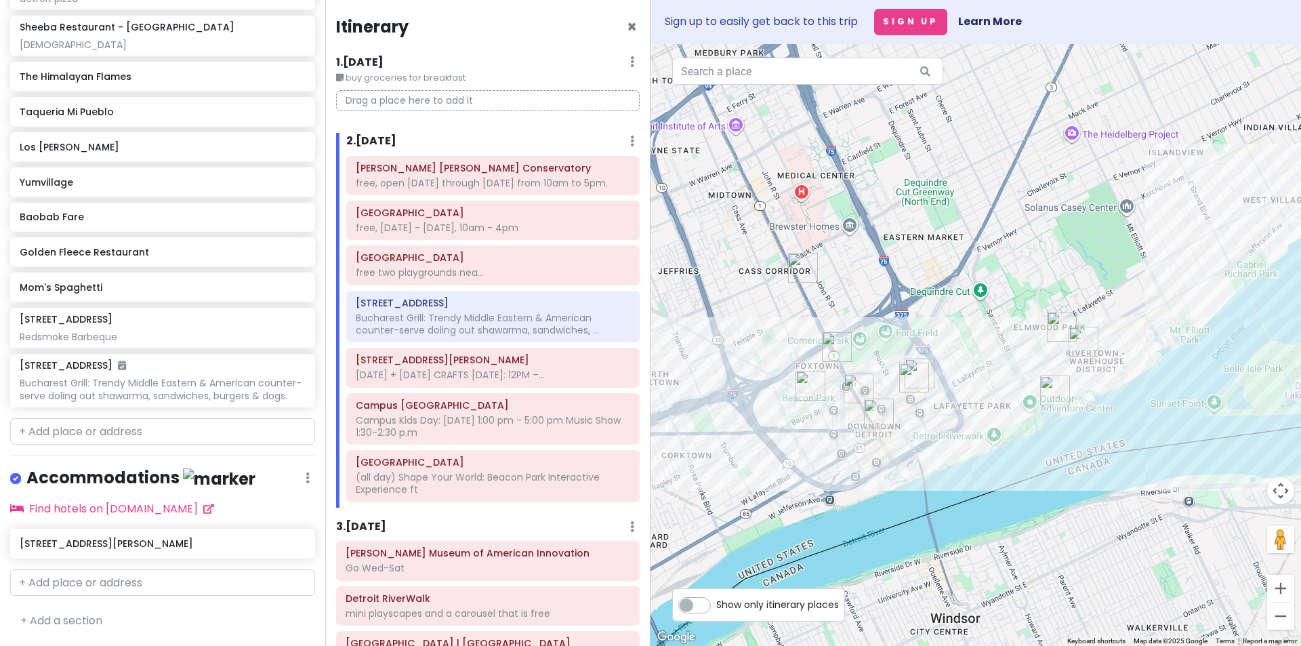
drag, startPoint x: 859, startPoint y: 424, endPoint x: 848, endPoint y: 298, distance: 126.6
click at [848, 298] on div at bounding box center [976, 345] width 651 height 602
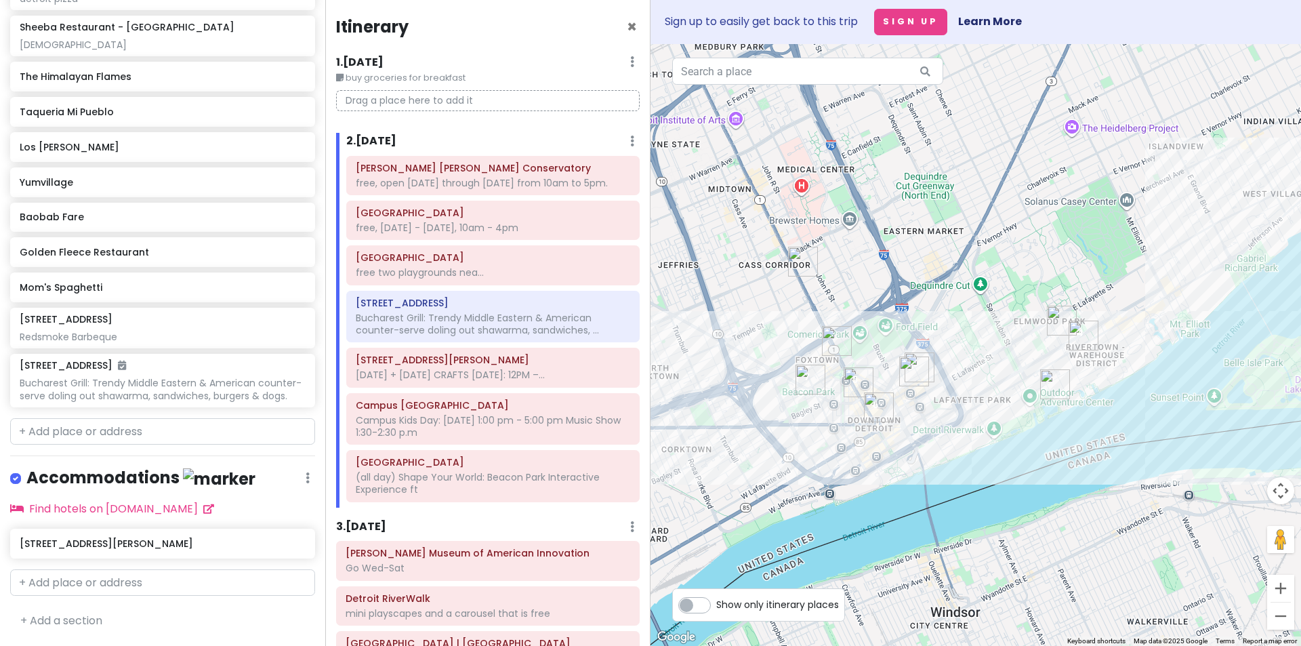
click at [910, 376] on img "Golden Fleece Restaurant" at bounding box center [914, 372] width 30 height 30
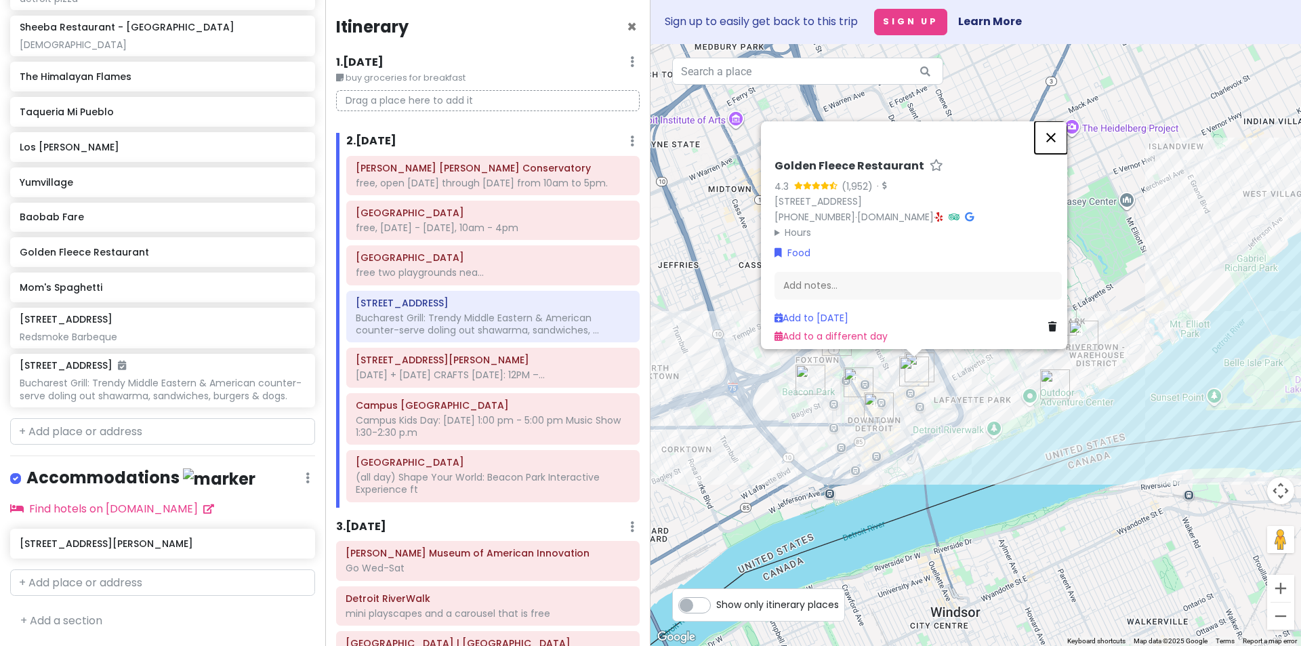
click at [1055, 126] on button "Close" at bounding box center [1051, 137] width 33 height 33
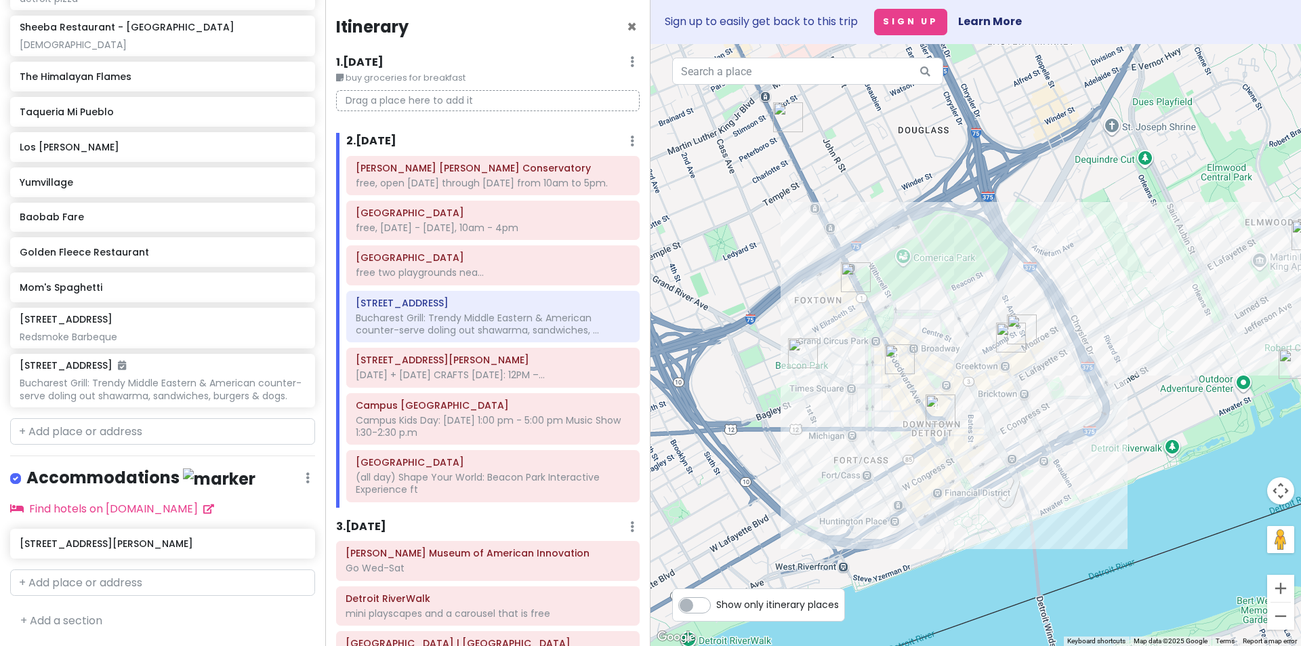
click at [857, 279] on img "Mom's Spaghetti" at bounding box center [856, 277] width 30 height 30
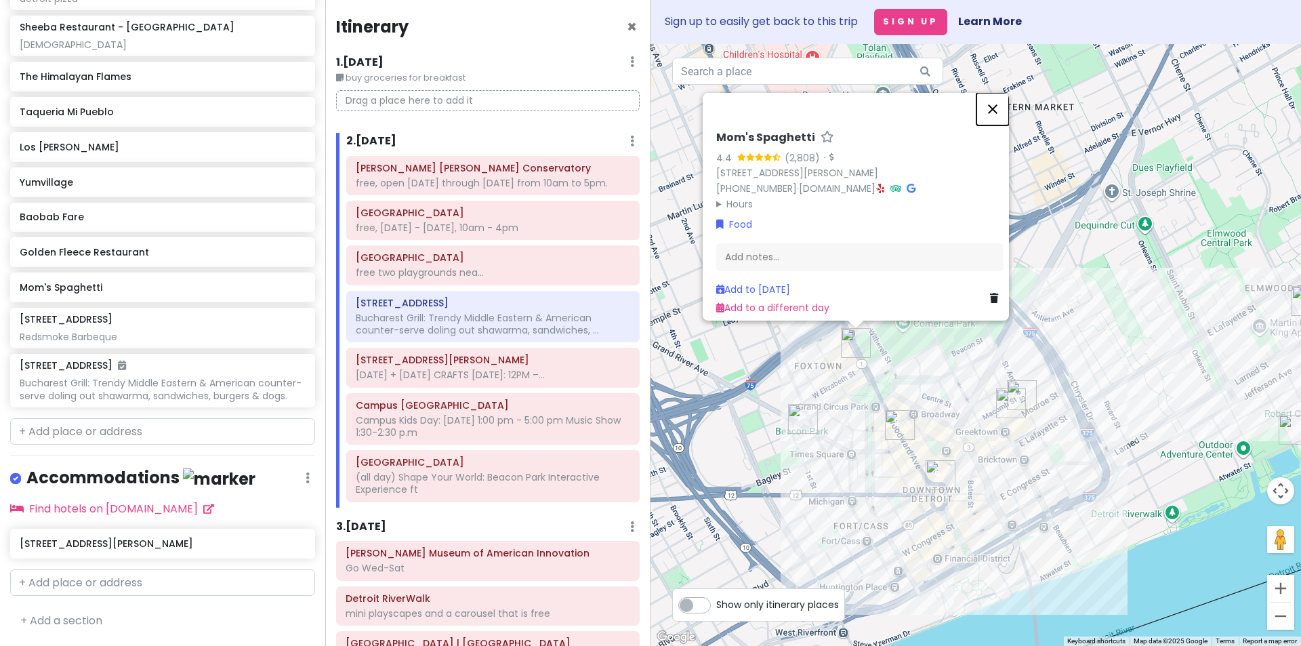
click at [1003, 104] on button "Close" at bounding box center [993, 109] width 33 height 33
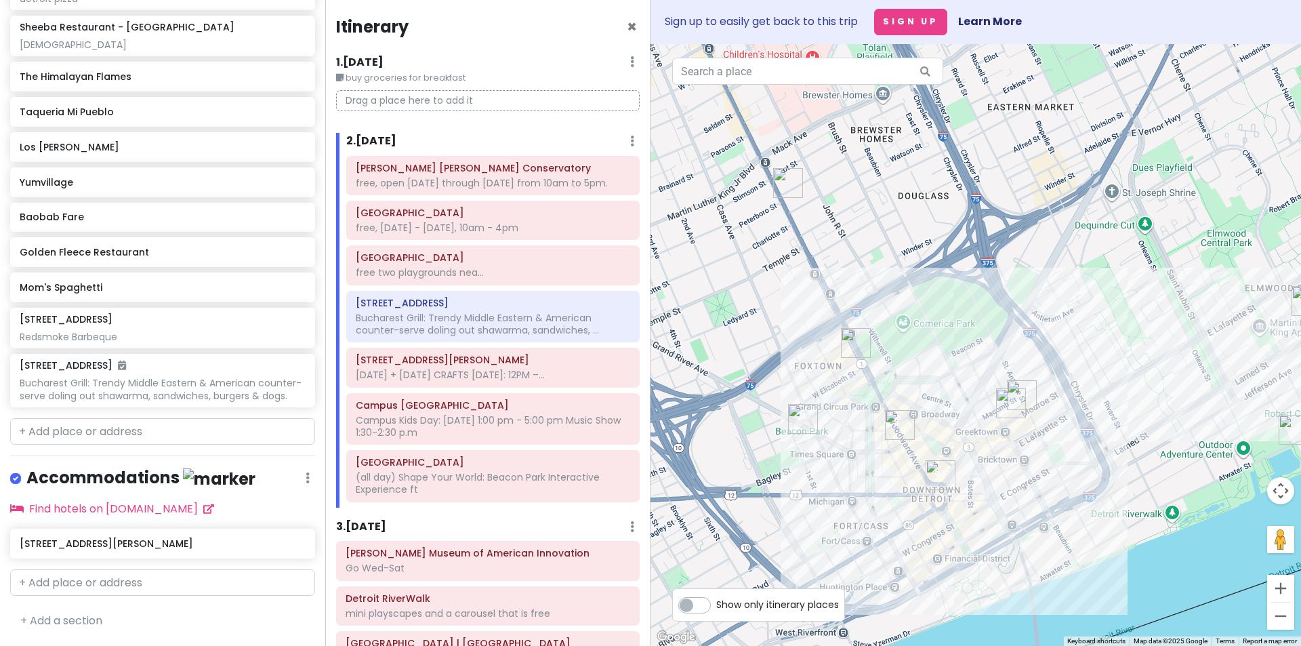
click at [1012, 408] on img "Golden Fleece Restaurant" at bounding box center [1011, 403] width 30 height 30
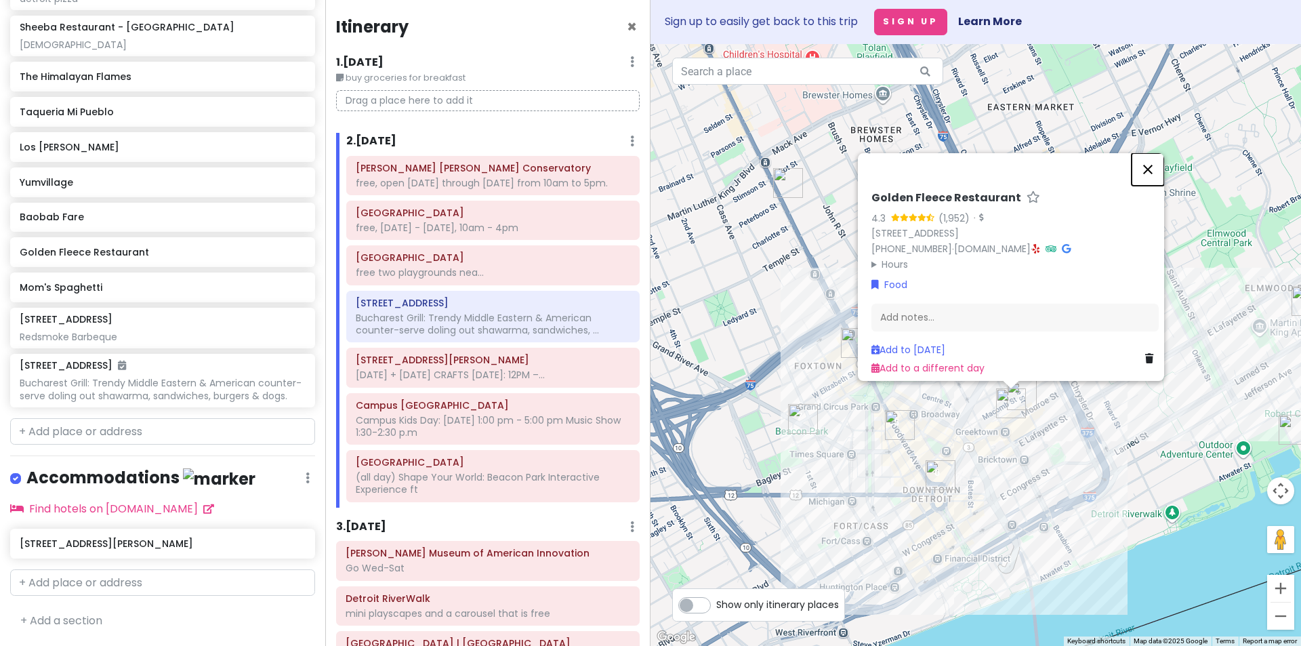
click at [1146, 156] on button "Close" at bounding box center [1148, 169] width 33 height 33
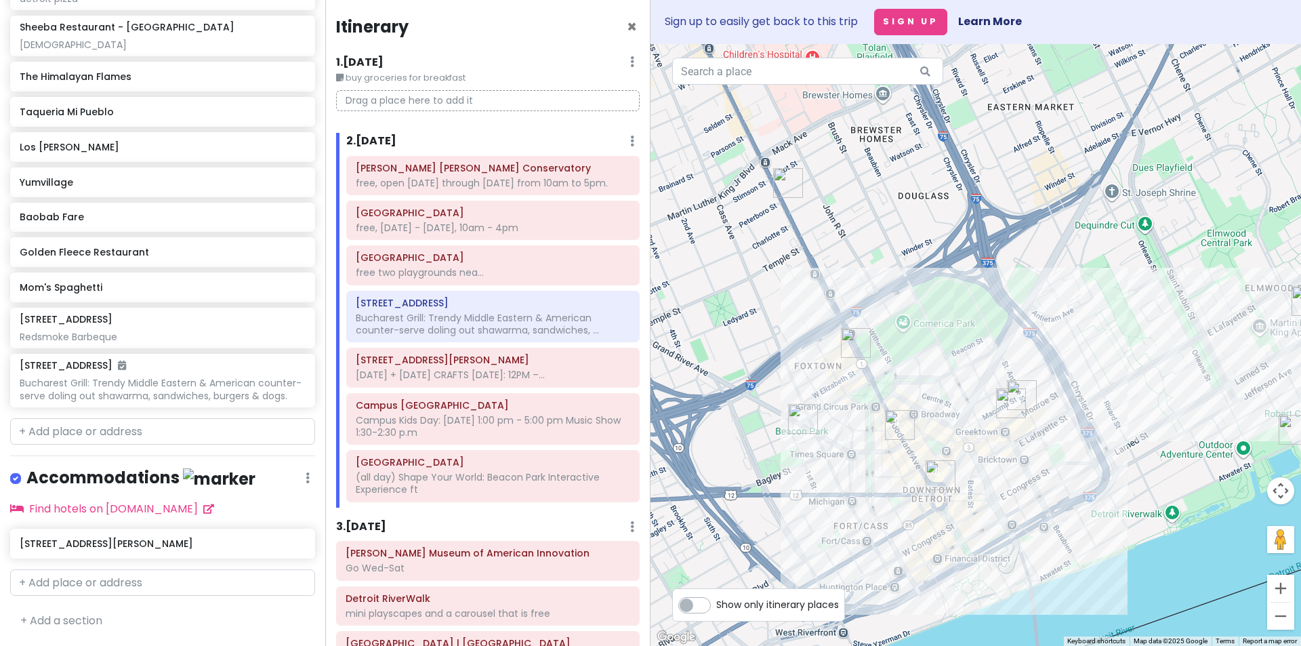
click at [933, 474] on img "Campus Martius Park" at bounding box center [941, 475] width 30 height 30
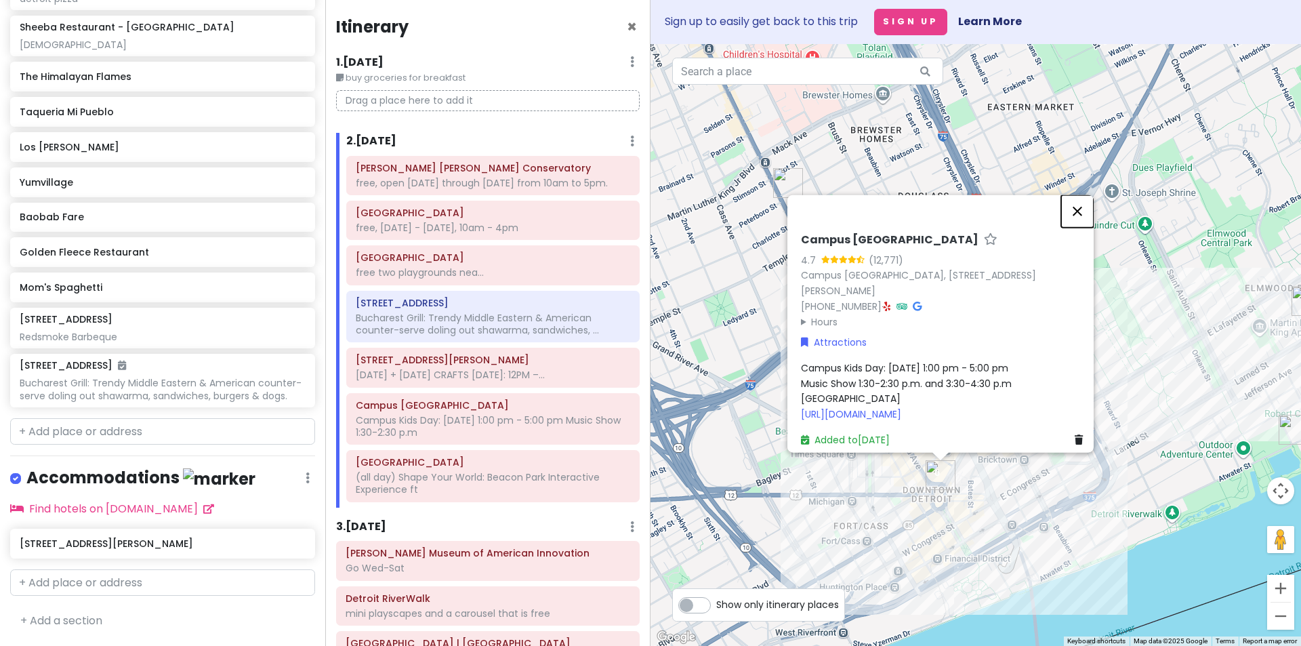
click at [1084, 195] on button "Close" at bounding box center [1077, 211] width 33 height 33
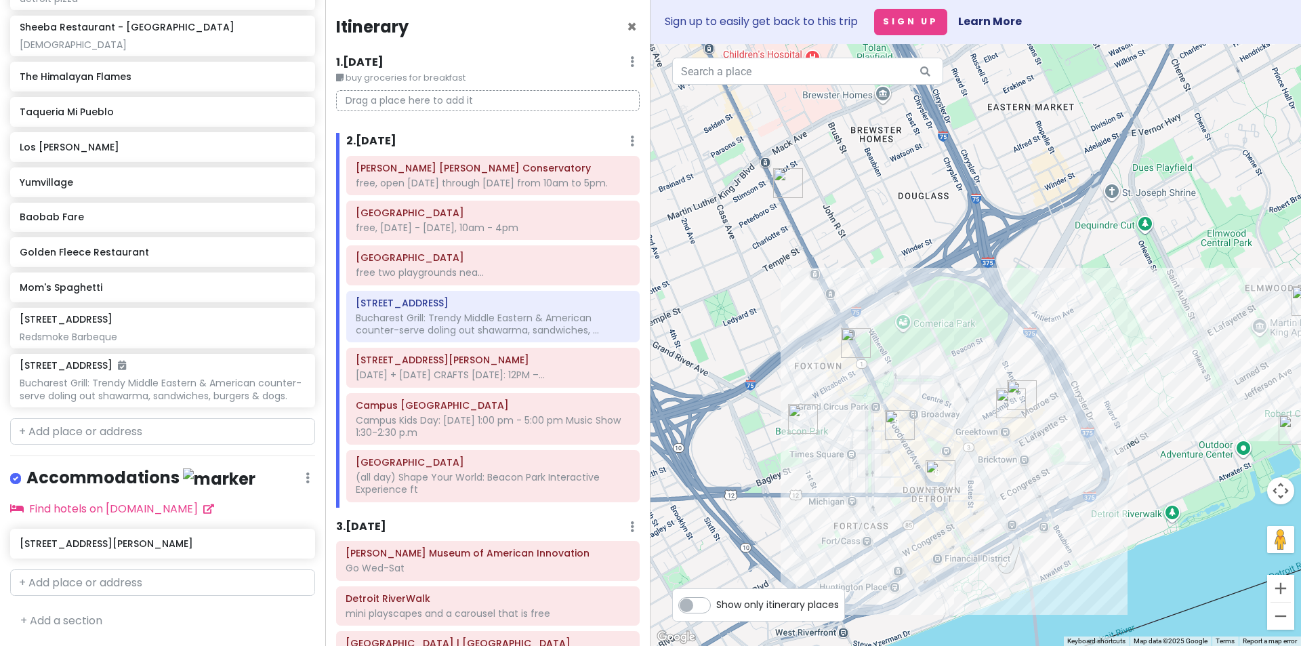
click at [1006, 400] on img "Golden Fleece Restaurant" at bounding box center [1011, 403] width 30 height 30
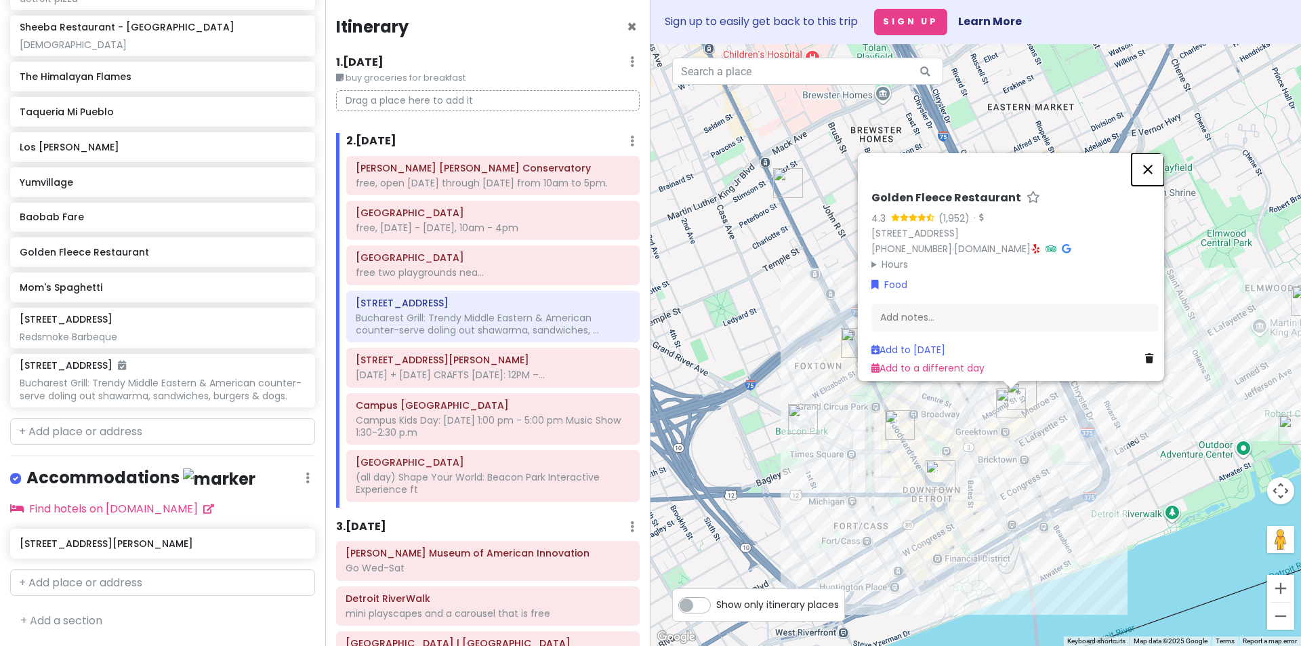
click at [1160, 158] on button "Close" at bounding box center [1148, 169] width 33 height 33
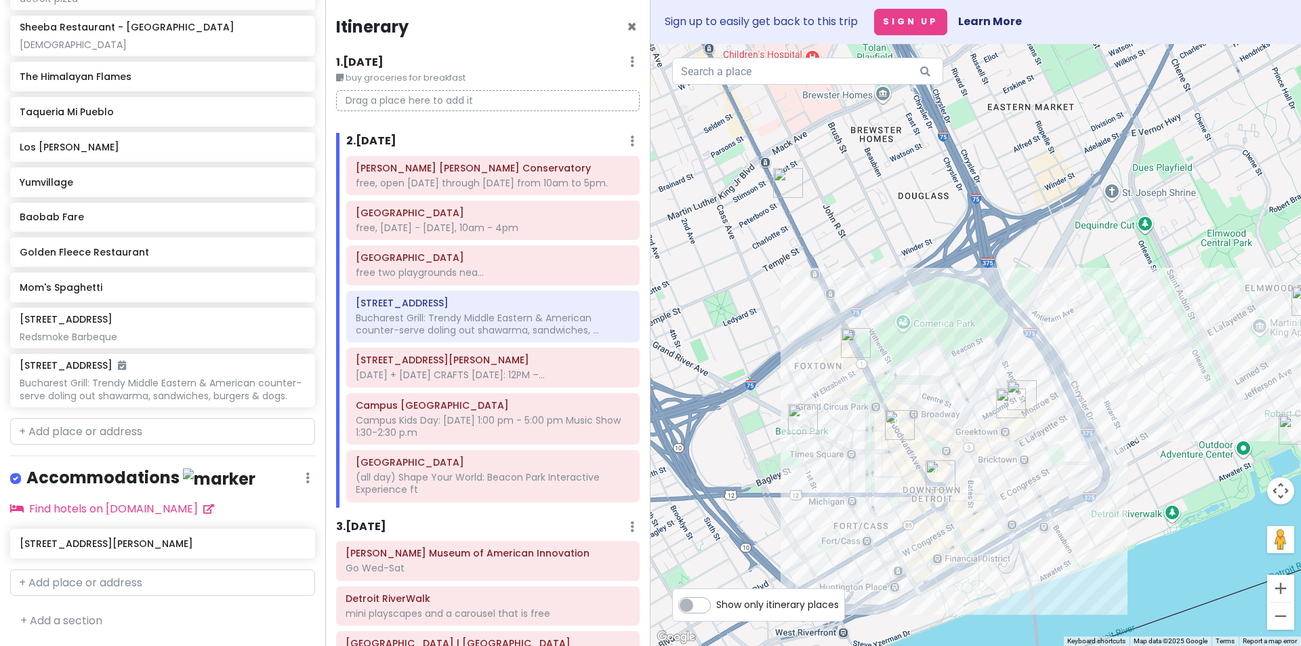
click at [1007, 398] on img "Golden Fleece Restaurant" at bounding box center [1011, 403] width 30 height 30
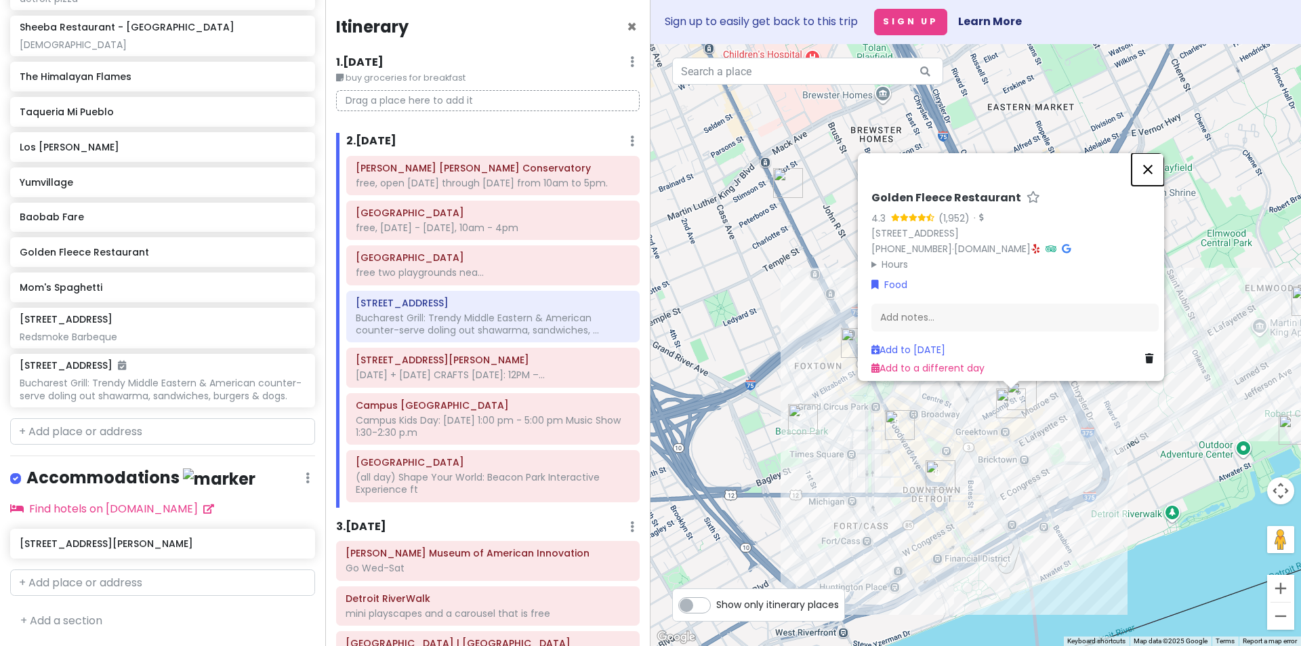
click at [1160, 161] on button "Close" at bounding box center [1148, 169] width 33 height 33
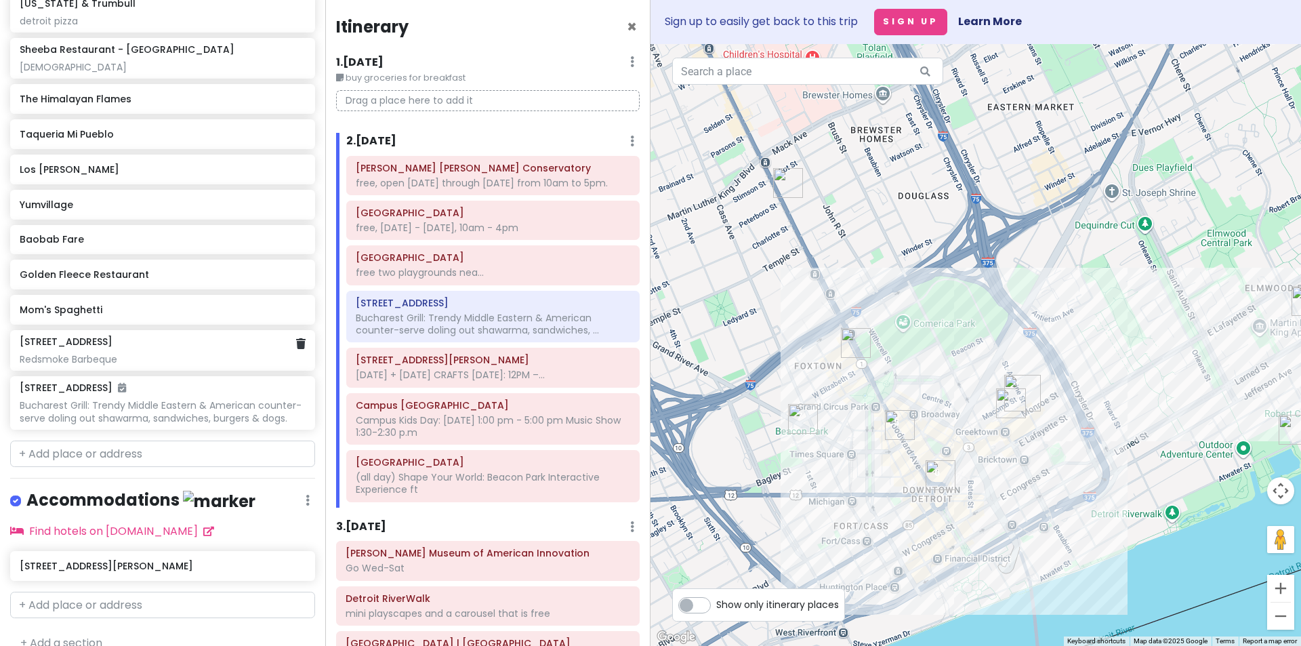
scroll to position [1111, 0]
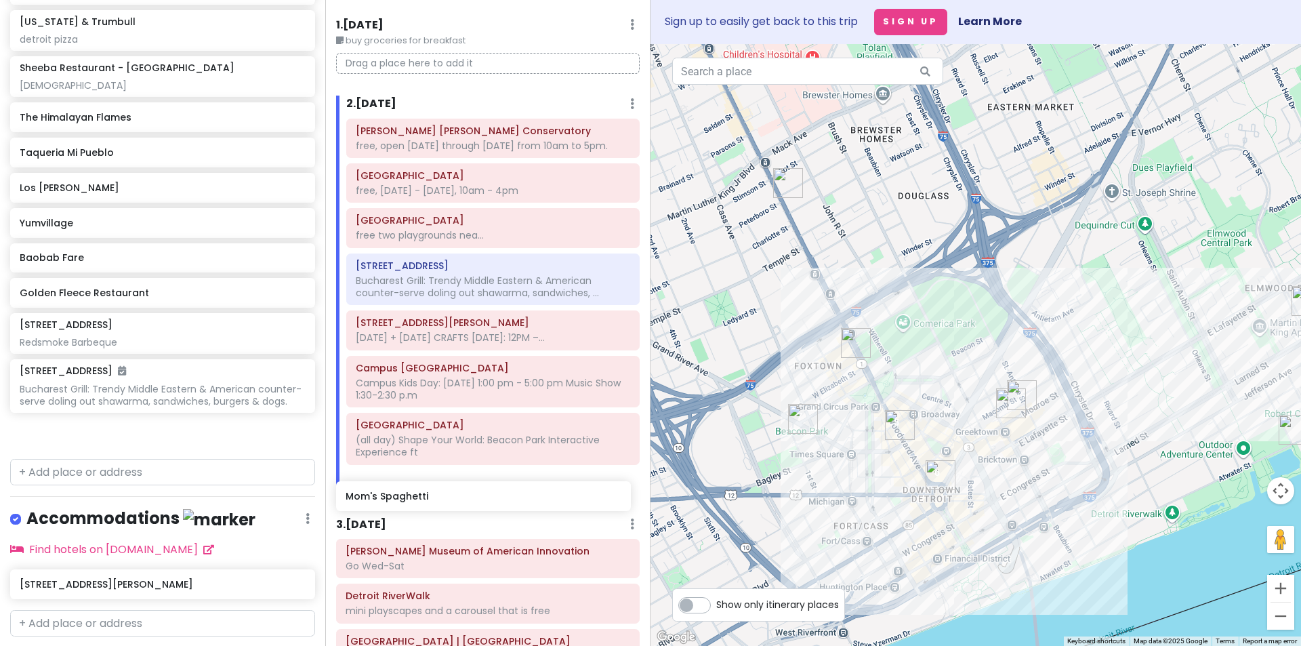
drag, startPoint x: 114, startPoint y: 413, endPoint x: 441, endPoint y: 495, distance: 336.8
click at [441, 495] on div "Detroit Trip Private Change Dates Make a Copy Delete Trip Go Pro ⚡️ Give Feedba…" at bounding box center [650, 323] width 1301 height 646
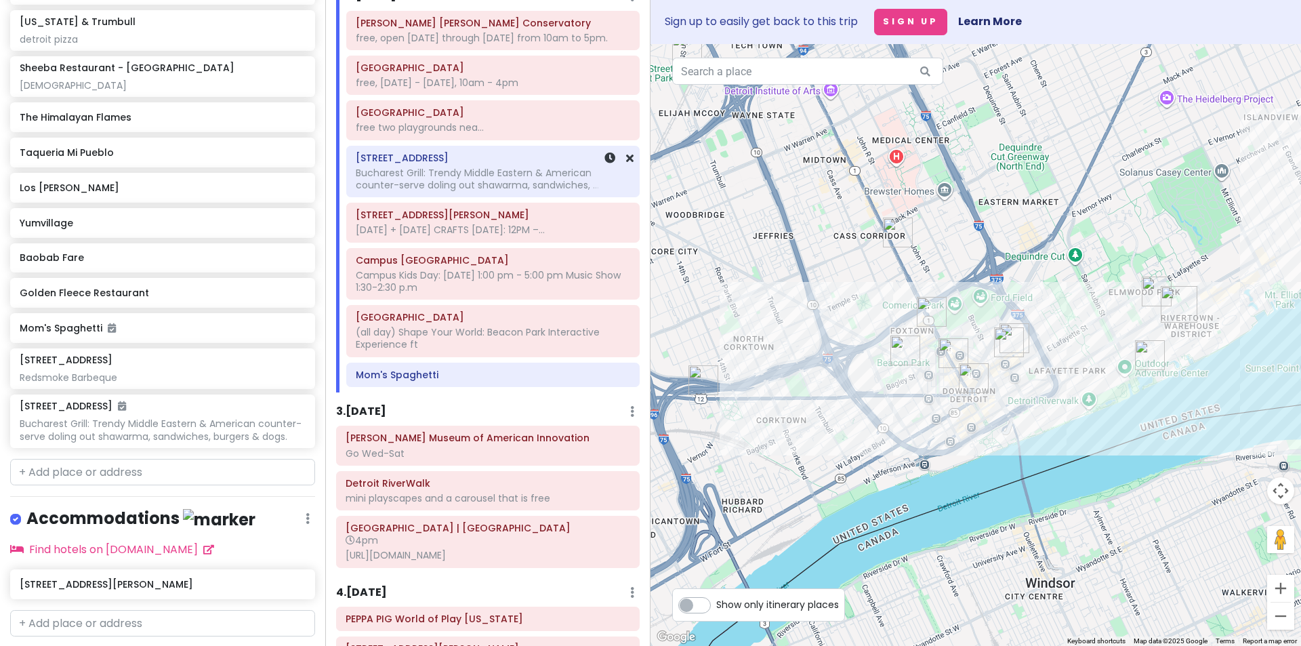
scroll to position [242, 0]
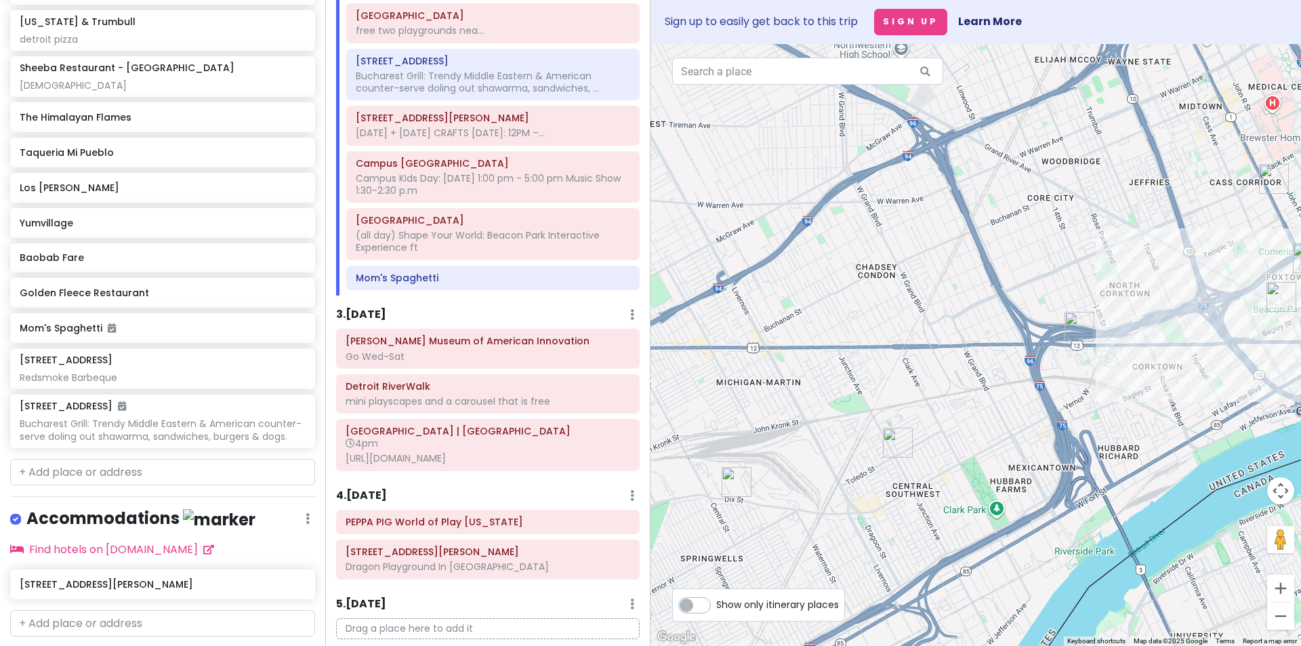
drag, startPoint x: 746, startPoint y: 322, endPoint x: 1117, endPoint y: 272, distance: 374.7
click at [1117, 272] on div at bounding box center [976, 345] width 651 height 602
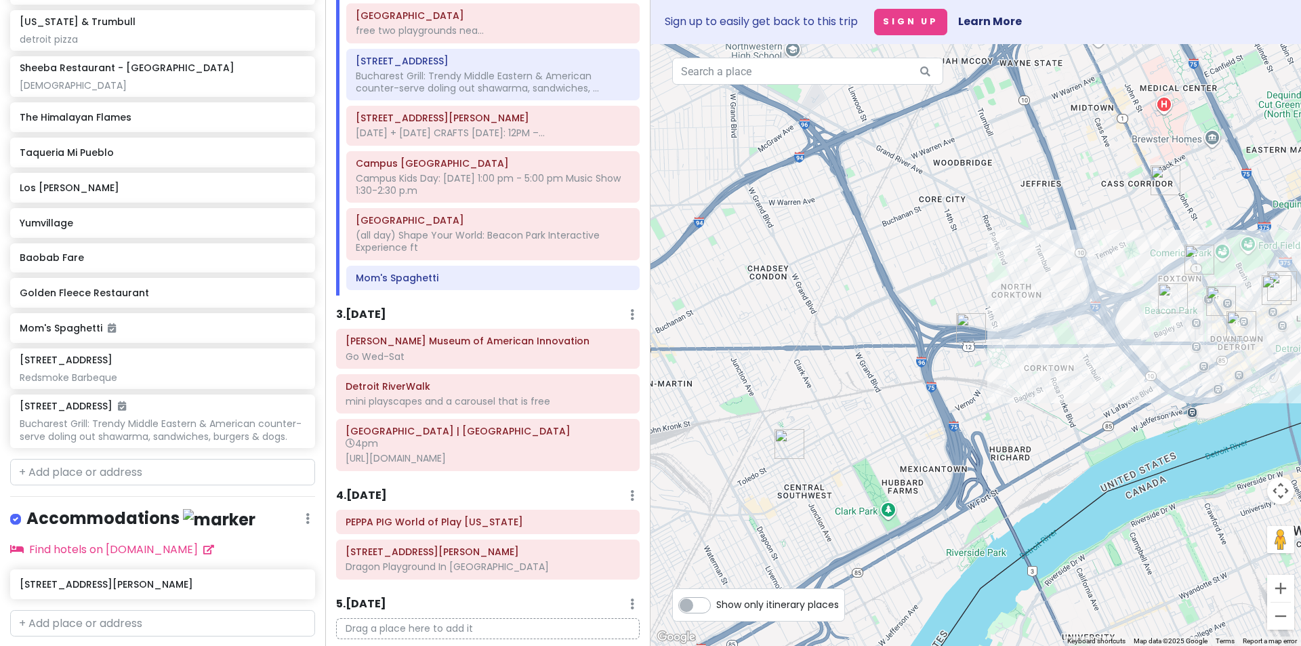
drag, startPoint x: 1087, startPoint y: 276, endPoint x: 975, endPoint y: 278, distance: 111.9
click at [975, 278] on div at bounding box center [976, 345] width 651 height 602
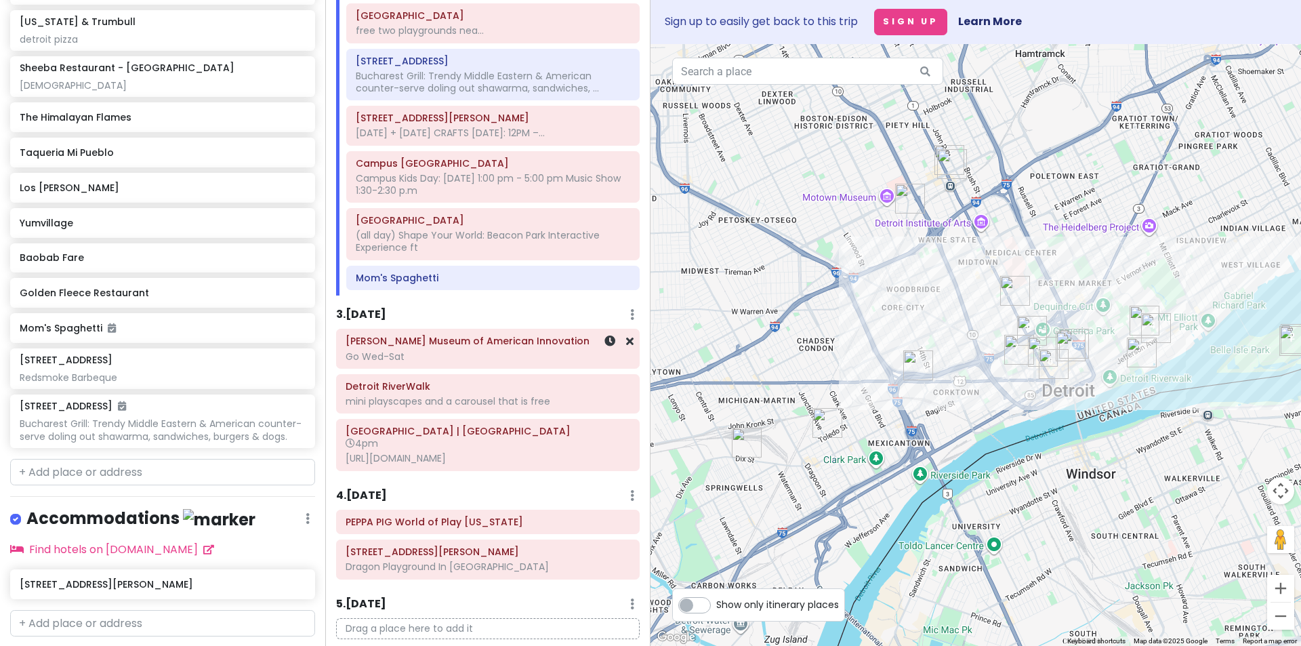
click at [505, 366] on div "[PERSON_NAME] Museum of American Innovation Go Wed-Sat" at bounding box center [488, 349] width 285 height 34
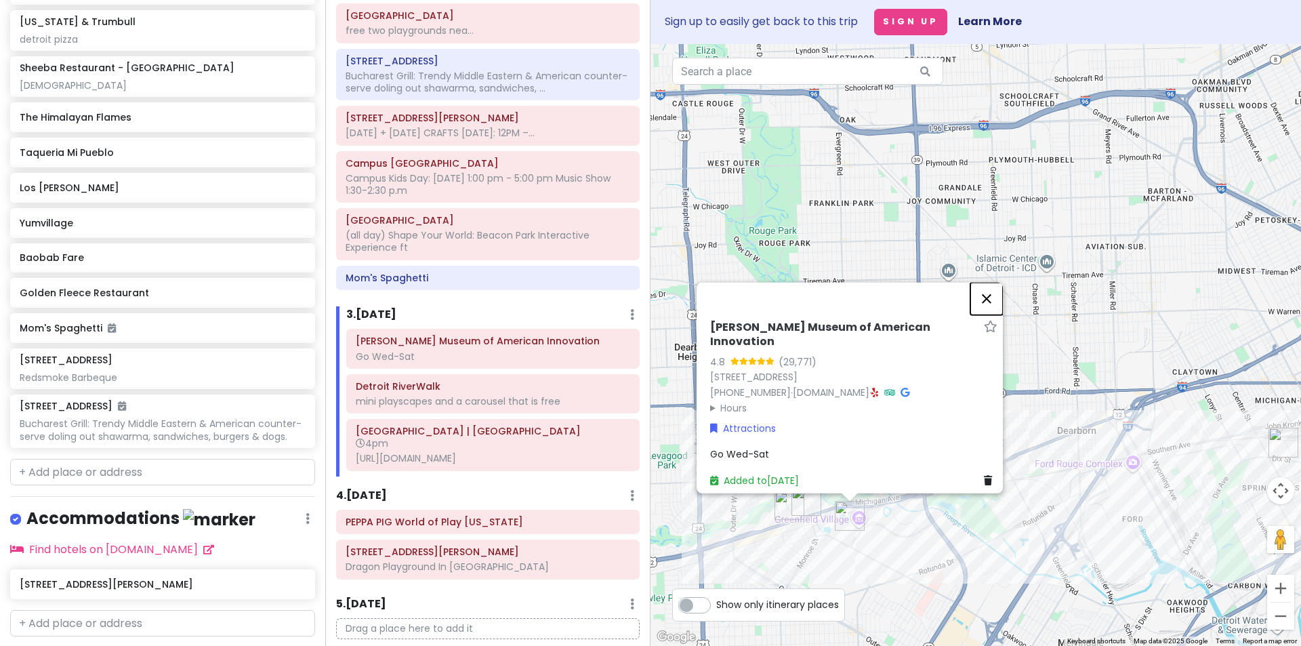
click at [1002, 301] on button "Close" at bounding box center [987, 299] width 33 height 33
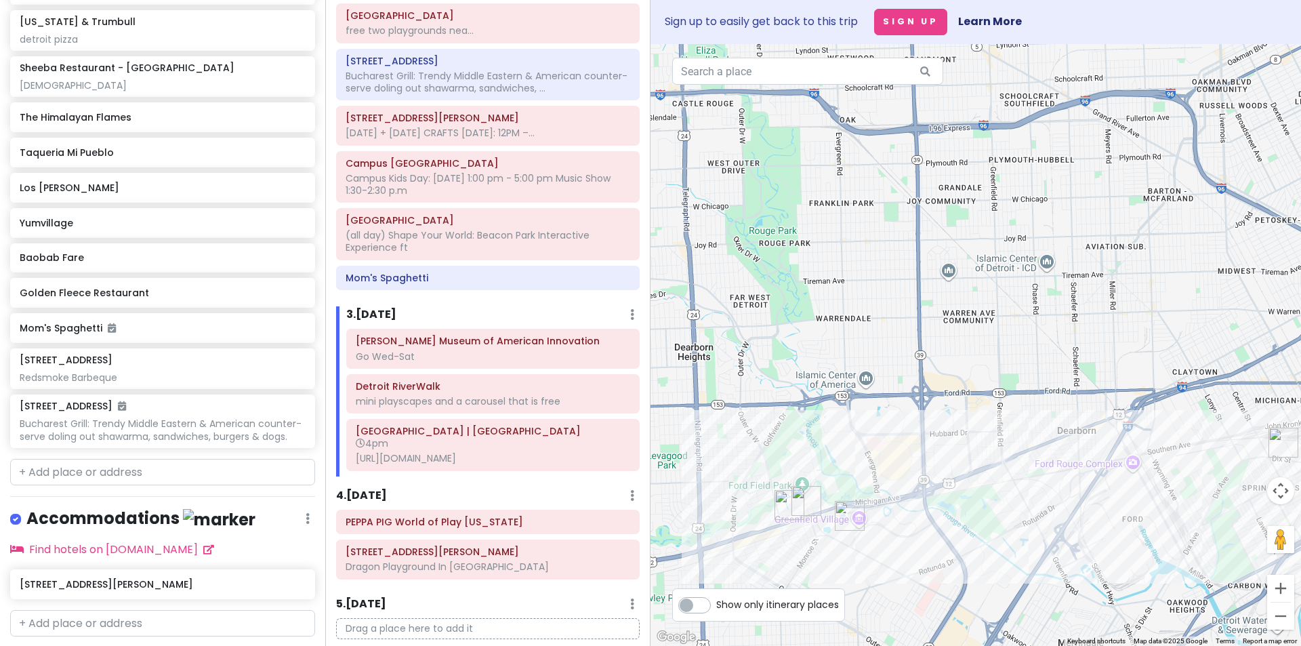
click at [847, 514] on img "Henry Ford Museum of American Innovation" at bounding box center [850, 516] width 30 height 30
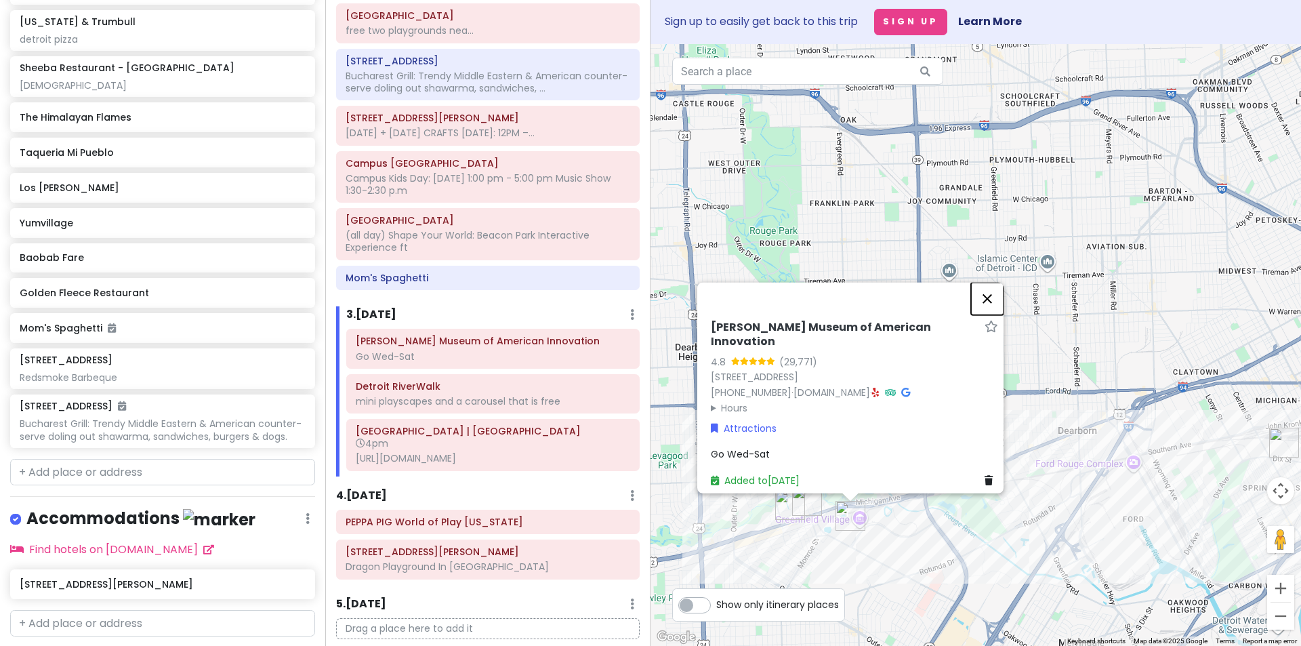
click at [988, 304] on button "Close" at bounding box center [987, 299] width 33 height 33
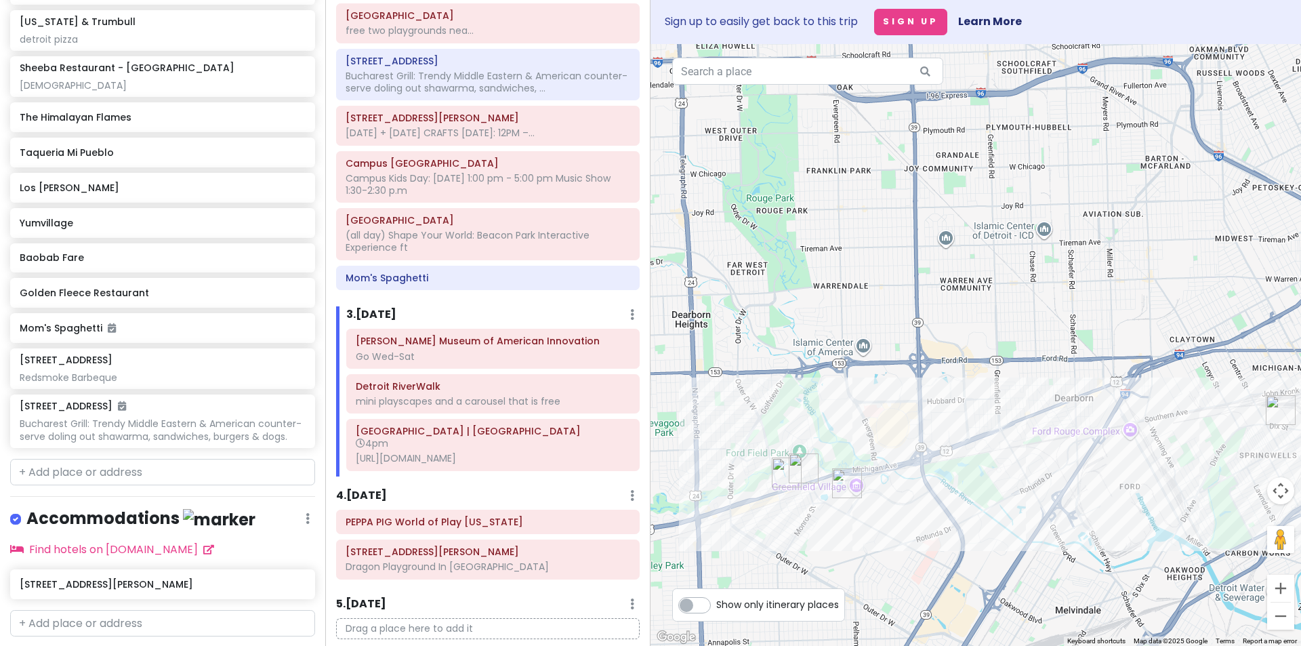
drag, startPoint x: 844, startPoint y: 468, endPoint x: 840, endPoint y: 420, distance: 48.2
click at [840, 420] on div at bounding box center [976, 345] width 651 height 602
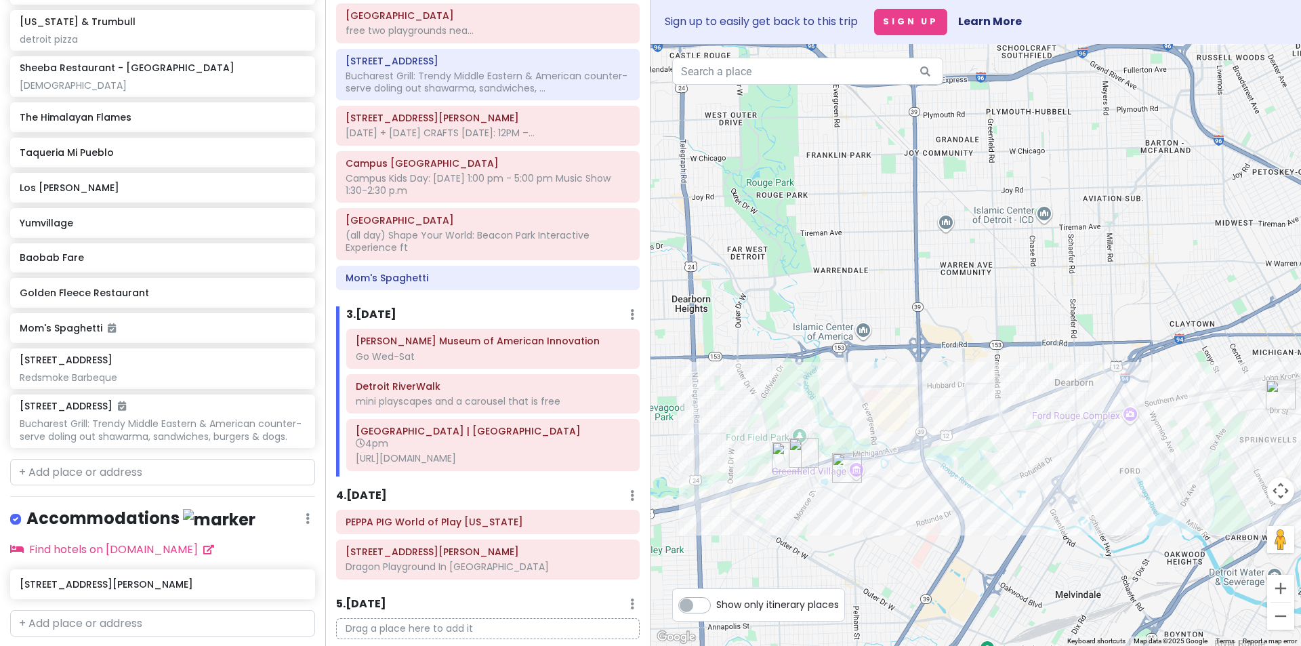
click at [796, 451] on img "The Himalayan Flames" at bounding box center [787, 457] width 30 height 30
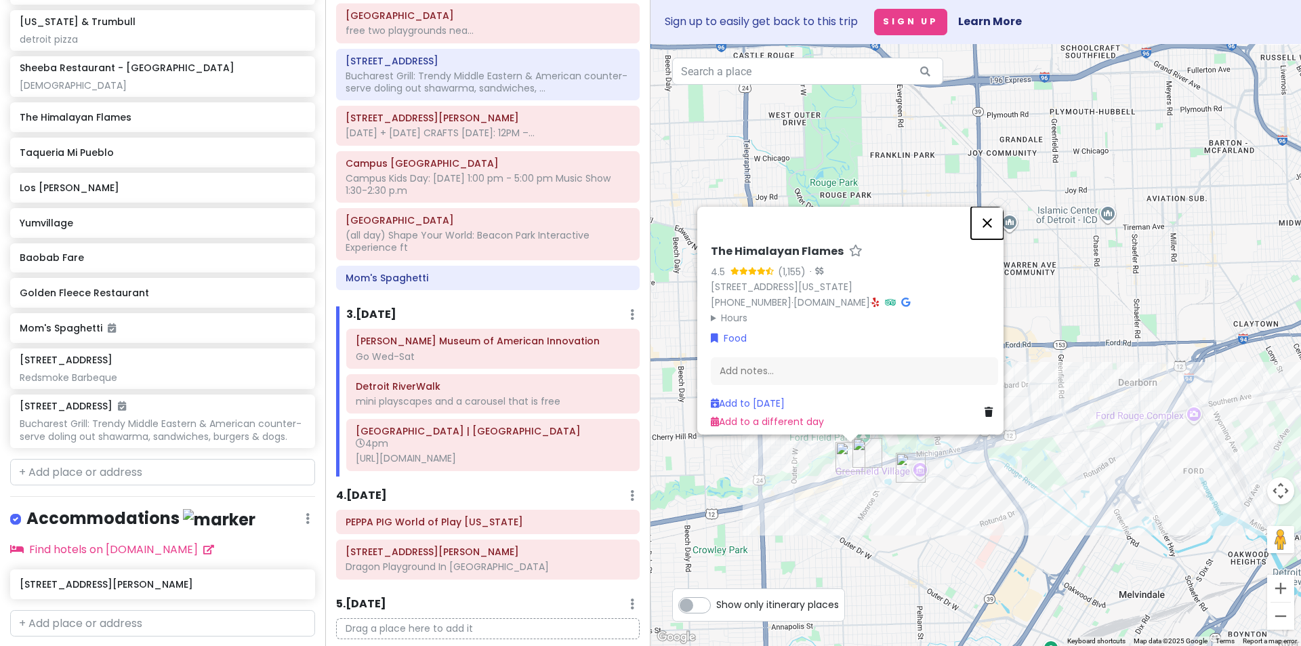
click at [990, 215] on button "Close" at bounding box center [987, 223] width 33 height 33
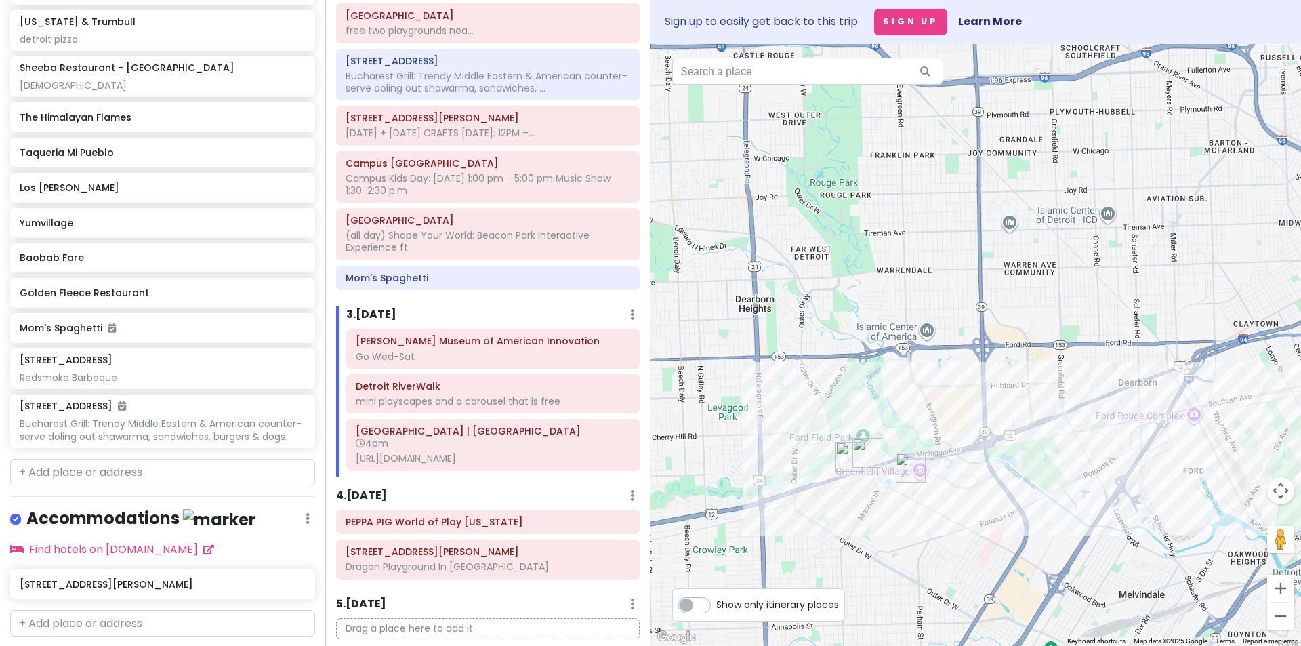
click at [850, 458] on img "The Himalayan Flames" at bounding box center [851, 457] width 30 height 30
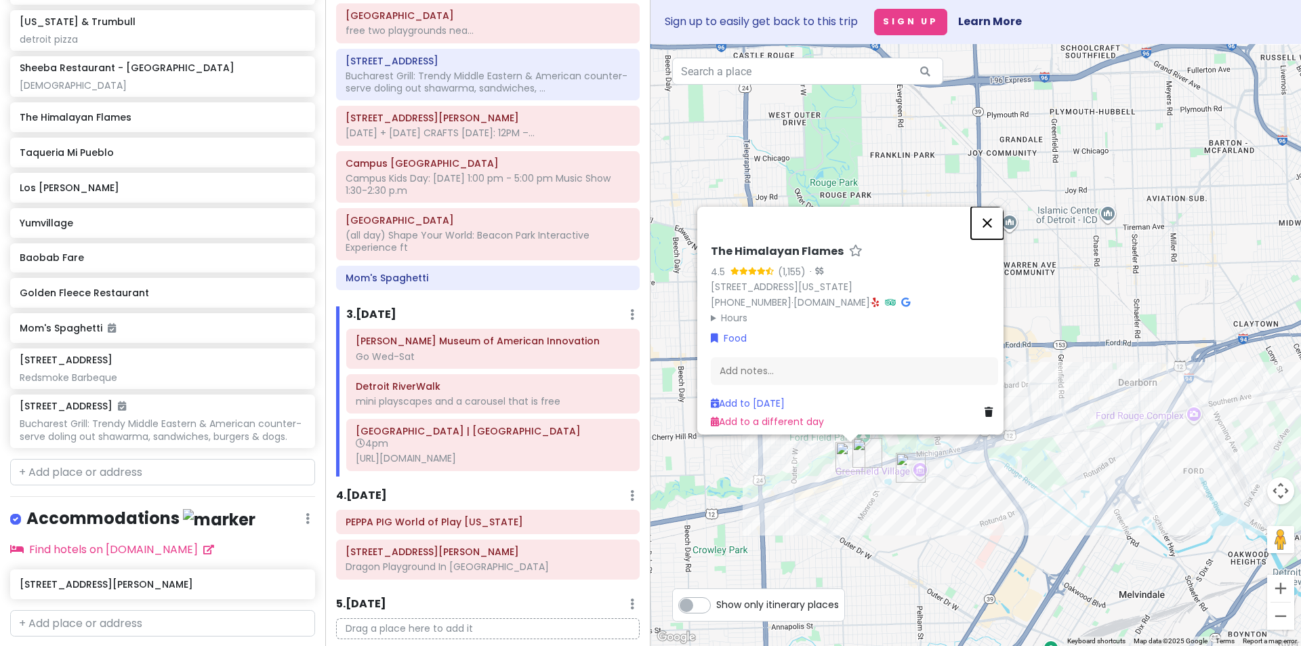
click at [997, 213] on button "Close" at bounding box center [987, 223] width 33 height 33
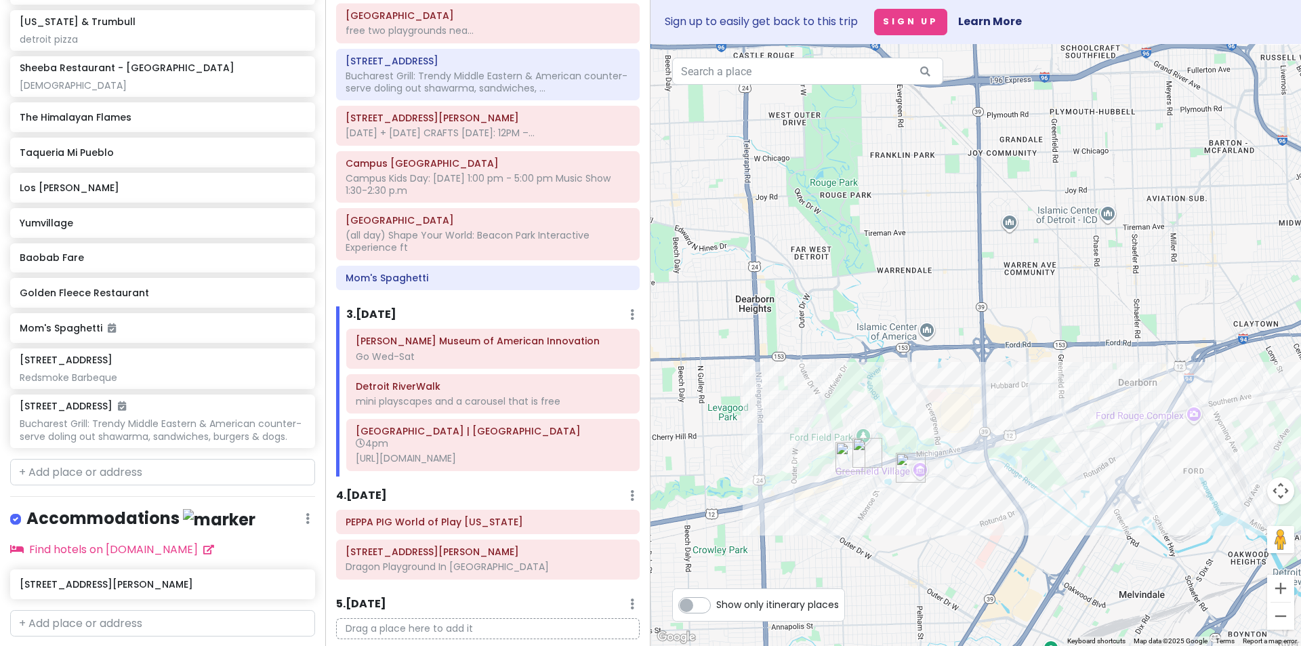
click at [845, 457] on img "The Himalayan Flames" at bounding box center [851, 457] width 30 height 30
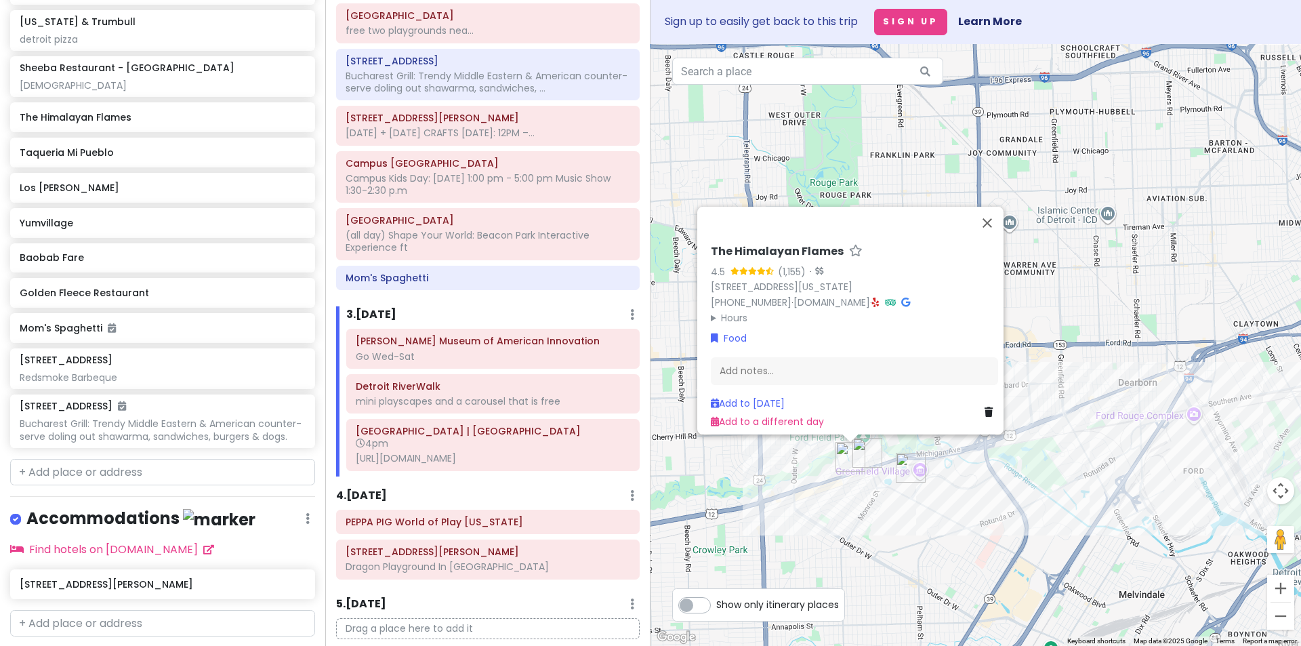
click at [864, 449] on img "The Himalayan Flames" at bounding box center [851, 457] width 30 height 30
click at [869, 448] on img "Sheeba Restaurant - West Dearborn" at bounding box center [868, 453] width 30 height 30
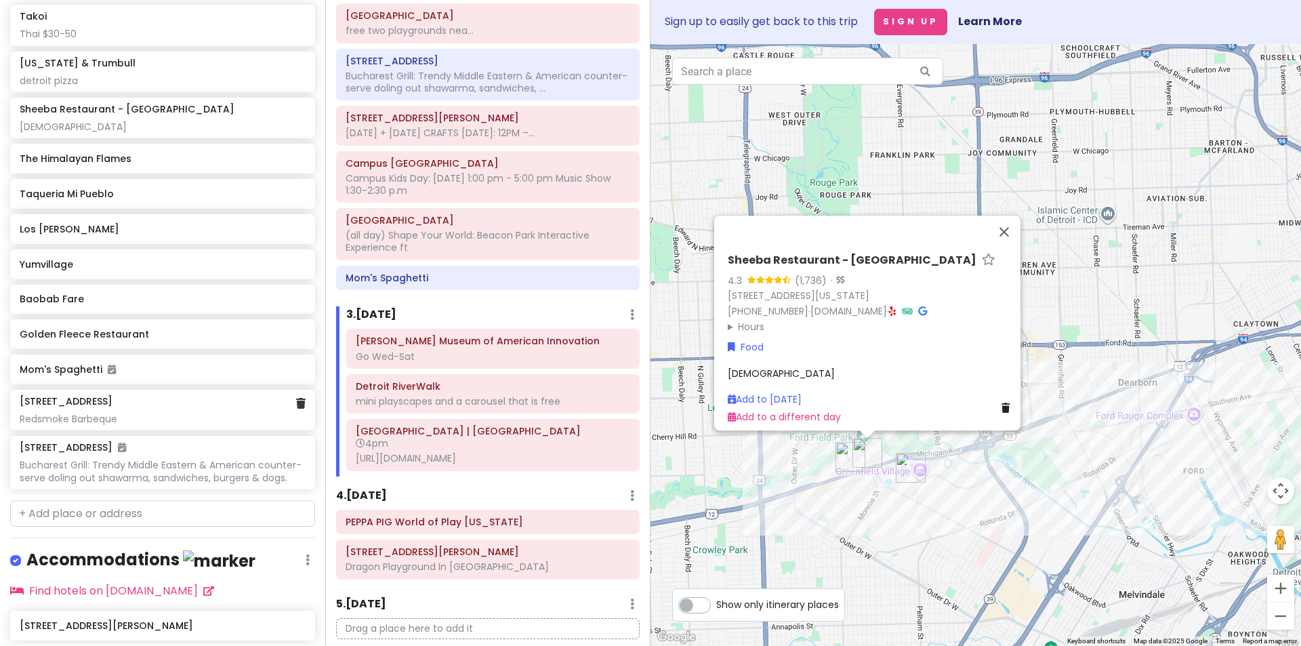
scroll to position [1043, 0]
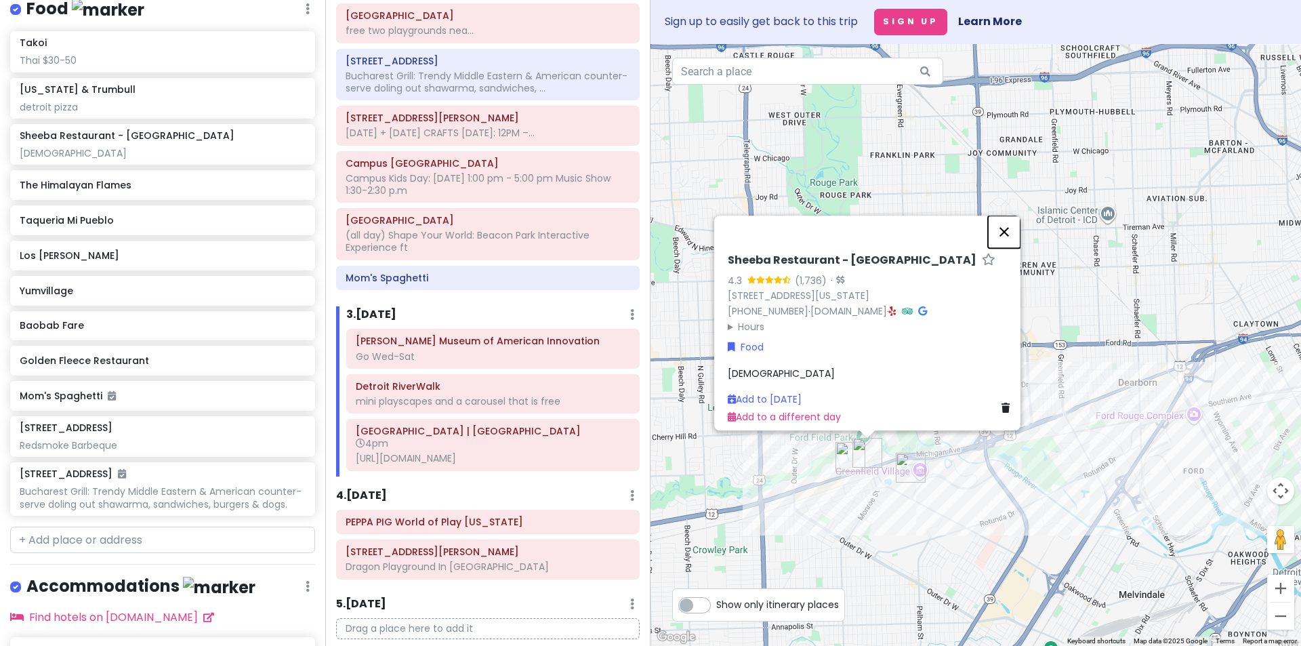
click at [1007, 221] on button "Close" at bounding box center [1004, 232] width 33 height 33
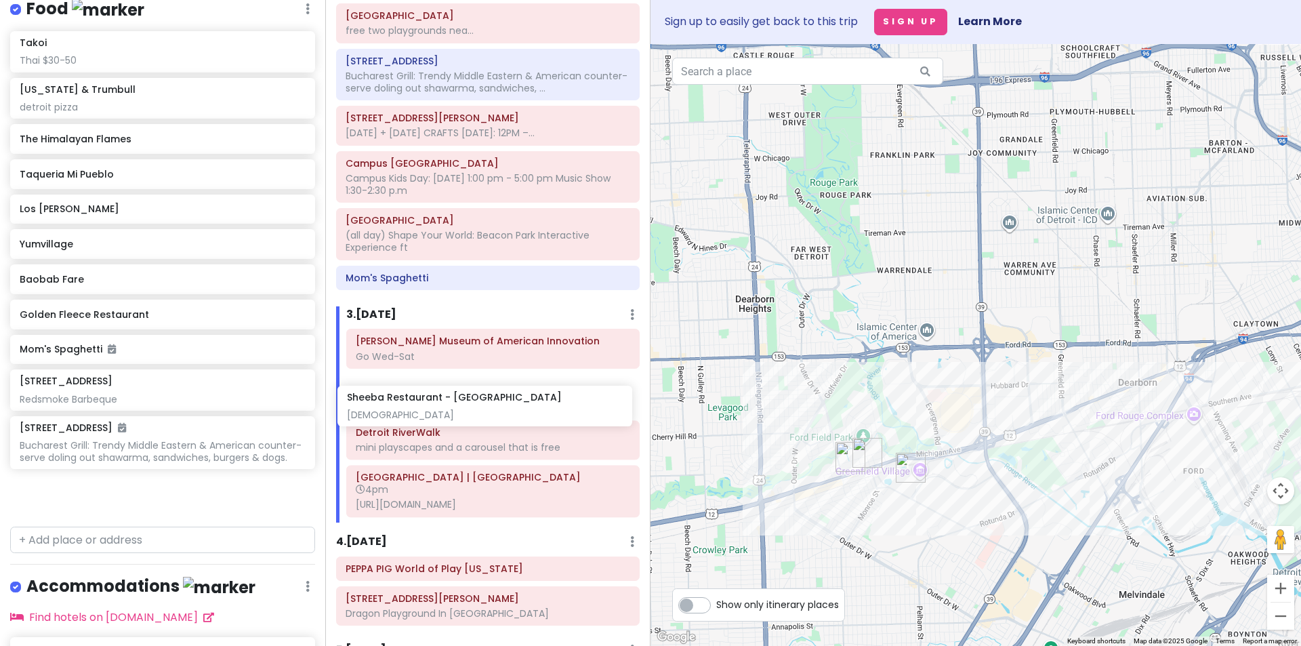
drag, startPoint x: 156, startPoint y: 235, endPoint x: 483, endPoint y: 412, distance: 372.4
click at [483, 412] on div "Detroit Trip Private Change Dates Make a Copy Delete Trip Go Pro ⚡️ Give Feedba…" at bounding box center [650, 323] width 1301 height 646
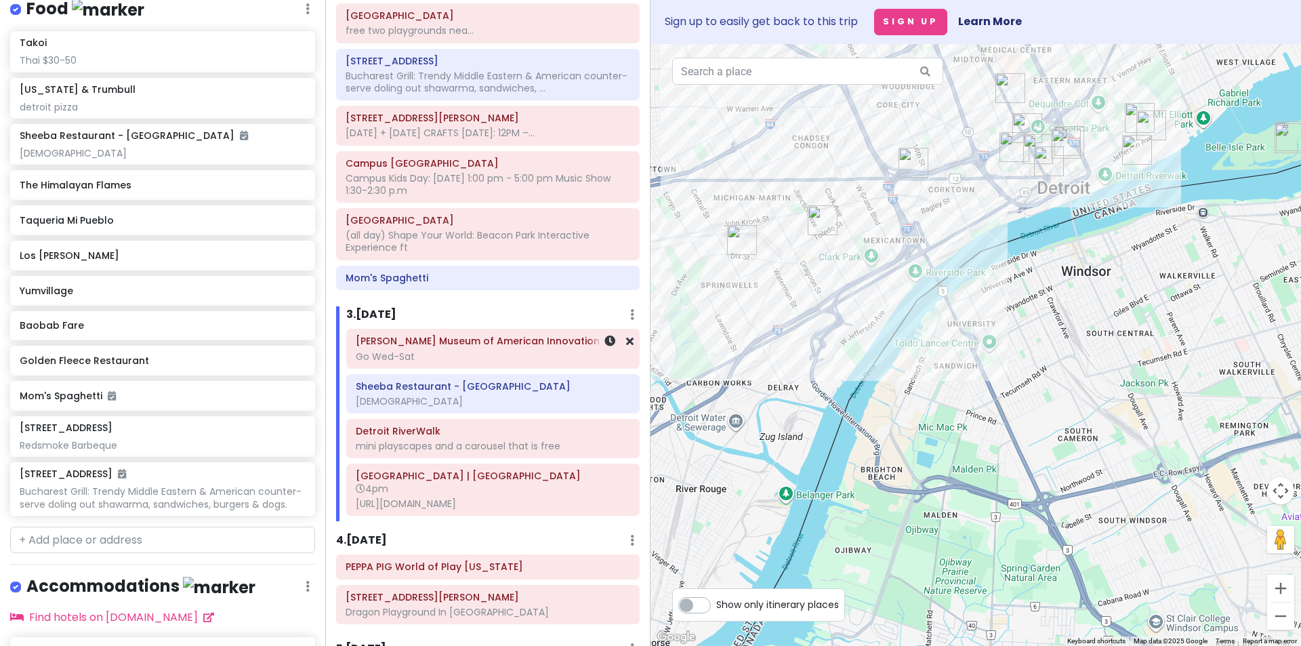
drag, startPoint x: 1027, startPoint y: 533, endPoint x: 420, endPoint y: 378, distance: 626.2
click at [420, 378] on div "Detroit Trip Private Change Dates Make a Copy Delete Trip Go Pro ⚡️ Give Feedba…" at bounding box center [650, 323] width 1301 height 646
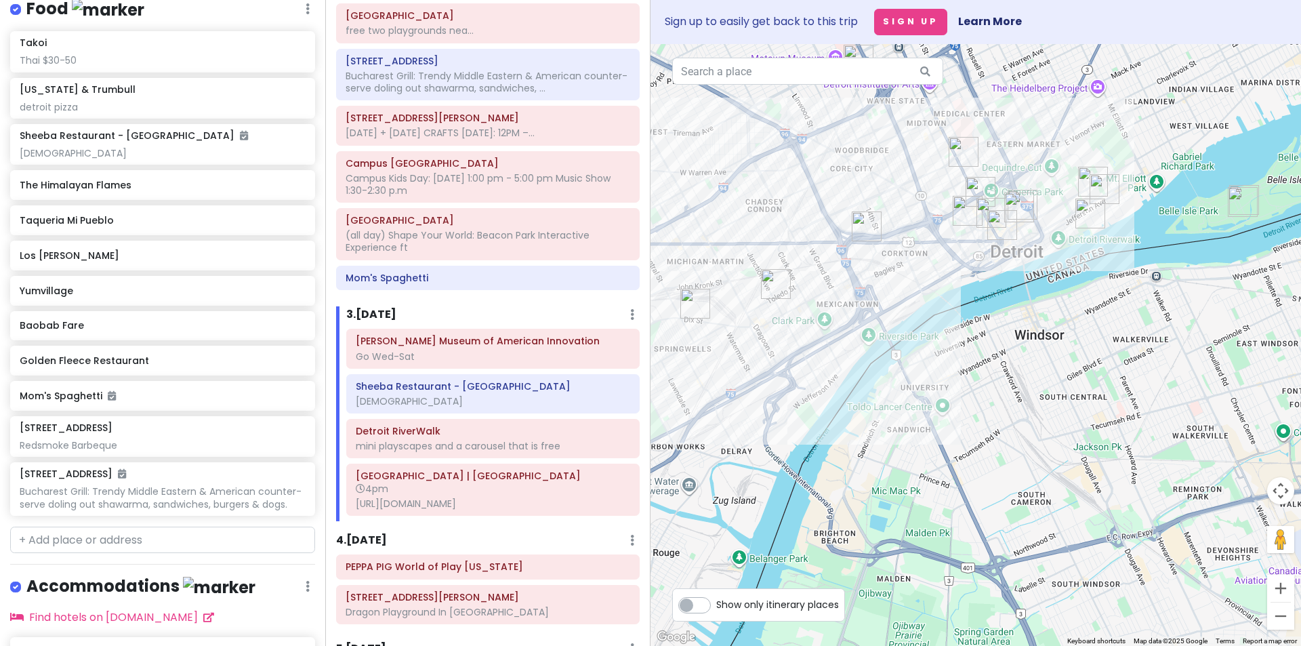
drag, startPoint x: 924, startPoint y: 389, endPoint x: 812, endPoint y: 387, distance: 111.9
click at [904, 412] on div at bounding box center [976, 345] width 651 height 602
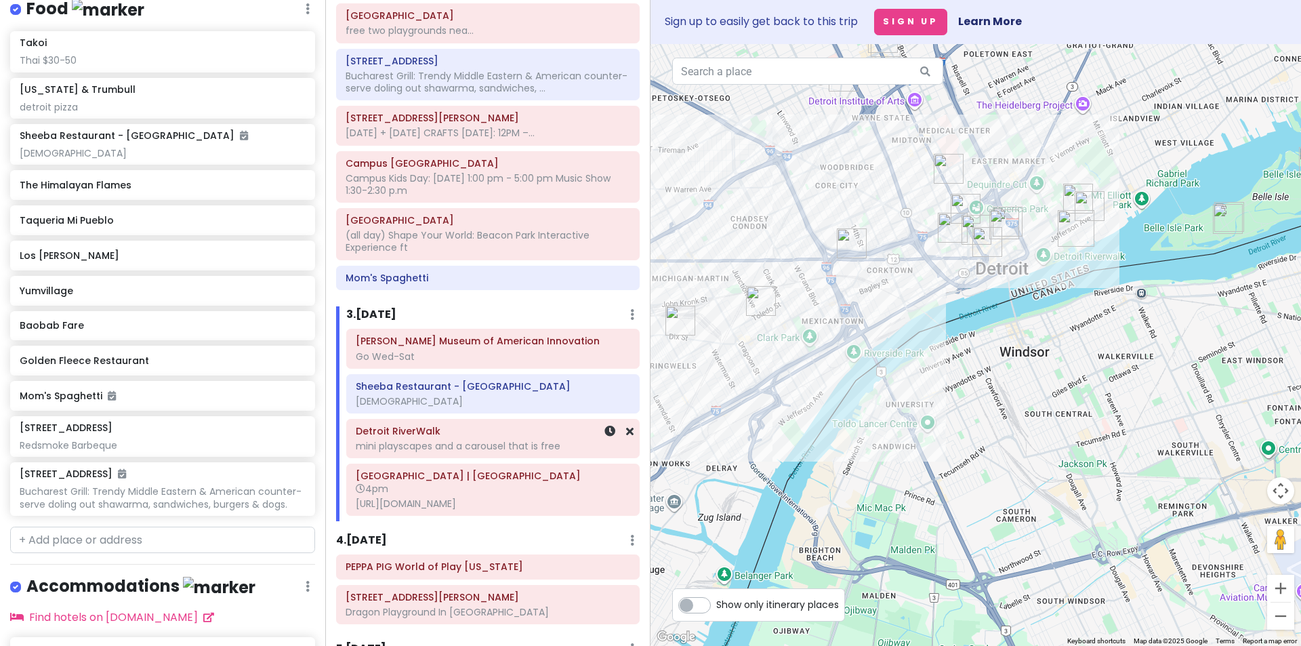
click at [413, 452] on div "mini playscapes and a carousel that is free" at bounding box center [493, 446] width 275 height 12
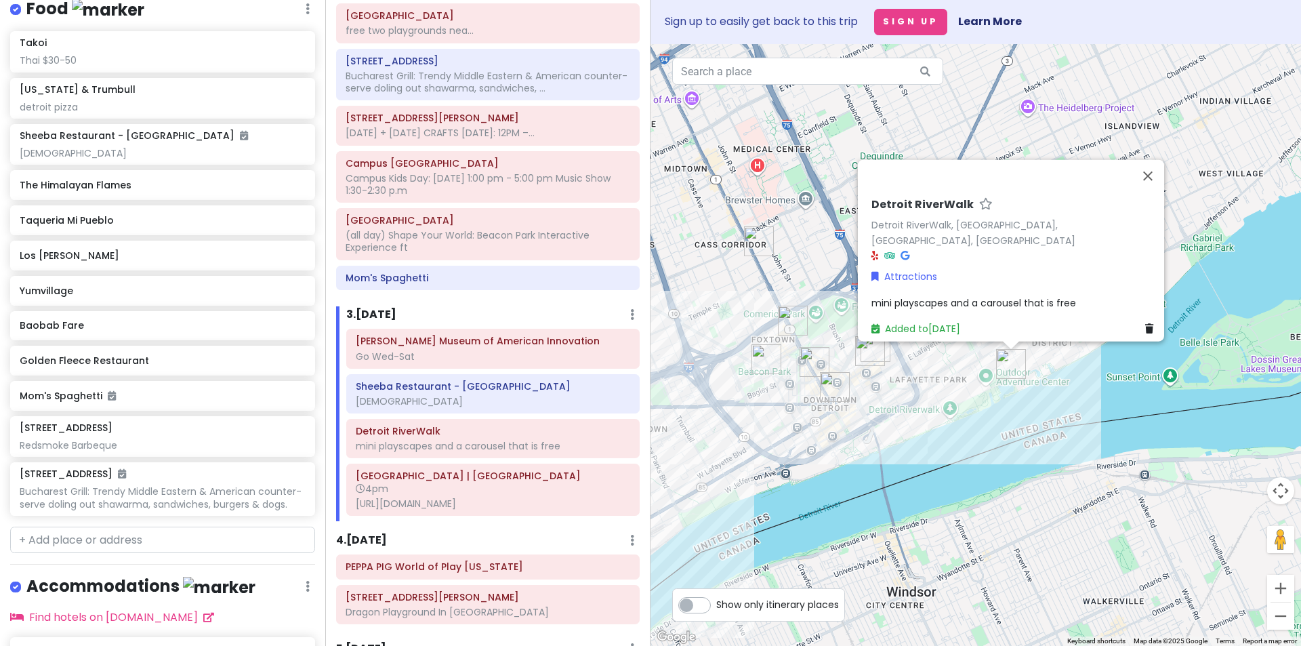
drag, startPoint x: 1078, startPoint y: 324, endPoint x: 1019, endPoint y: 482, distance: 168.3
click at [1019, 482] on div "Detroit RiverWalk Detroit RiverWalk, [GEOGRAPHIC_DATA], [GEOGRAPHIC_DATA], [GEO…" at bounding box center [976, 345] width 651 height 602
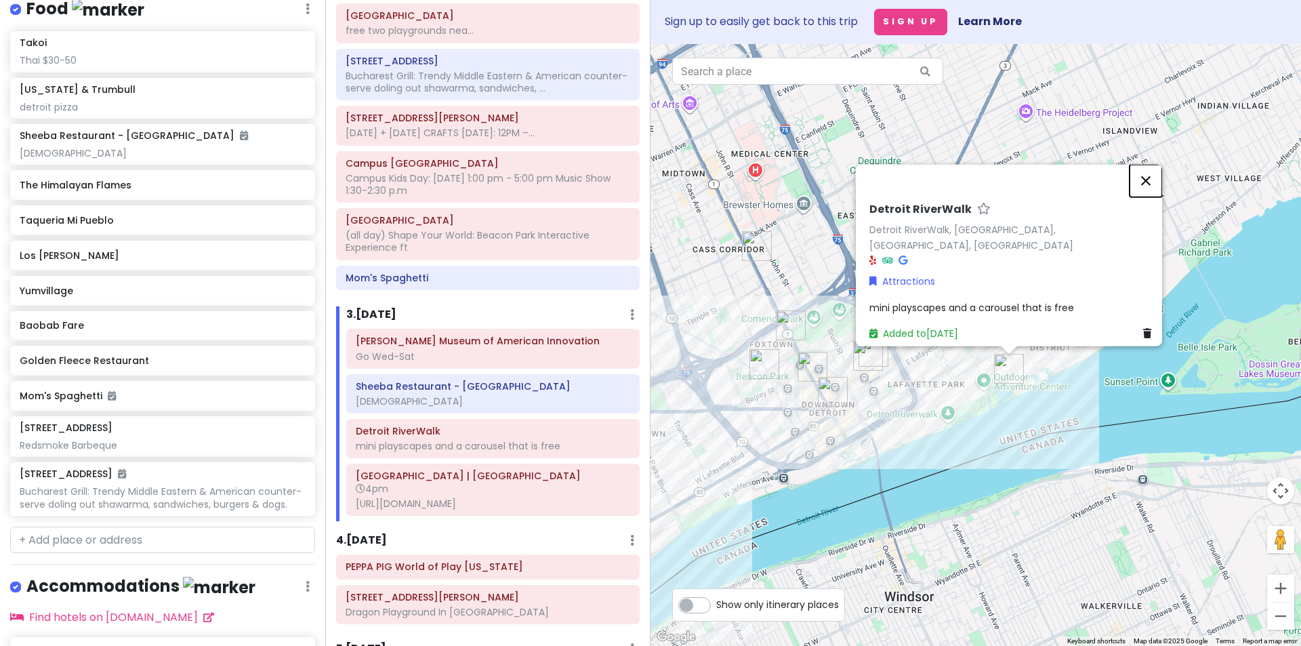
click at [1153, 186] on button "Close" at bounding box center [1146, 181] width 33 height 33
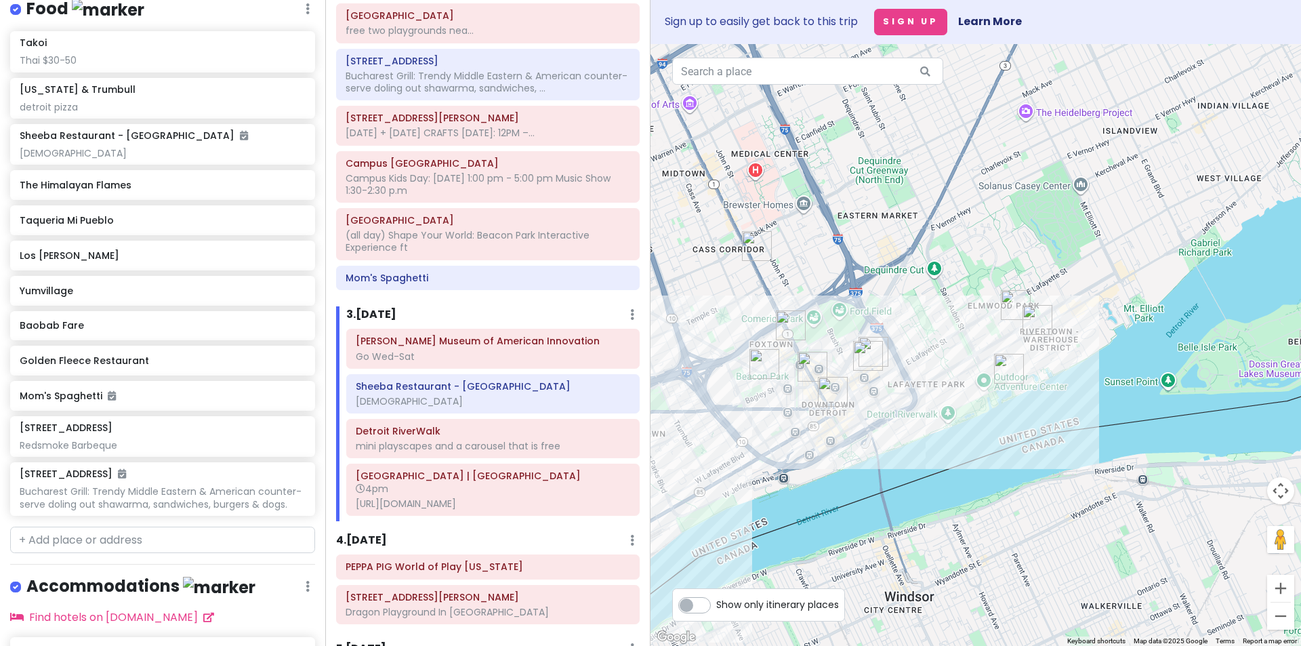
click at [862, 354] on img "Golden Fleece Restaurant" at bounding box center [868, 356] width 30 height 30
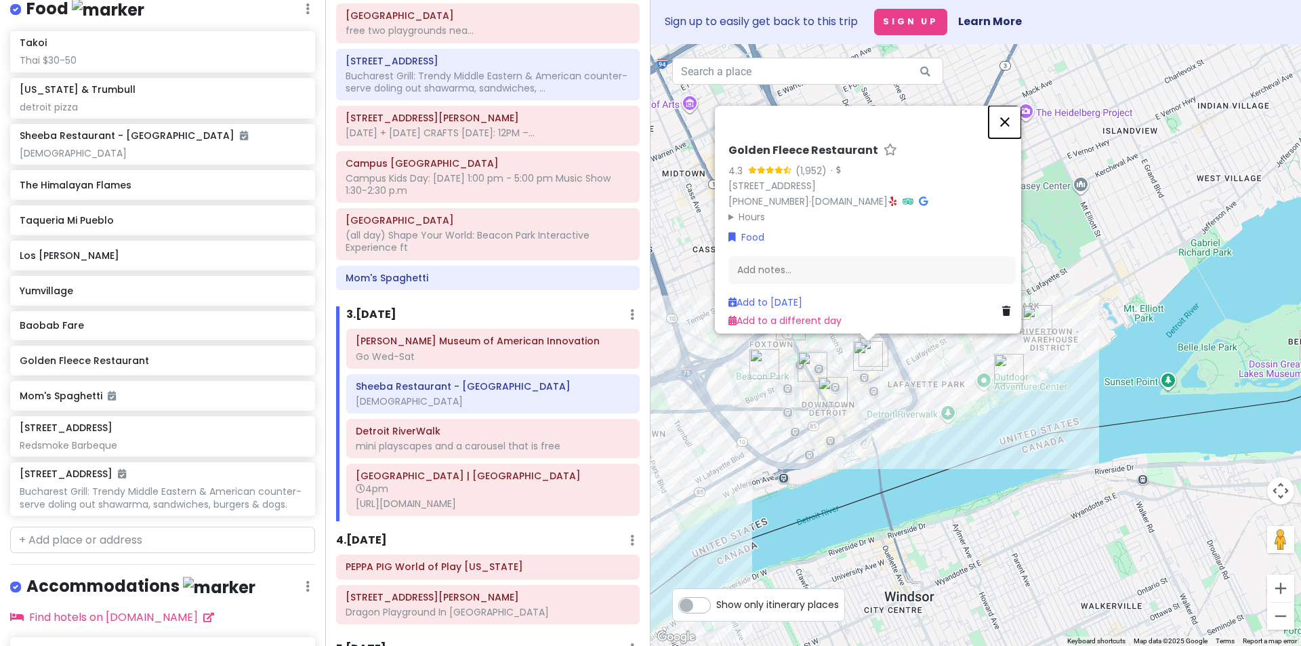
click at [1010, 110] on button "Close" at bounding box center [1005, 122] width 33 height 33
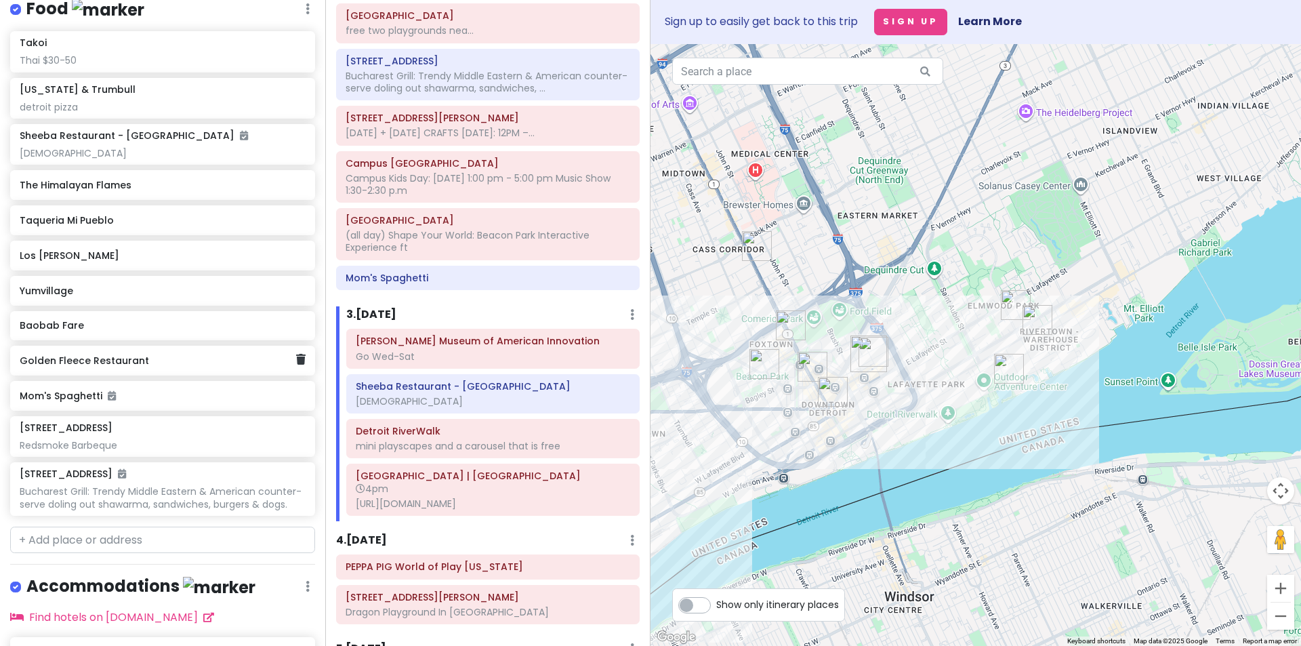
click at [108, 367] on h6 "Golden Fleece Restaurant" at bounding box center [158, 360] width 276 height 12
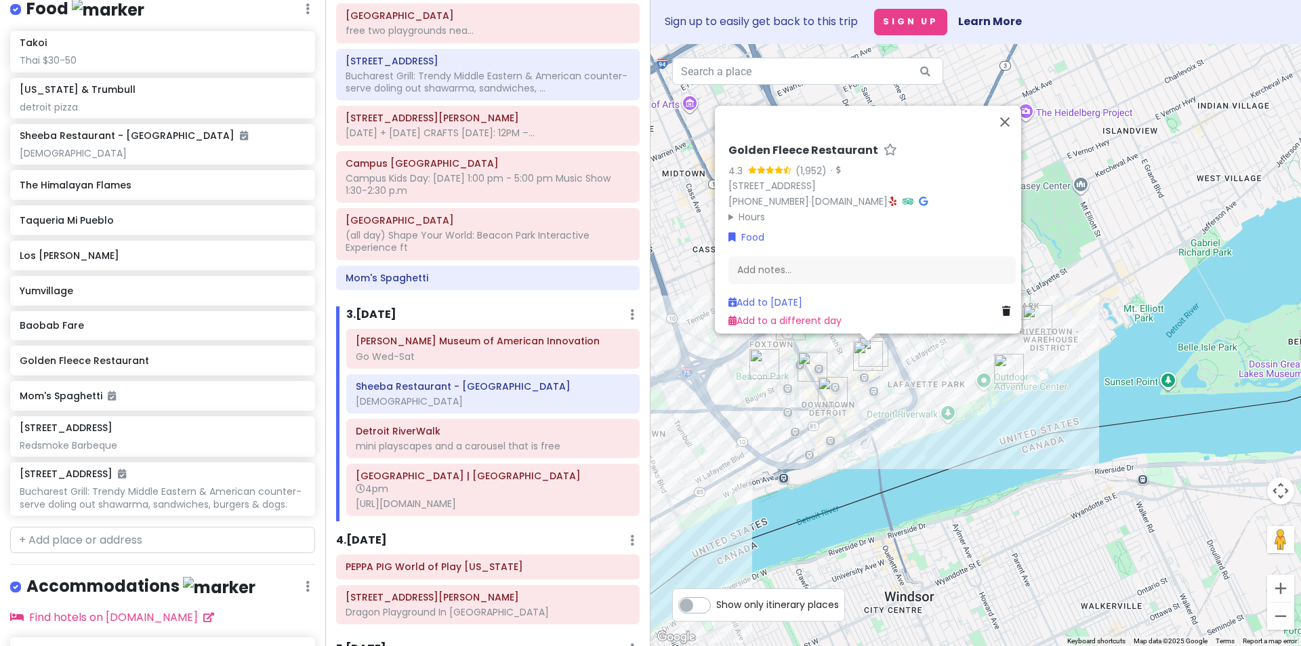
click at [1037, 317] on img "2684 E Jefferson Ave" at bounding box center [1038, 320] width 30 height 30
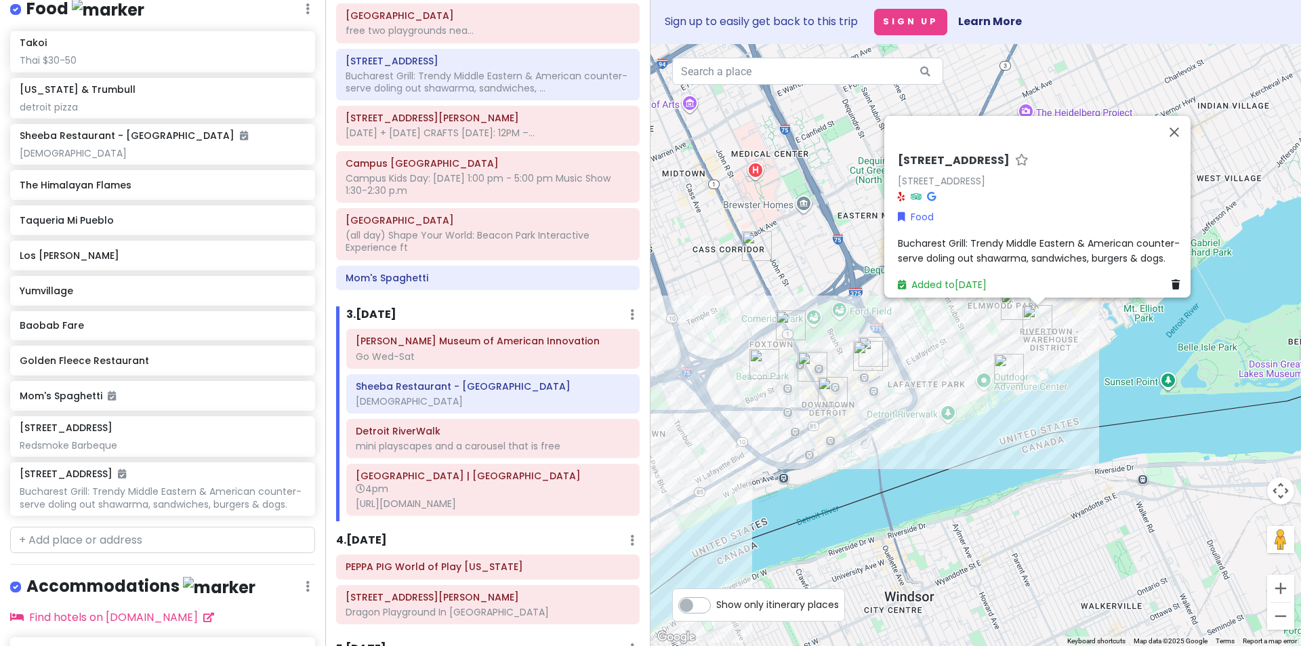
click at [1013, 310] on img "Elmwood Park | Detroit Public Library" at bounding box center [1016, 305] width 30 height 30
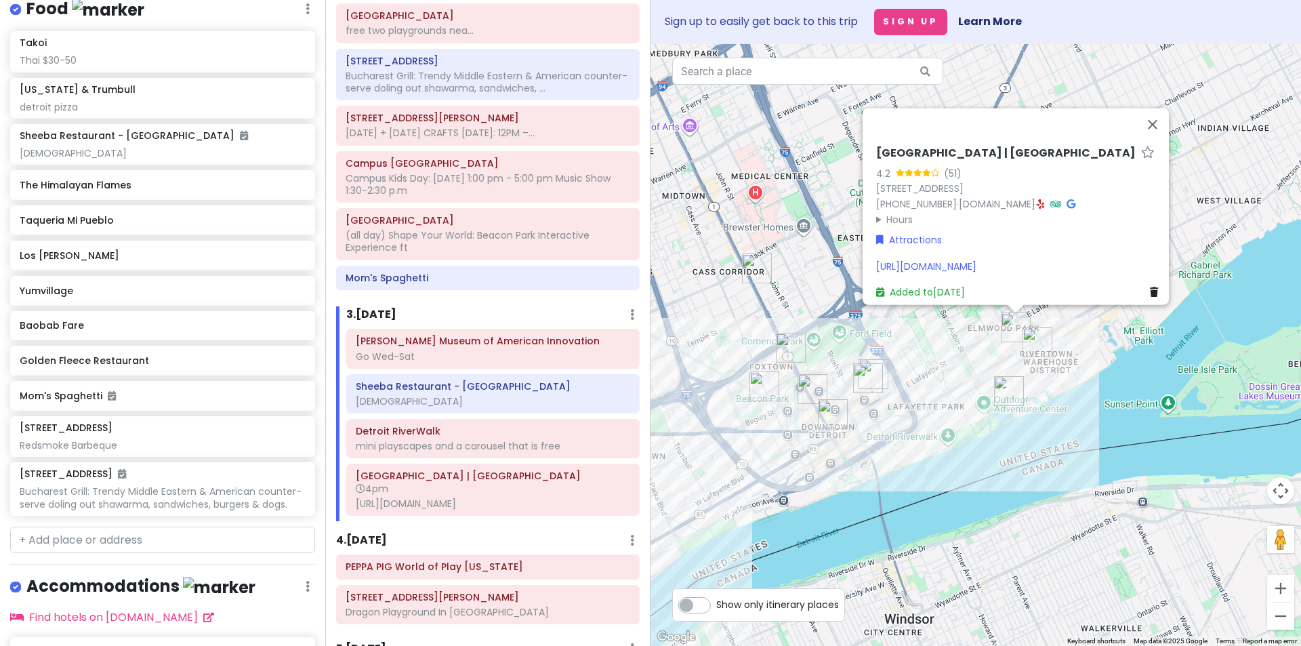
click at [1001, 393] on img "Detroit RiverWalk" at bounding box center [1009, 391] width 30 height 30
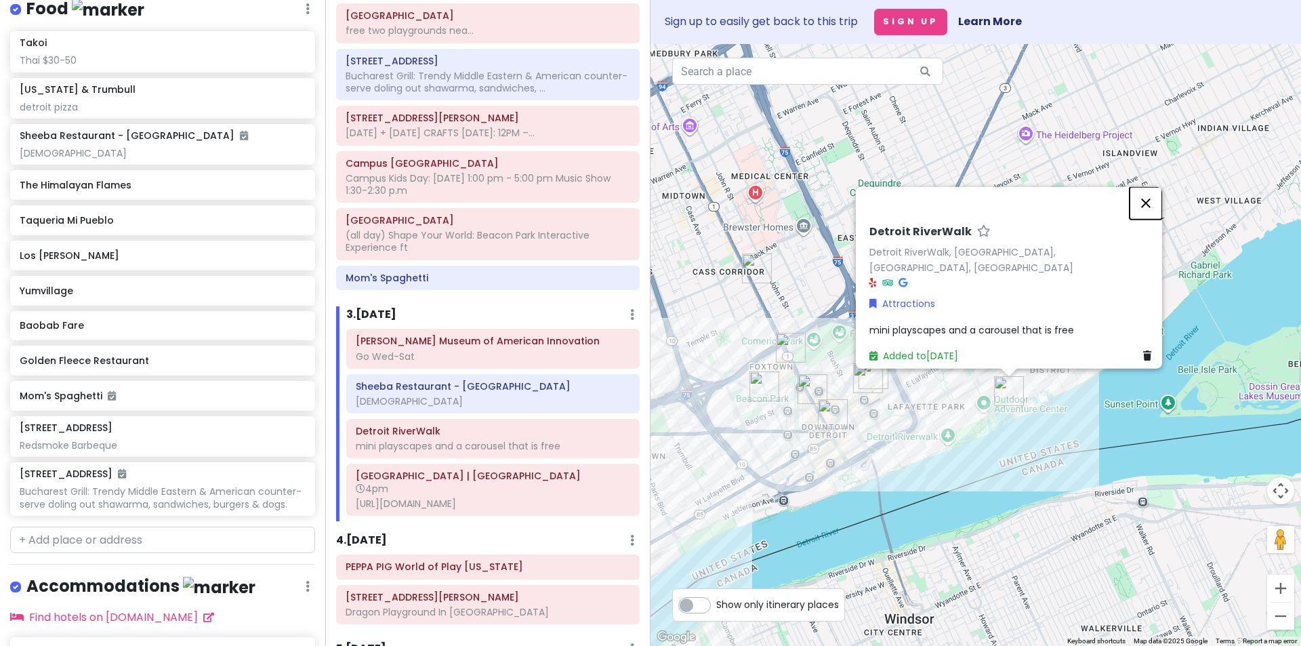
click at [1145, 208] on button "Close" at bounding box center [1146, 203] width 33 height 33
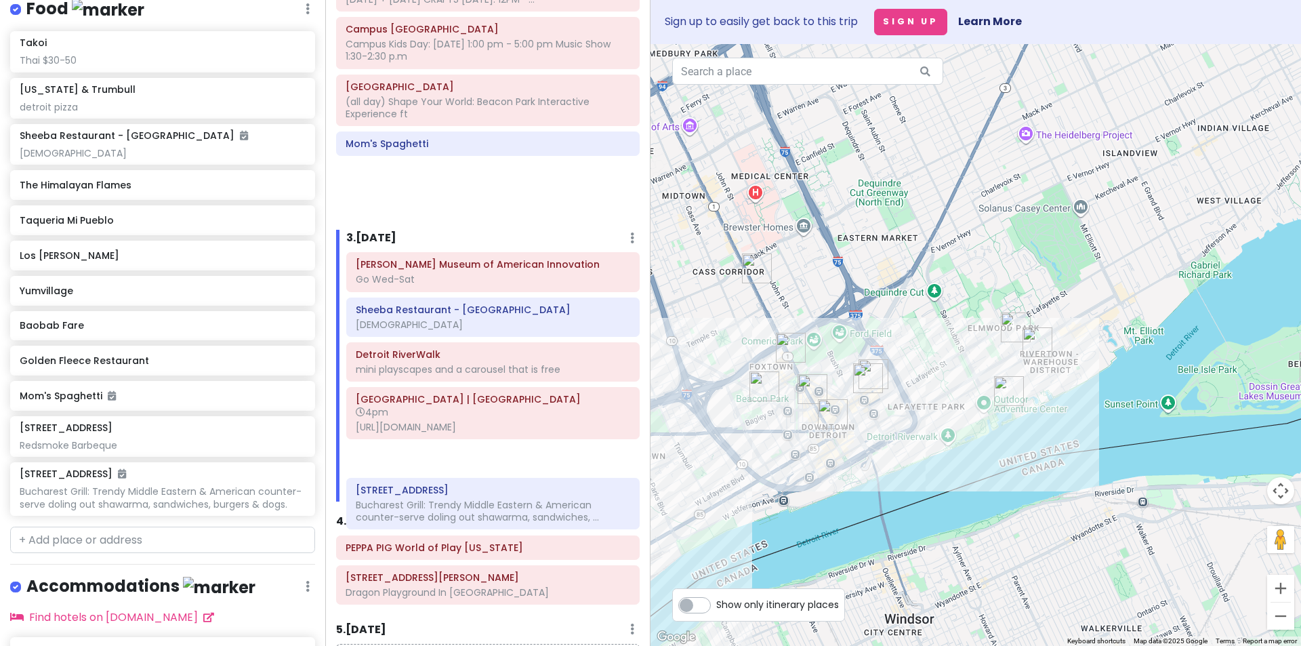
drag, startPoint x: 496, startPoint y: 93, endPoint x: 506, endPoint y: 510, distance: 417.7
click at [506, 510] on div "Itinerary × 1 . [DATE] Edit Day Notes Delete Day buy groceries for breakfast Dr…" at bounding box center [487, 323] width 325 height 646
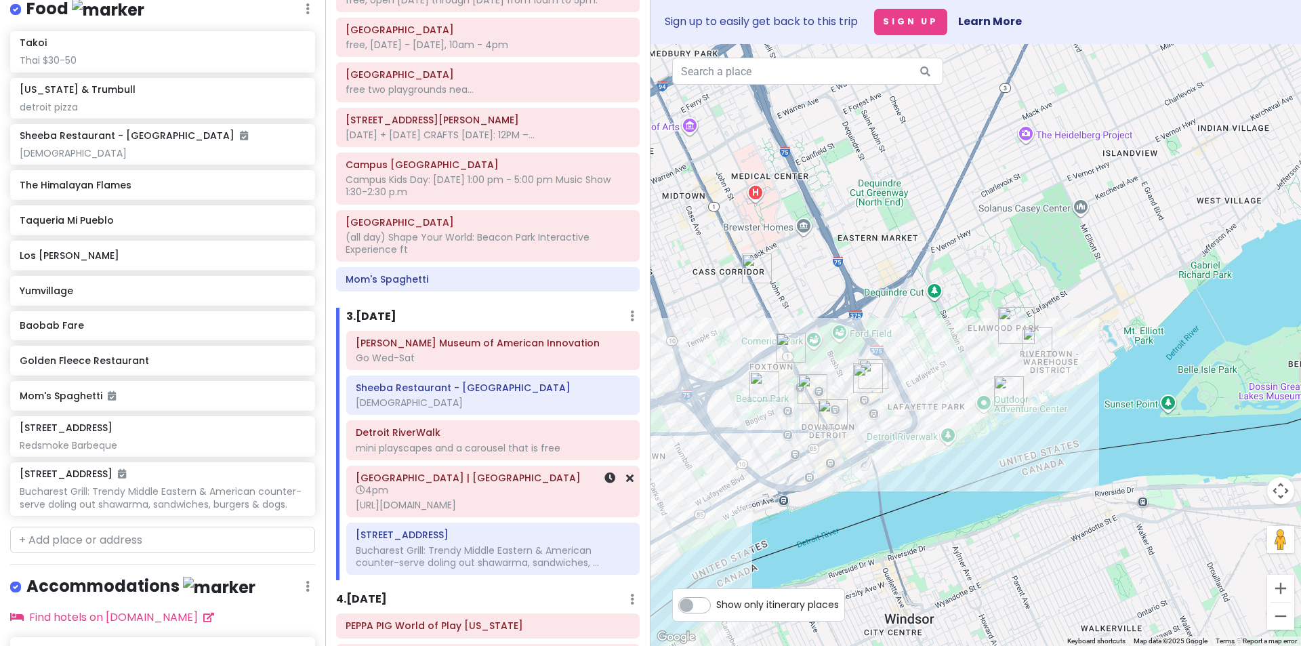
scroll to position [116, 0]
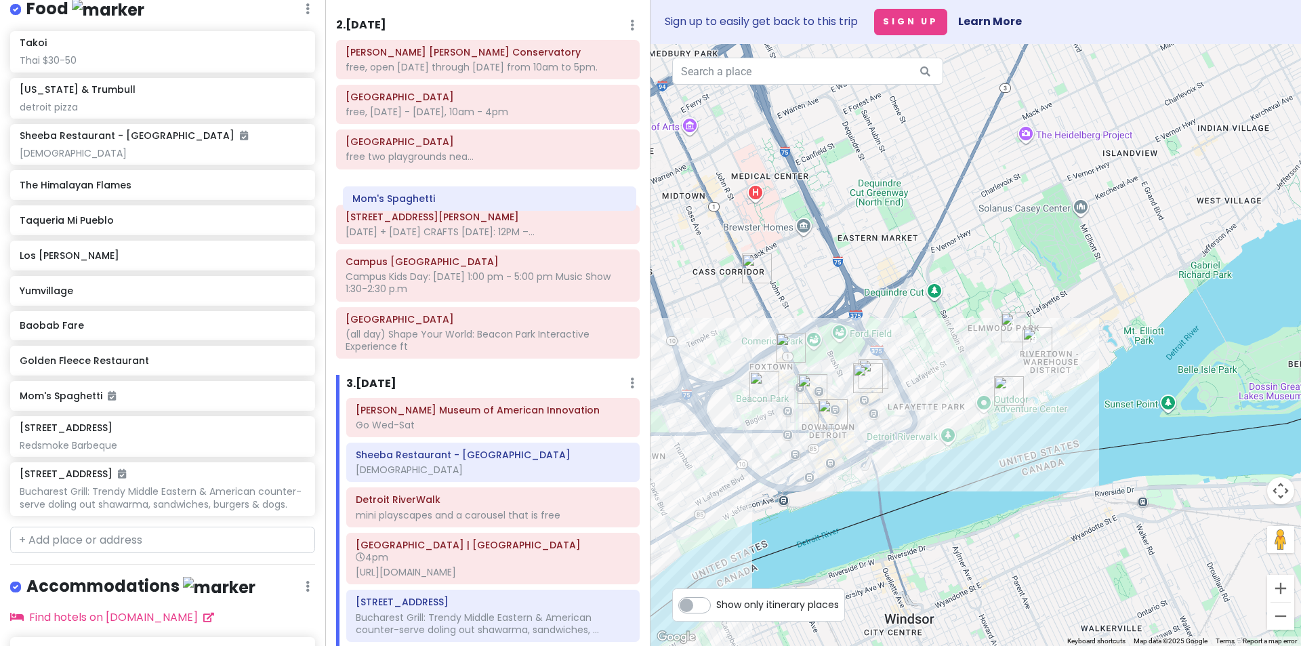
drag, startPoint x: 457, startPoint y: 361, endPoint x: 464, endPoint y: 201, distance: 160.1
click at [464, 201] on div "[PERSON_NAME] [PERSON_NAME] Conservatory free, open [DATE] through [DATE] from …" at bounding box center [488, 202] width 324 height 325
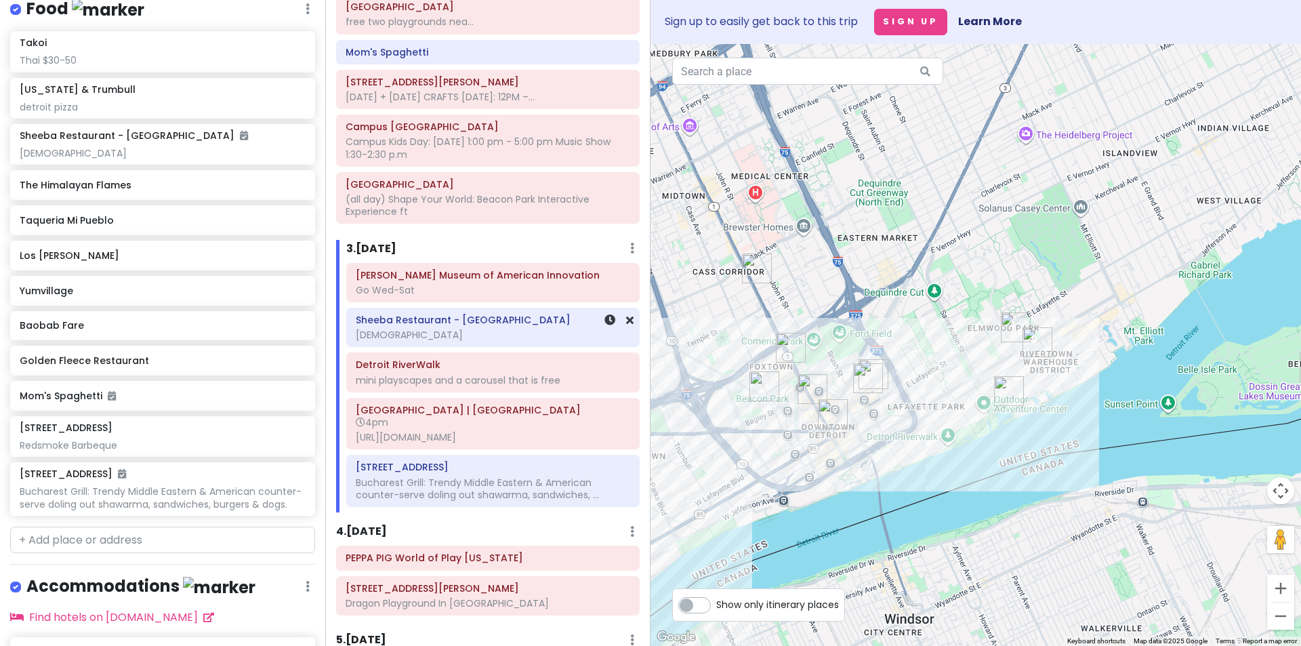
scroll to position [251, 0]
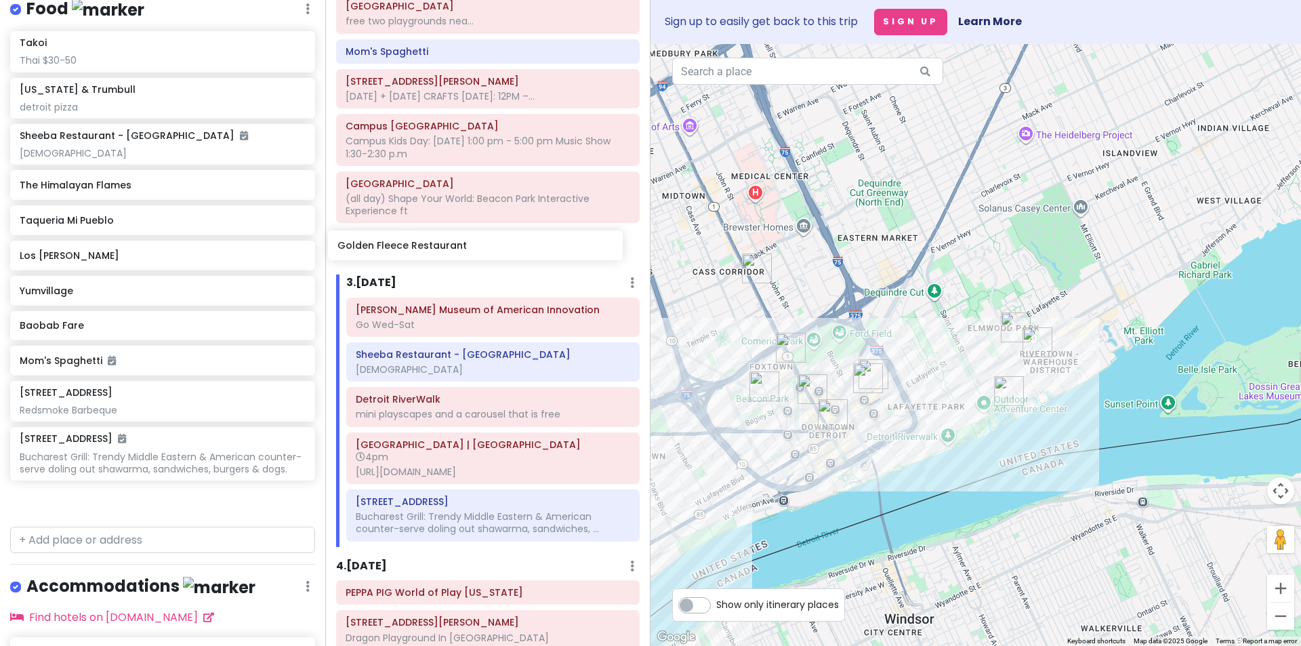
drag, startPoint x: 71, startPoint y: 451, endPoint x: 389, endPoint y: 252, distance: 375.2
click at [389, 252] on div "Detroit Trip Private Change Dates Make a Copy Delete Trip Go Pro ⚡️ Give Feedba…" at bounding box center [650, 323] width 1301 height 646
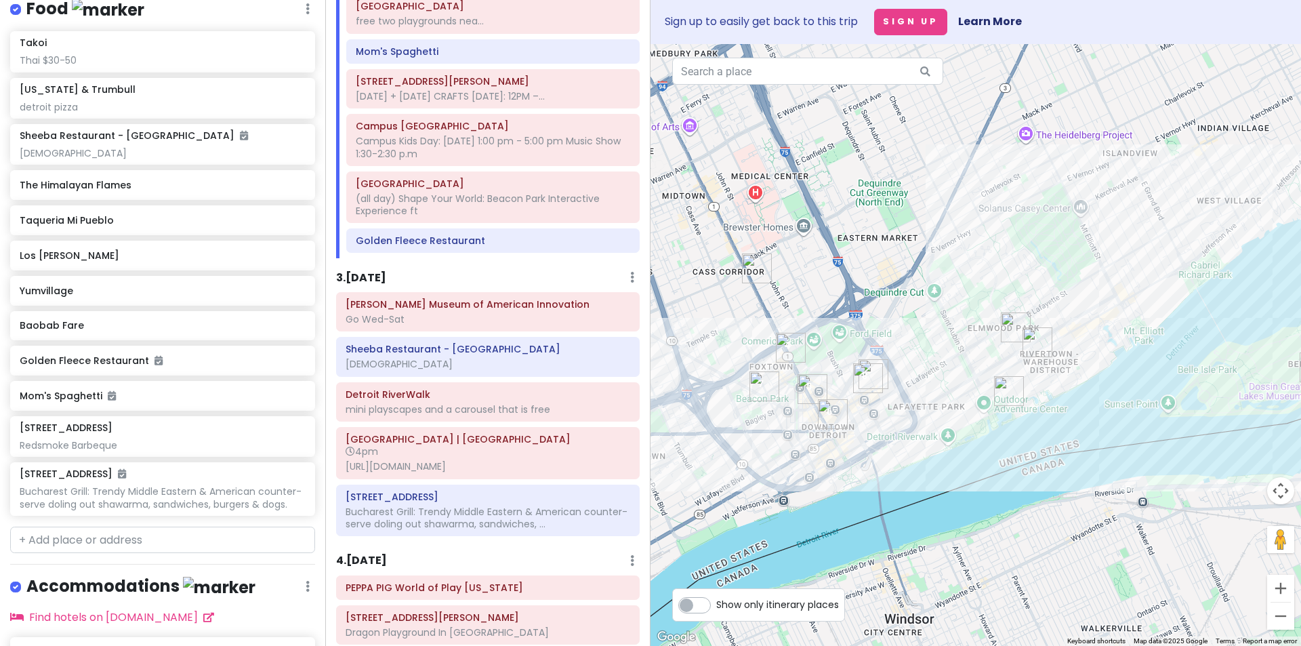
click at [789, 342] on img "Mom's Spaghetti" at bounding box center [791, 348] width 30 height 30
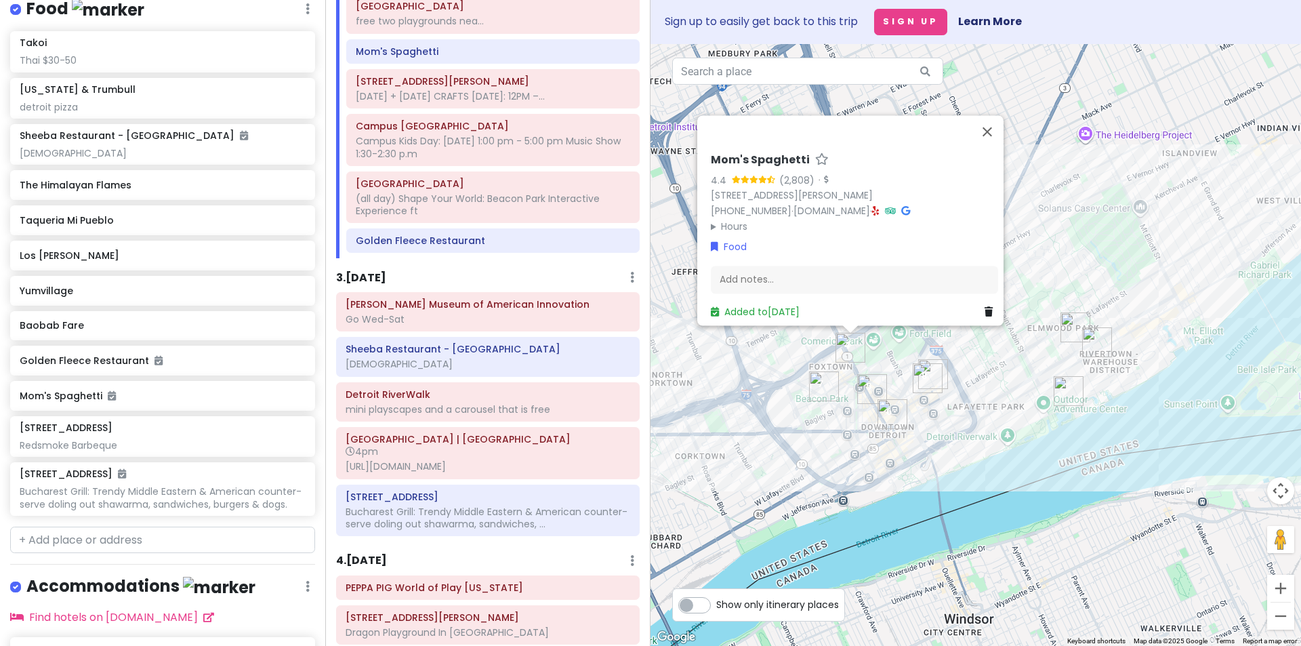
click at [922, 376] on img "Golden Fleece Restaurant" at bounding box center [928, 378] width 30 height 30
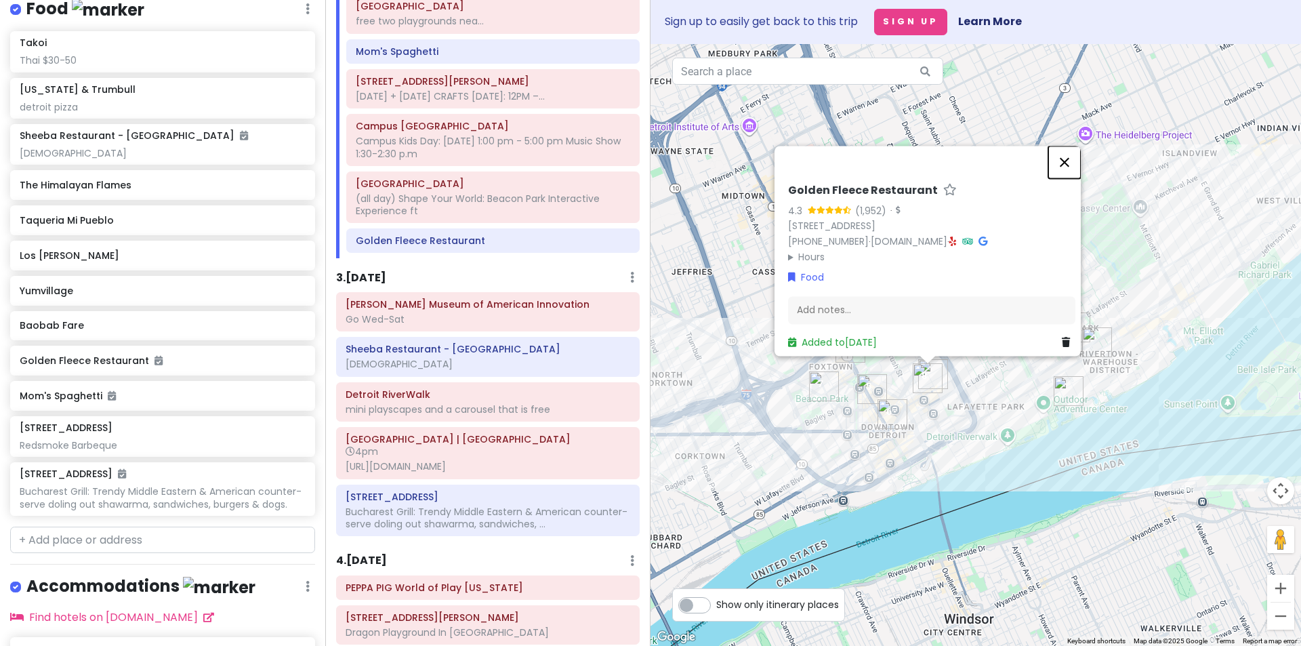
click at [1074, 148] on button "Close" at bounding box center [1065, 162] width 33 height 33
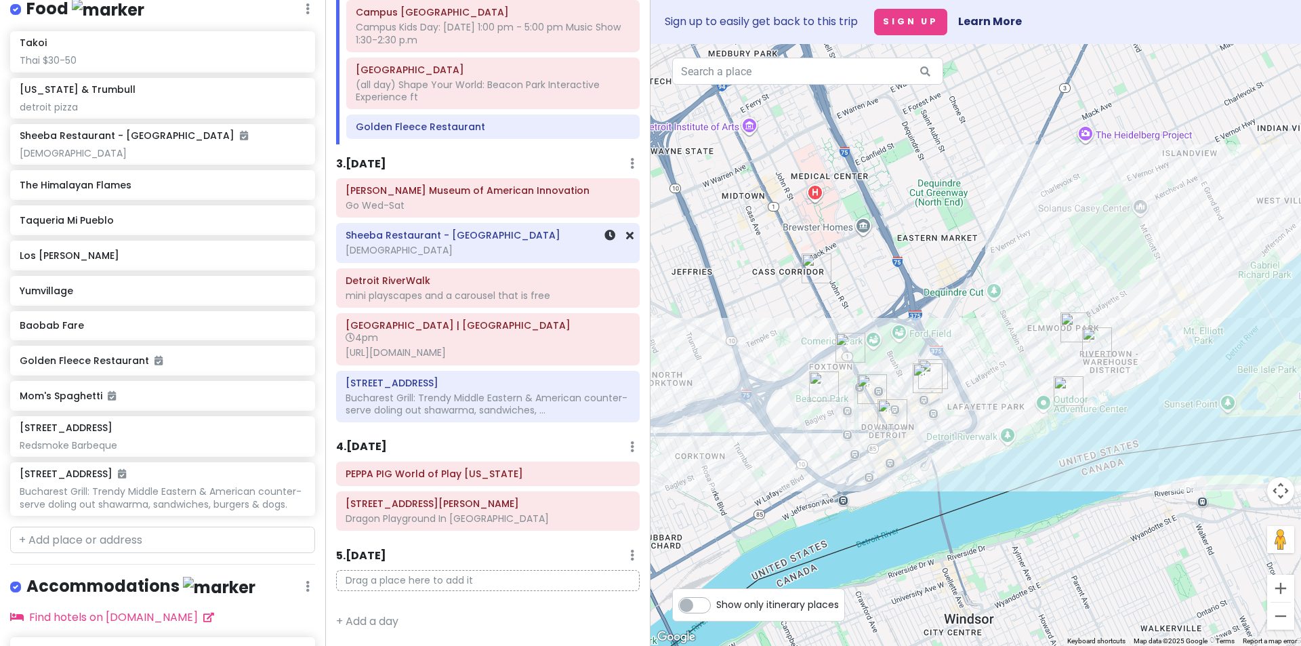
scroll to position [390, 0]
click at [439, 407] on div "Bucharest Grill: Trendy Middle Eastern & American counter-serve doling out shaw…" at bounding box center [488, 404] width 285 height 24
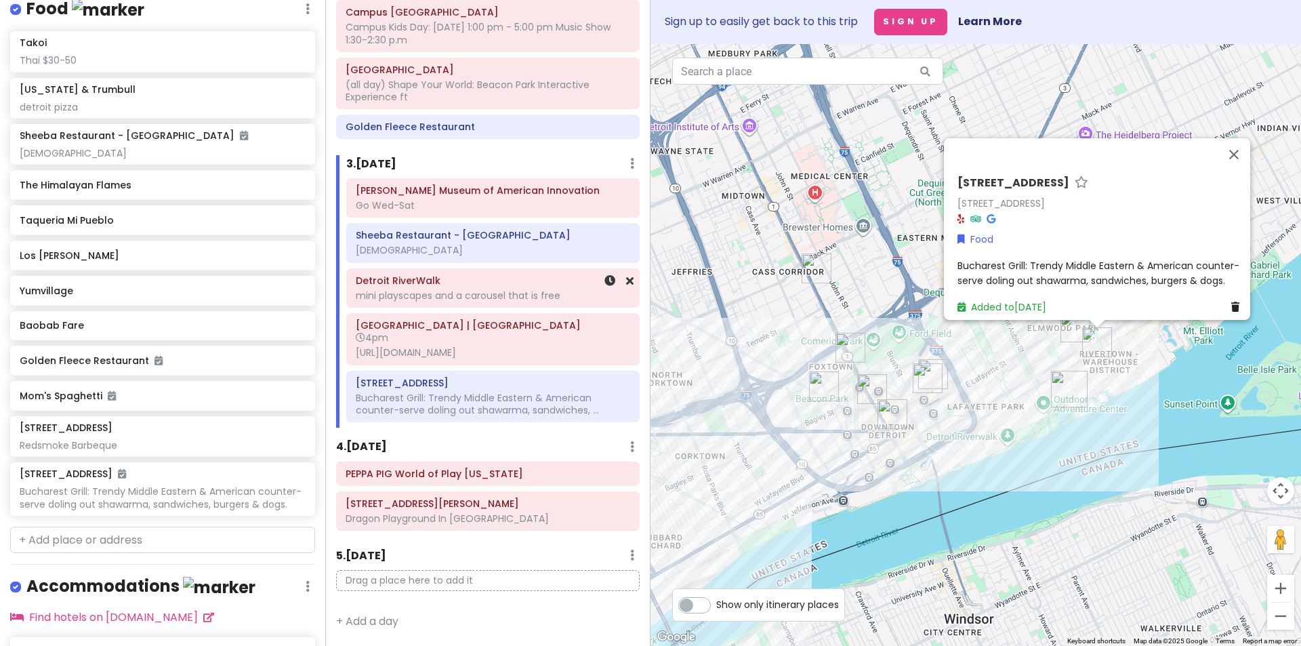
click at [504, 244] on div "[DEMOGRAPHIC_DATA]" at bounding box center [493, 250] width 275 height 12
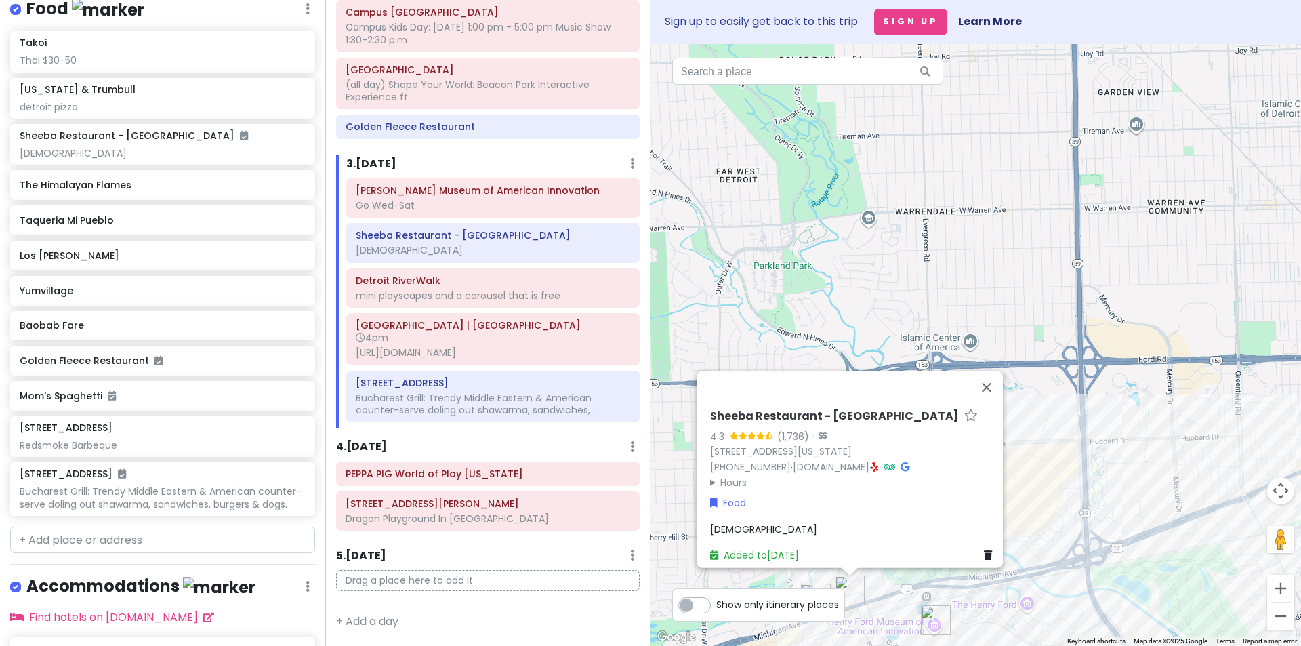
click at [721, 479] on summary "Hours" at bounding box center [853, 482] width 287 height 15
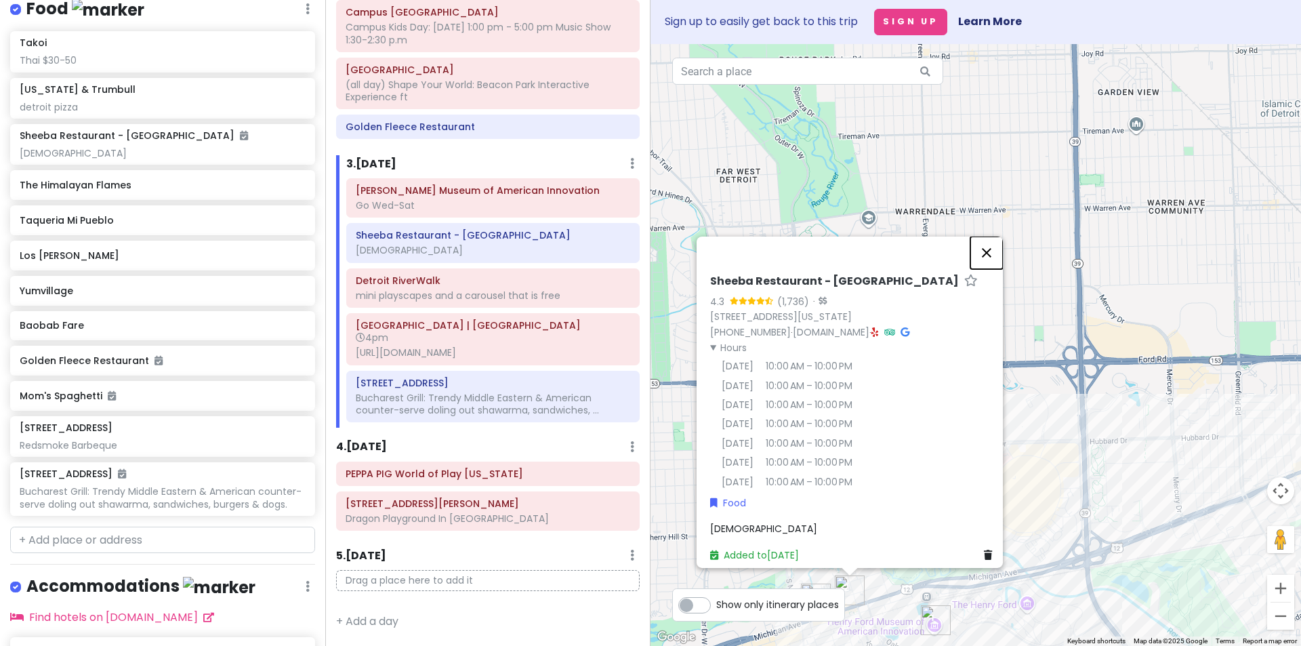
click at [992, 241] on button "Close" at bounding box center [987, 253] width 33 height 33
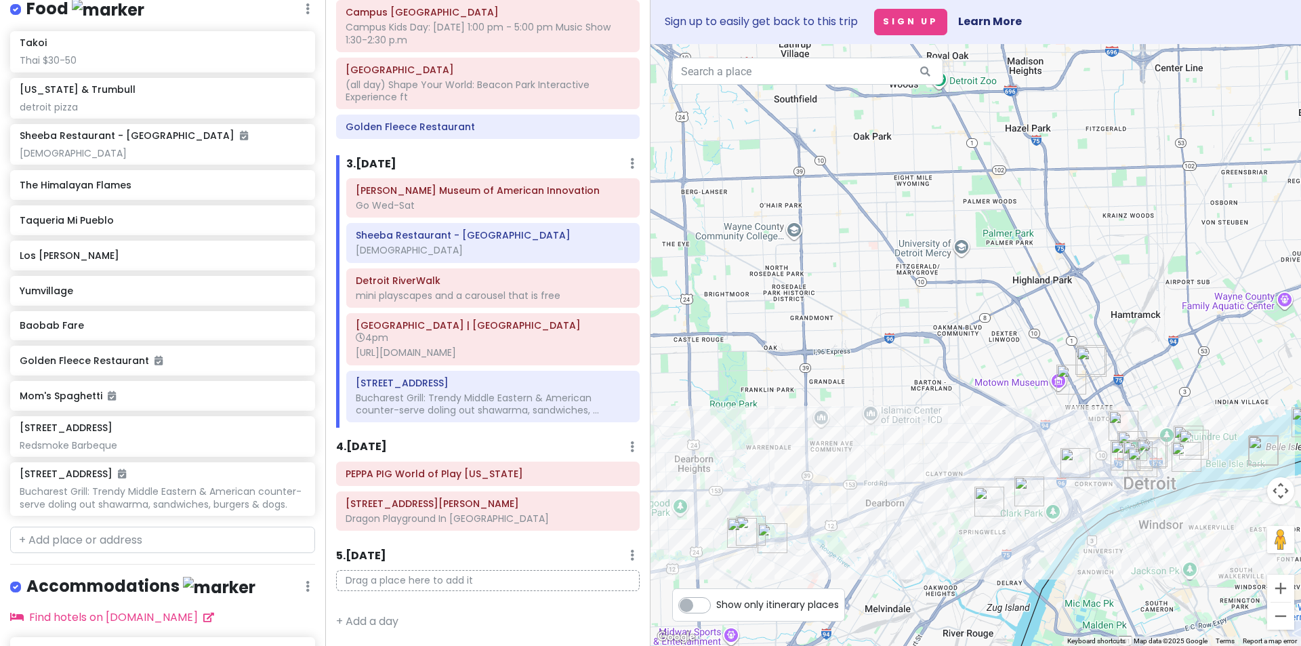
click at [1092, 358] on img "Yumvillage" at bounding box center [1092, 362] width 30 height 30
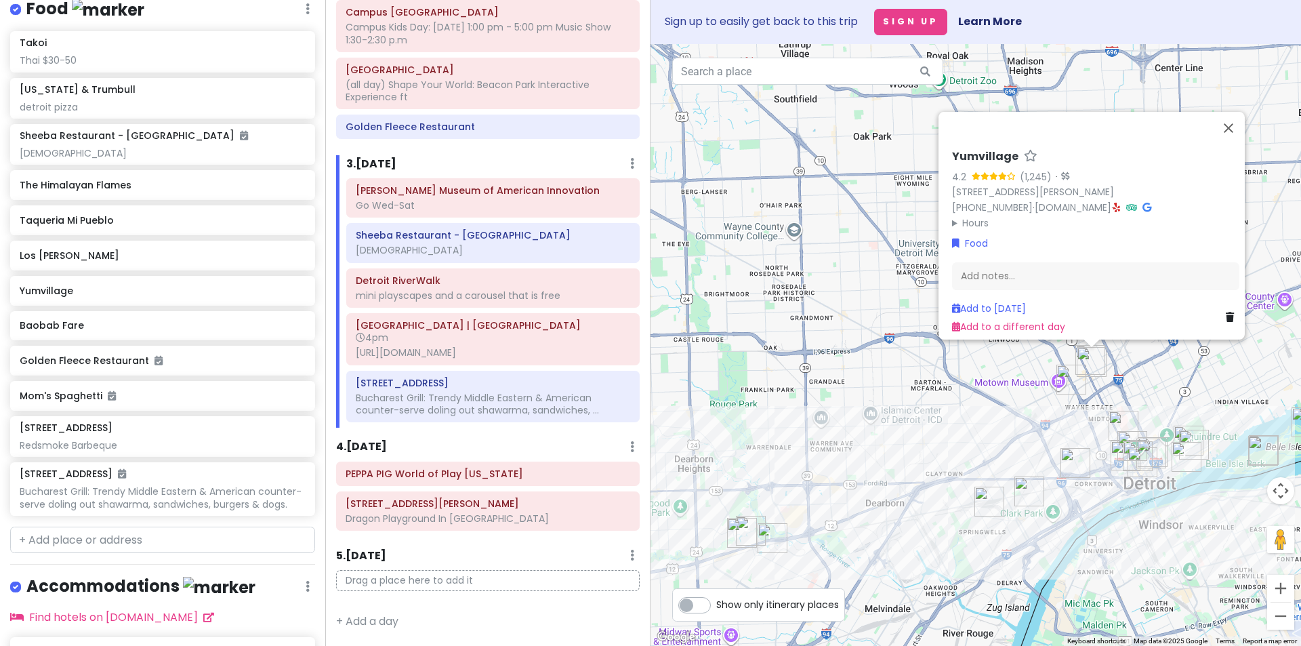
click at [1070, 377] on img "Michigan & Trumbull" at bounding box center [1072, 380] width 30 height 30
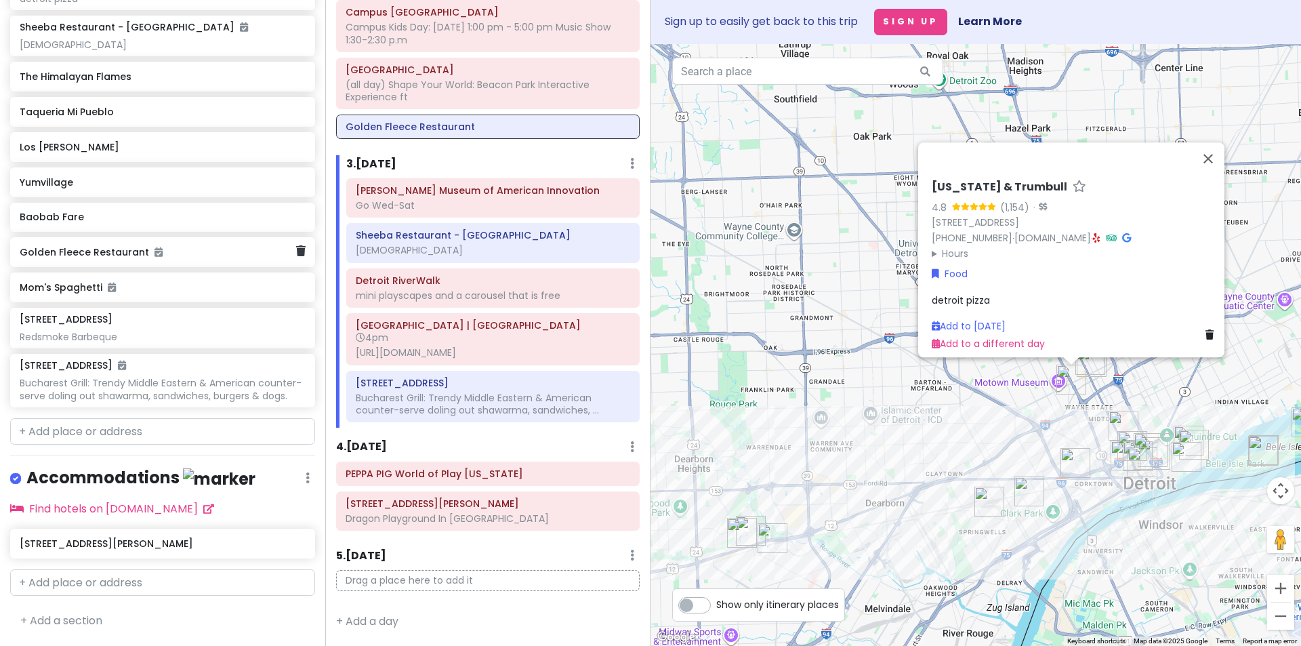
scroll to position [1179, 0]
click at [1217, 144] on button "Close" at bounding box center [1208, 158] width 33 height 33
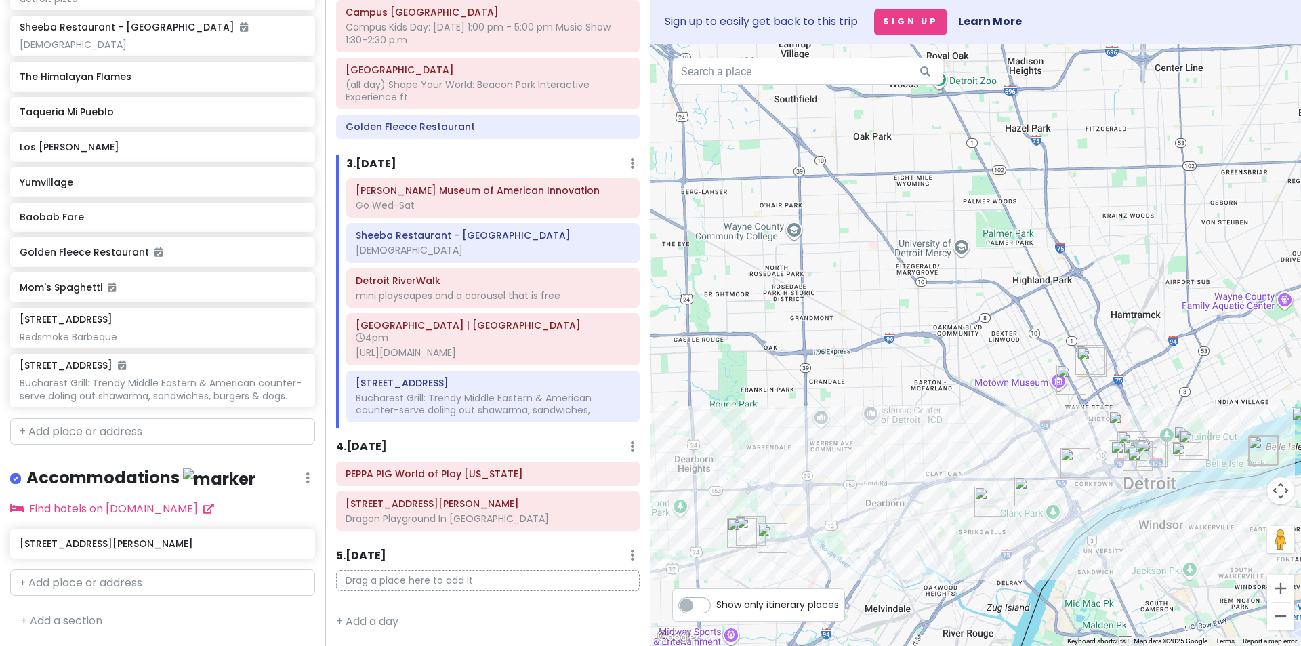
click at [1072, 373] on img "Michigan & Trumbull" at bounding box center [1072, 380] width 30 height 30
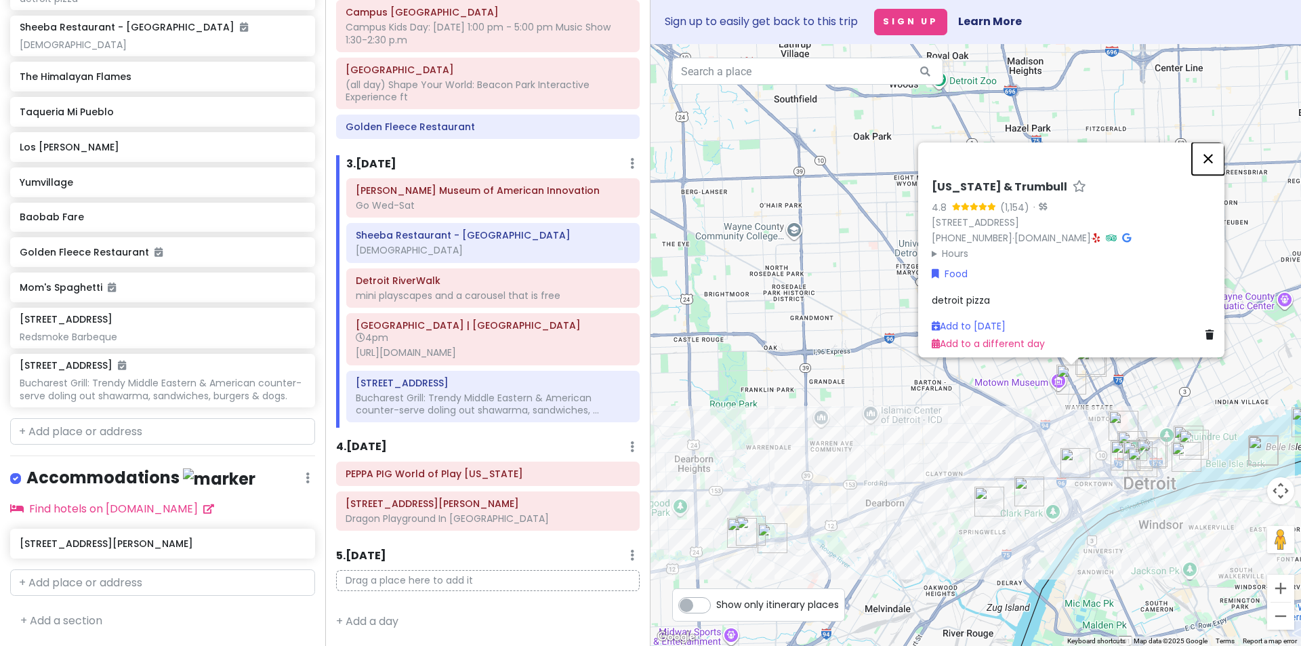
click at [1209, 154] on button "Close" at bounding box center [1208, 158] width 33 height 33
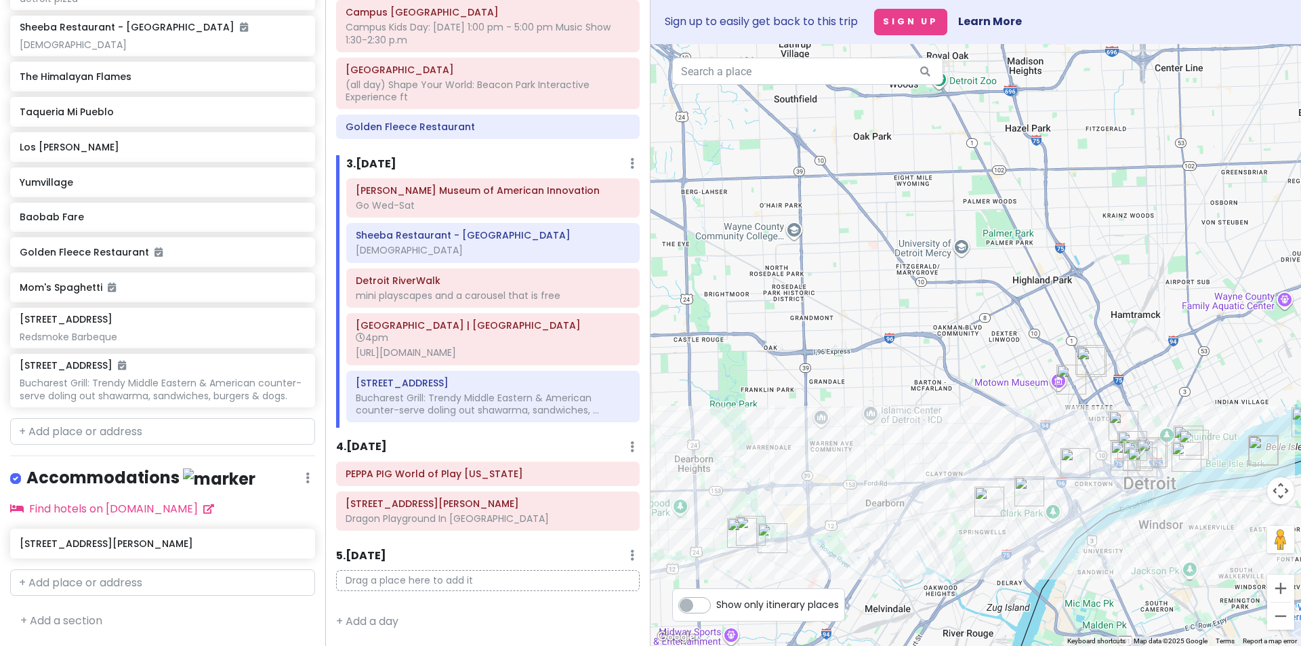
click at [1087, 361] on img "Yumvillage" at bounding box center [1092, 362] width 30 height 30
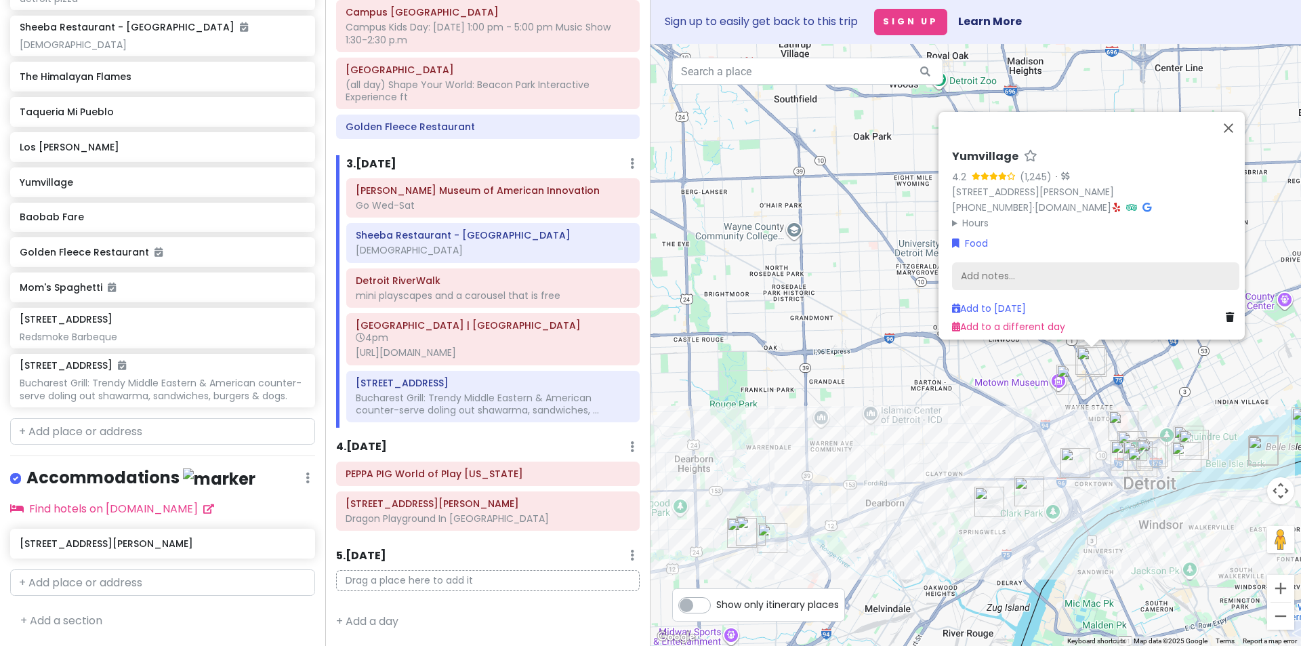
click at [974, 269] on div "Add notes..." at bounding box center [1095, 276] width 287 height 28
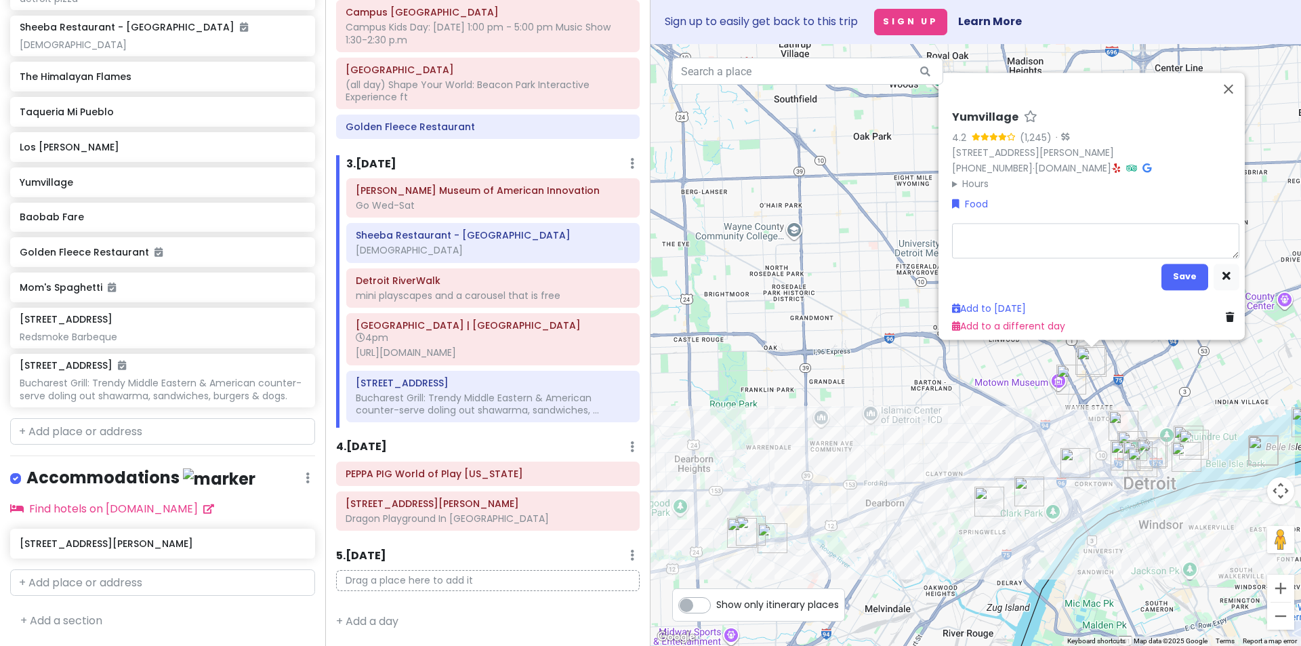
type textarea "x"
type textarea "C"
type textarea "x"
type textarea "Ca"
type textarea "x"
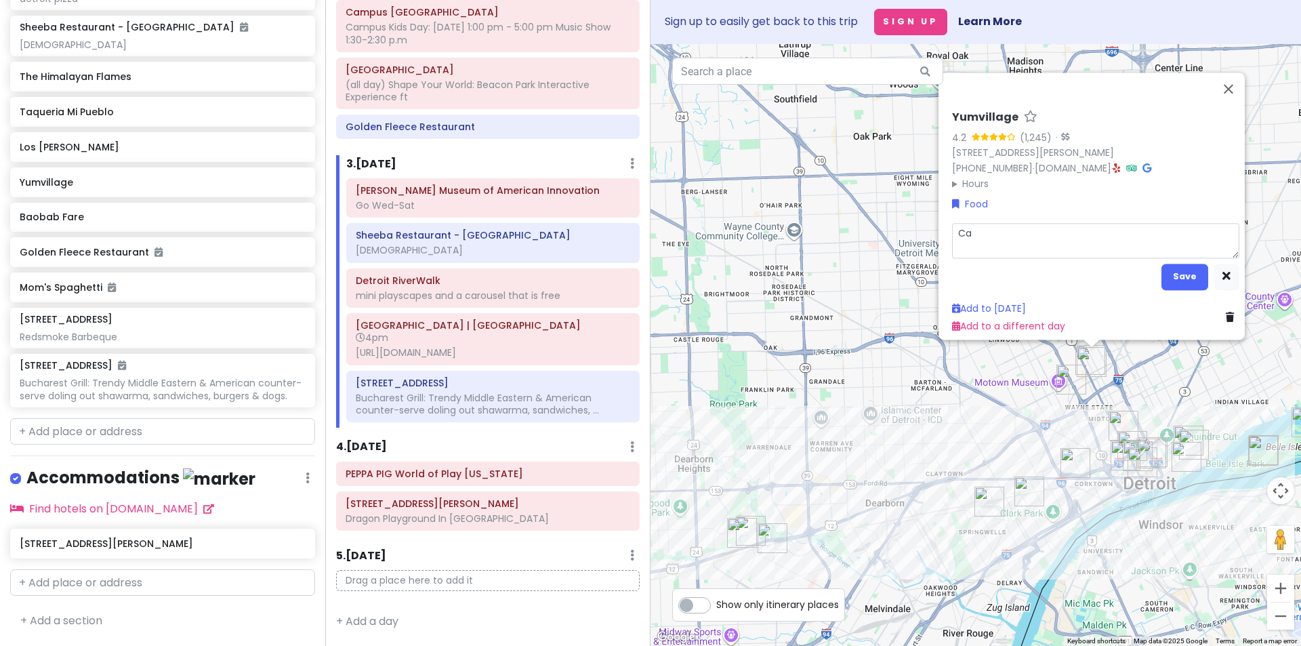
type textarea "Car"
type textarea "x"
type textarea "[PERSON_NAME]"
type textarea "x"
type textarea "[PERSON_NAME]"
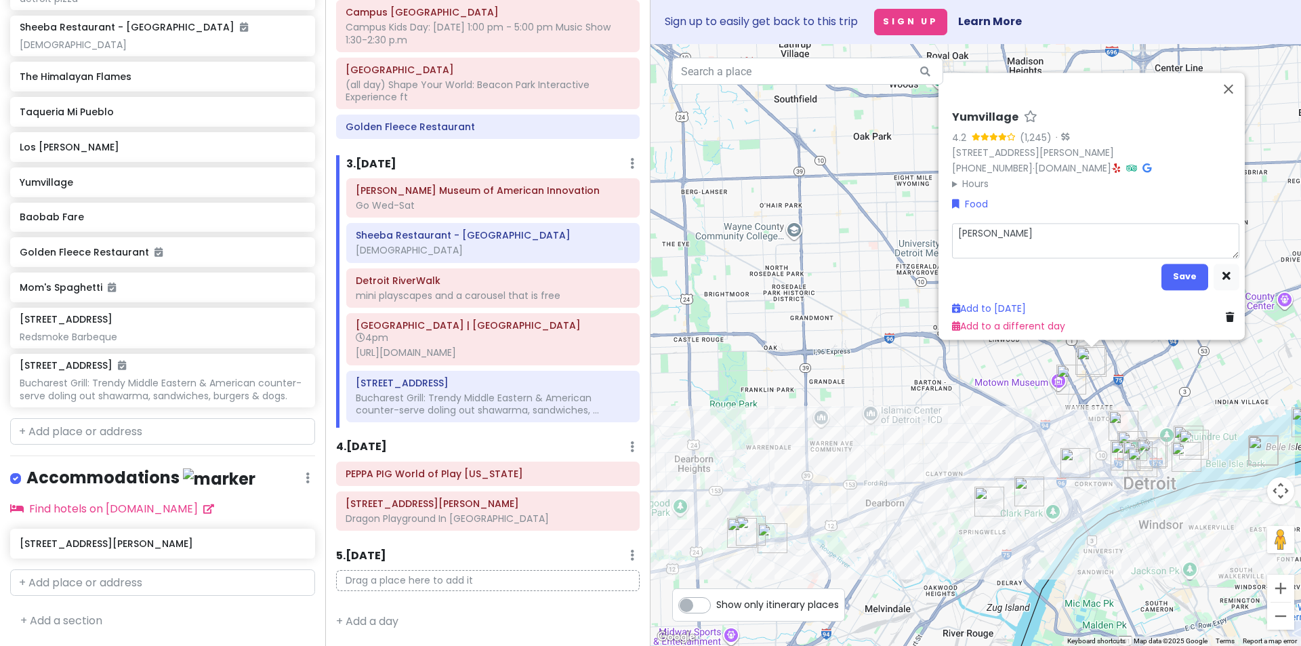
type textarea "x"
type textarea "Carrib"
type textarea "x"
type textarea "Carribe"
type textarea "x"
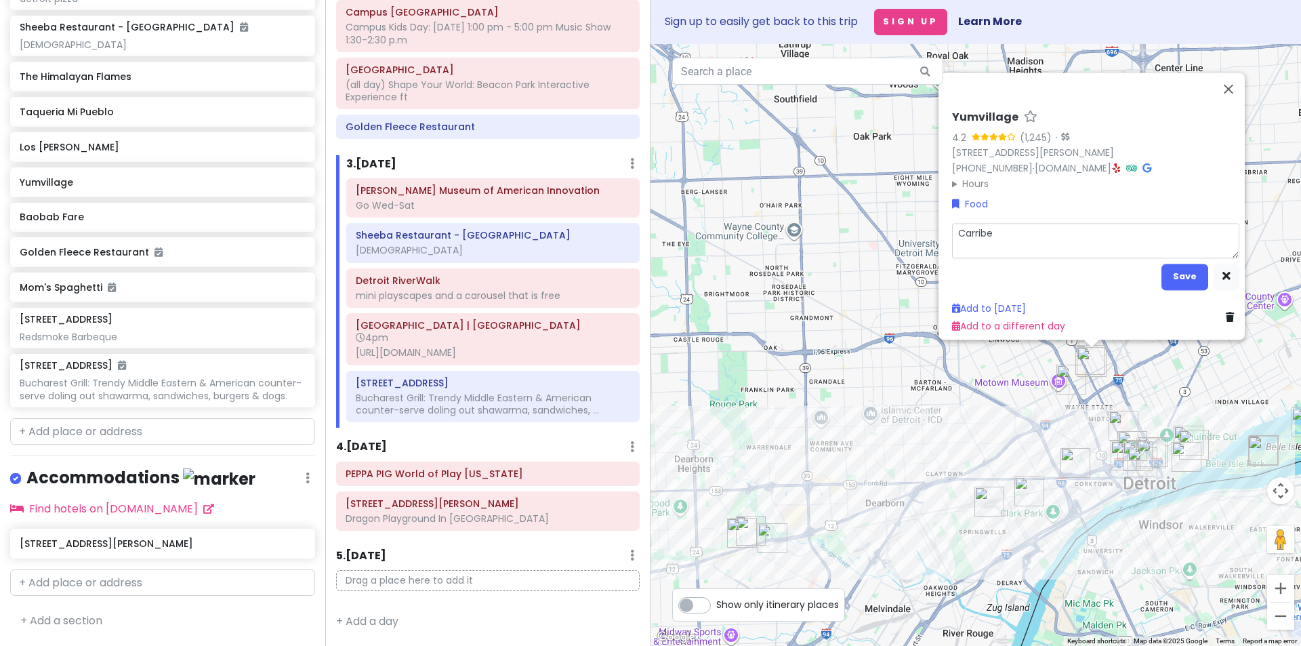
type textarea "Carribea"
type textarea "x"
type textarea "Carribean"
click at [1164, 264] on button "Save" at bounding box center [1185, 277] width 47 height 26
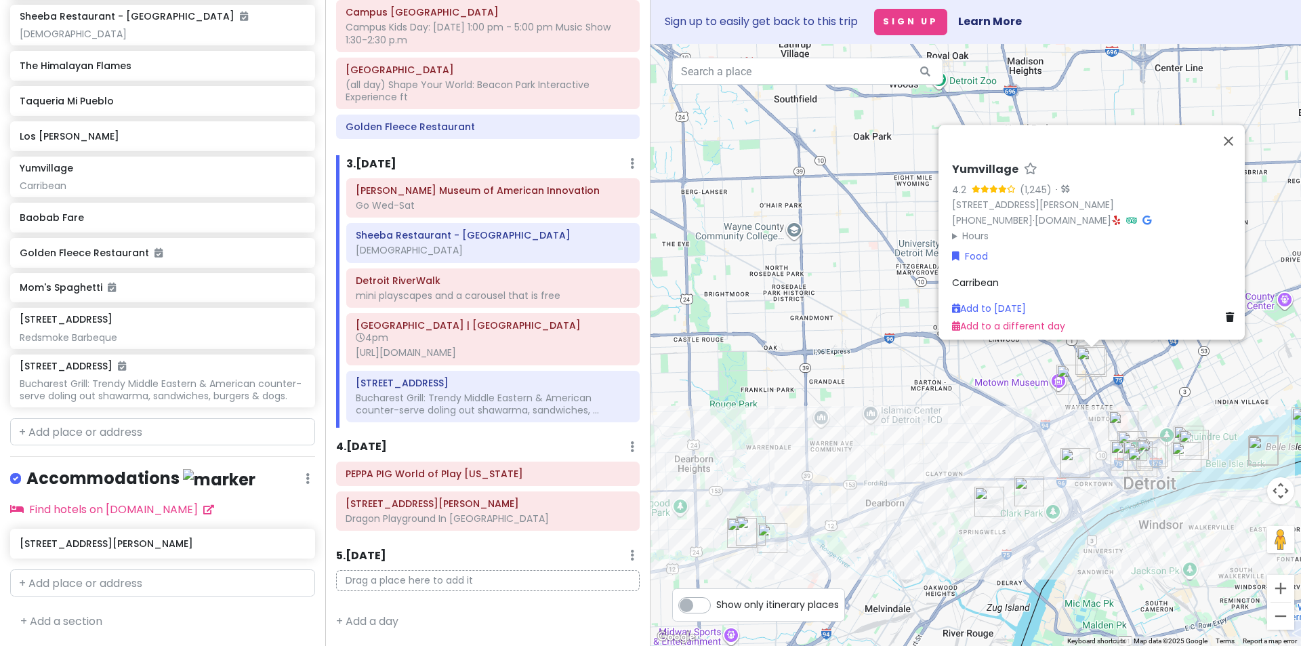
scroll to position [1190, 0]
click at [1239, 125] on button "Close" at bounding box center [1229, 141] width 33 height 33
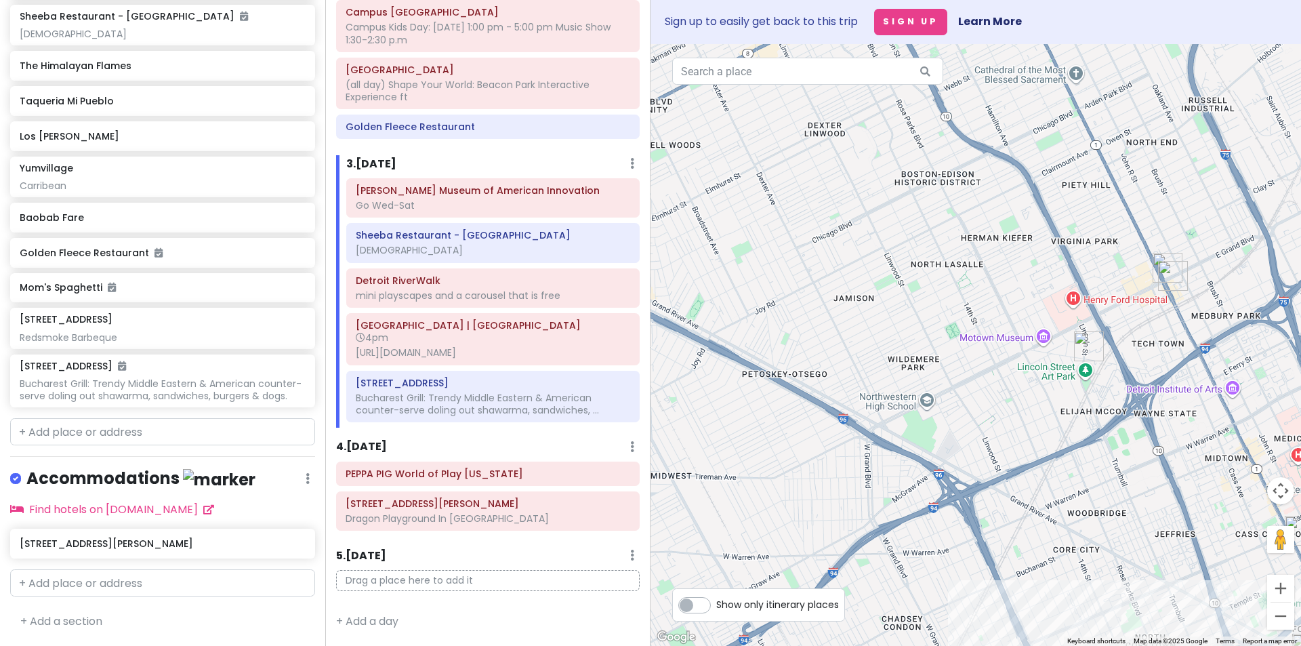
click at [1160, 261] on img "Yumvillage" at bounding box center [1173, 276] width 30 height 30
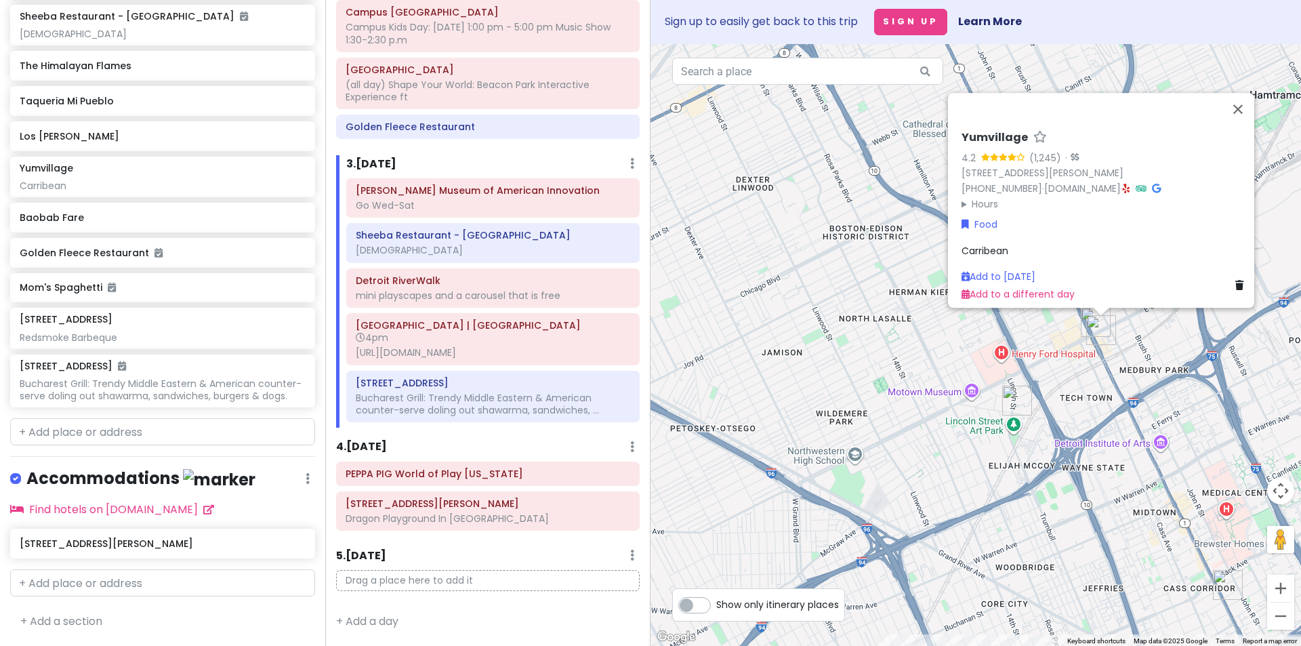
click at [1095, 331] on img "Yumvillage" at bounding box center [1102, 330] width 30 height 30
click at [1246, 101] on button "Close" at bounding box center [1238, 109] width 33 height 33
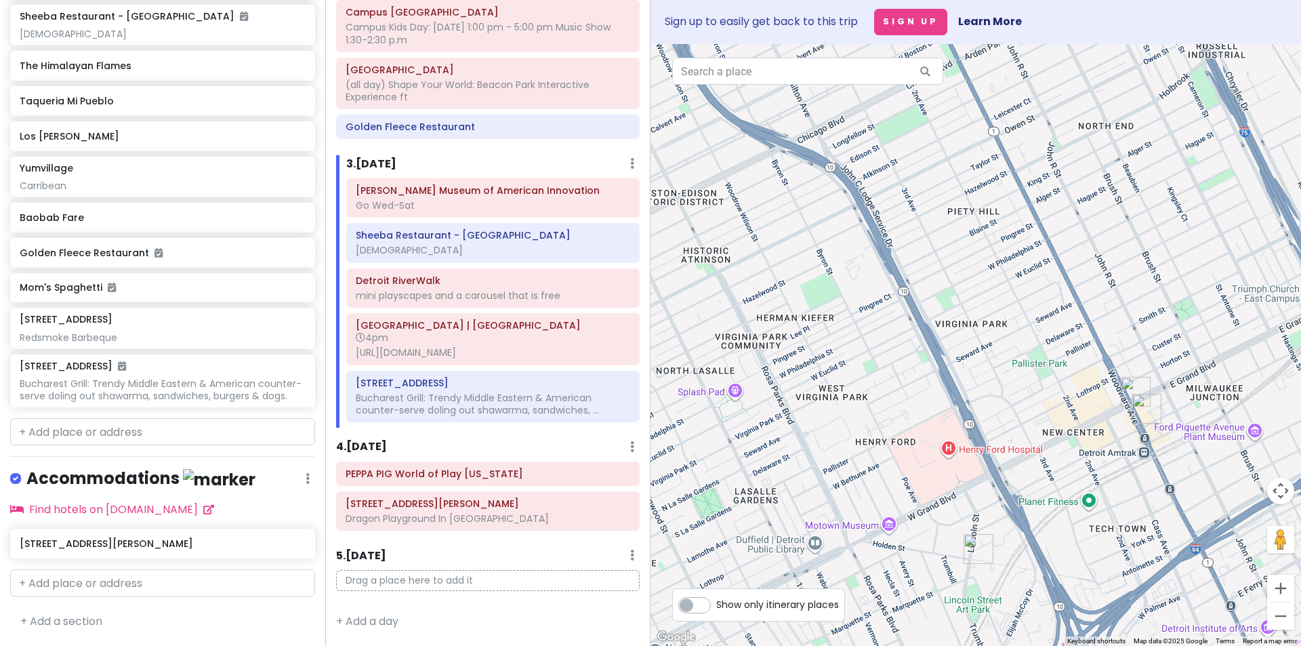
click at [1133, 396] on img "Yumvillage" at bounding box center [1147, 409] width 30 height 30
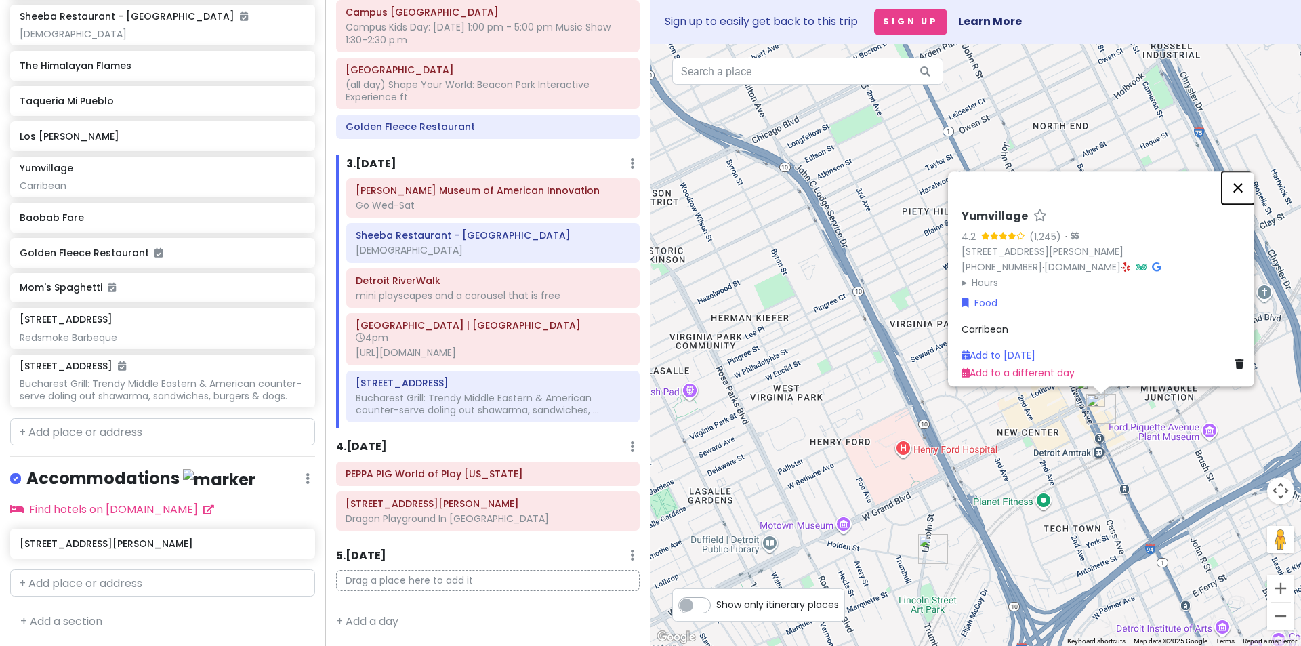
click at [1242, 182] on button "Close" at bounding box center [1238, 187] width 33 height 33
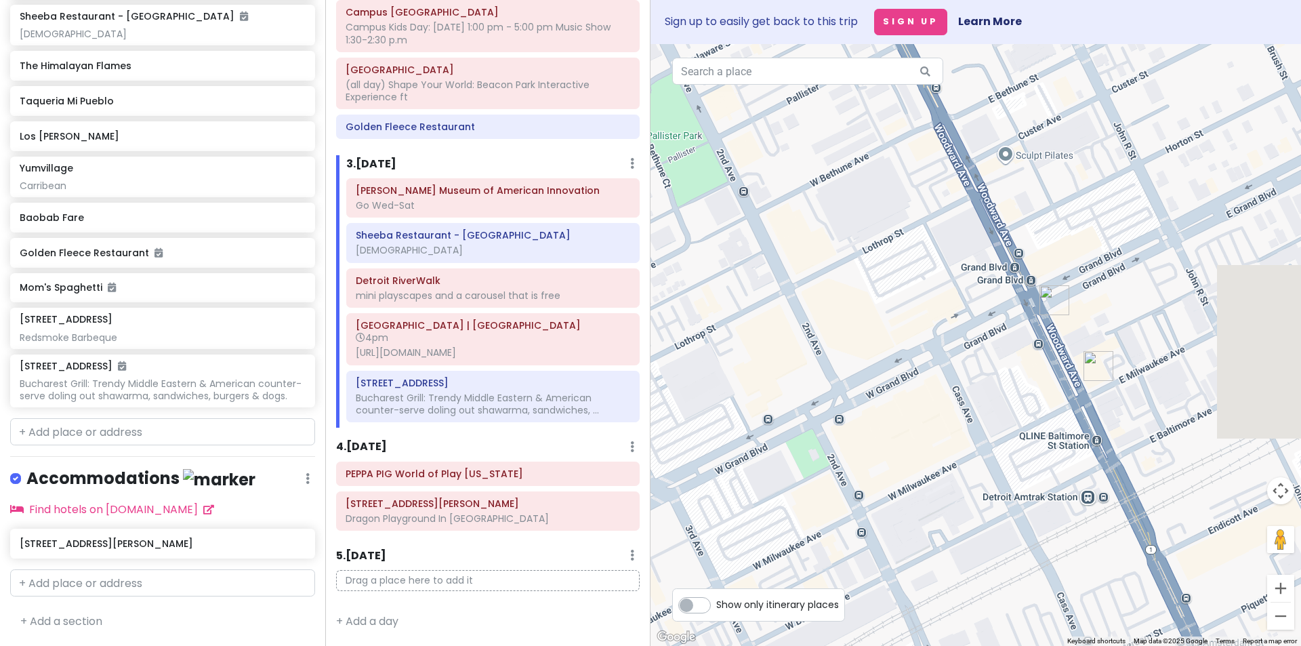
drag, startPoint x: 1120, startPoint y: 397, endPoint x: 933, endPoint y: 369, distance: 189.0
click at [912, 380] on div at bounding box center [976, 345] width 651 height 602
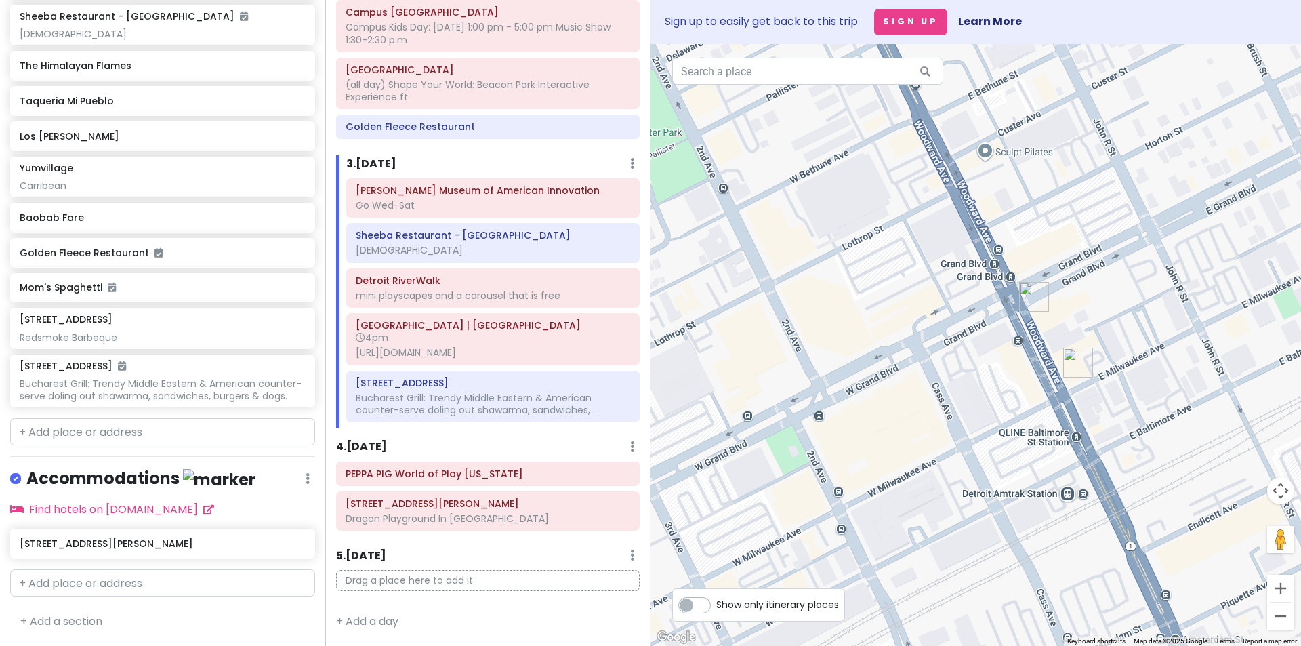
click at [1035, 298] on img "Baobab Fare" at bounding box center [1034, 297] width 30 height 30
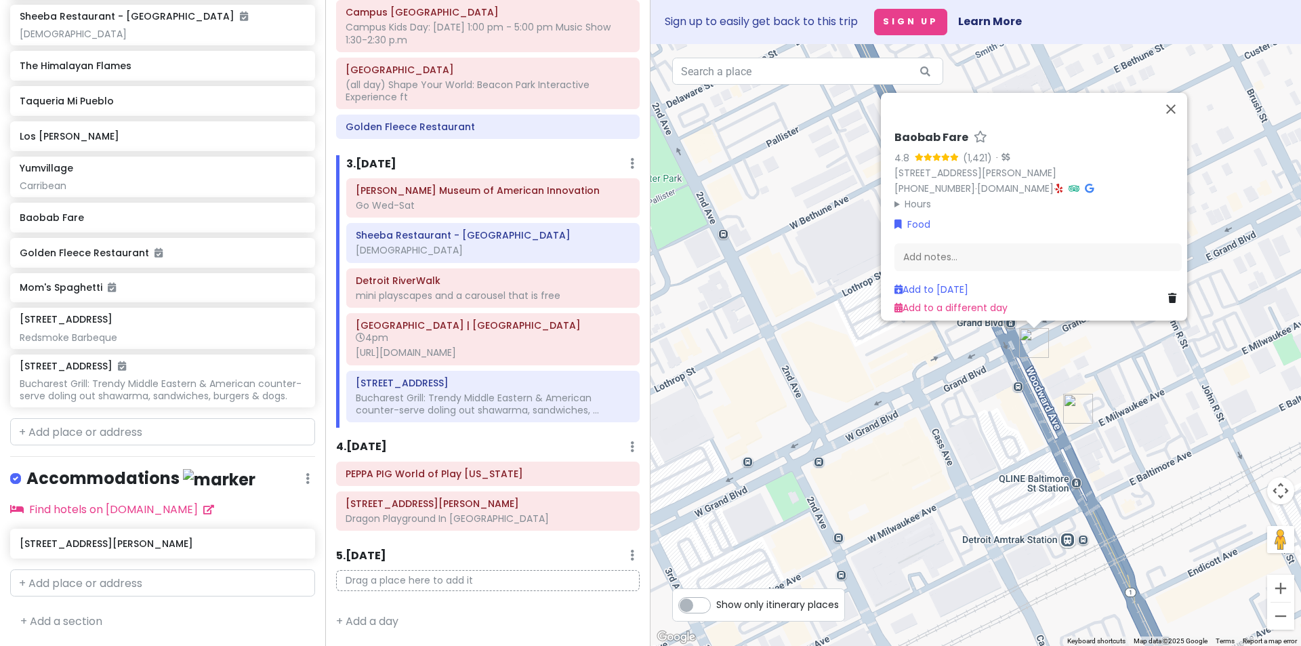
click at [931, 131] on h6 "Baobab Fare" at bounding box center [932, 138] width 74 height 14
click at [931, 124] on input "Baobab Fare" at bounding box center [1038, 134] width 287 height 21
click at [915, 243] on div "Add notes..." at bounding box center [1038, 257] width 287 height 28
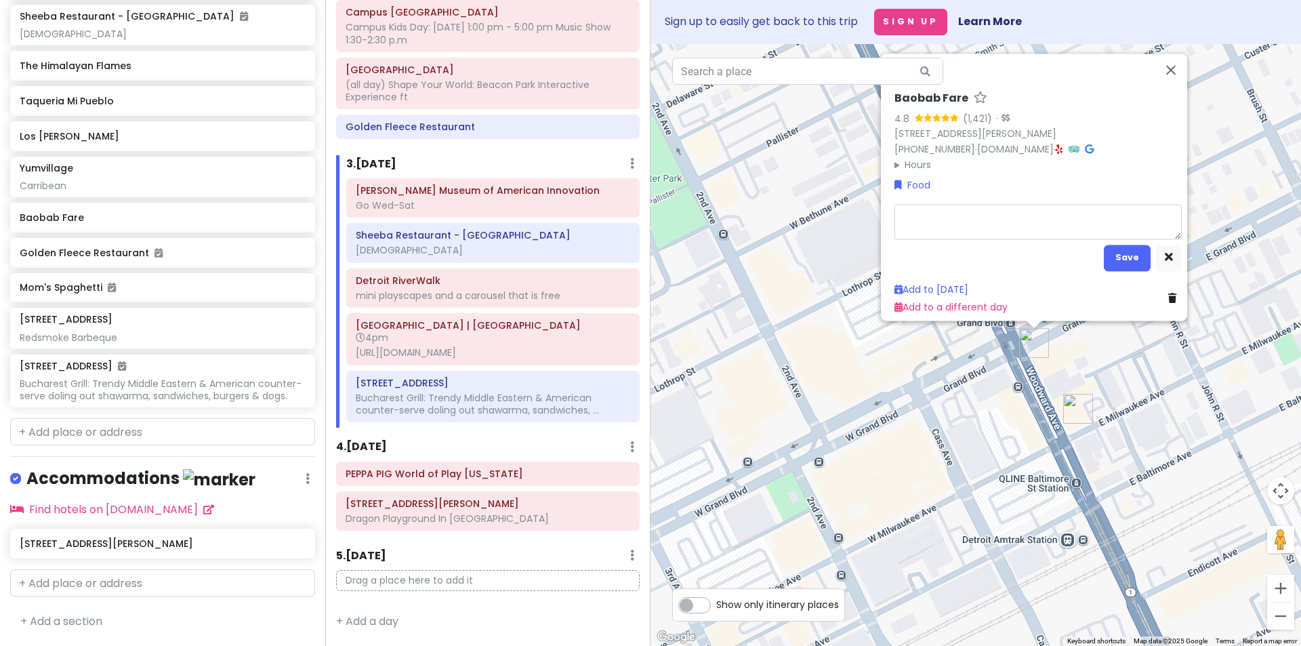
type textarea "x"
type textarea "East African"
click at [1110, 247] on button "Save" at bounding box center [1127, 258] width 47 height 26
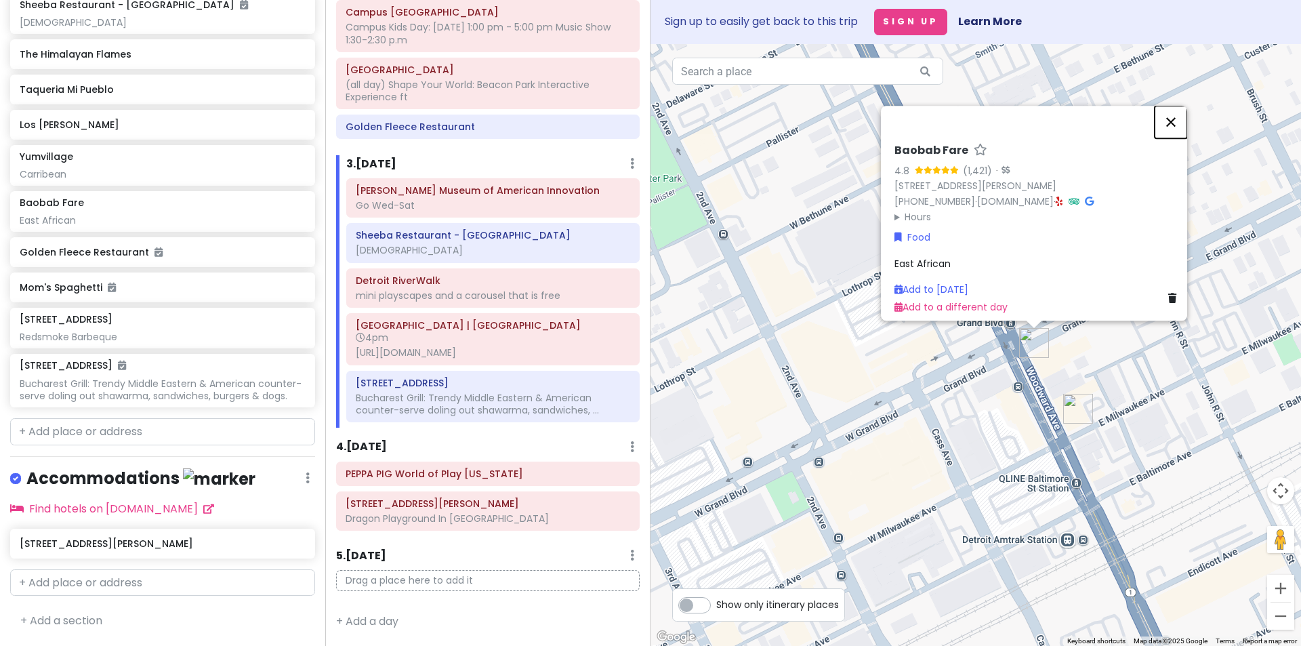
click at [1183, 121] on button "Close" at bounding box center [1171, 122] width 33 height 33
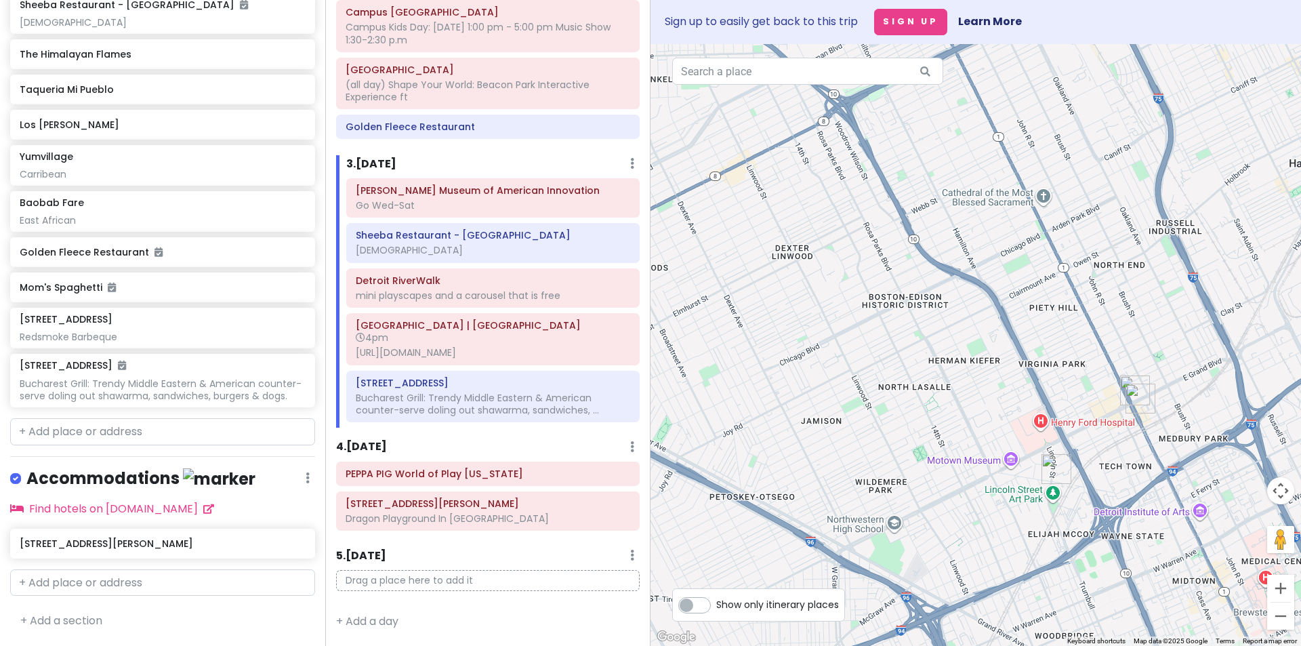
drag, startPoint x: 862, startPoint y: 235, endPoint x: 993, endPoint y: 331, distance: 162.4
click at [993, 331] on div at bounding box center [976, 345] width 651 height 602
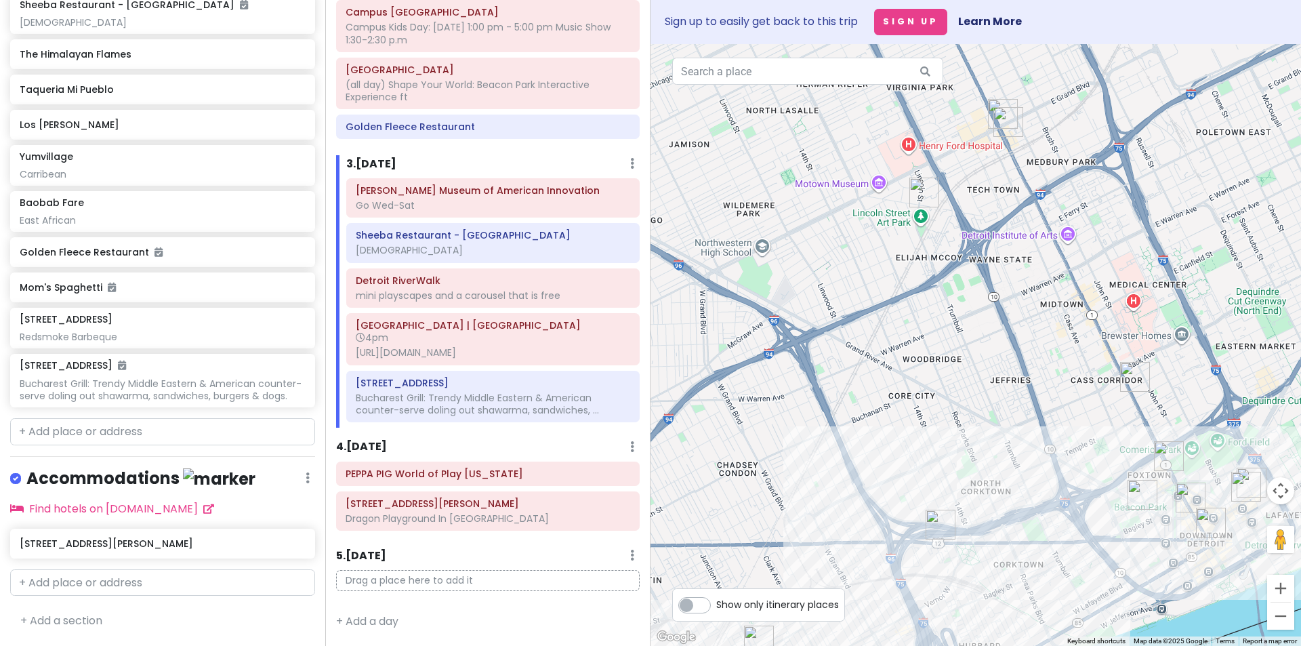
drag, startPoint x: 1151, startPoint y: 508, endPoint x: 1011, endPoint y: 226, distance: 314.9
click at [1011, 226] on div at bounding box center [976, 345] width 651 height 602
click at [920, 195] on img "Michigan & Trumbull" at bounding box center [925, 193] width 30 height 30
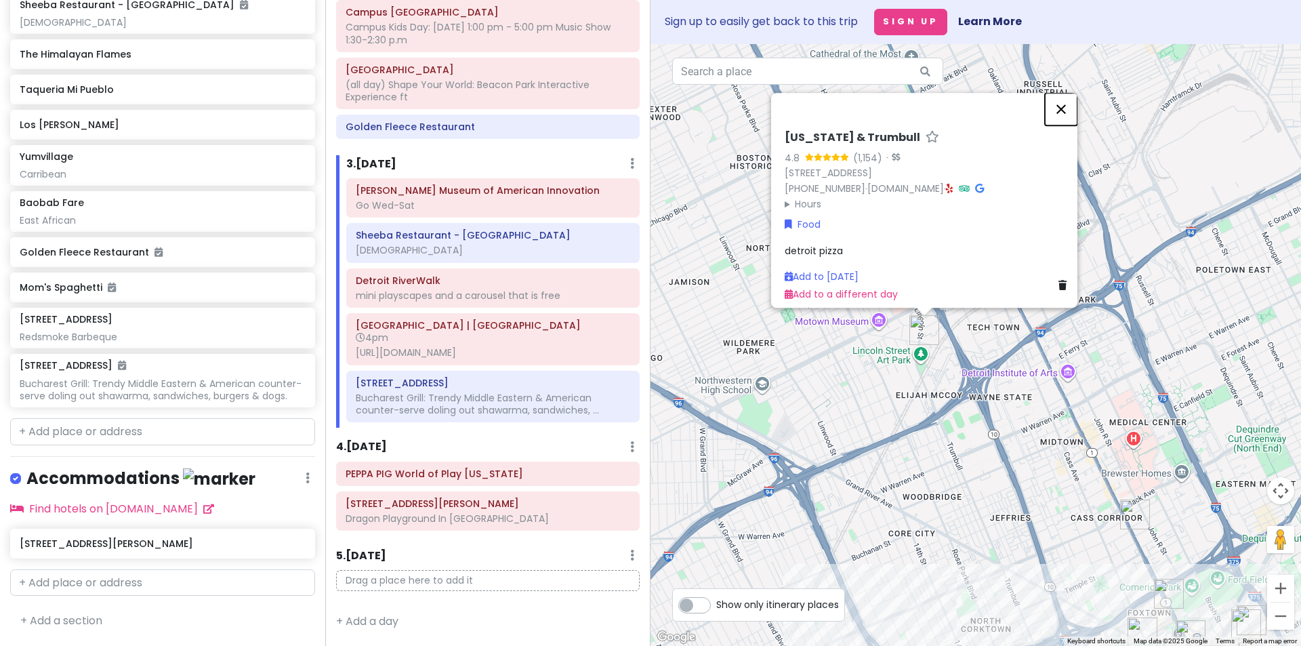
click at [1066, 99] on button "Close" at bounding box center [1061, 109] width 33 height 33
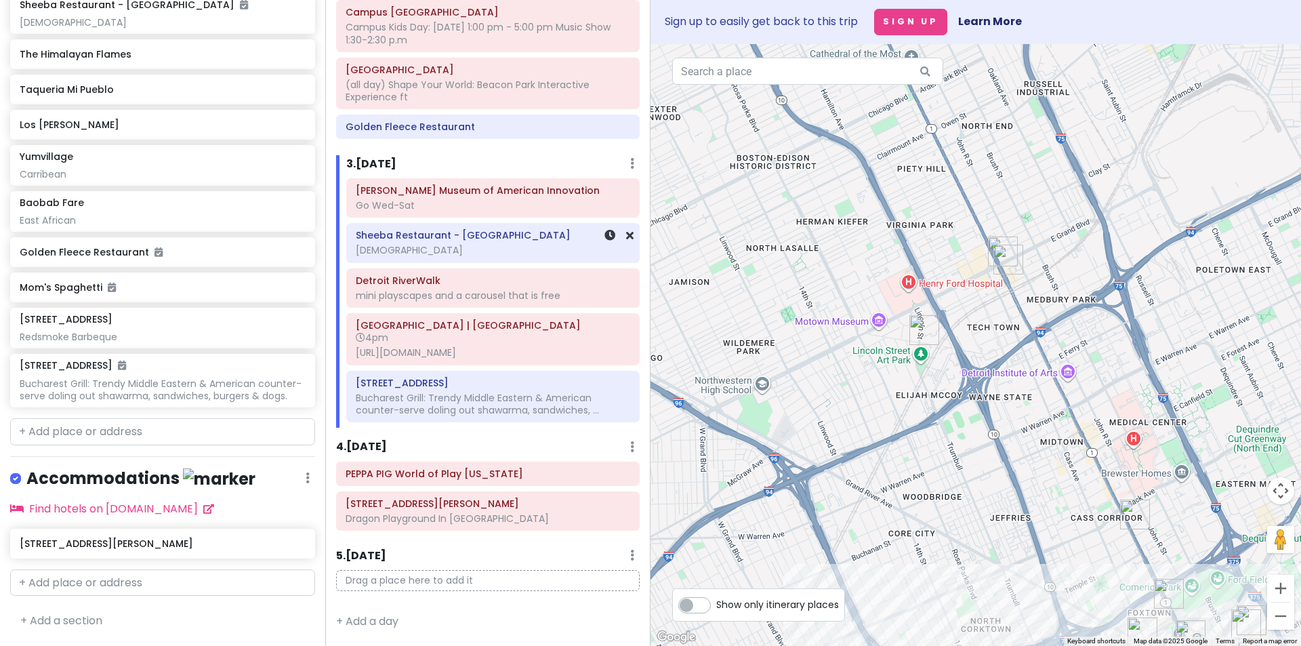
scroll to position [390, 0]
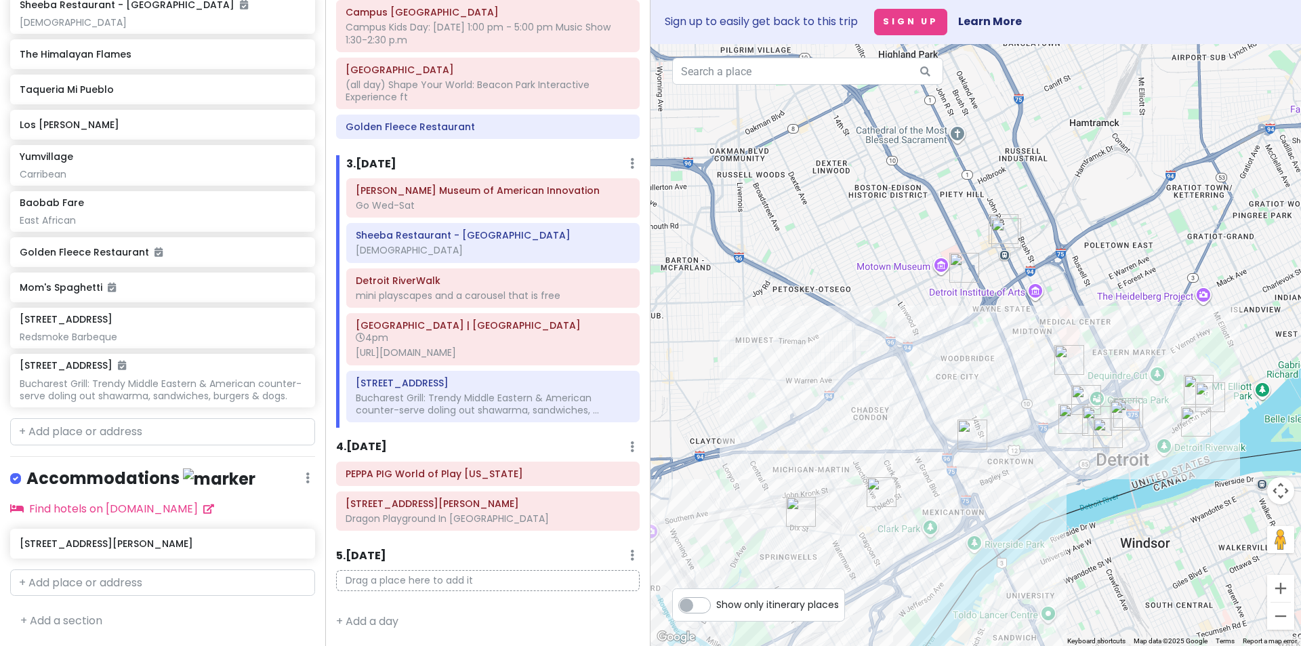
drag, startPoint x: 1103, startPoint y: 437, endPoint x: 1046, endPoint y: 310, distance: 139.2
click at [1046, 310] on div at bounding box center [976, 345] width 651 height 602
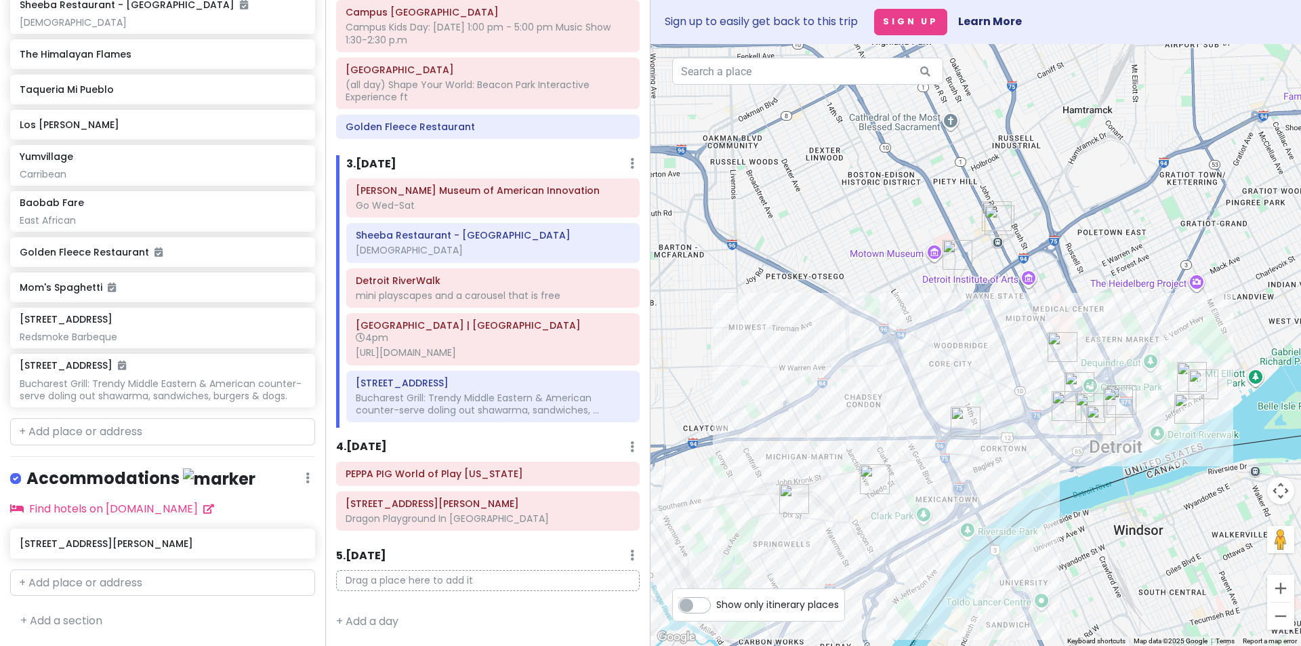
click at [954, 257] on img "Michigan & Trumbull" at bounding box center [958, 255] width 30 height 30
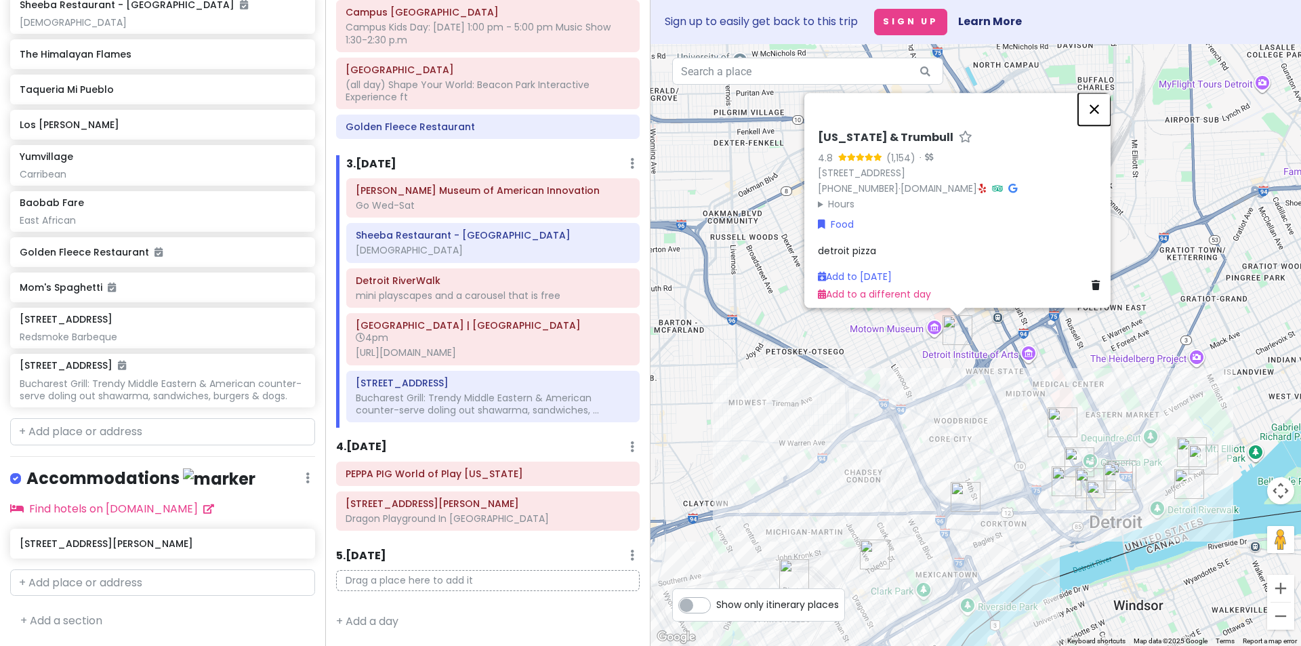
click at [1102, 108] on button "Close" at bounding box center [1094, 109] width 33 height 33
